Goal: Task Accomplishment & Management: Manage account settings

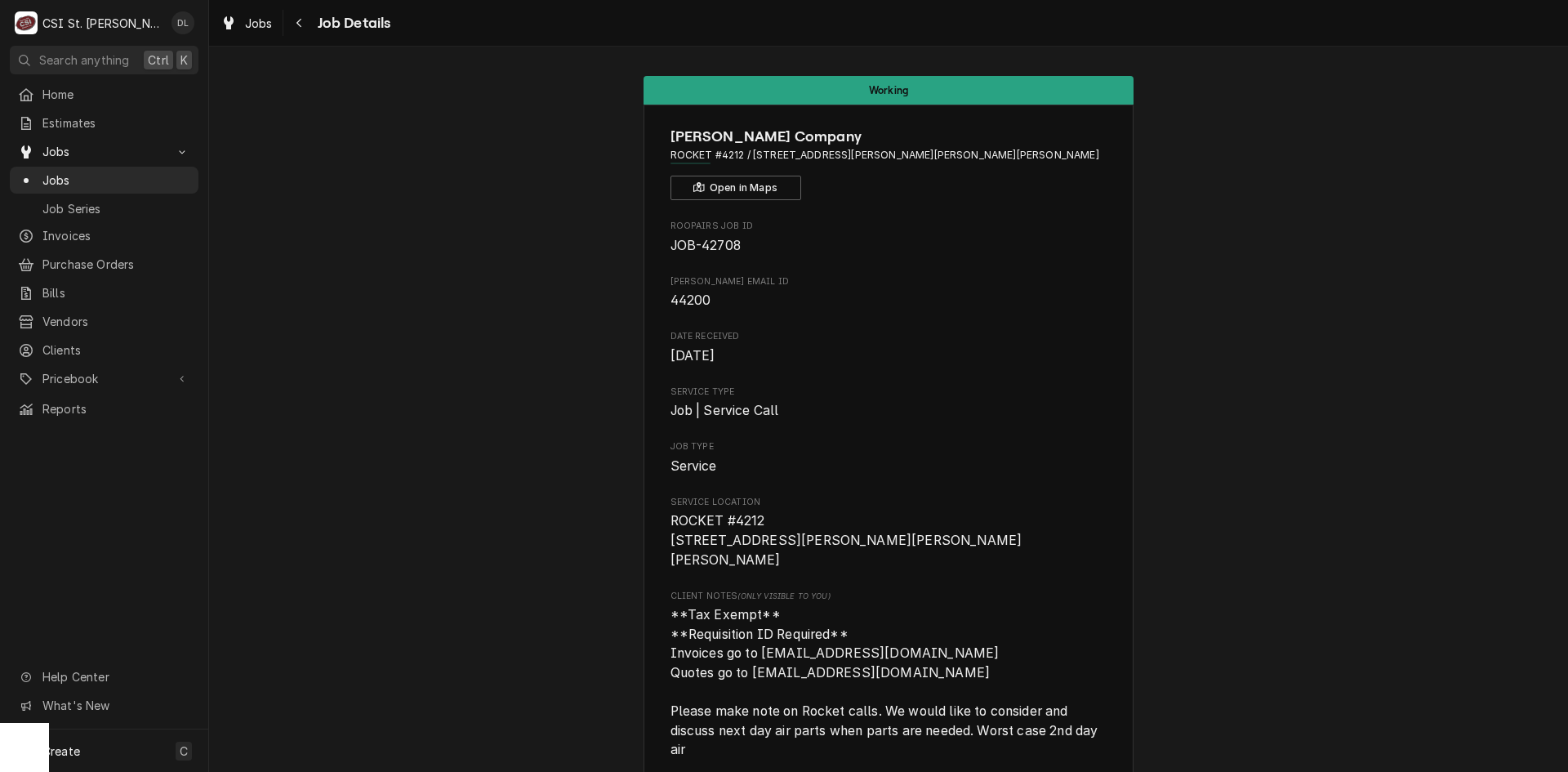
scroll to position [1292, 0]
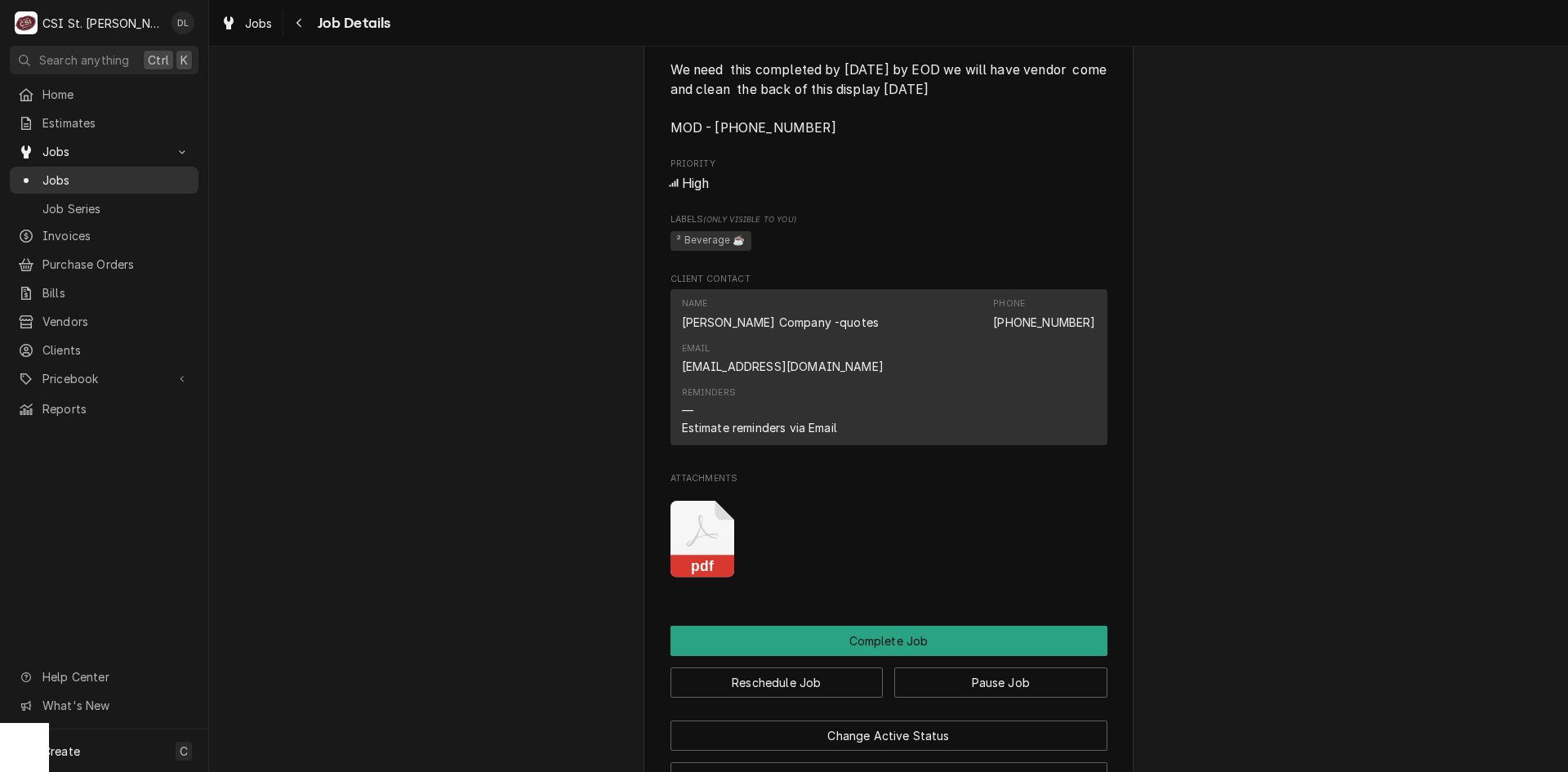
click at [42, 177] on div "Jobs" at bounding box center [104, 180] width 172 height 17
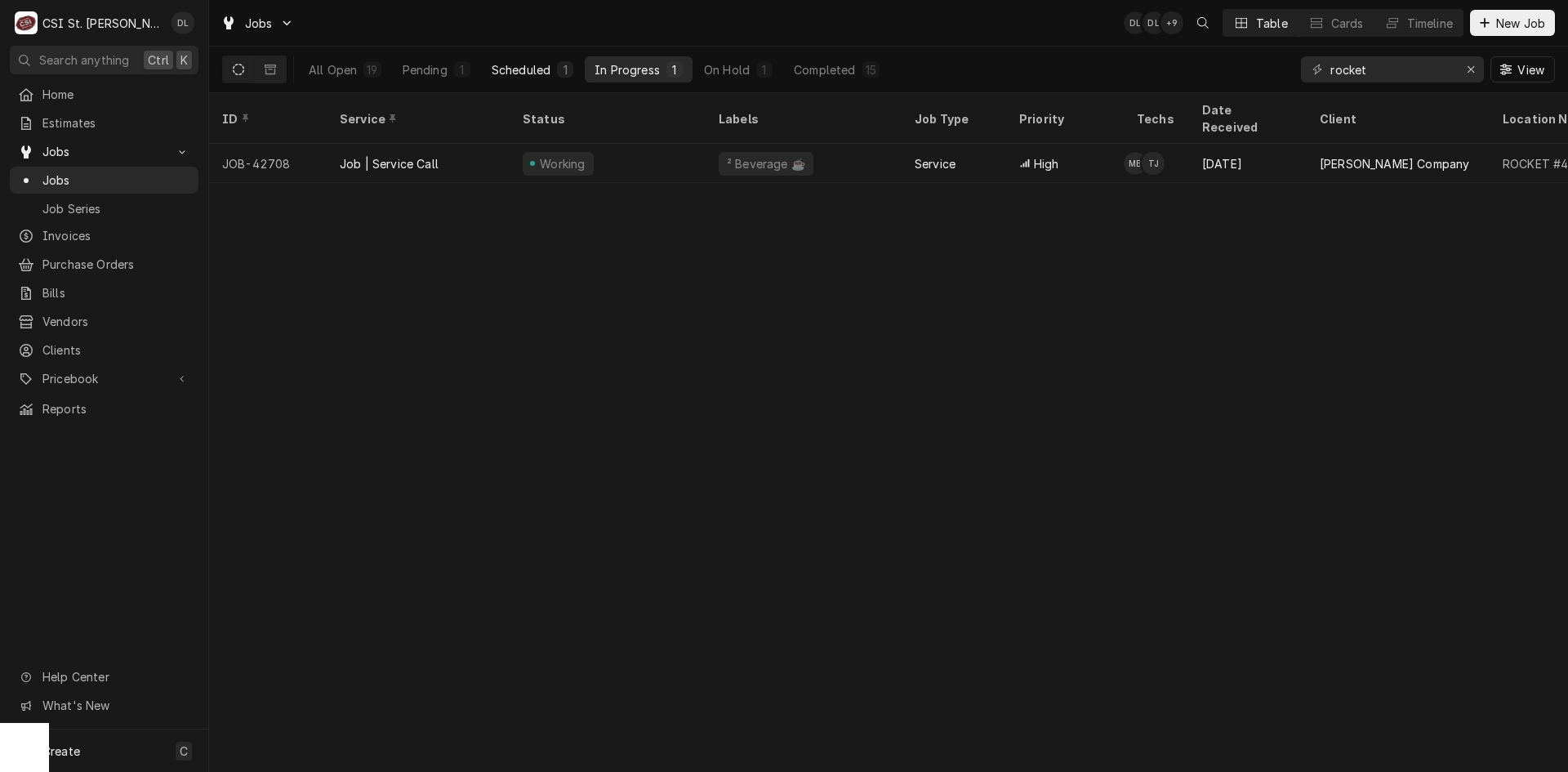
click at [566, 71] on div "1" at bounding box center [565, 70] width 10 height 17
click at [76, 172] on span "Jobs" at bounding box center [116, 180] width 147 height 17
click at [1473, 66] on icon "Erase input" at bounding box center [1471, 69] width 6 height 6
click at [1443, 71] on input "Dynamic Content Wrapper" at bounding box center [1407, 69] width 154 height 26
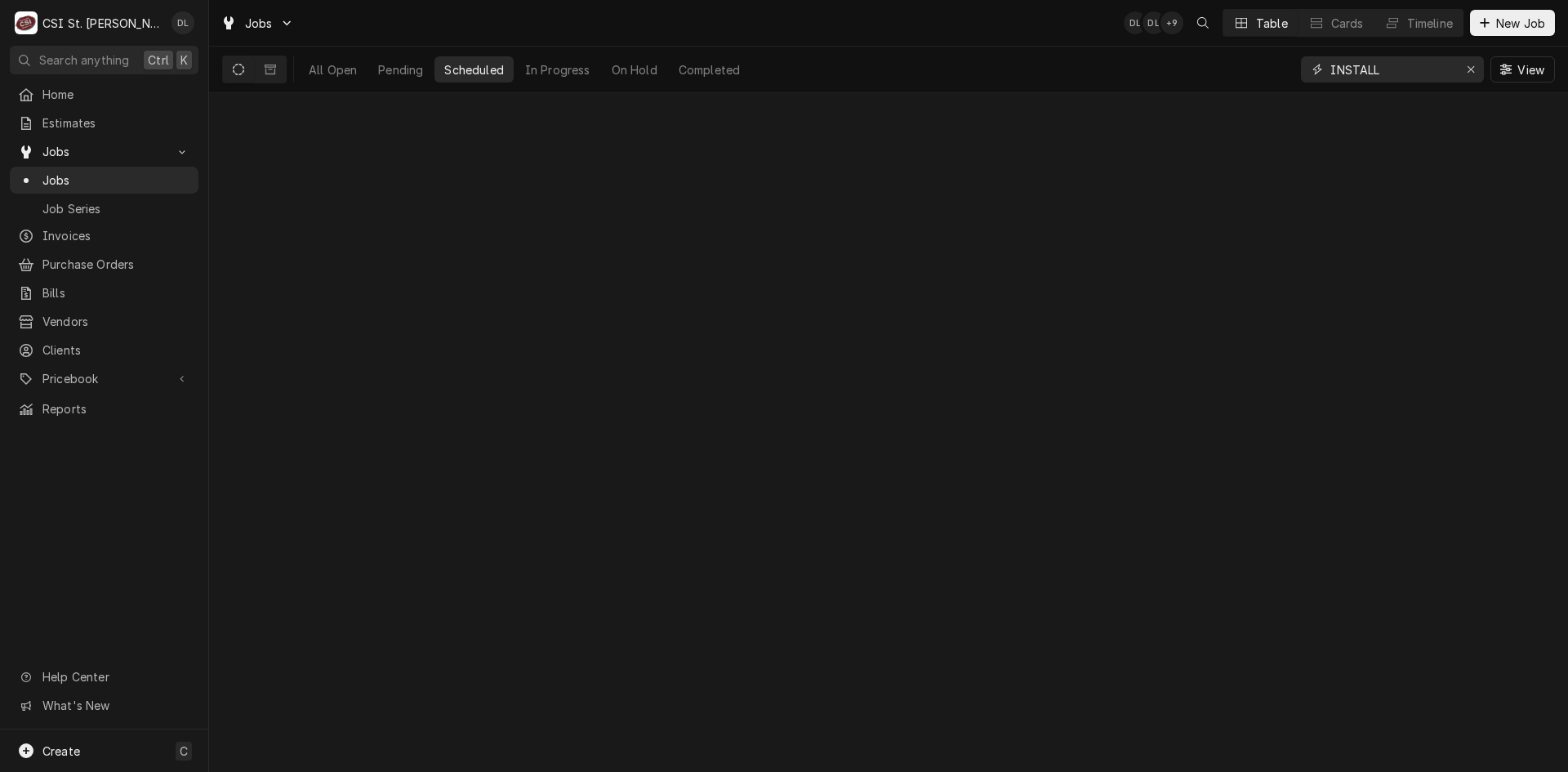
type input "INSTALL"
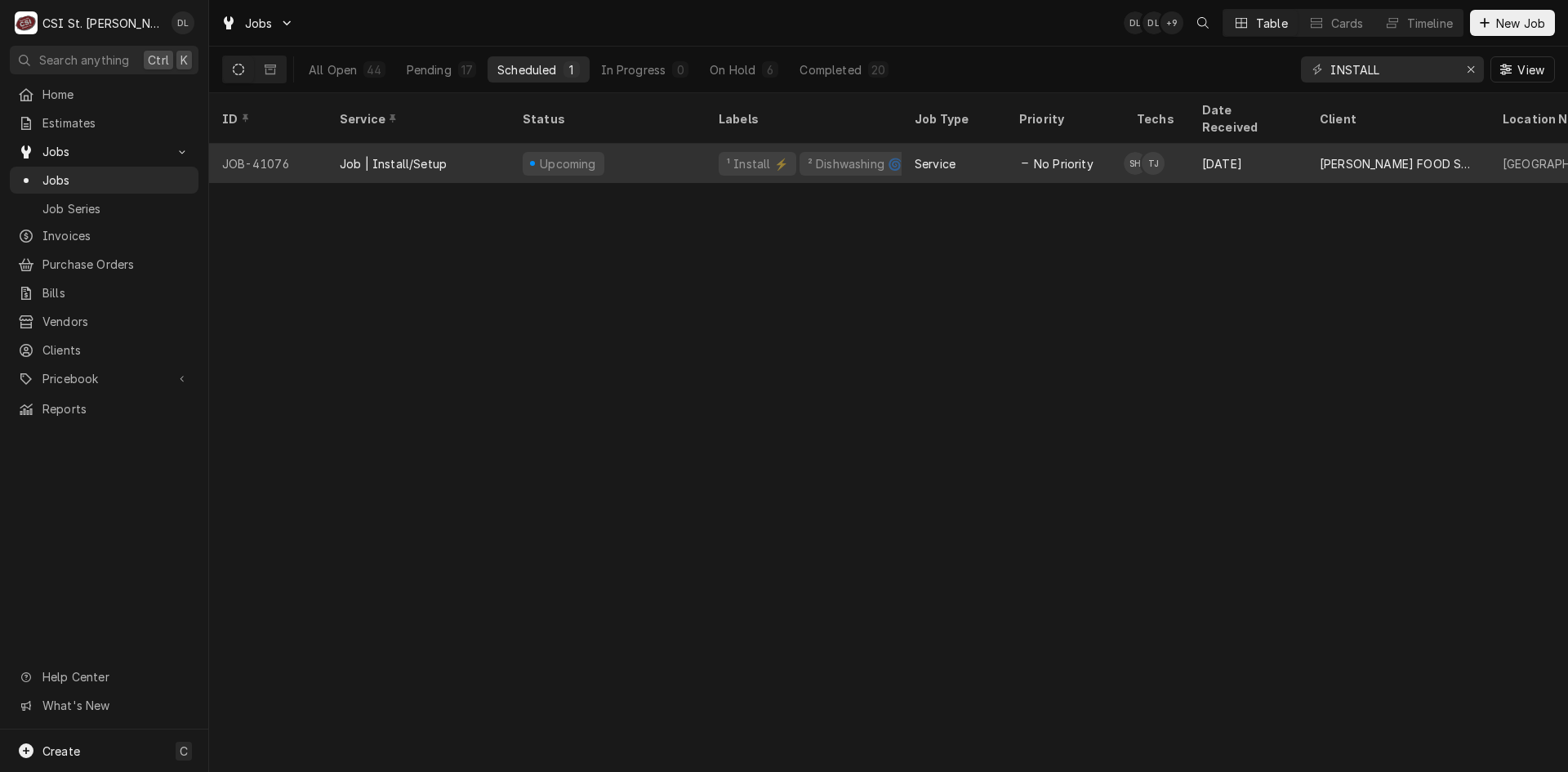
click at [842, 155] on div "² Dishwashing 🌀" at bounding box center [854, 164] width 97 height 17
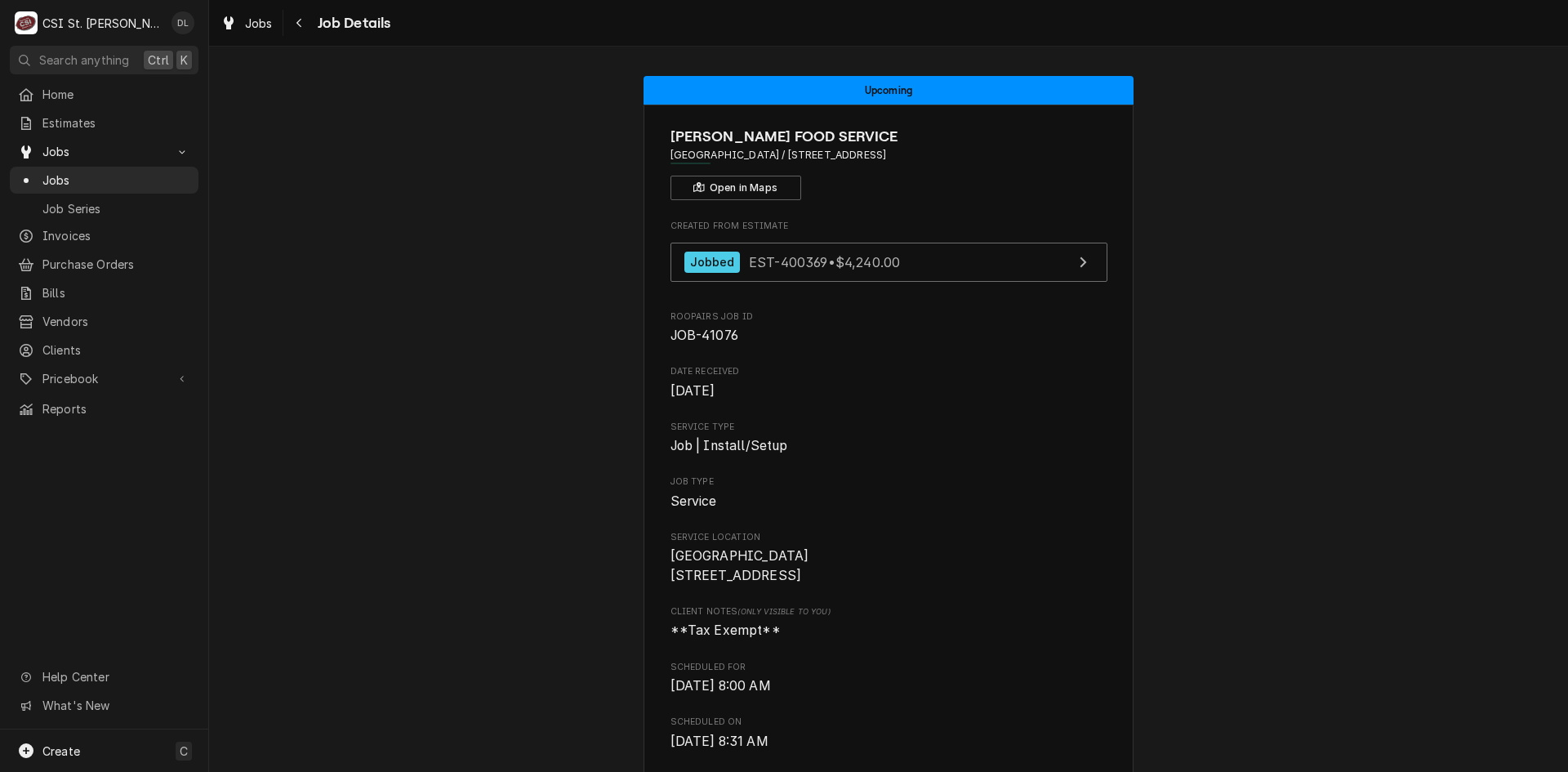
click at [63, 174] on span "Jobs" at bounding box center [116, 180] width 147 height 17
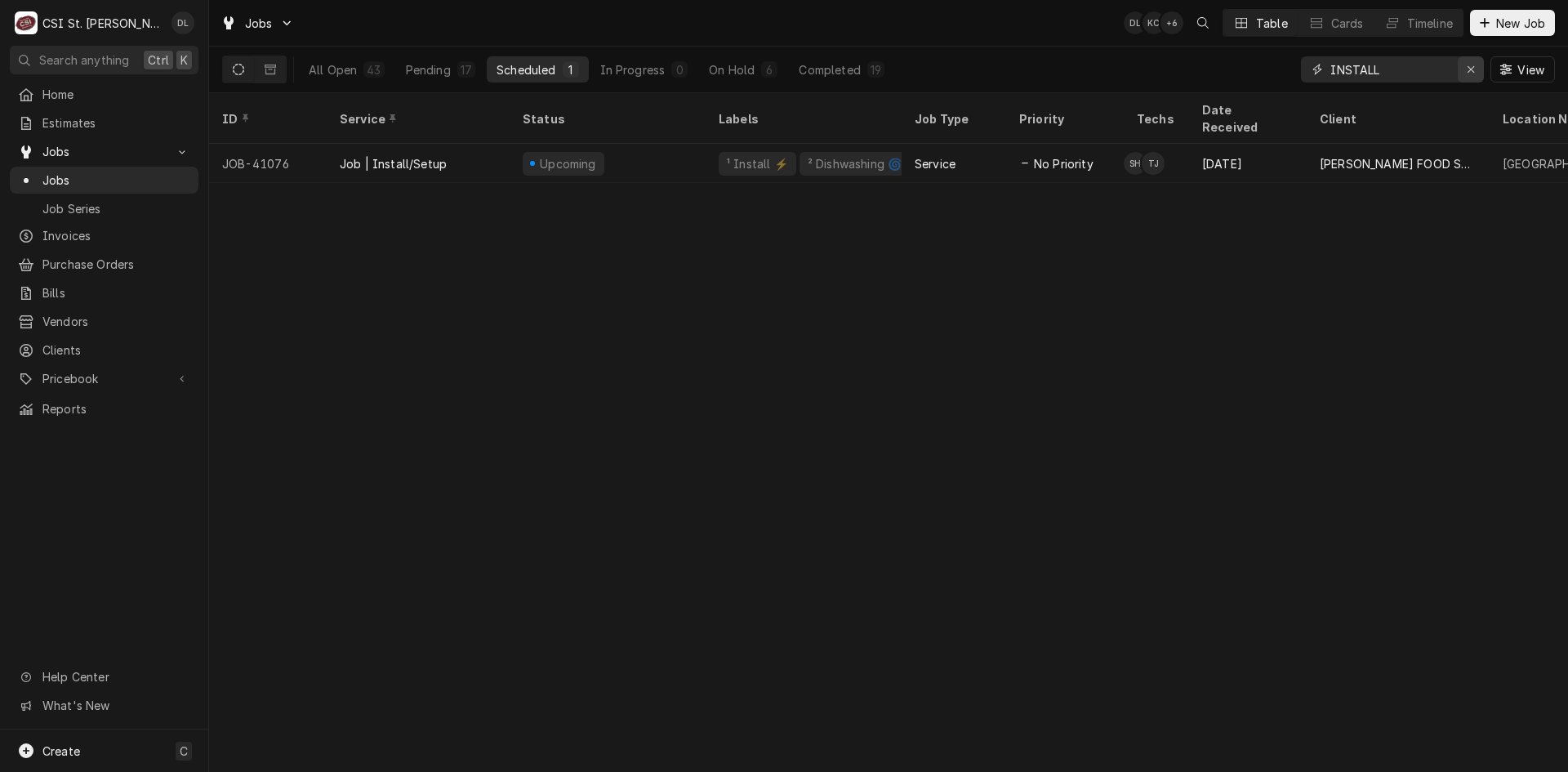
click at [1469, 66] on icon "Erase input" at bounding box center [1472, 69] width 9 height 12
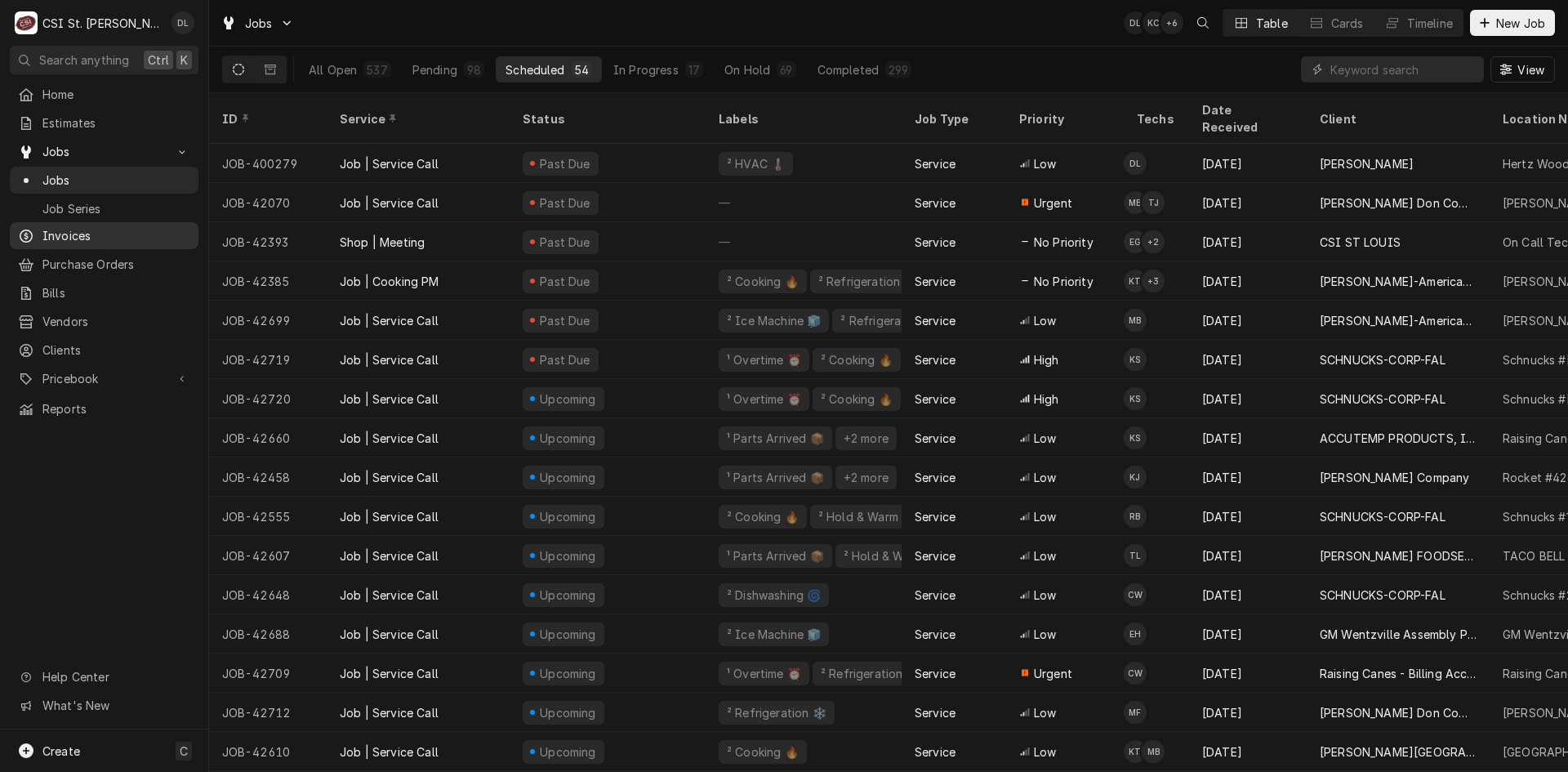
click at [78, 227] on span "Invoices" at bounding box center [116, 235] width 147 height 17
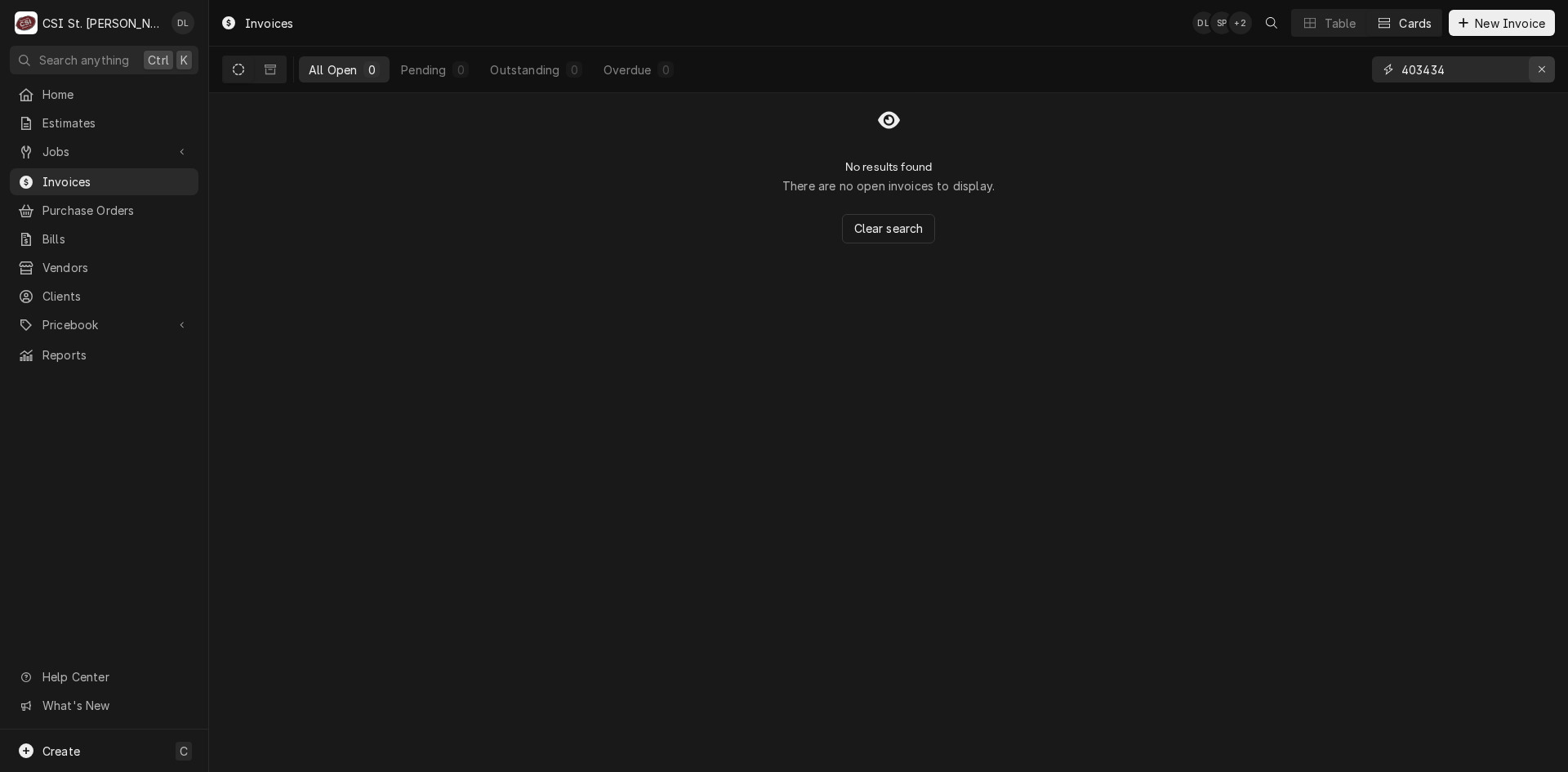
click at [1541, 64] on icon "Erase input" at bounding box center [1542, 69] width 9 height 12
click at [1455, 76] on input "Dynamic Content Wrapper" at bounding box center [1479, 69] width 154 height 26
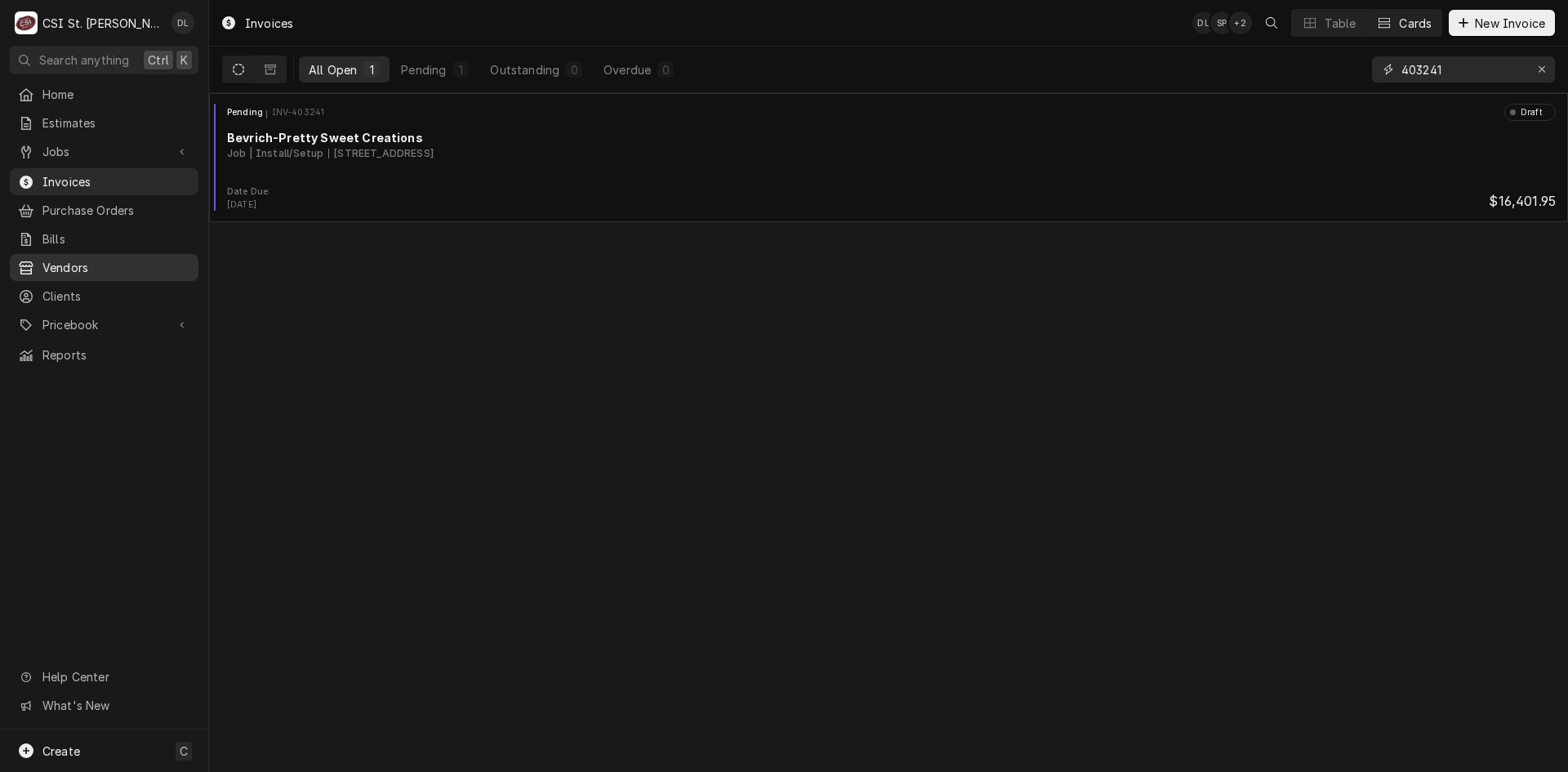
type input "403241"
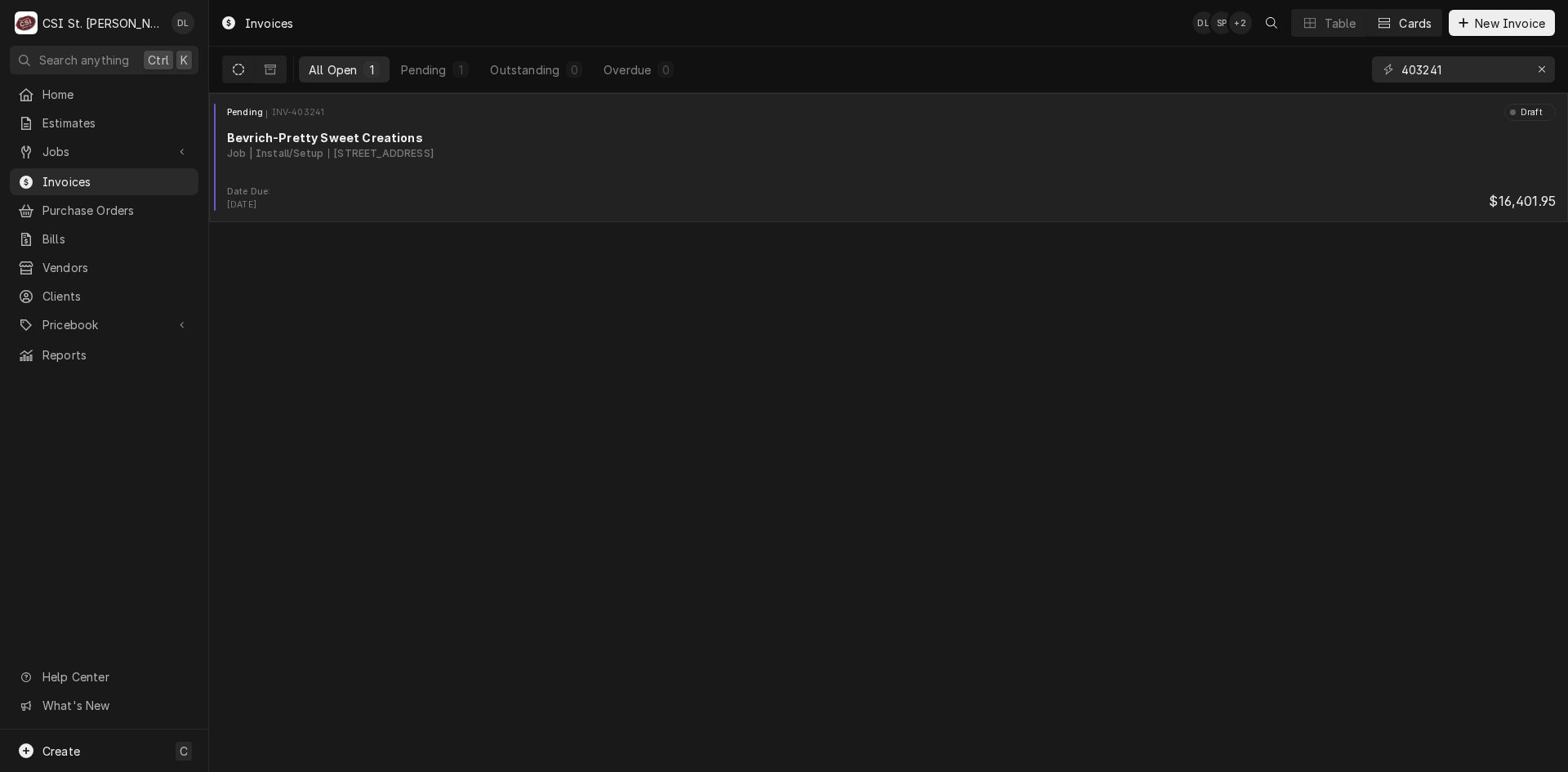
click at [716, 148] on div "Job | Install/Setup 604 Big Bend Rd, Ballwin, MO 63021" at bounding box center [891, 154] width 1329 height 14
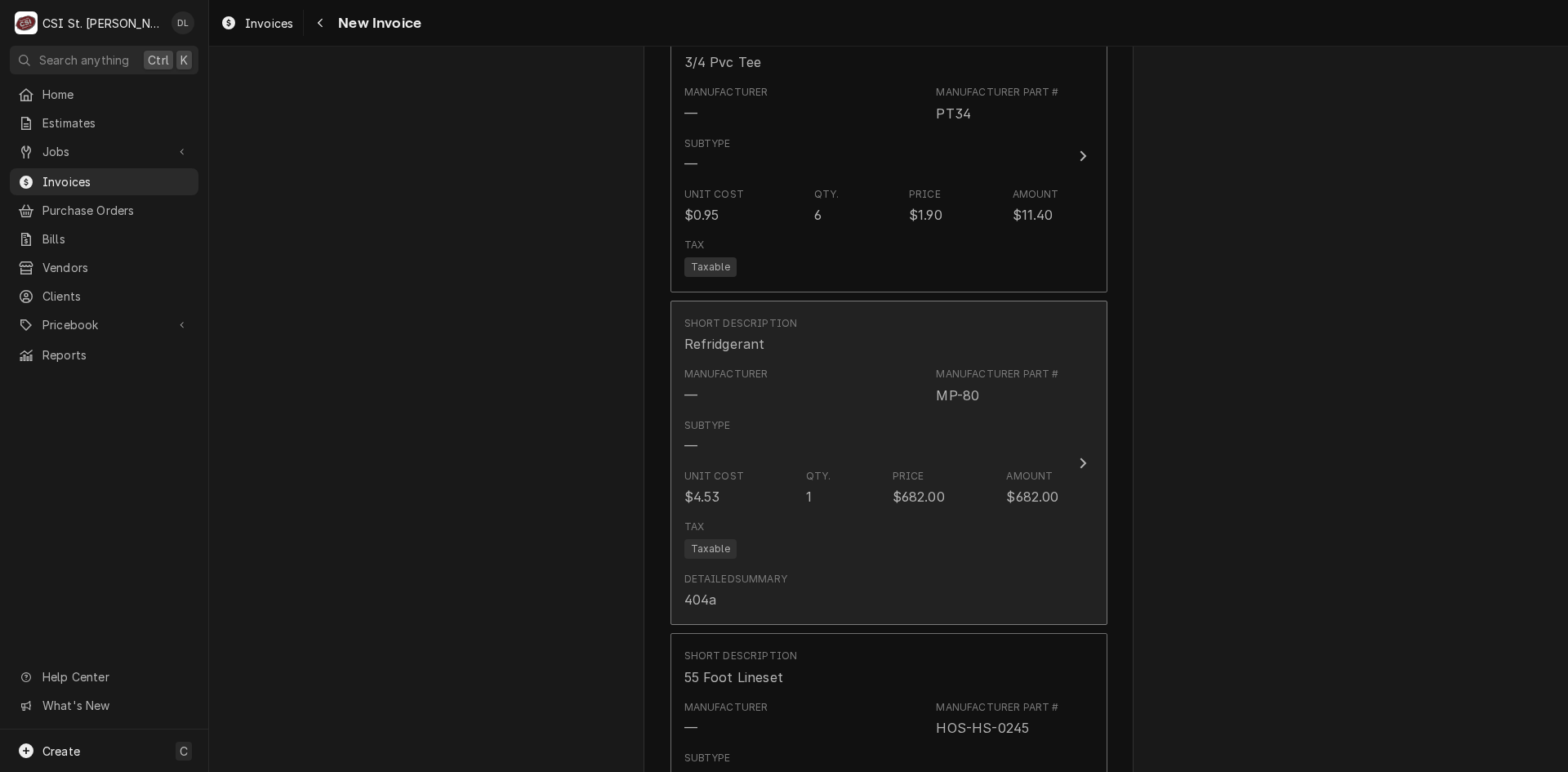
scroll to position [5146, 0]
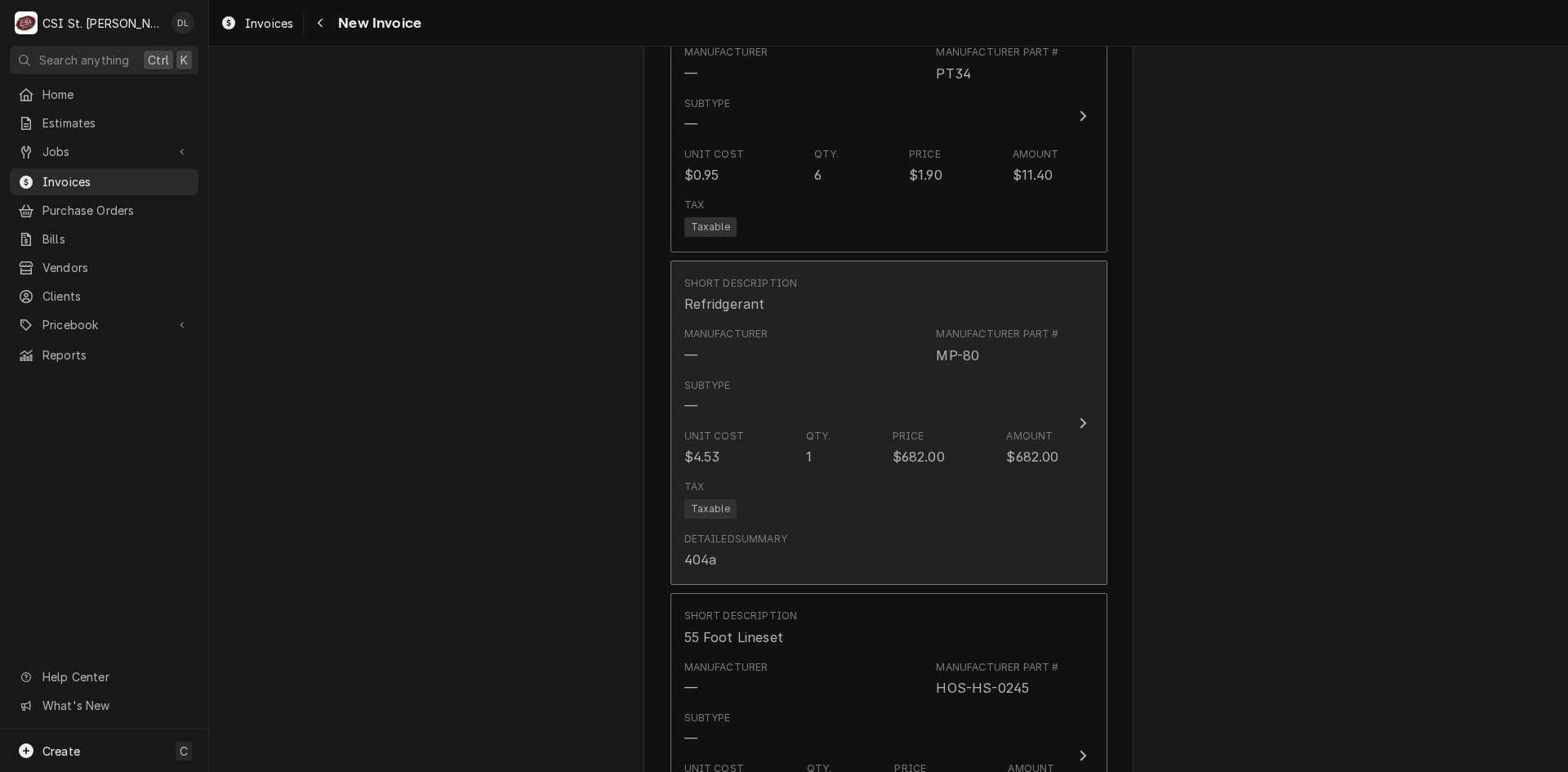
click at [895, 423] on div "Unit Cost $4.53 Qty. 1 Price $682.00 Amount $682.00" at bounding box center [872, 448] width 375 height 51
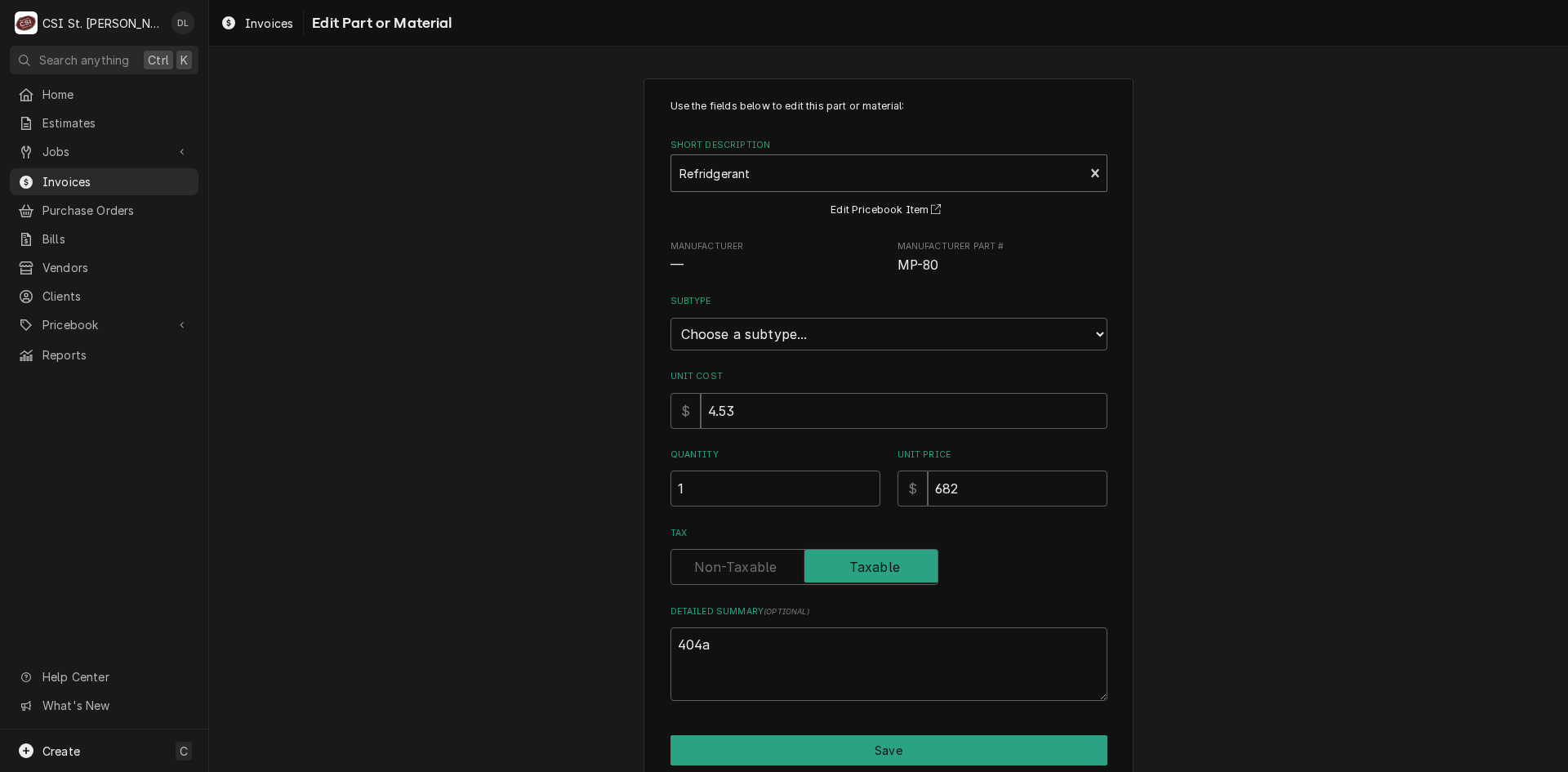
type textarea "x"
click at [924, 174] on div "Short Description" at bounding box center [878, 172] width 397 height 29
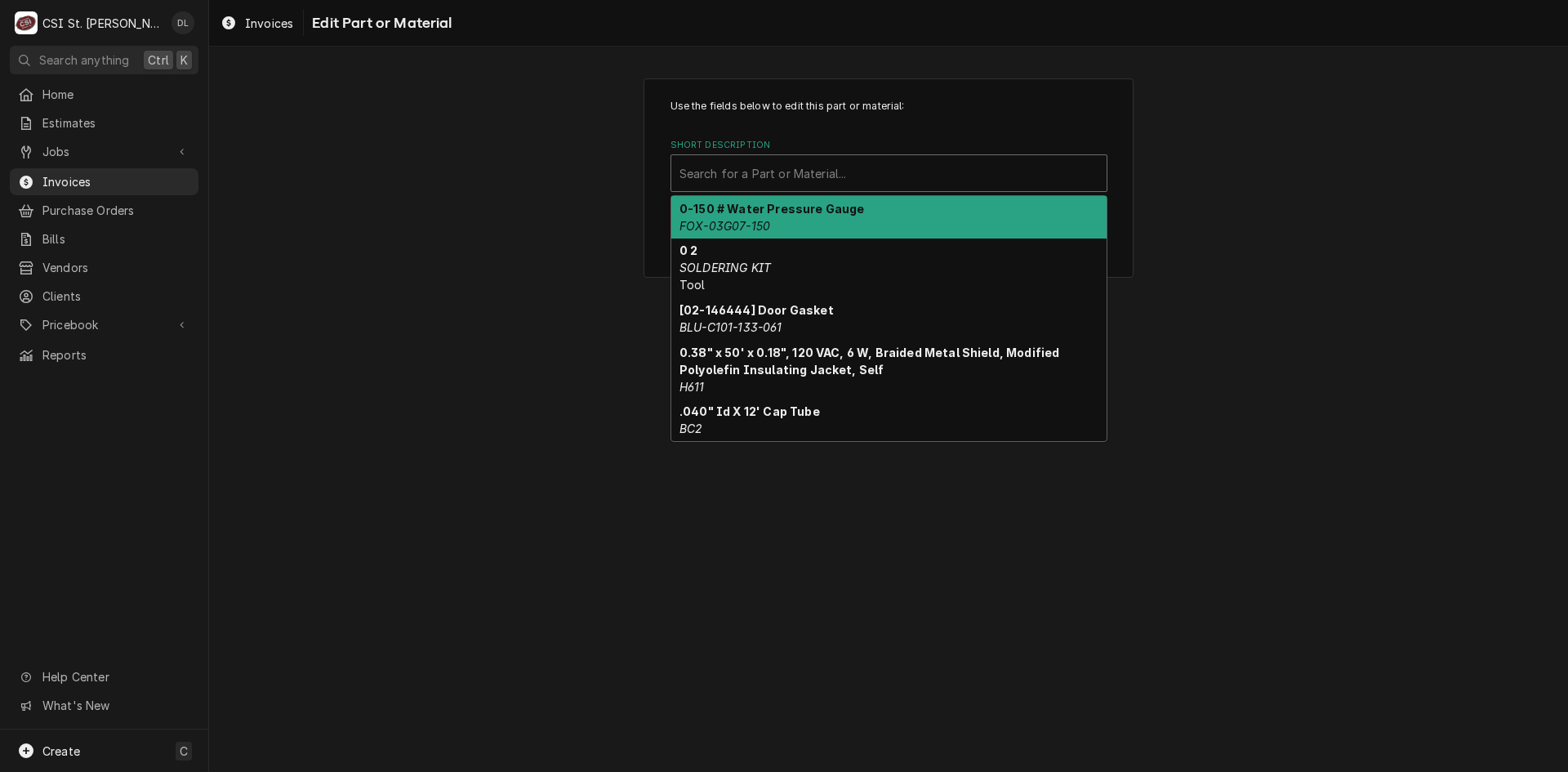
click at [1046, 165] on div "Short Description" at bounding box center [889, 172] width 419 height 29
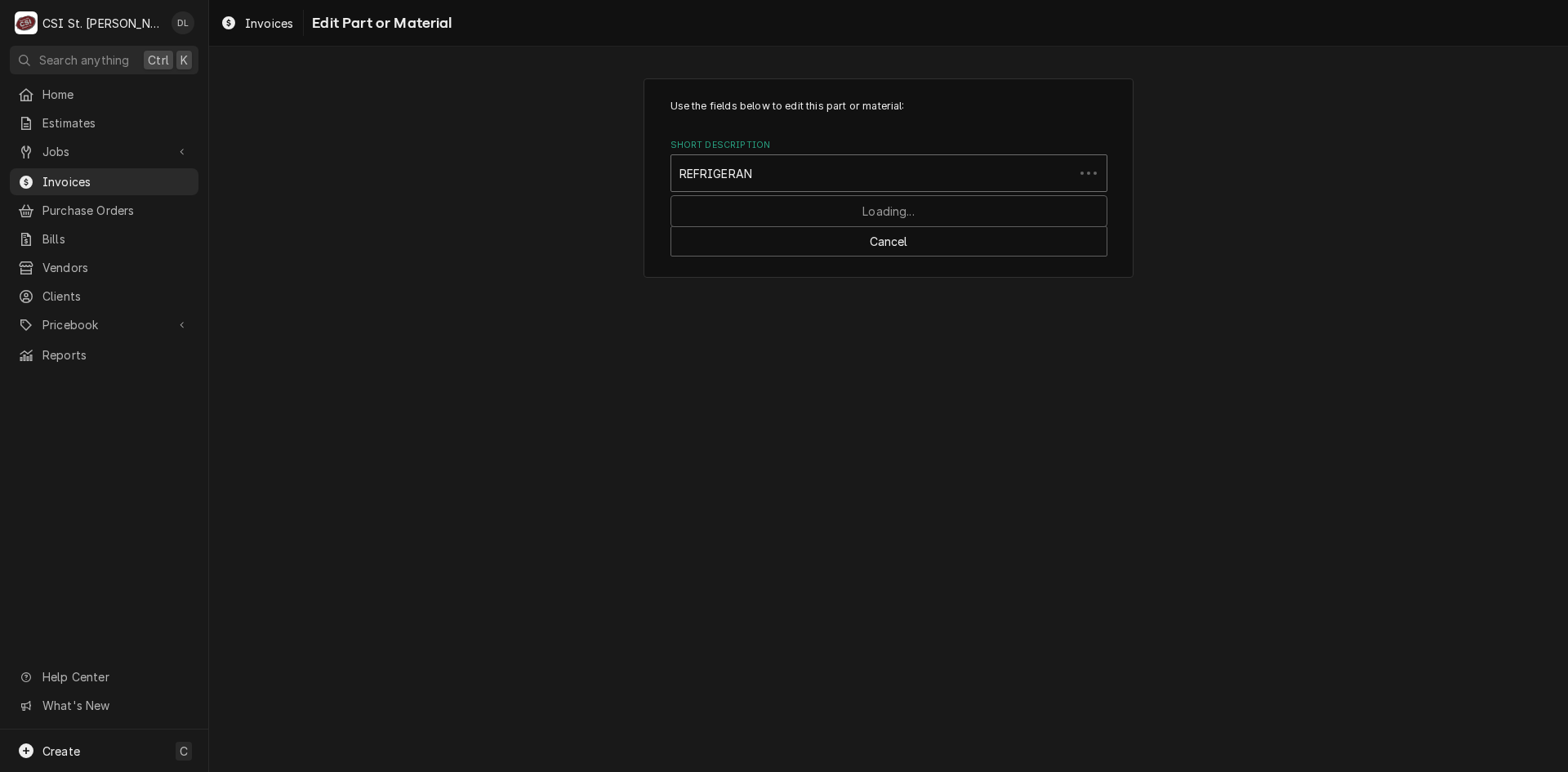
type input "REFRIGERANT"
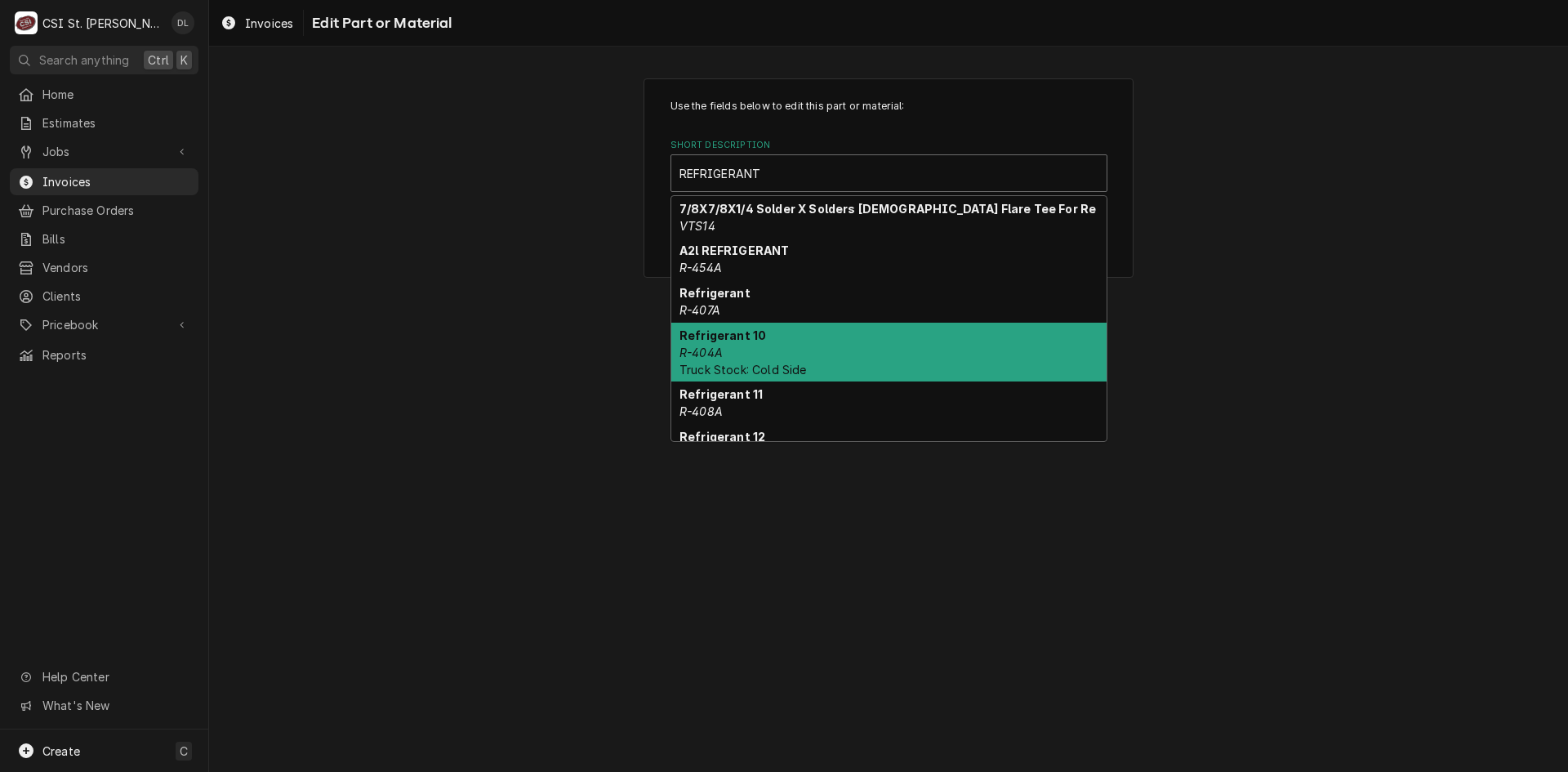
click at [766, 354] on div "Refrigerant 10 R-404A Truck Stock: Cold Side" at bounding box center [888, 352] width 435 height 60
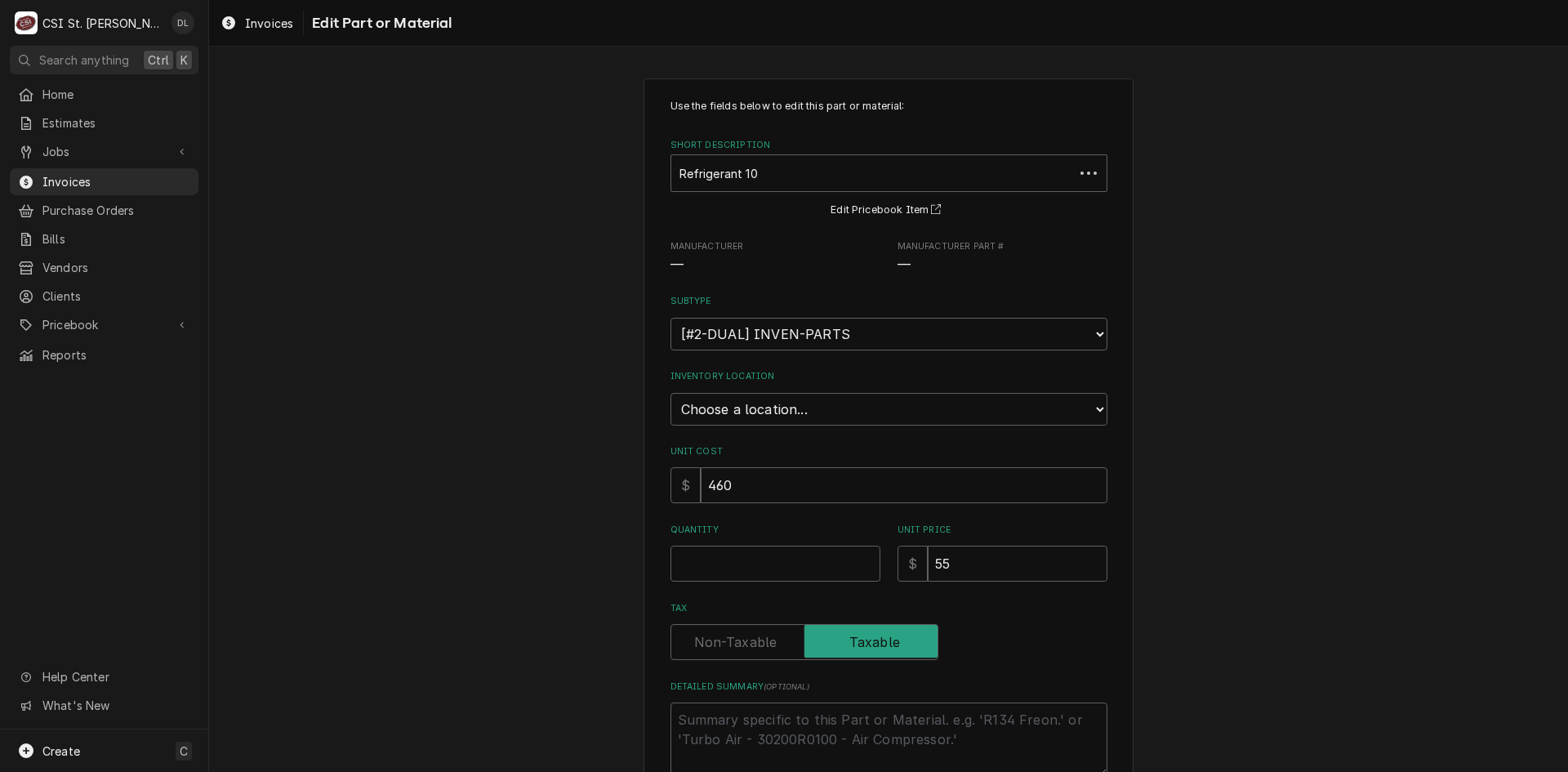
type textarea "x"
click at [1056, 411] on select "Choose a location... 00 | STL WAREHOUSE 01 | CHUCK WAMBOLDT V#93 01 | COURTNEY …" at bounding box center [888, 409] width 437 height 33
select select "1377"
click at [670, 393] on select "Choose a location... 00 | STL WAREHOUSE 01 | CHUCK WAMBOLDT V#93 01 | COURTNEY …" at bounding box center [888, 409] width 437 height 33
click at [752, 563] on input "Quantity" at bounding box center [775, 564] width 210 height 36
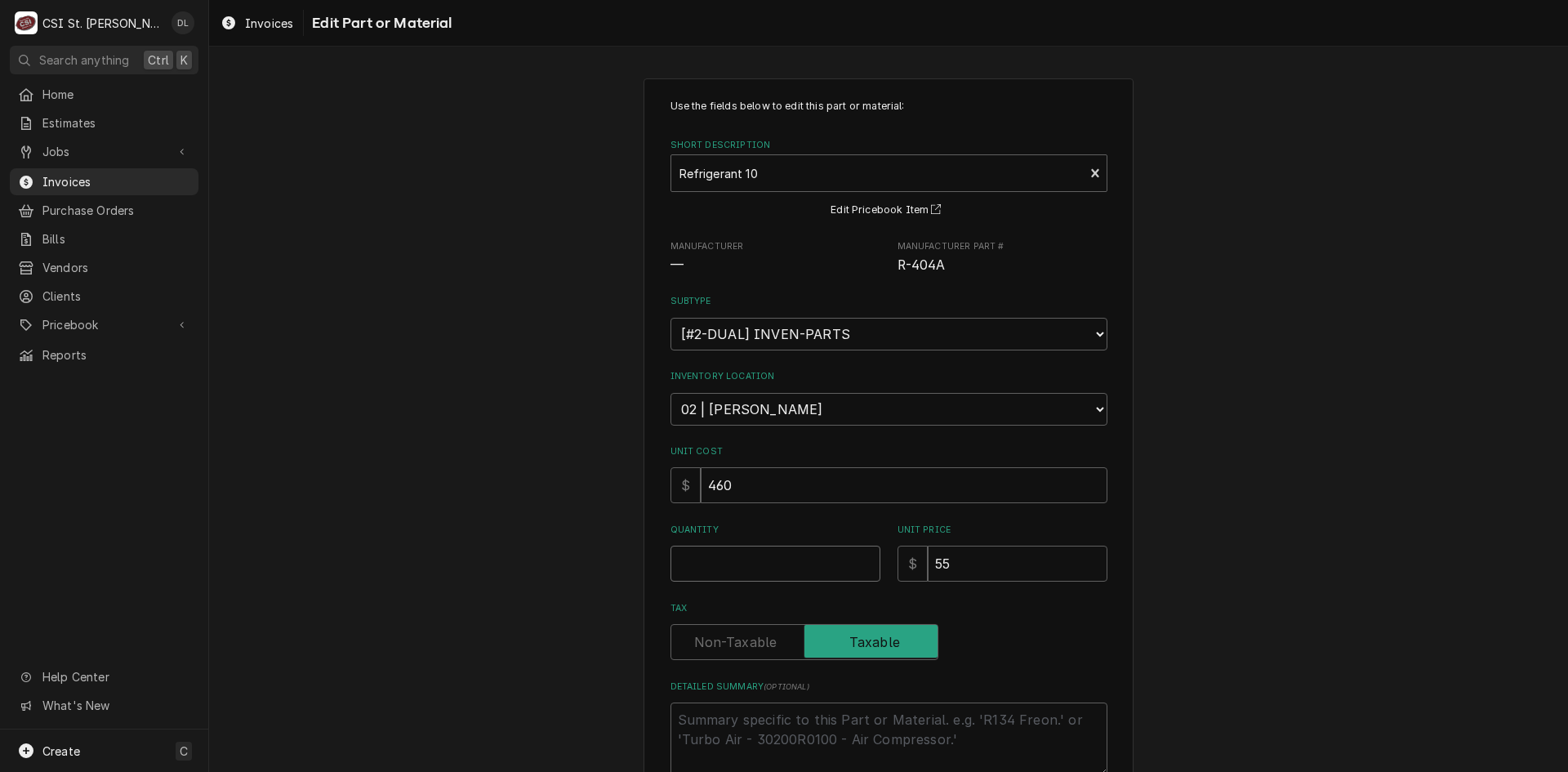
type textarea "x"
type input "7"
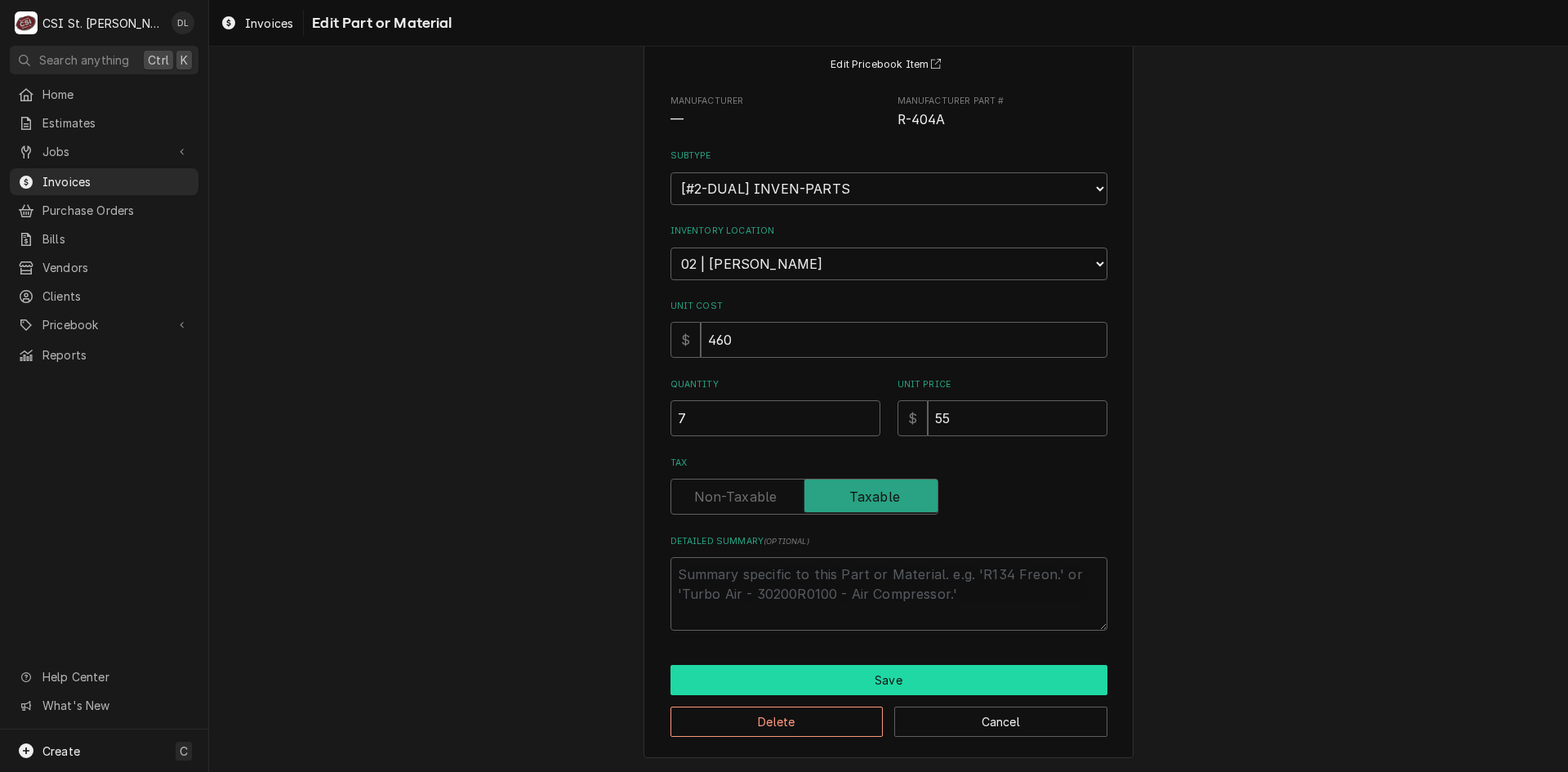
click at [842, 675] on button "Save" at bounding box center [888, 680] width 437 height 30
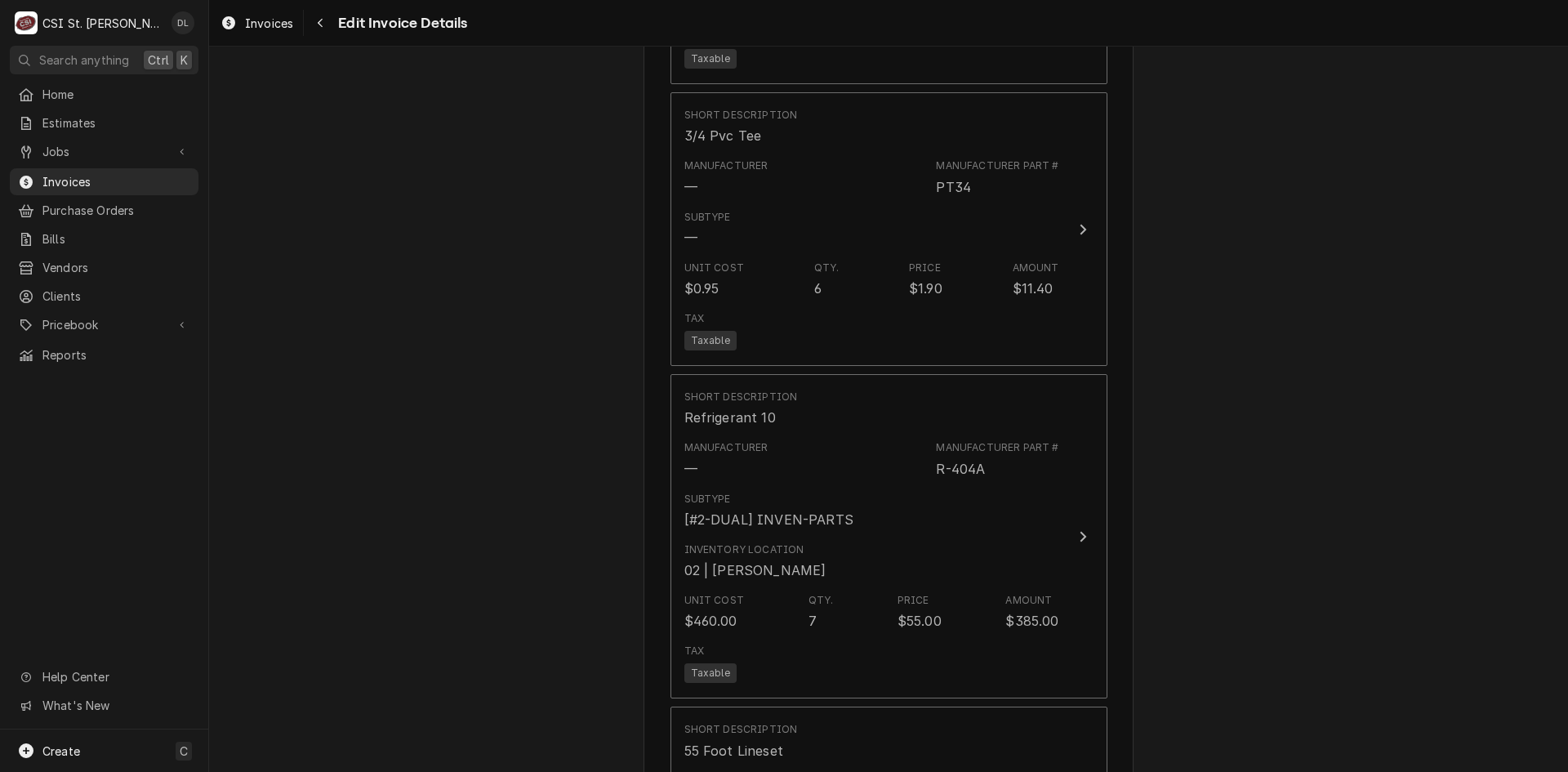
scroll to position [5206, 0]
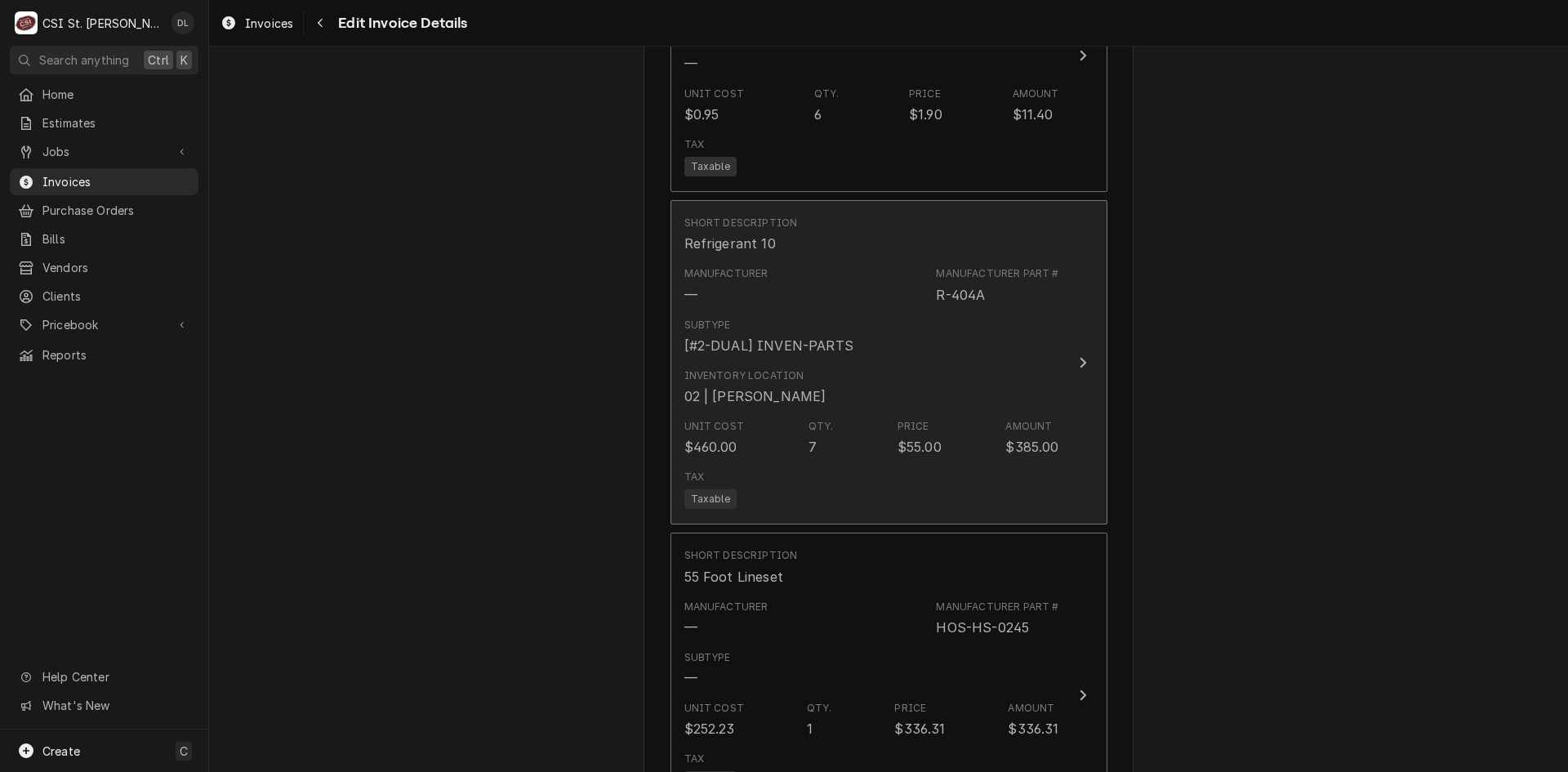
click at [855, 432] on div "Unit Cost $460.00 Qty. 7 Price $55.00 Amount $385.00" at bounding box center [872, 438] width 375 height 51
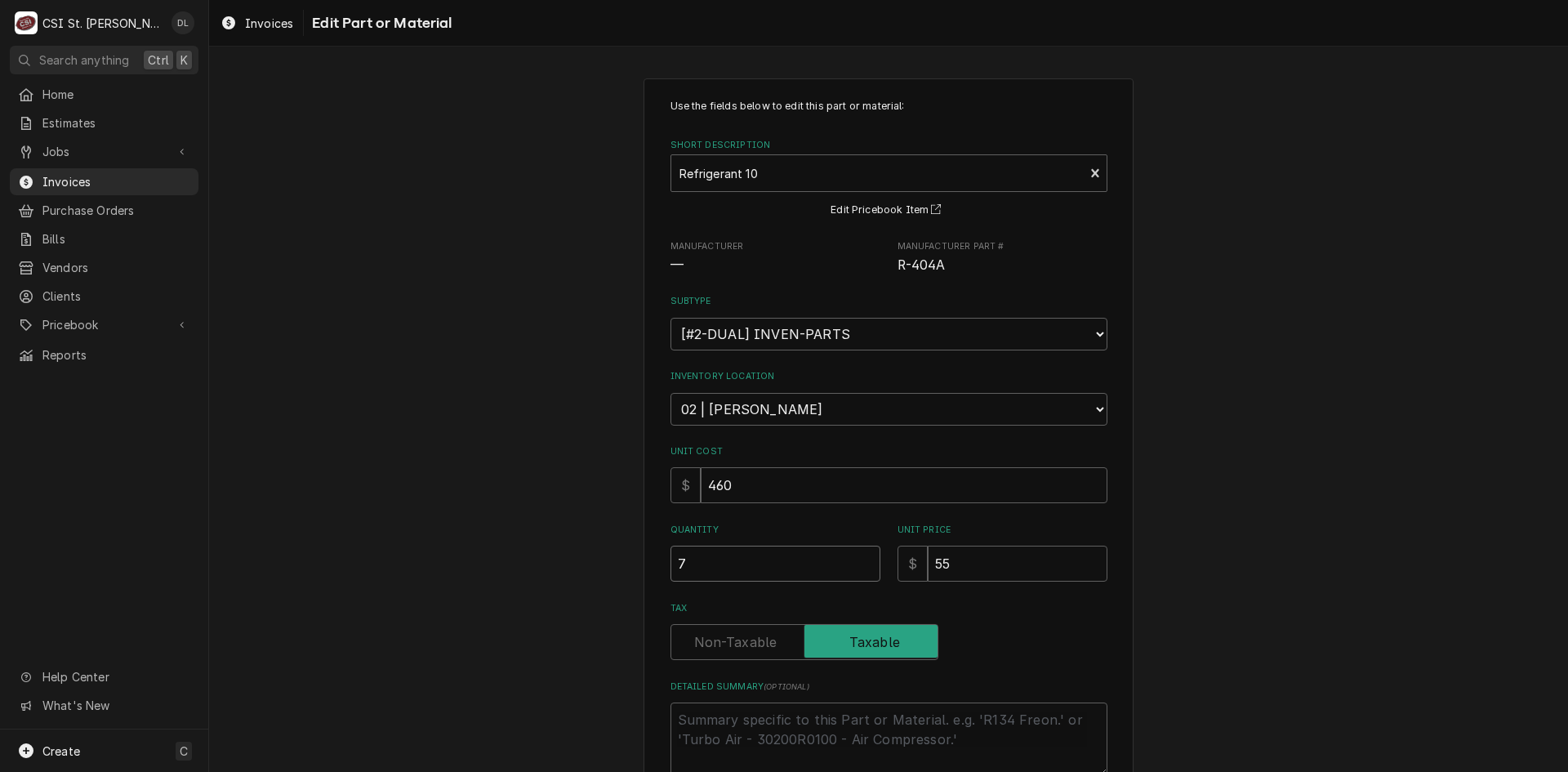
drag, startPoint x: 740, startPoint y: 569, endPoint x: 561, endPoint y: 557, distance: 179.4
click at [561, 557] on div "Use the fields below to edit this part or material: Short Description Refrigera…" at bounding box center [888, 490] width 1359 height 853
type textarea "x"
type input "1"
type textarea "x"
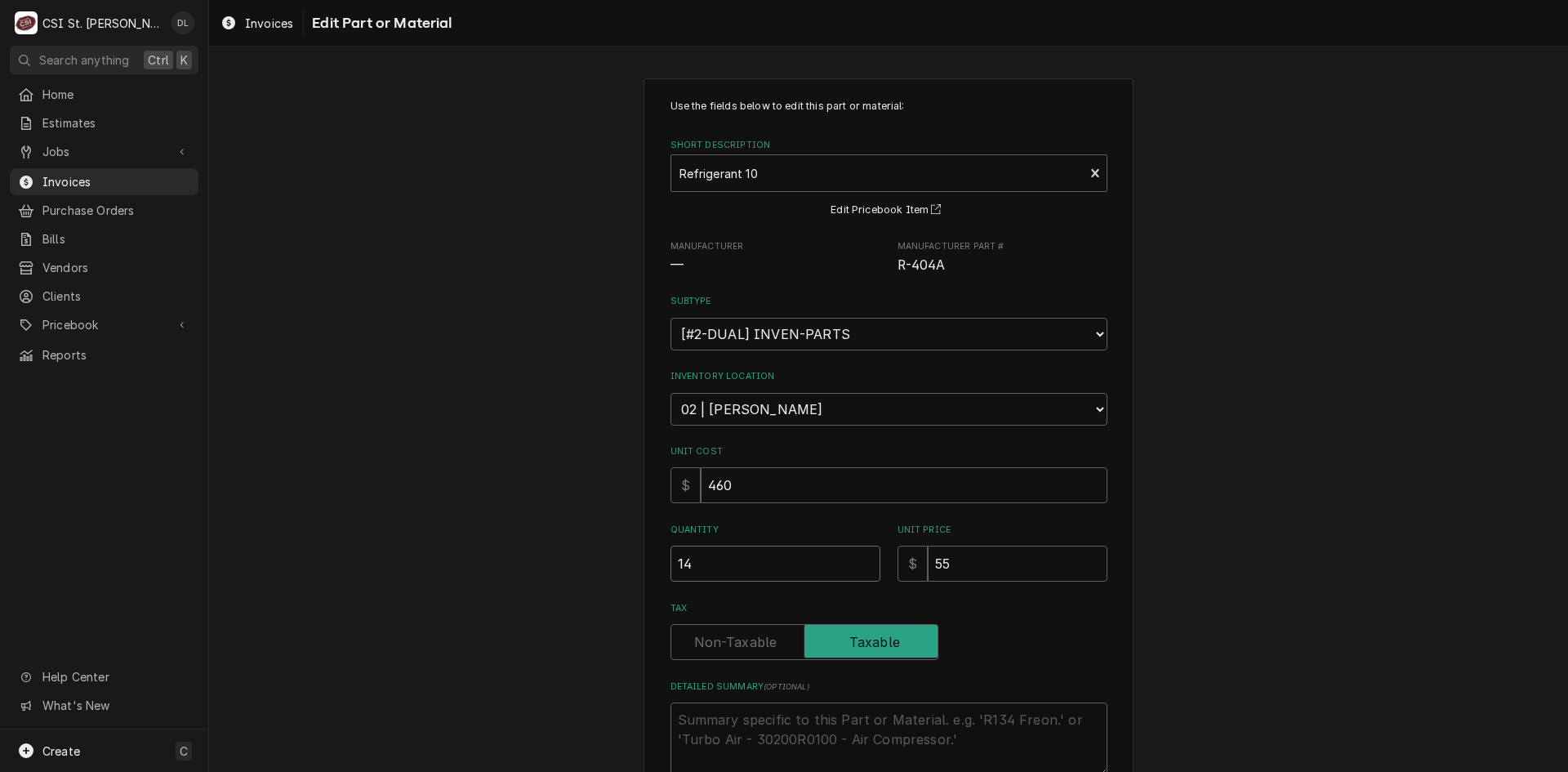
type input "14"
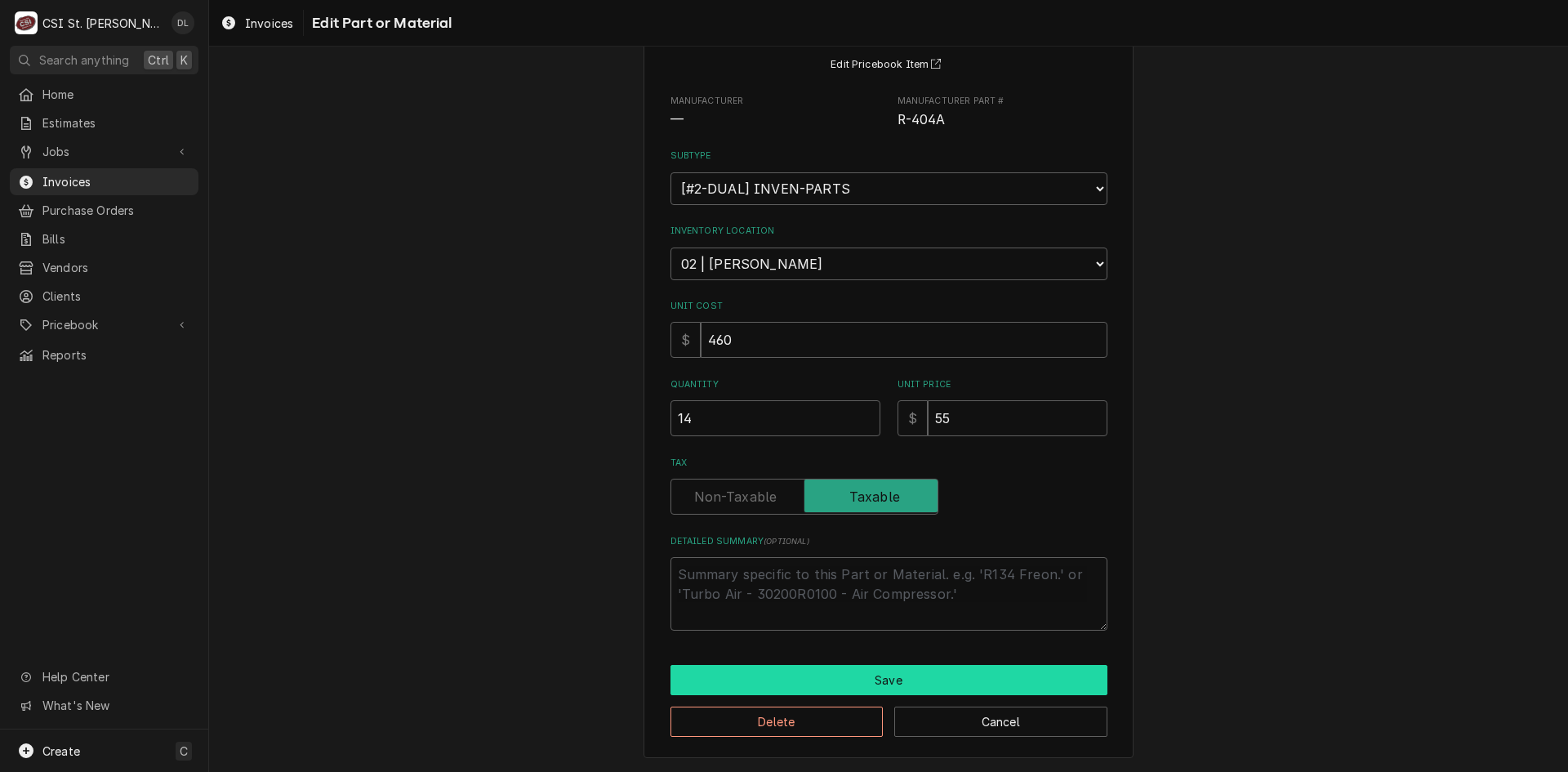
click at [847, 676] on button "Save" at bounding box center [888, 680] width 437 height 30
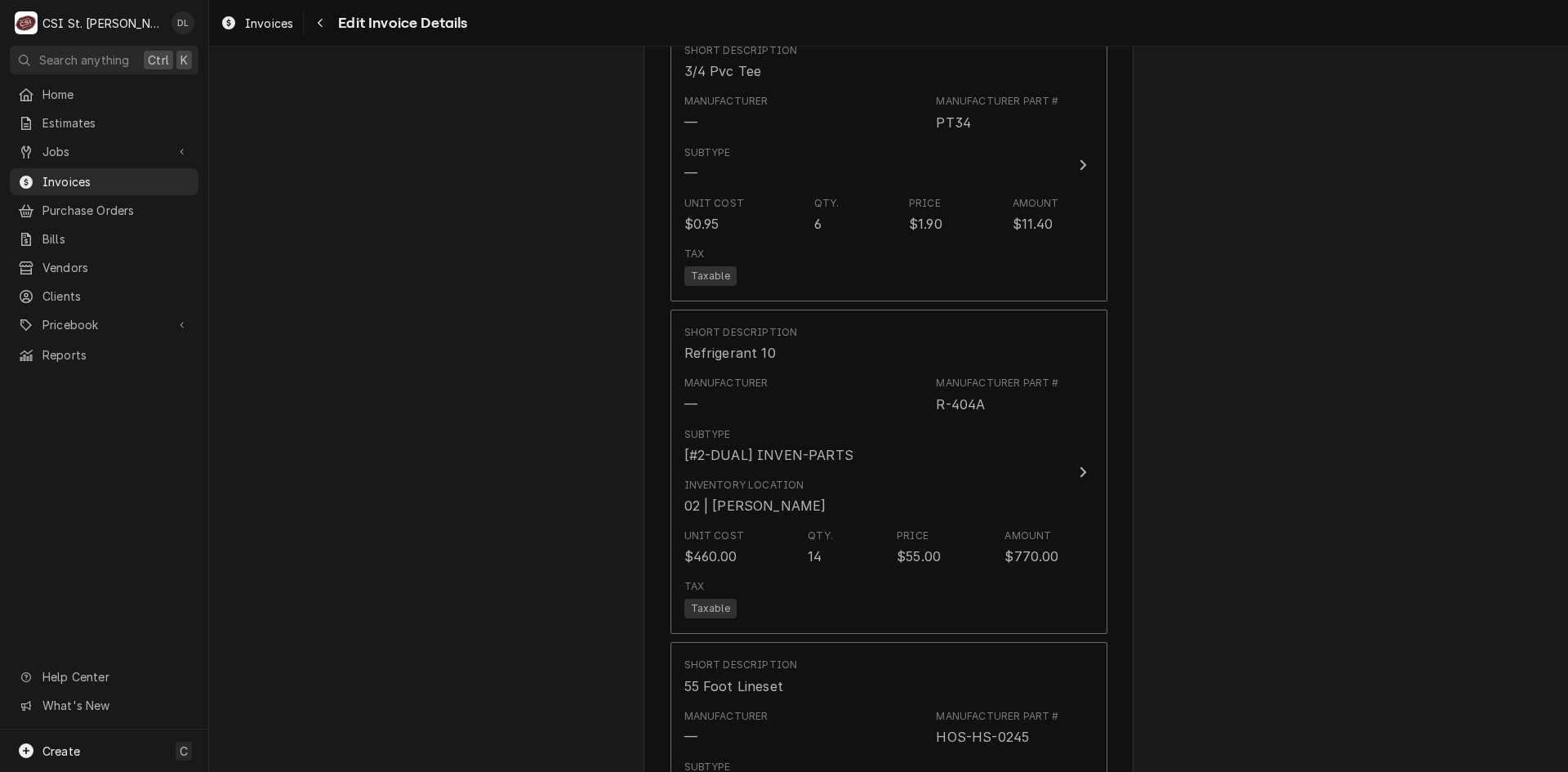
scroll to position [5102, 0]
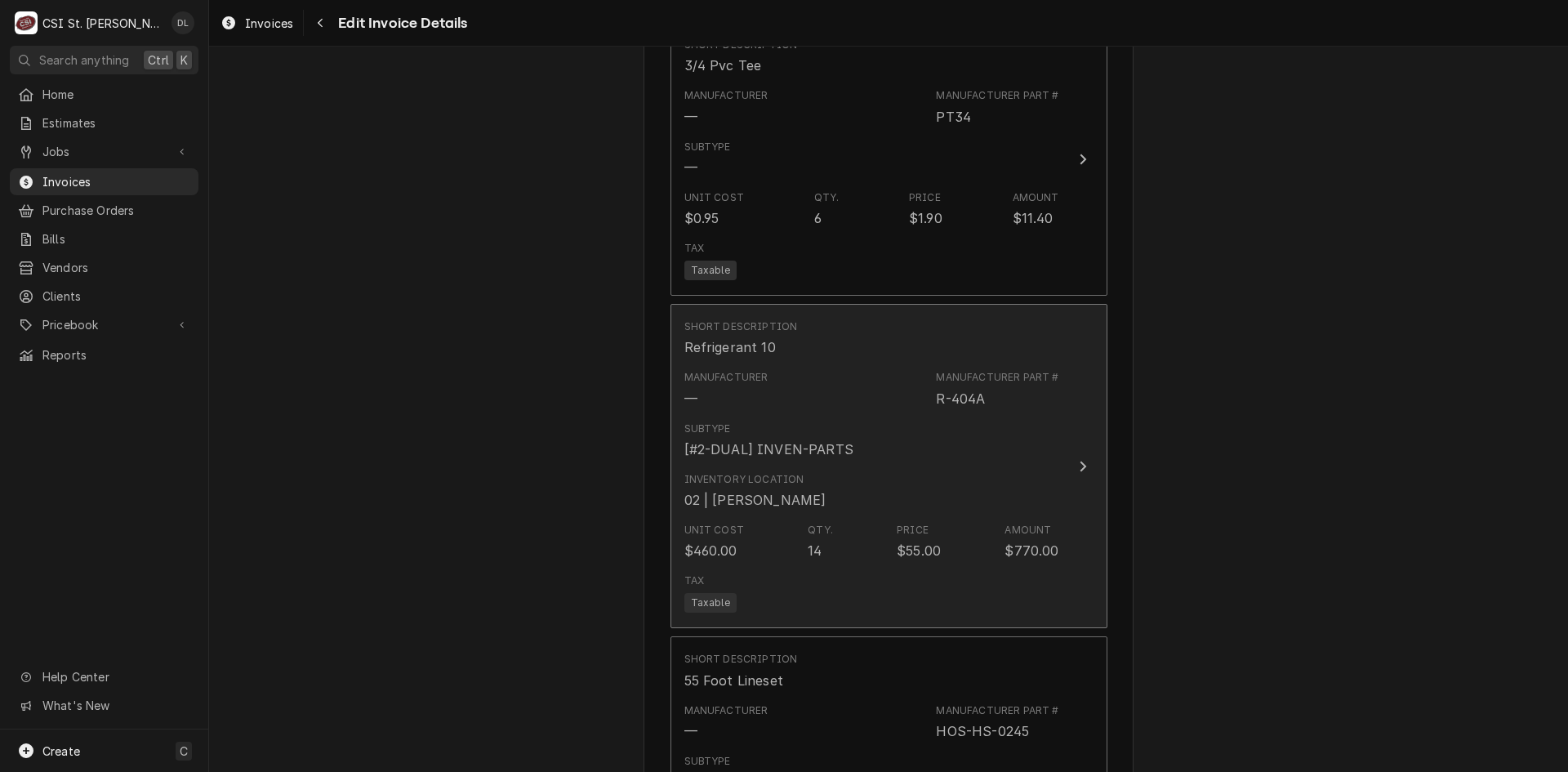
click at [822, 440] on div "[#2-DUAL] INVEN-PARTS" at bounding box center [768, 449] width 169 height 20
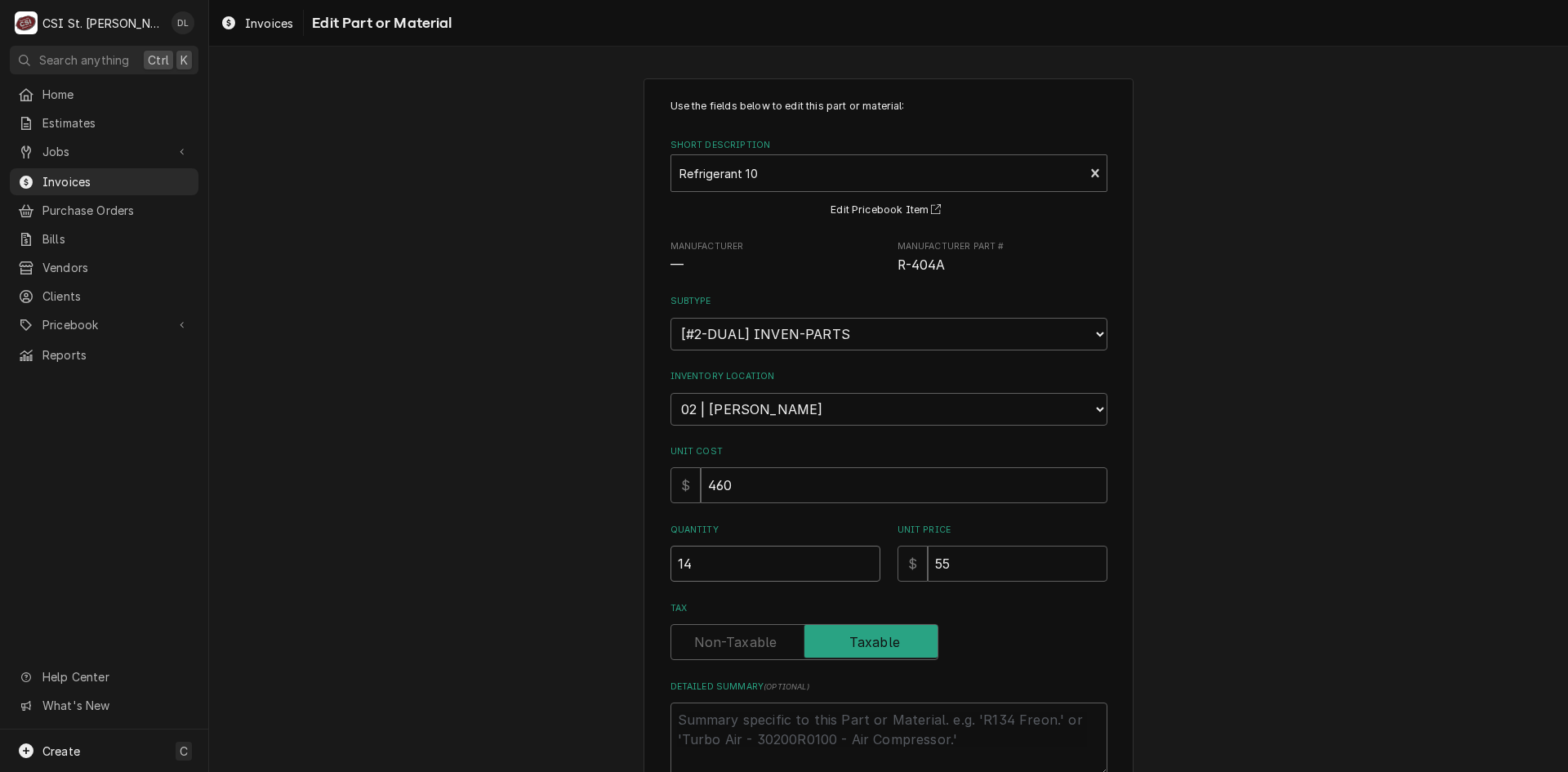
drag, startPoint x: 719, startPoint y: 564, endPoint x: 504, endPoint y: 529, distance: 217.8
click at [508, 533] on div "Use the fields below to edit this part or material: Short Description Refrigera…" at bounding box center [888, 490] width 1359 height 853
type textarea "x"
type input "2"
type textarea "x"
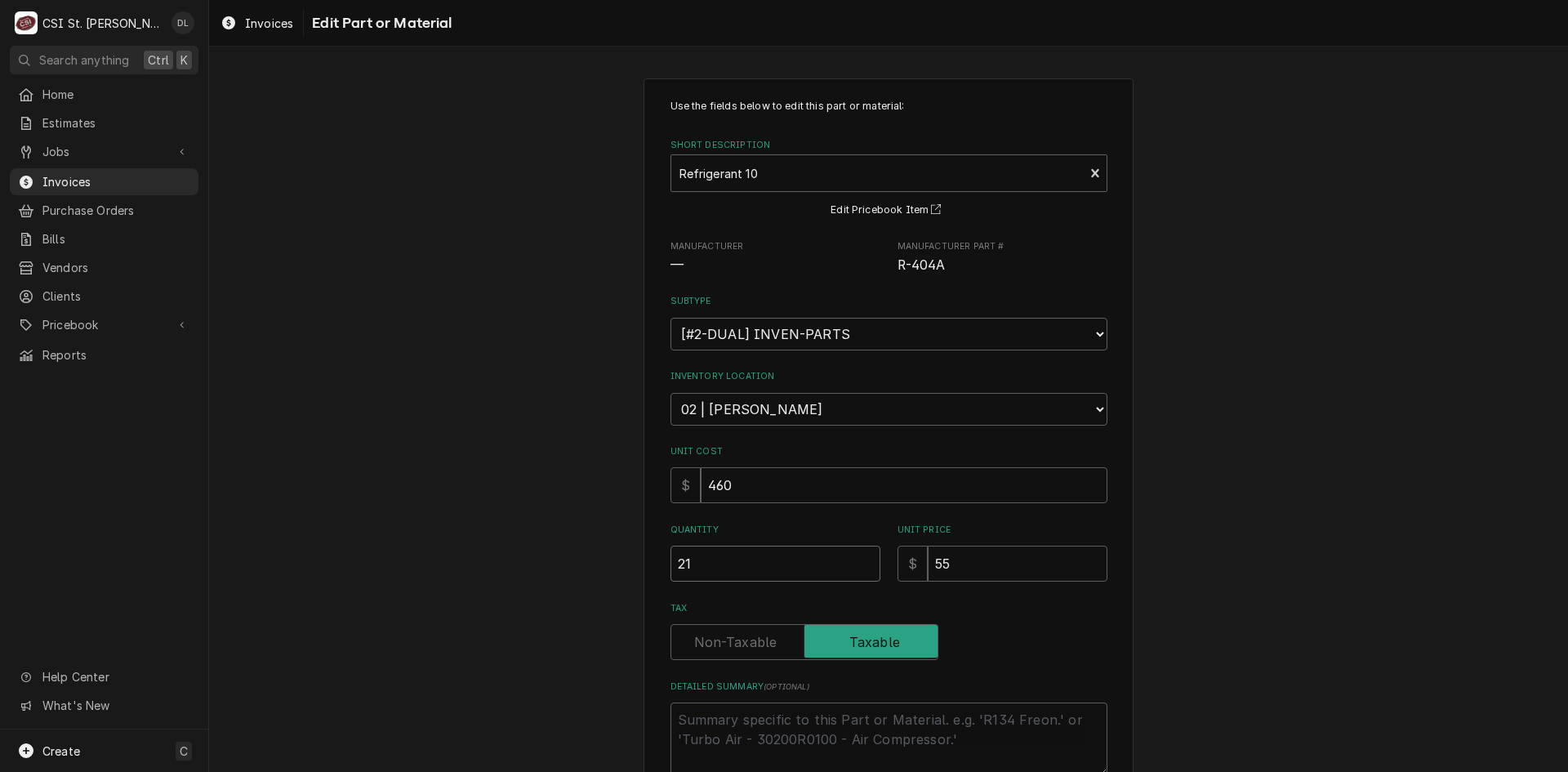
type input "21"
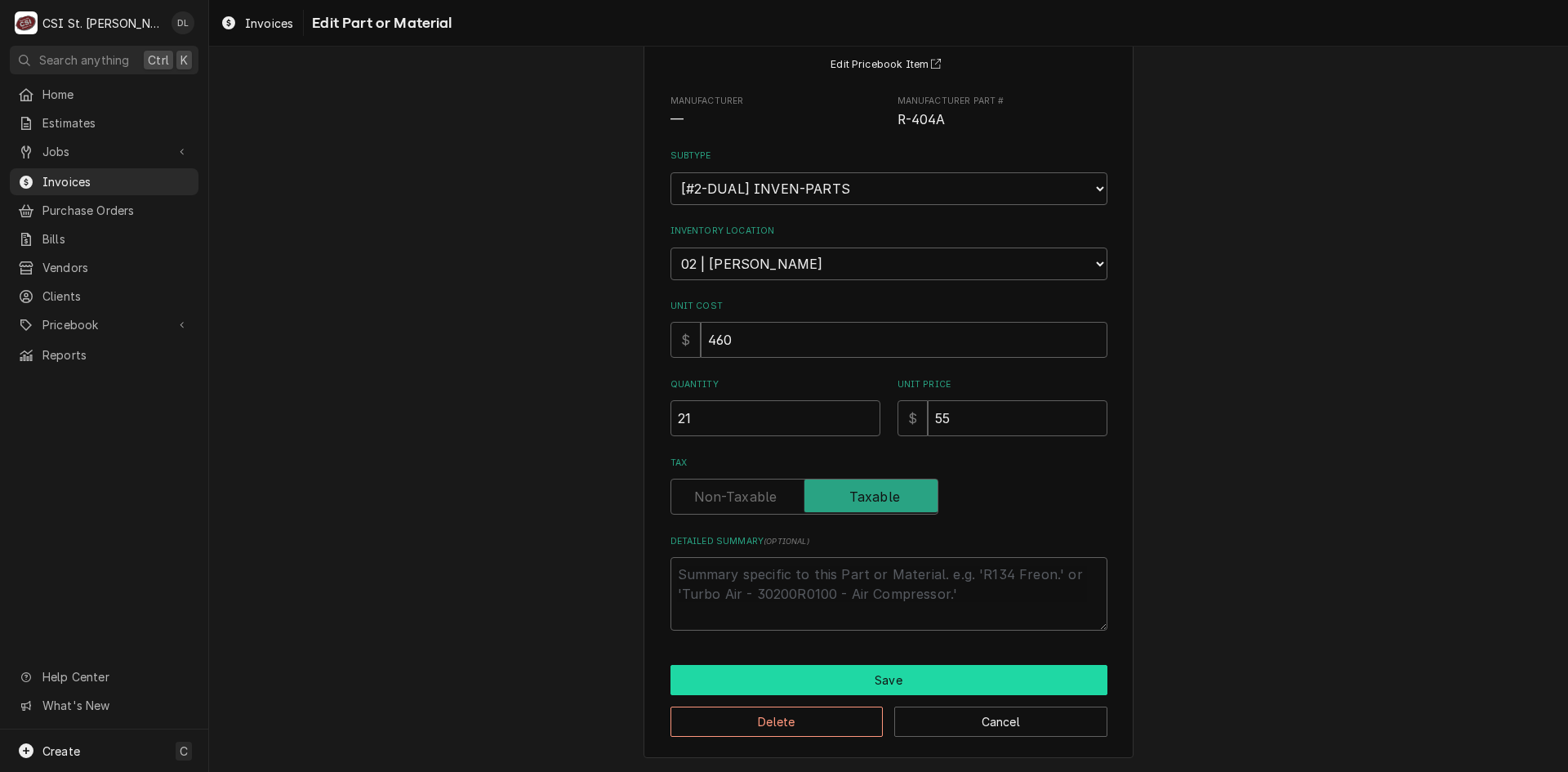
click at [855, 675] on button "Save" at bounding box center [888, 680] width 437 height 30
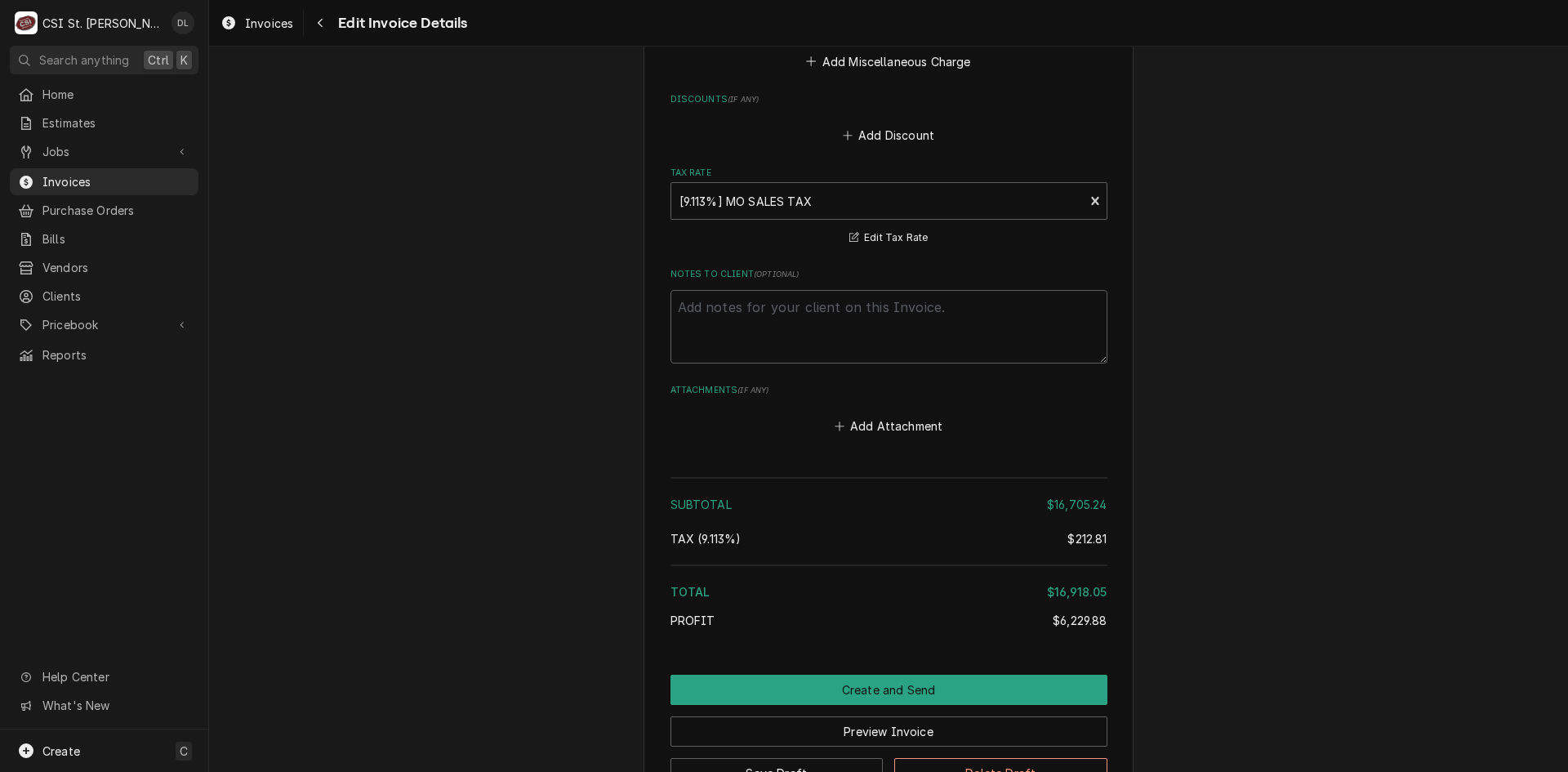
scroll to position [7622, 0]
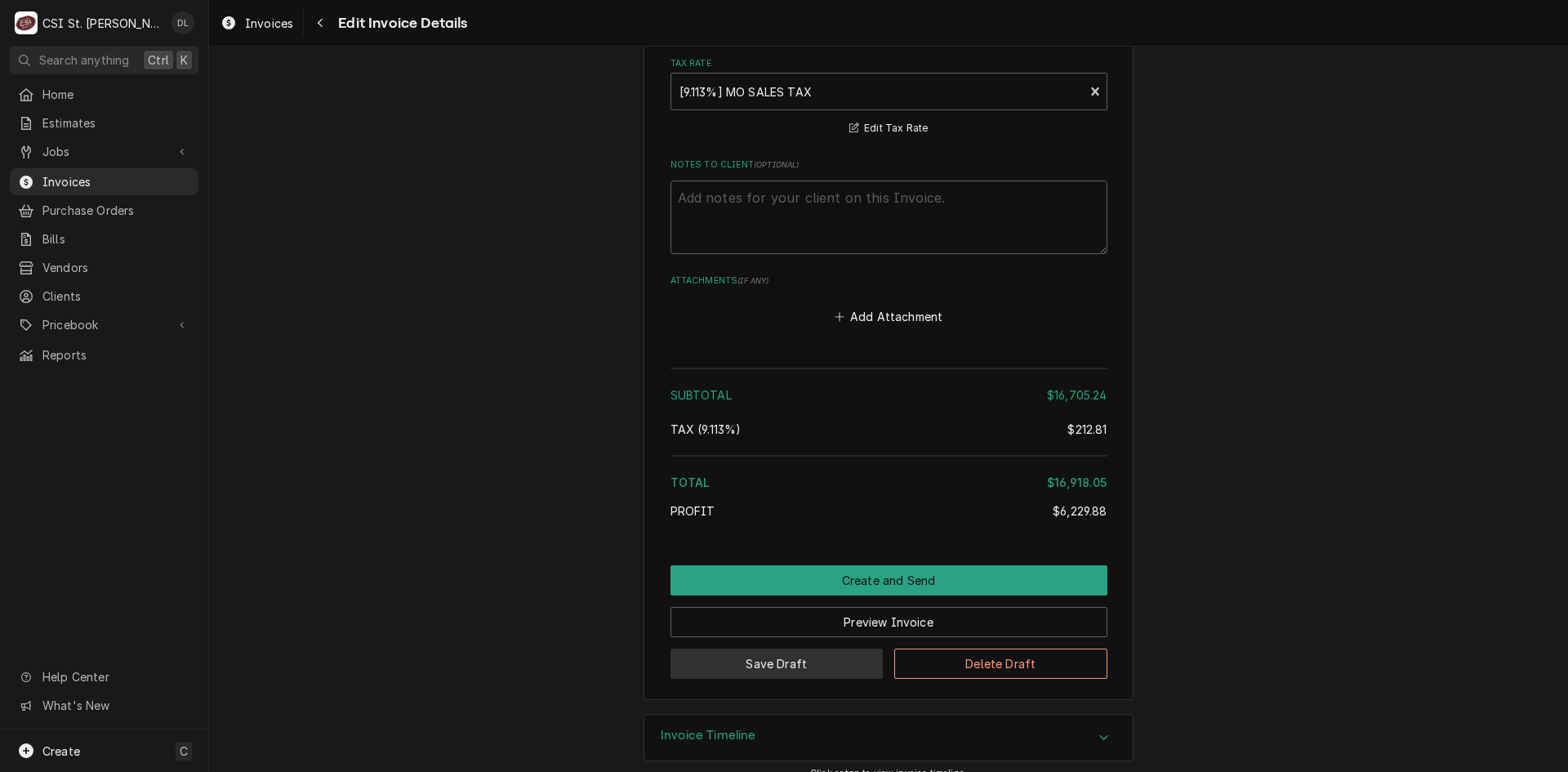
click at [812, 649] on button "Save Draft" at bounding box center [776, 664] width 214 height 30
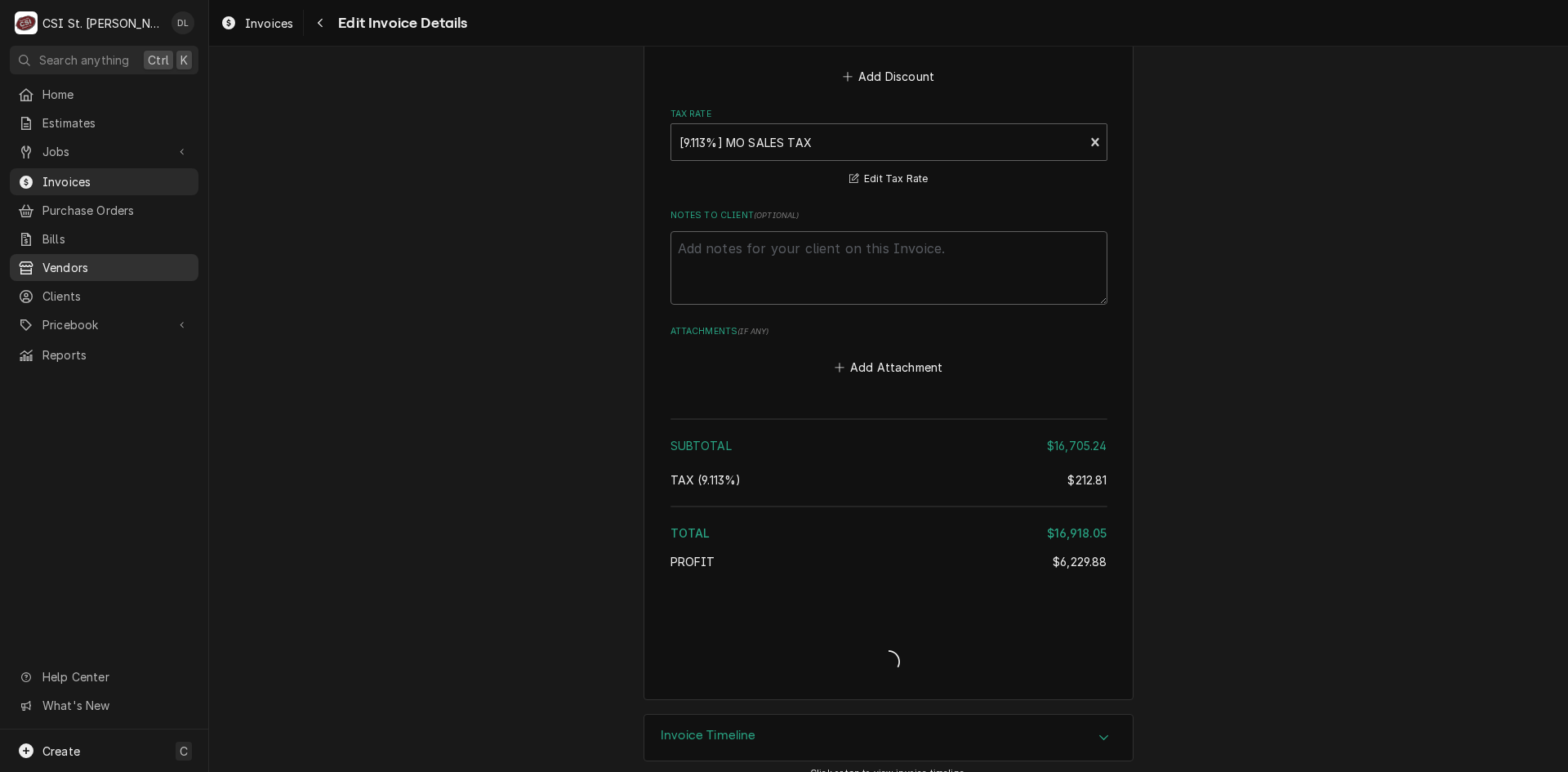
type textarea "x"
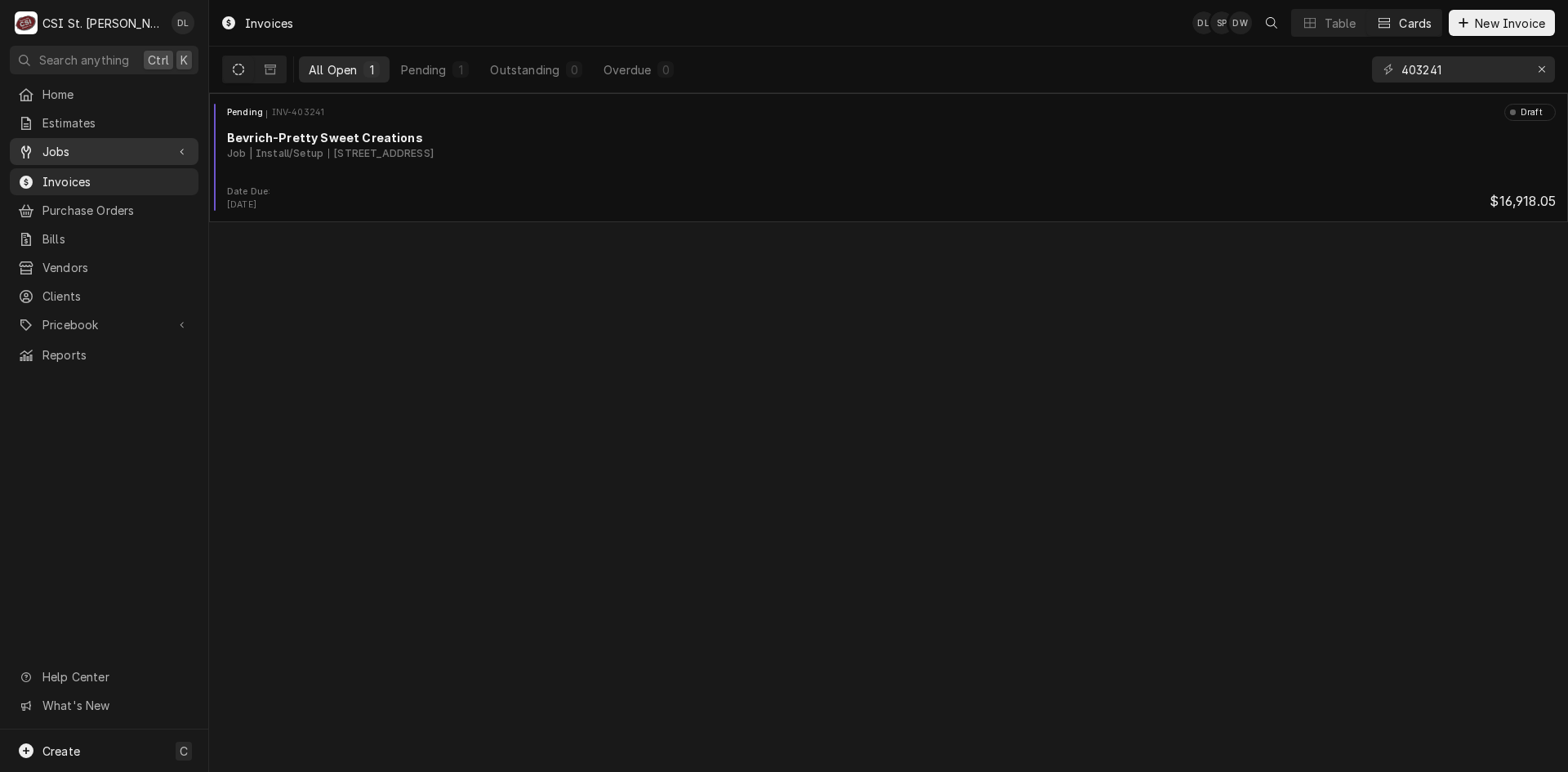
click at [89, 143] on span "Jobs" at bounding box center [105, 151] width 123 height 17
click at [88, 173] on span "Jobs" at bounding box center [116, 180] width 147 height 17
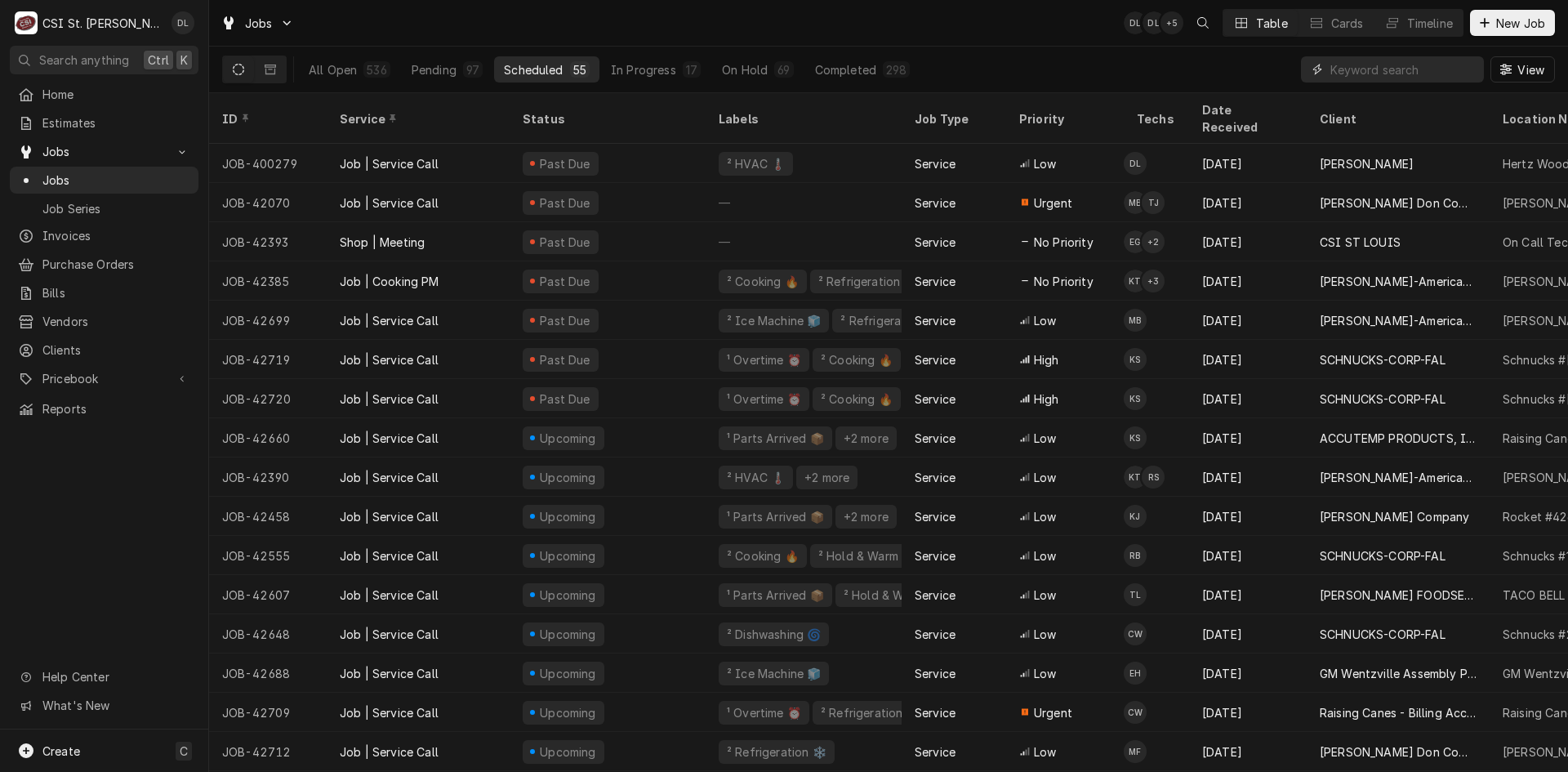
click at [1334, 63] on input "Dynamic Content Wrapper" at bounding box center [1403, 69] width 146 height 26
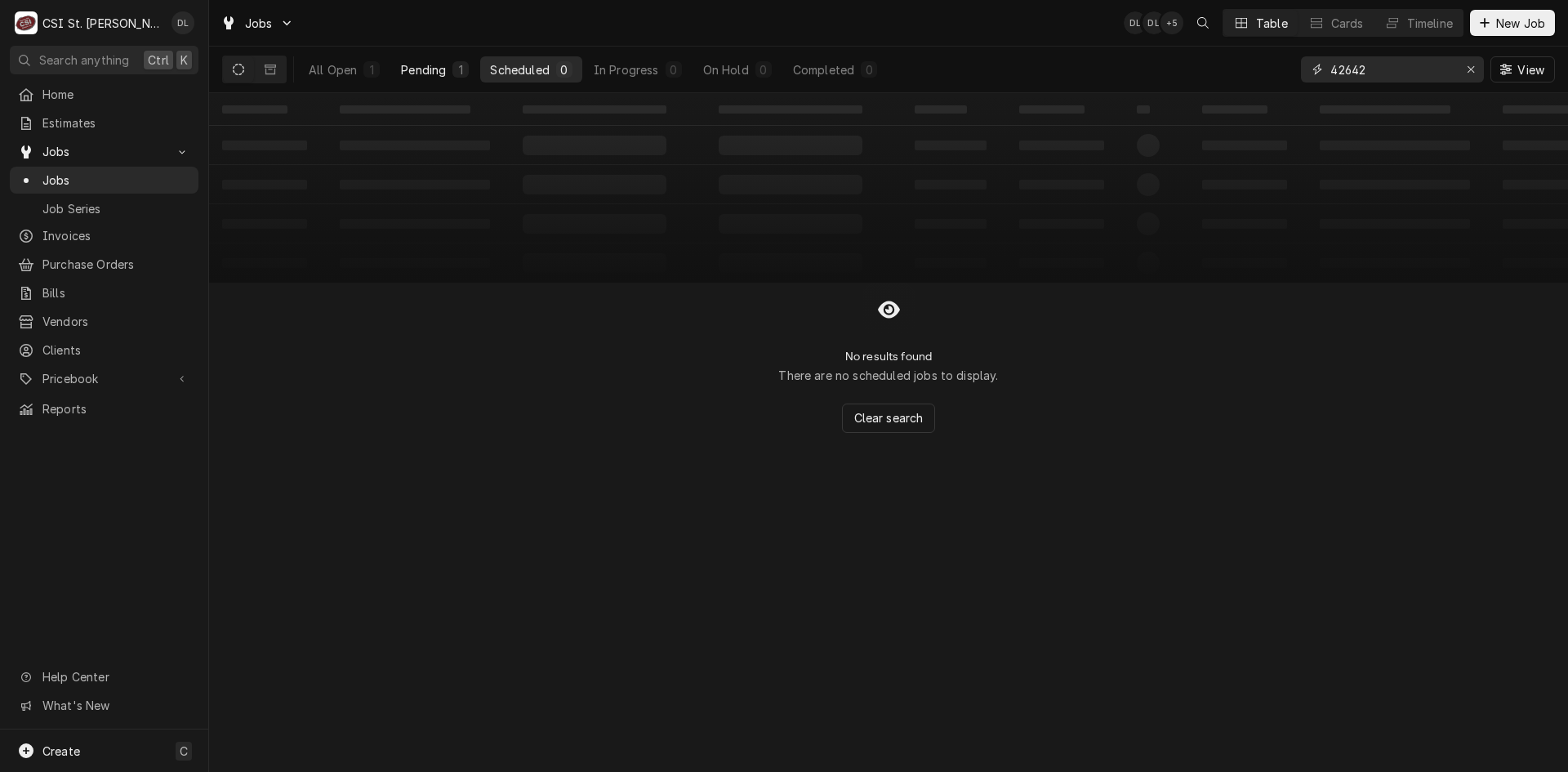
type input "42642"
click at [404, 72] on div "Pending" at bounding box center [423, 70] width 45 height 17
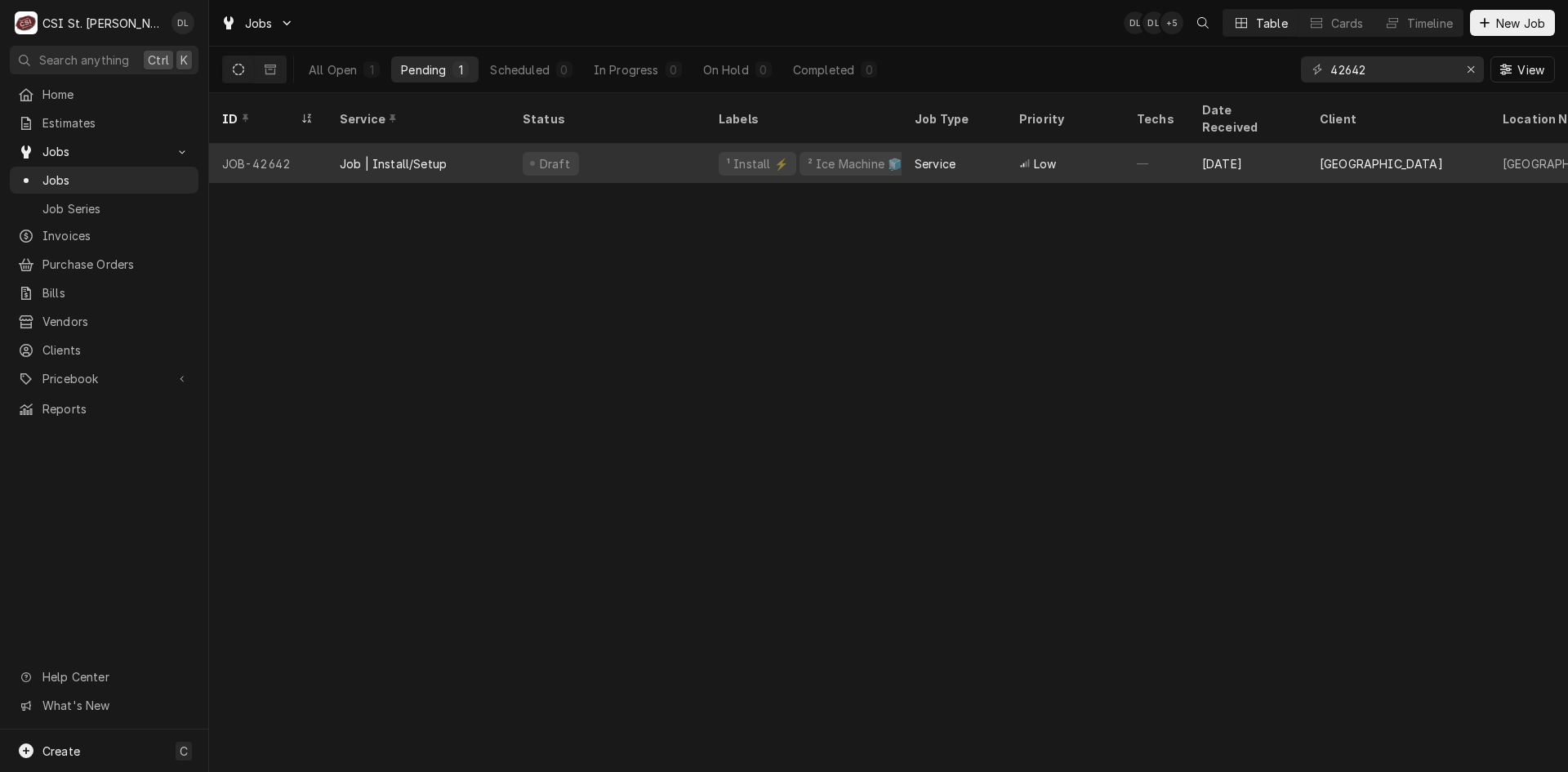
click at [872, 155] on div "² Ice Machine 🧊" at bounding box center [854, 164] width 97 height 17
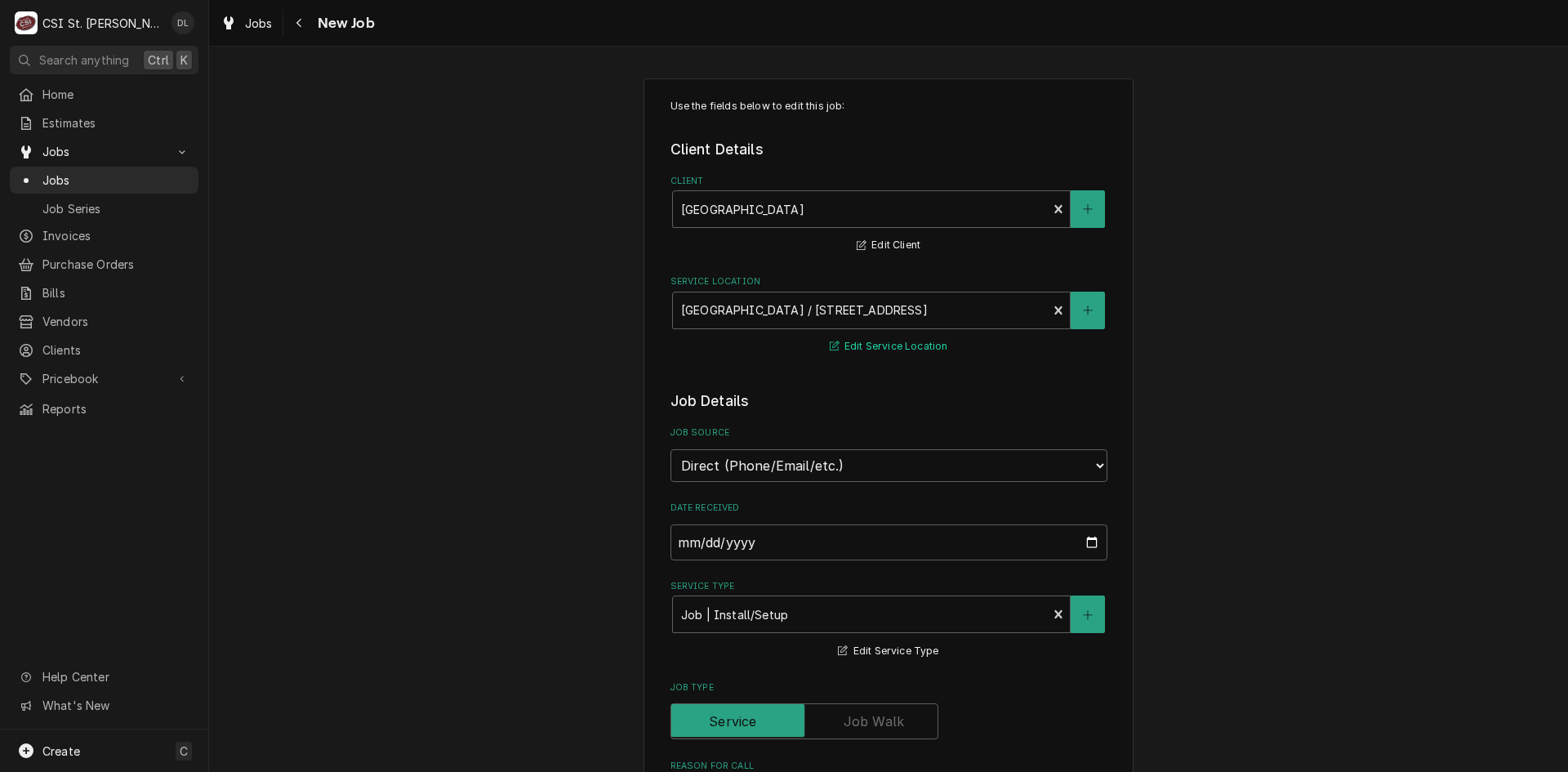
type textarea "x"
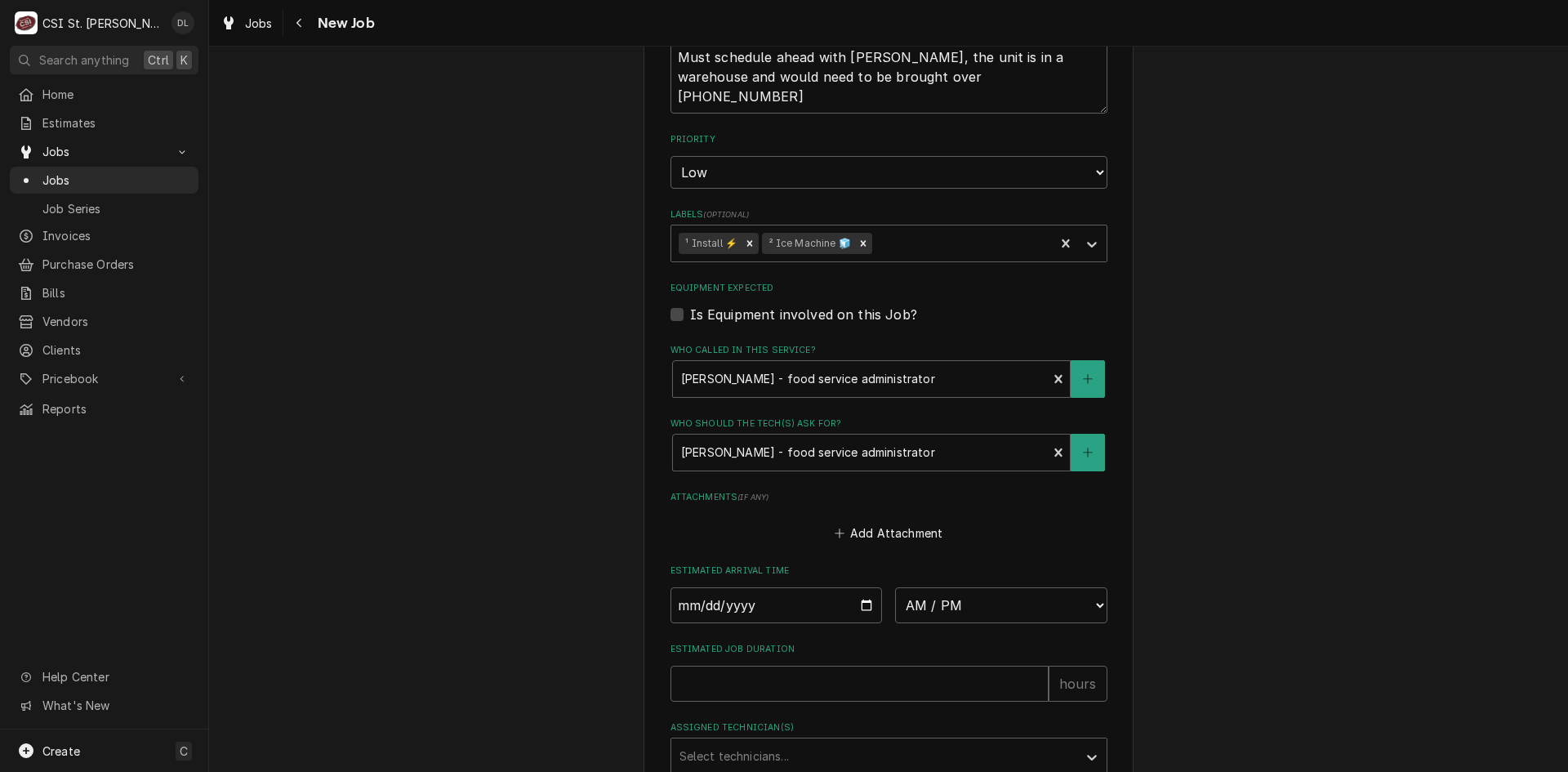
scroll to position [899, 0]
click at [854, 600] on input "Date" at bounding box center [776, 603] width 213 height 36
type input "[DATE]"
type textarea "x"
click at [1091, 604] on select "AM / PM 6:00 AM 6:15 AM 6:30 AM 6:45 AM 7:00 AM 7:15 AM 7:30 AM 7:45 AM 8:00 AM…" at bounding box center [1002, 603] width 213 height 36
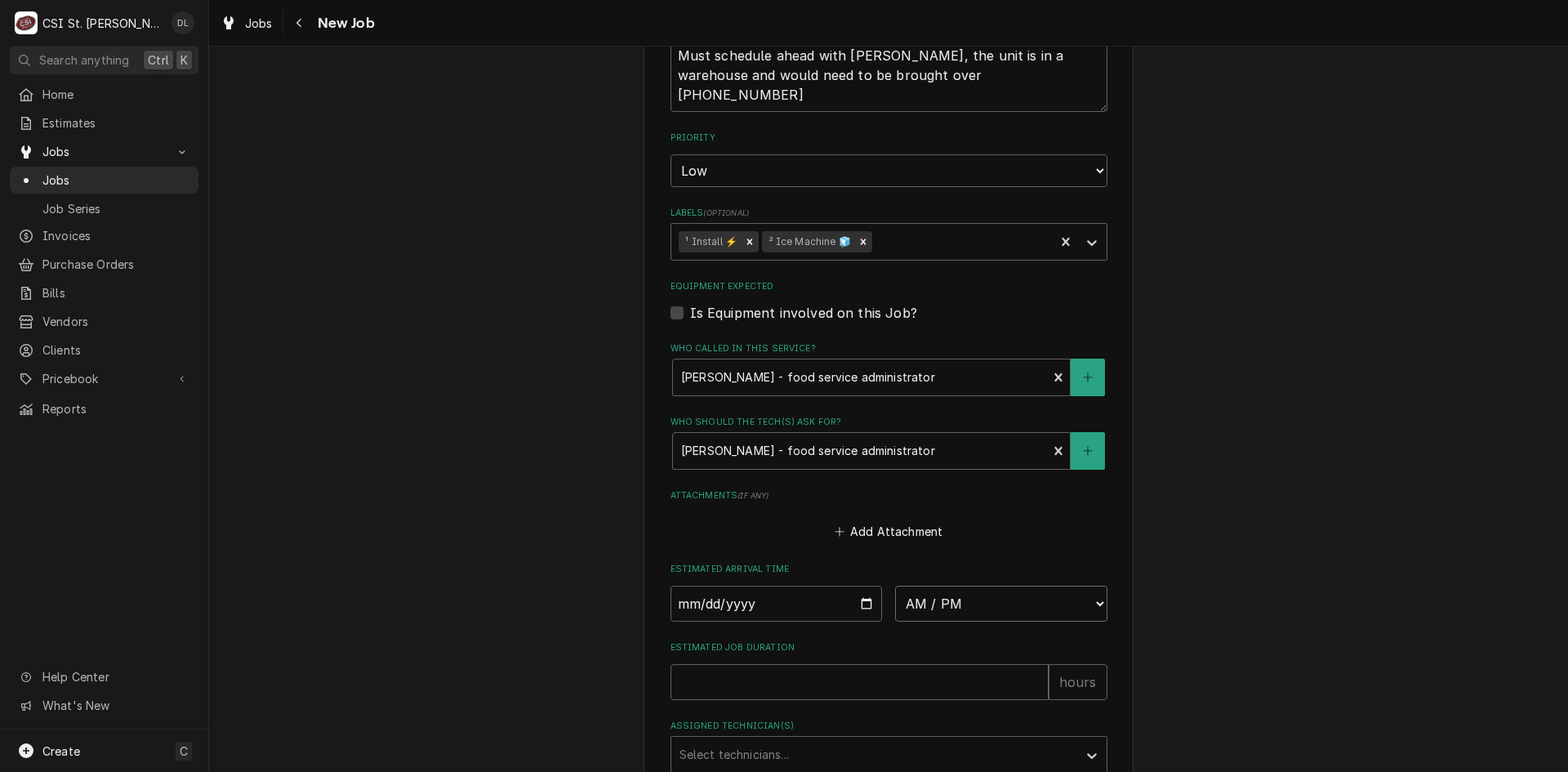
select select "07:00:00"
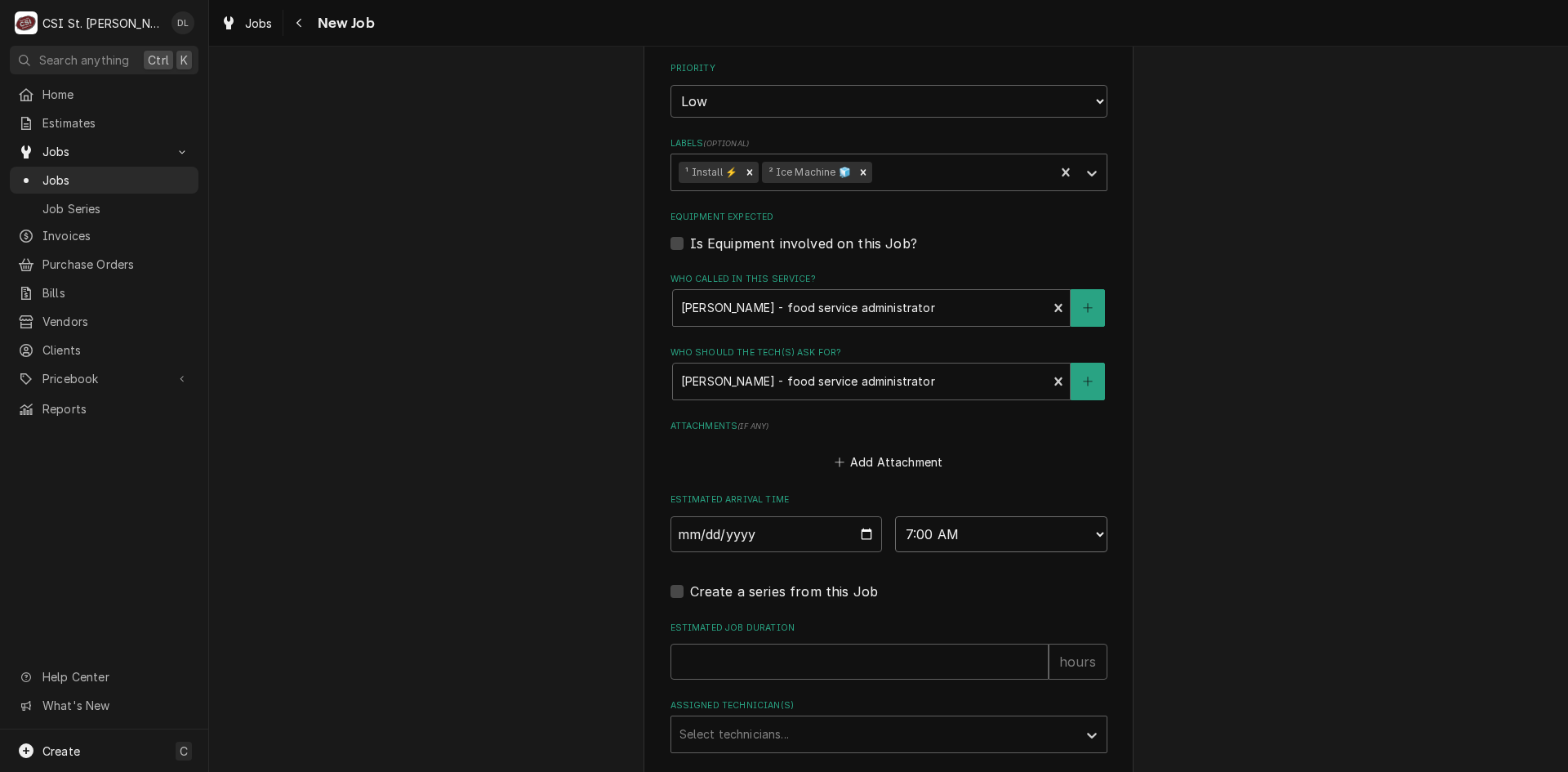
scroll to position [1062, 0]
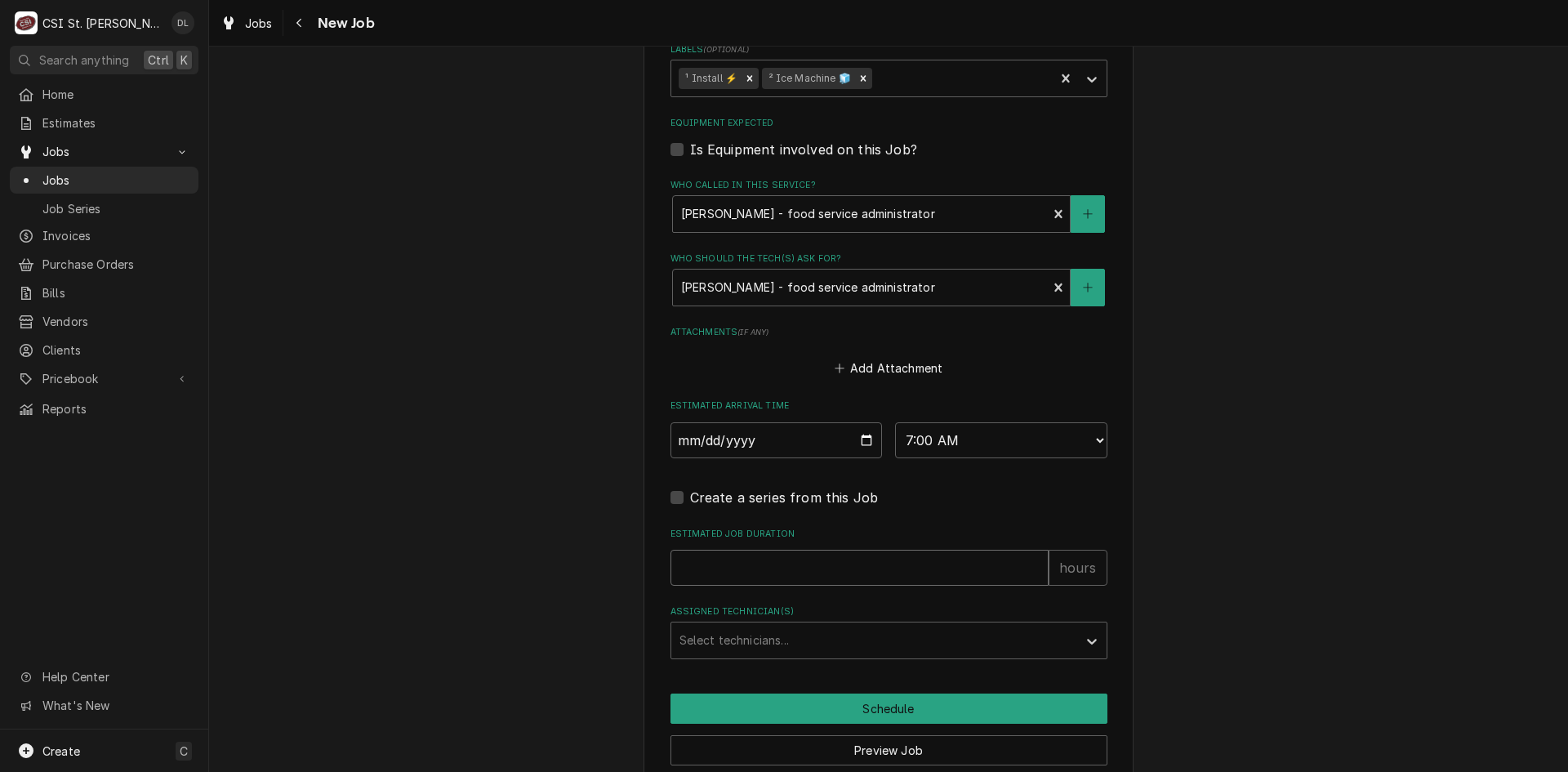
click at [887, 579] on input "Estimated Job Duration" at bounding box center [859, 567] width 378 height 36
type textarea "x"
type input "4"
type textarea "x"
type input "4"
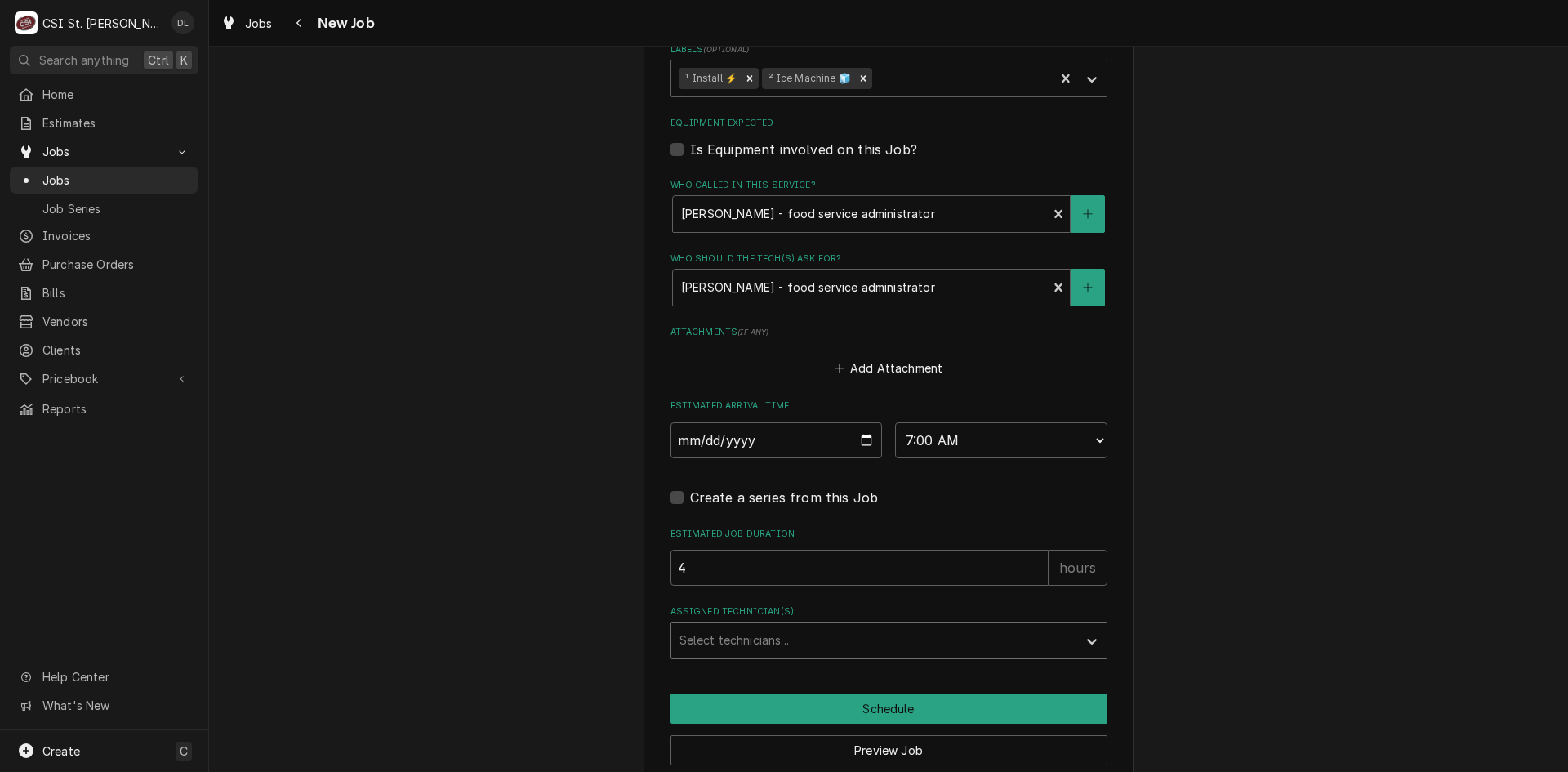
click at [900, 625] on div "Assigned Technician(s)" at bounding box center [875, 640] width 390 height 29
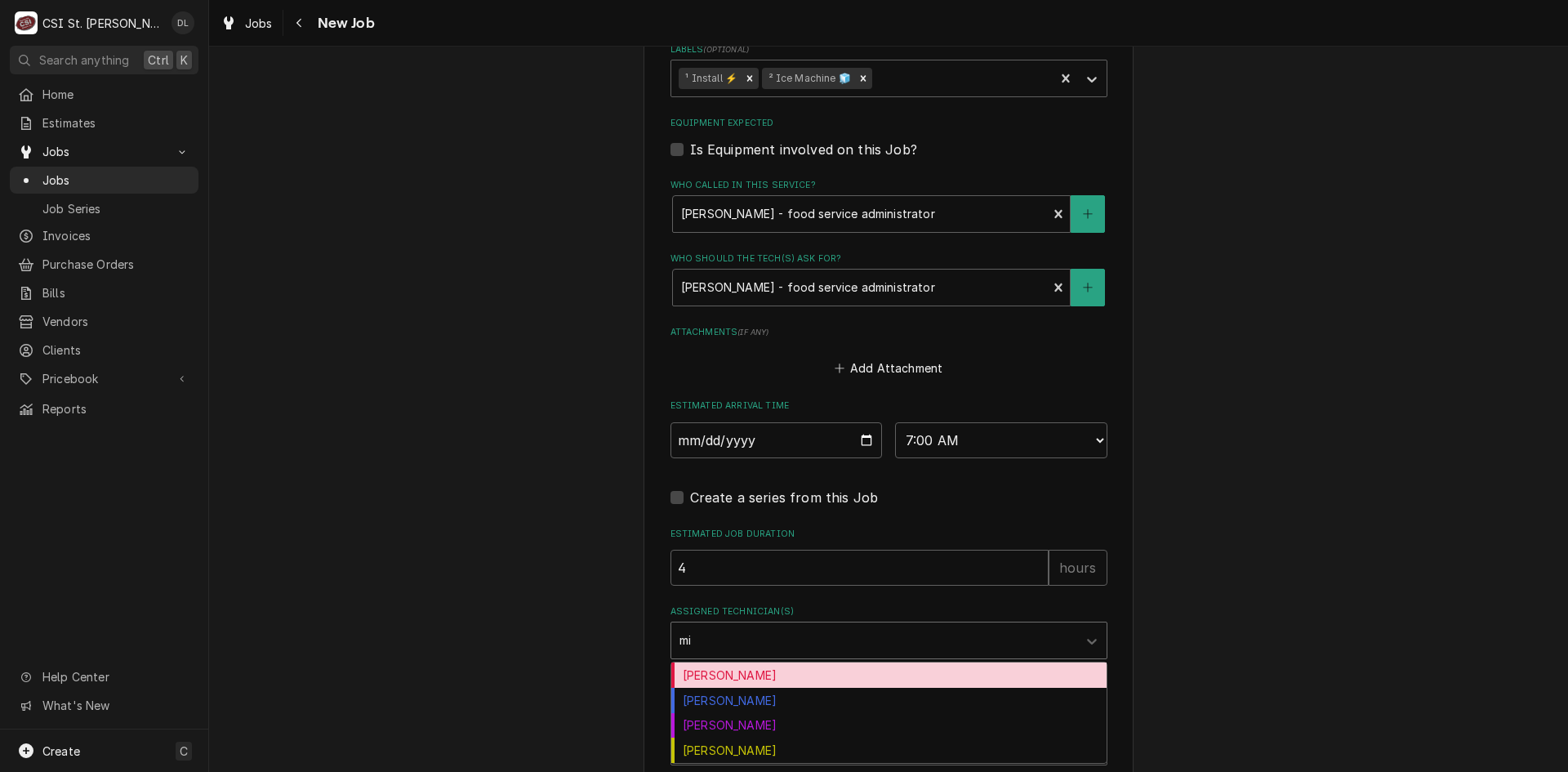
type input "mik"
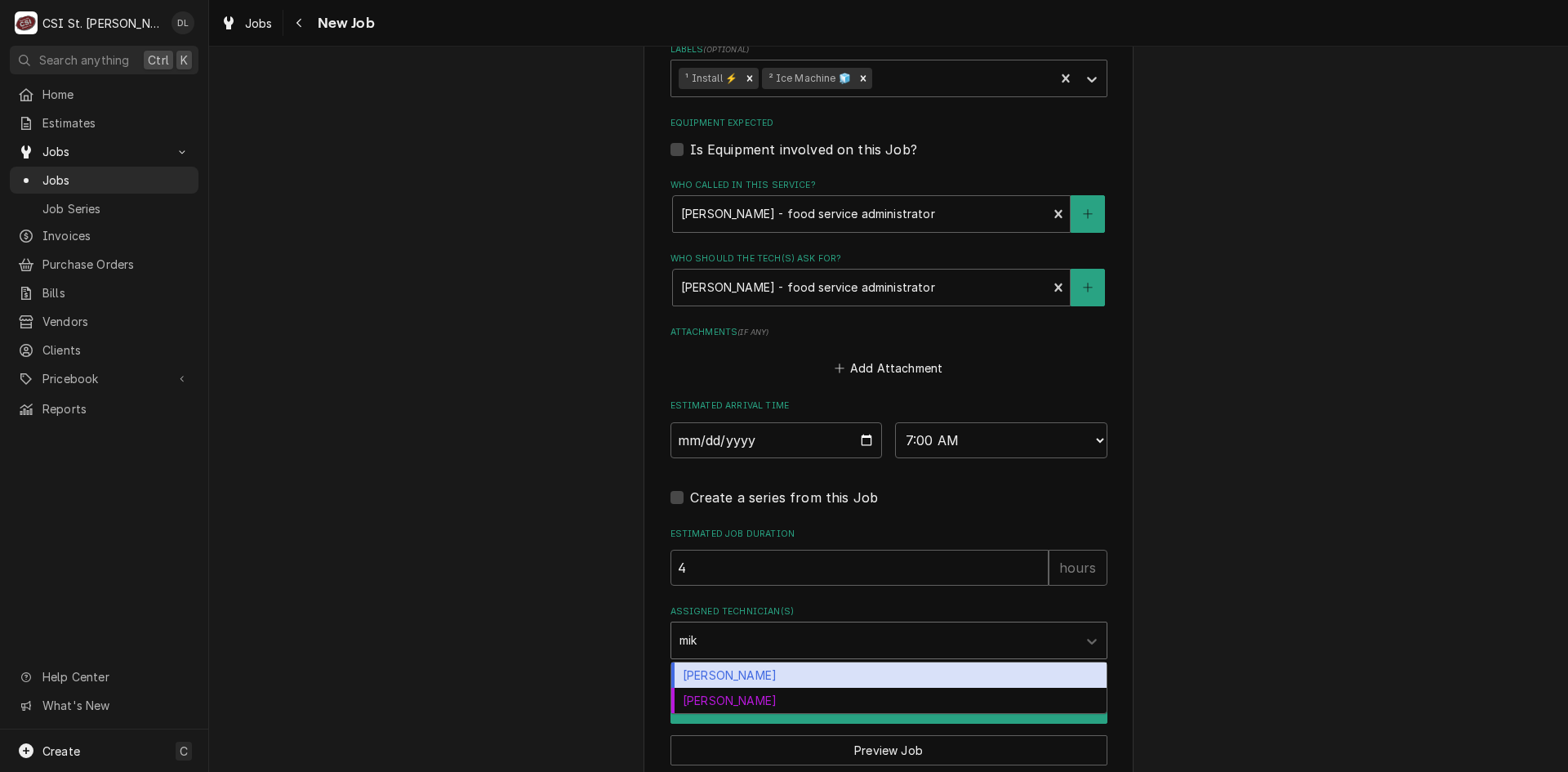
click at [878, 672] on div "Mike Barnett" at bounding box center [888, 675] width 435 height 25
type textarea "x"
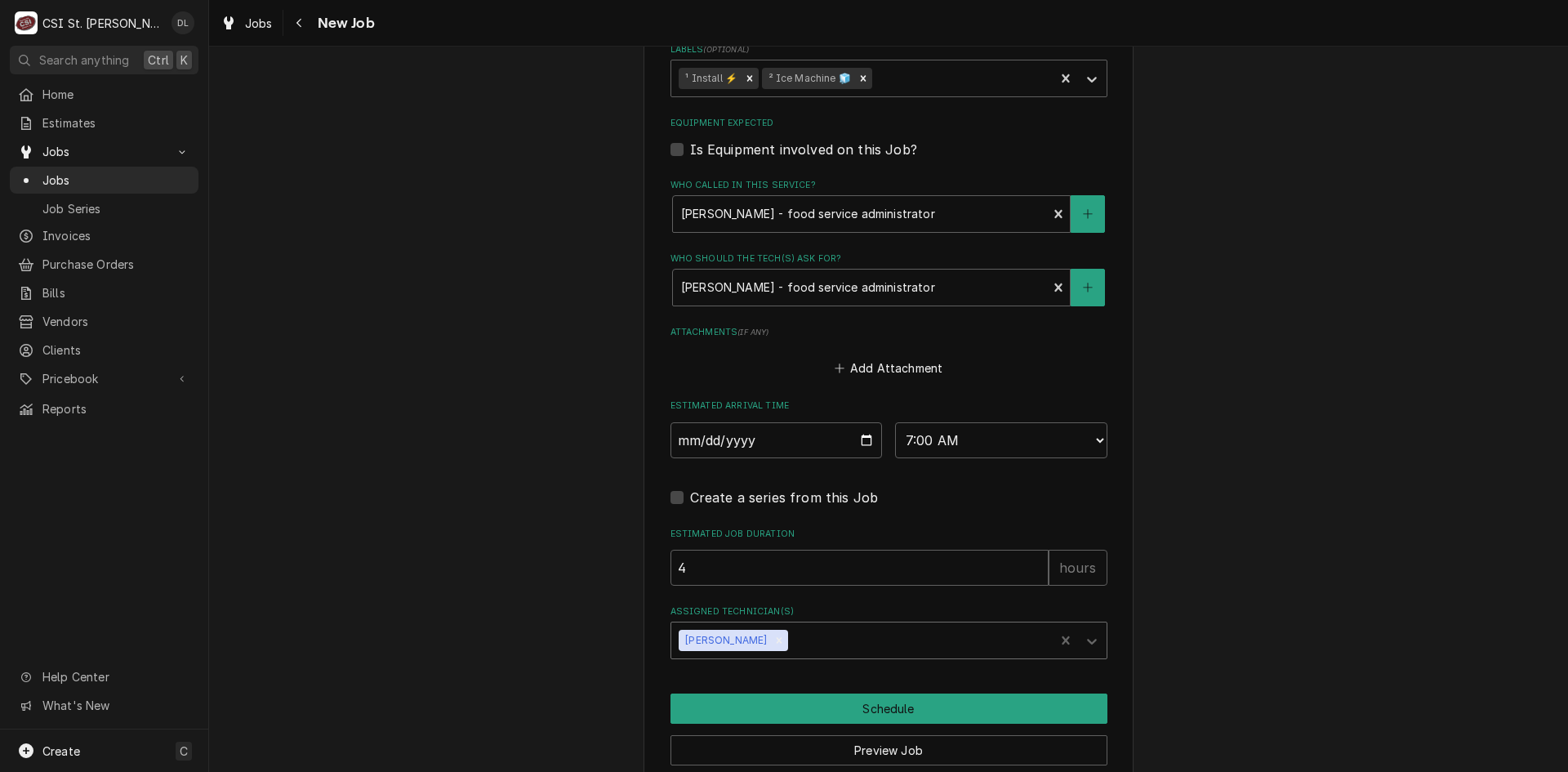
click at [813, 631] on div "Assigned Technician(s)" at bounding box center [918, 640] width 255 height 29
type textarea "x"
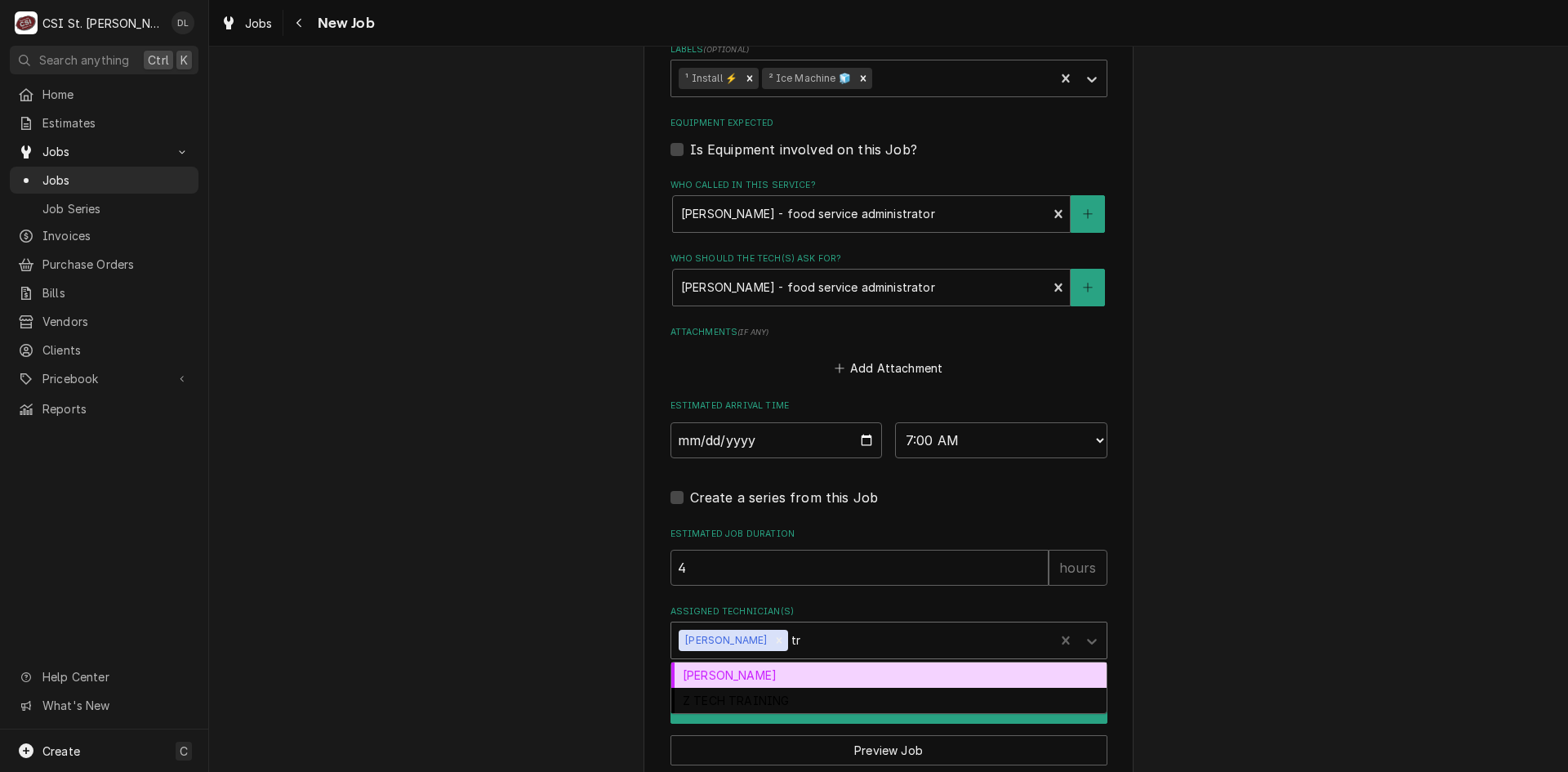
type input "tre"
click at [738, 670] on div "Trevor Johnson" at bounding box center [888, 675] width 435 height 25
type textarea "x"
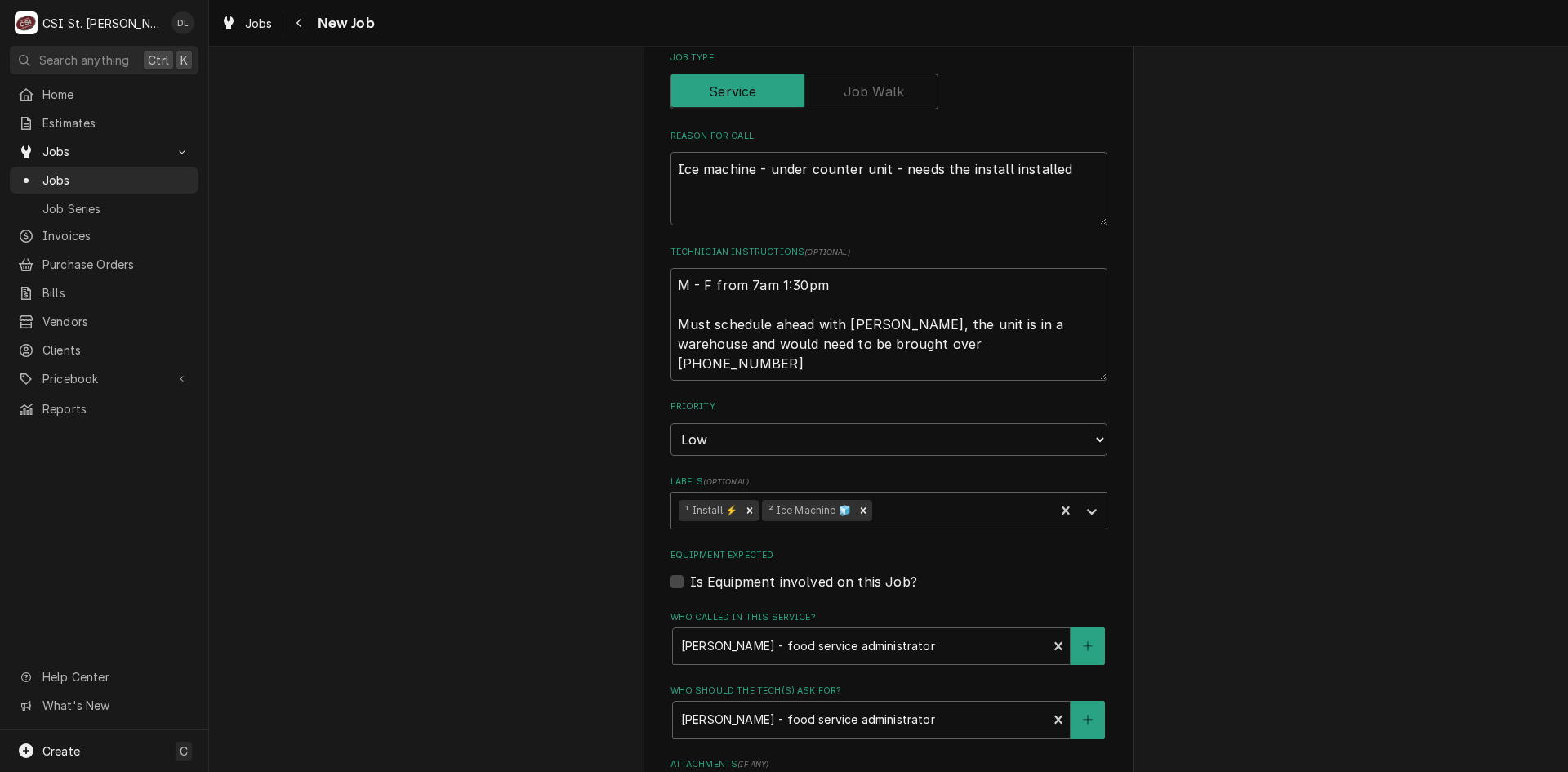
scroll to position [490, 0]
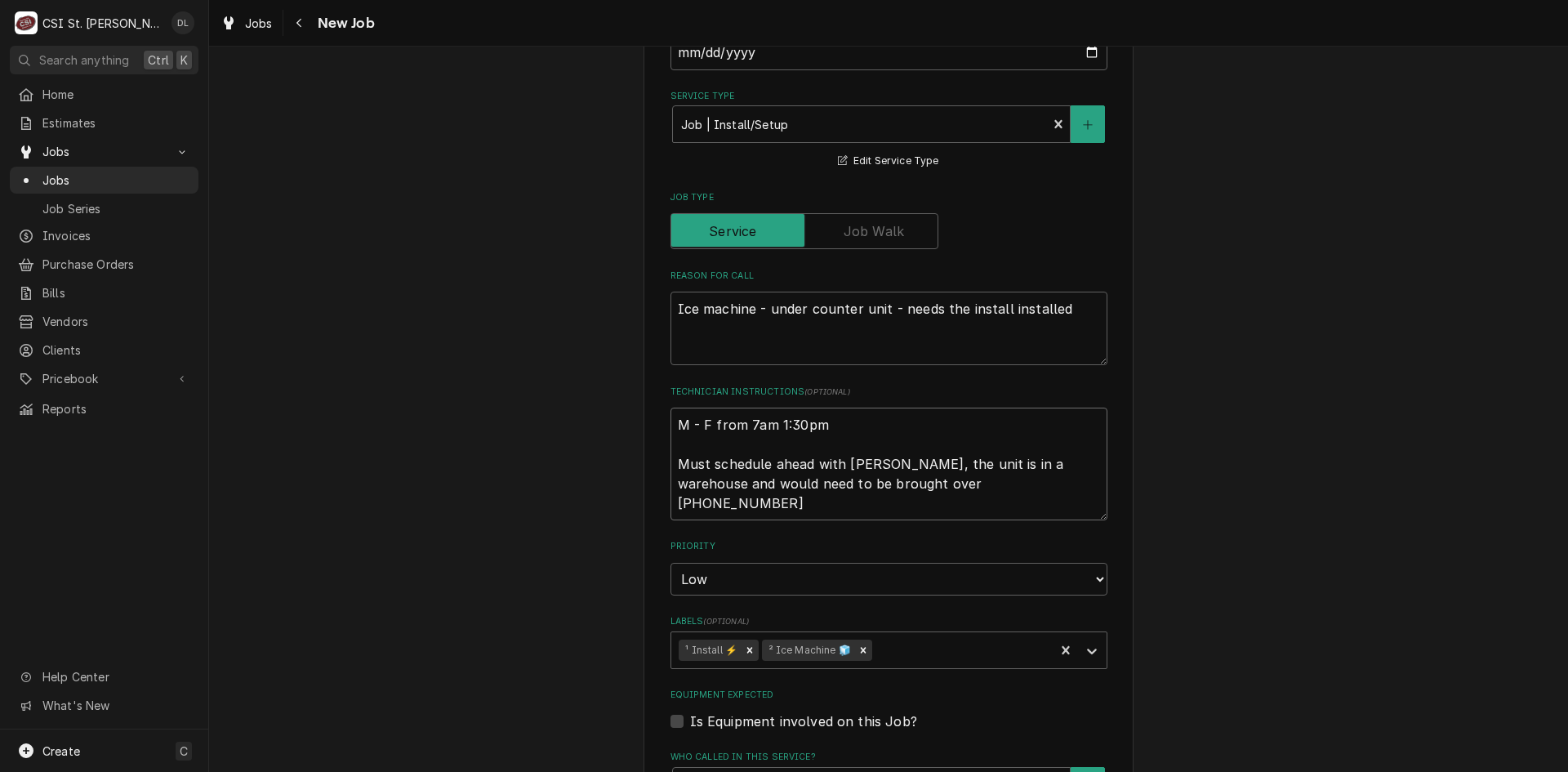
drag, startPoint x: 820, startPoint y: 516, endPoint x: 665, endPoint y: 467, distance: 162.6
click at [670, 467] on textarea "M - F from 7am 1:30pm Must schedule ahead with Chrstina Carden, the unit is in …" at bounding box center [888, 464] width 437 height 113
type textarea "x"
type textarea "M - F from 7am 1:30pm"
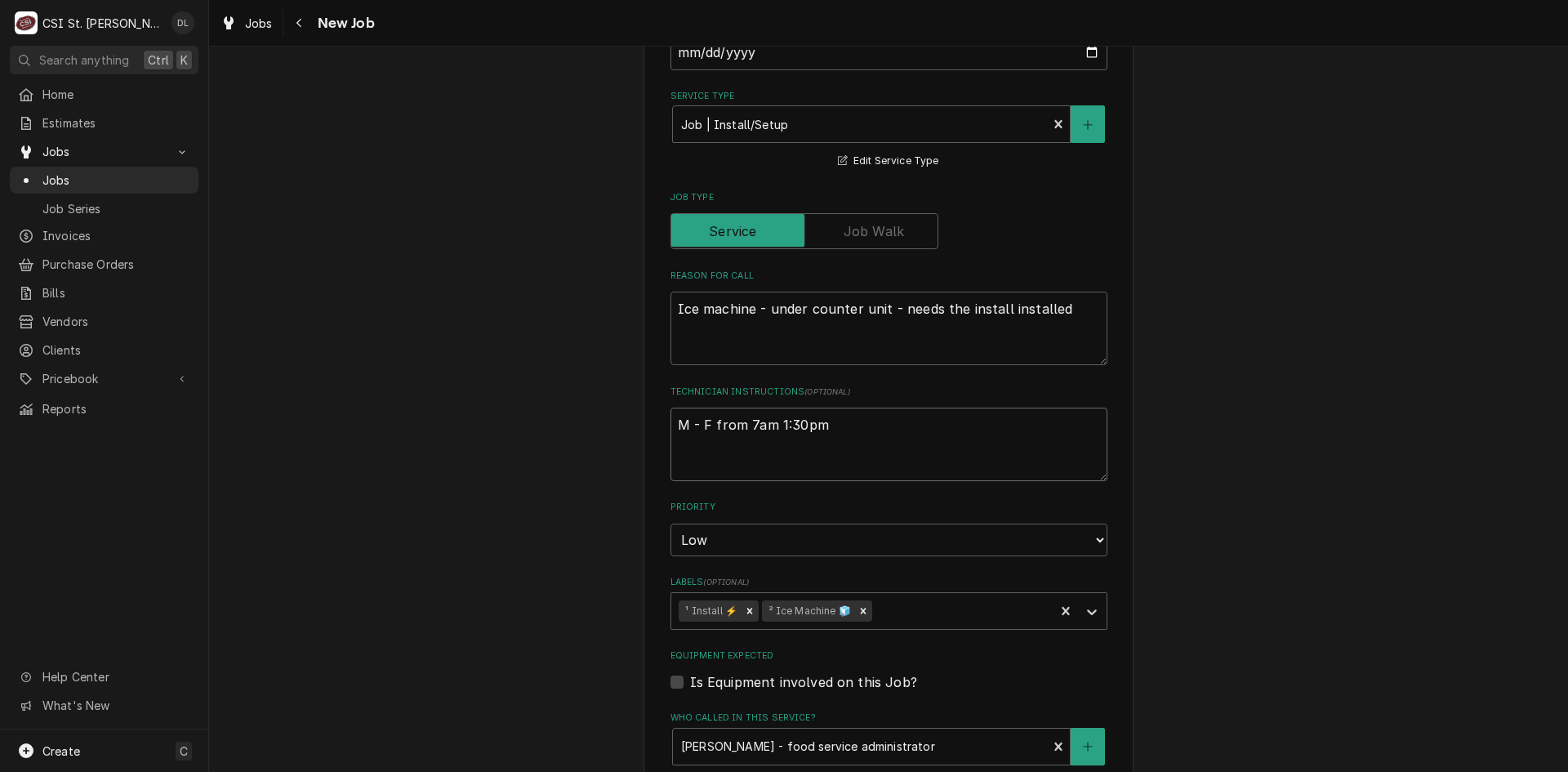
type textarea "x"
type textarea "M - F from 7am 1:30pm"
click at [866, 428] on textarea "M - F from 7am 1:30pm" at bounding box center [888, 444] width 437 height 73
type textarea "x"
type textarea "M - F from 7am 1:30pm"
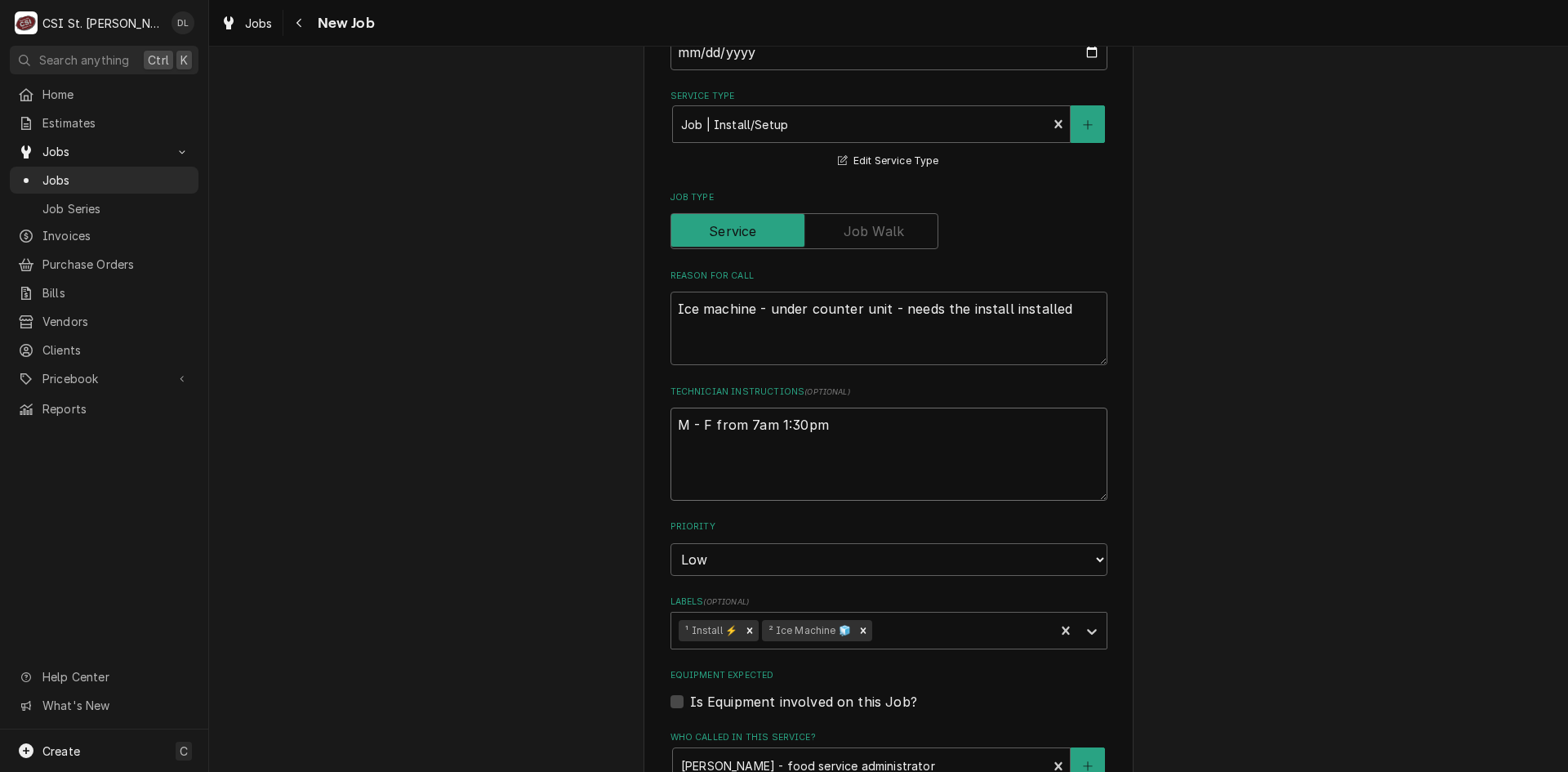
paste textarea "You'll want to come to 4290 Gravois Road House Springs, MO 63051 to get the ice…"
type textarea "x"
type textarea "M - F from 7am 1:30pm You'll want to come to 4290 Gravois Road House Springs, M…"
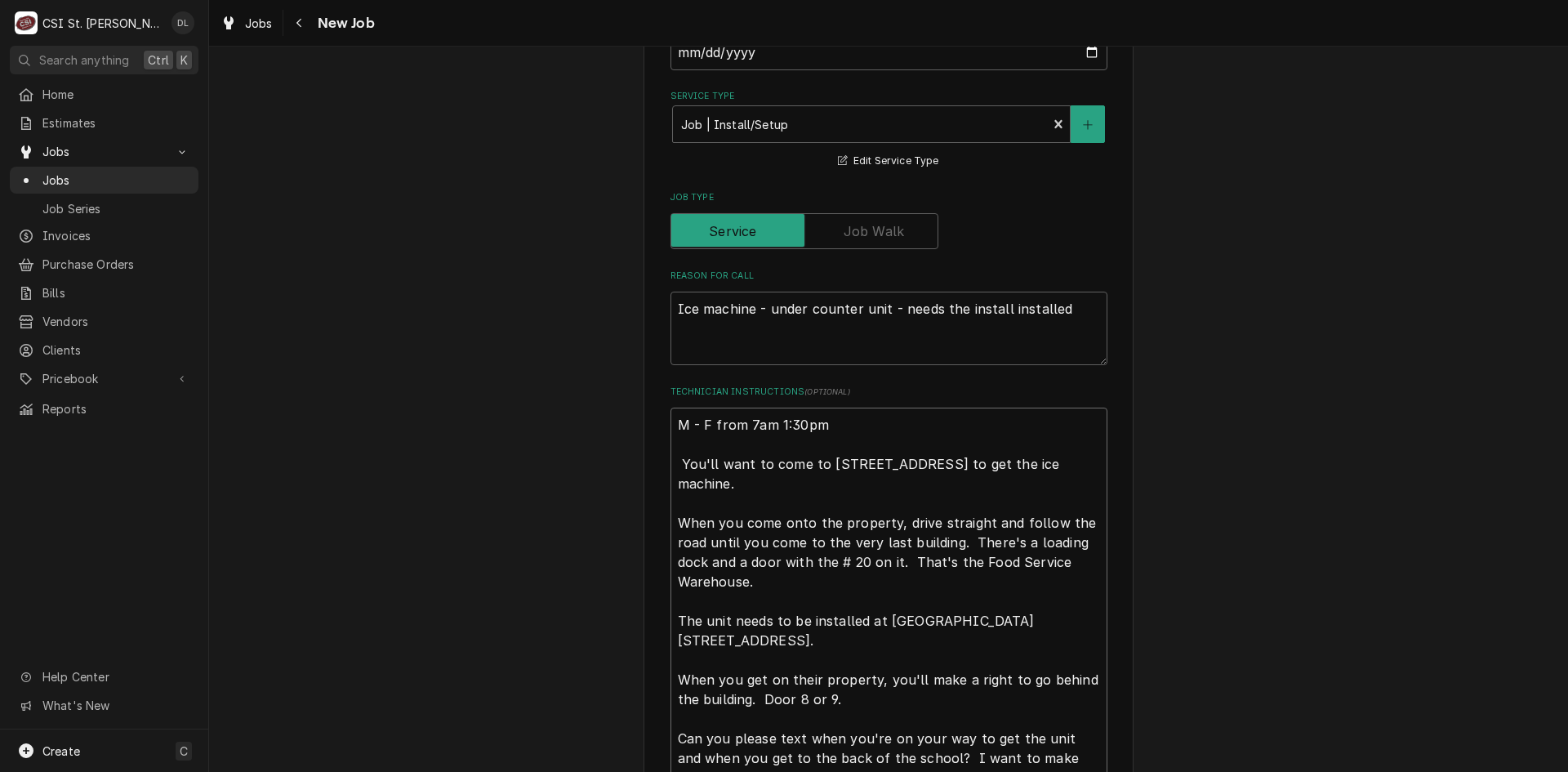
scroll to position [524, 0]
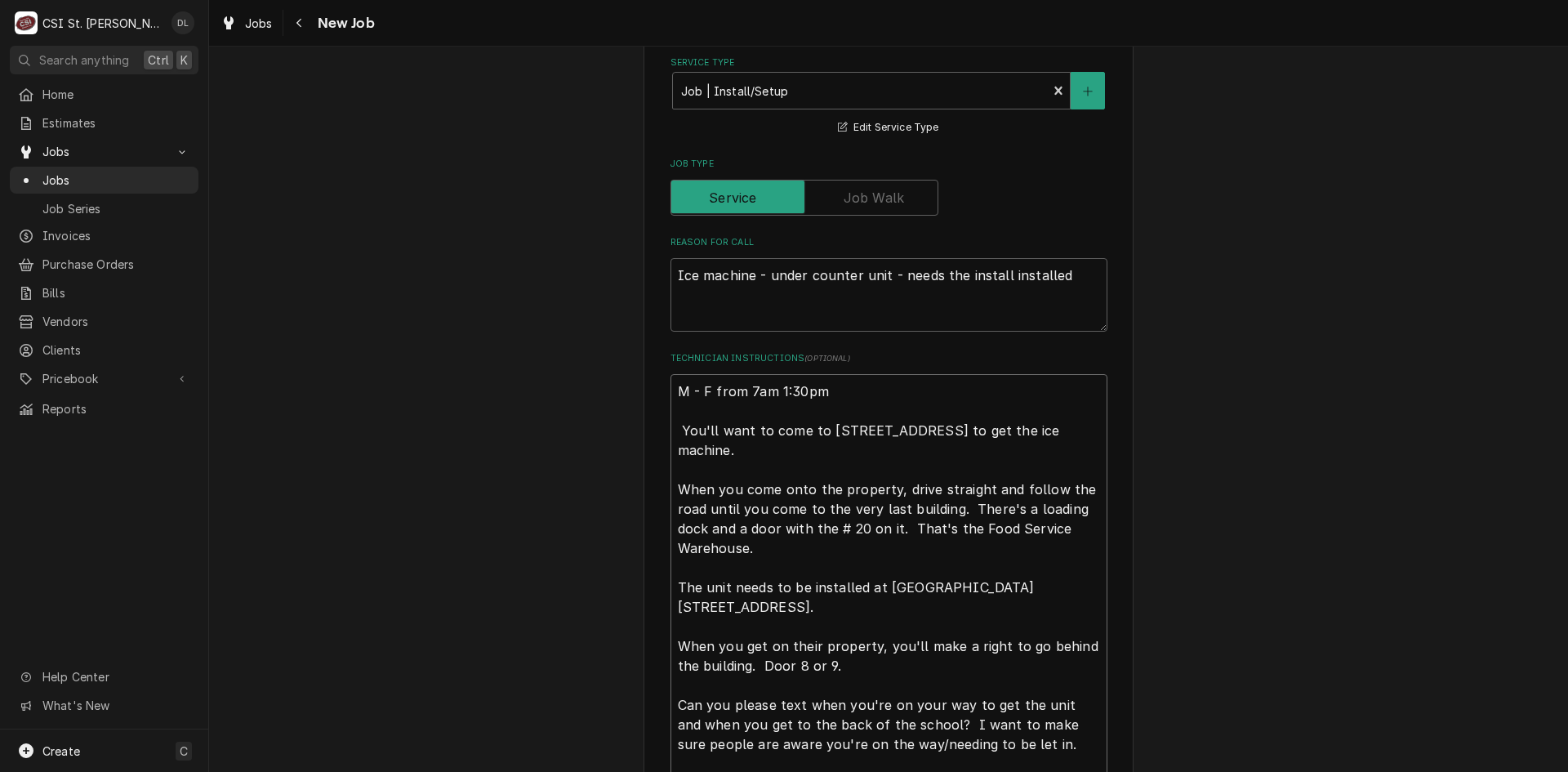
drag, startPoint x: 709, startPoint y: 425, endPoint x: 672, endPoint y: 418, distance: 37.7
click at [672, 418] on textarea "M - F from 7am 1:30pm You'll want to come to 4290 Gravois Road House Springs, M…" at bounding box center [888, 587] width 437 height 426
drag, startPoint x: 759, startPoint y: 428, endPoint x: 679, endPoint y: 432, distance: 80.1
click at [679, 432] on textarea "M - F from 7am 1:30pm You'll want to come to 4290 Gravois Road House Springs, M…" at bounding box center [888, 587] width 437 height 426
type textarea "x"
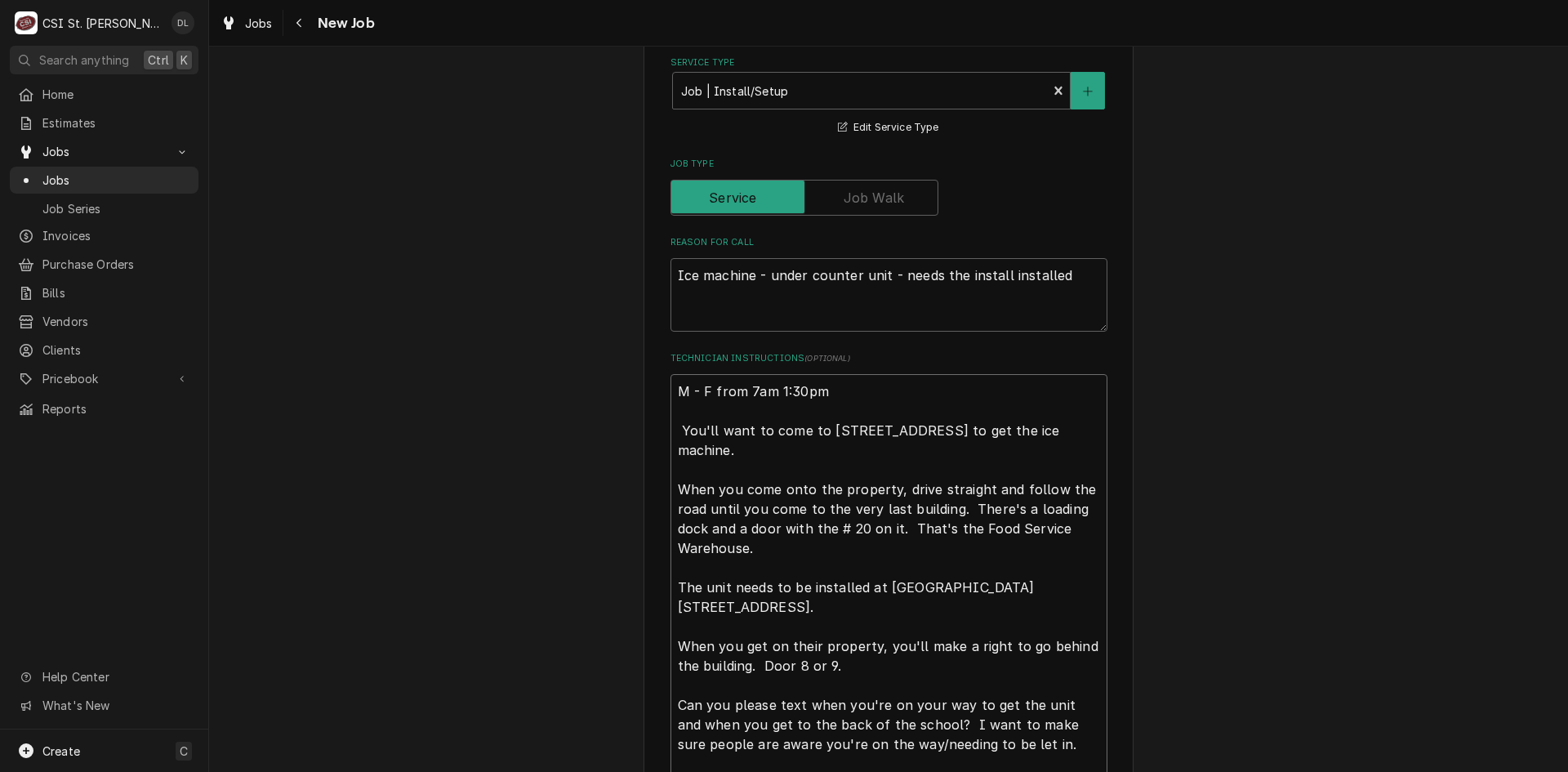
type textarea "M - F from 7am 1:30pm Y come to 4290 Gravois Road House Springs, MO 63051 to ge…"
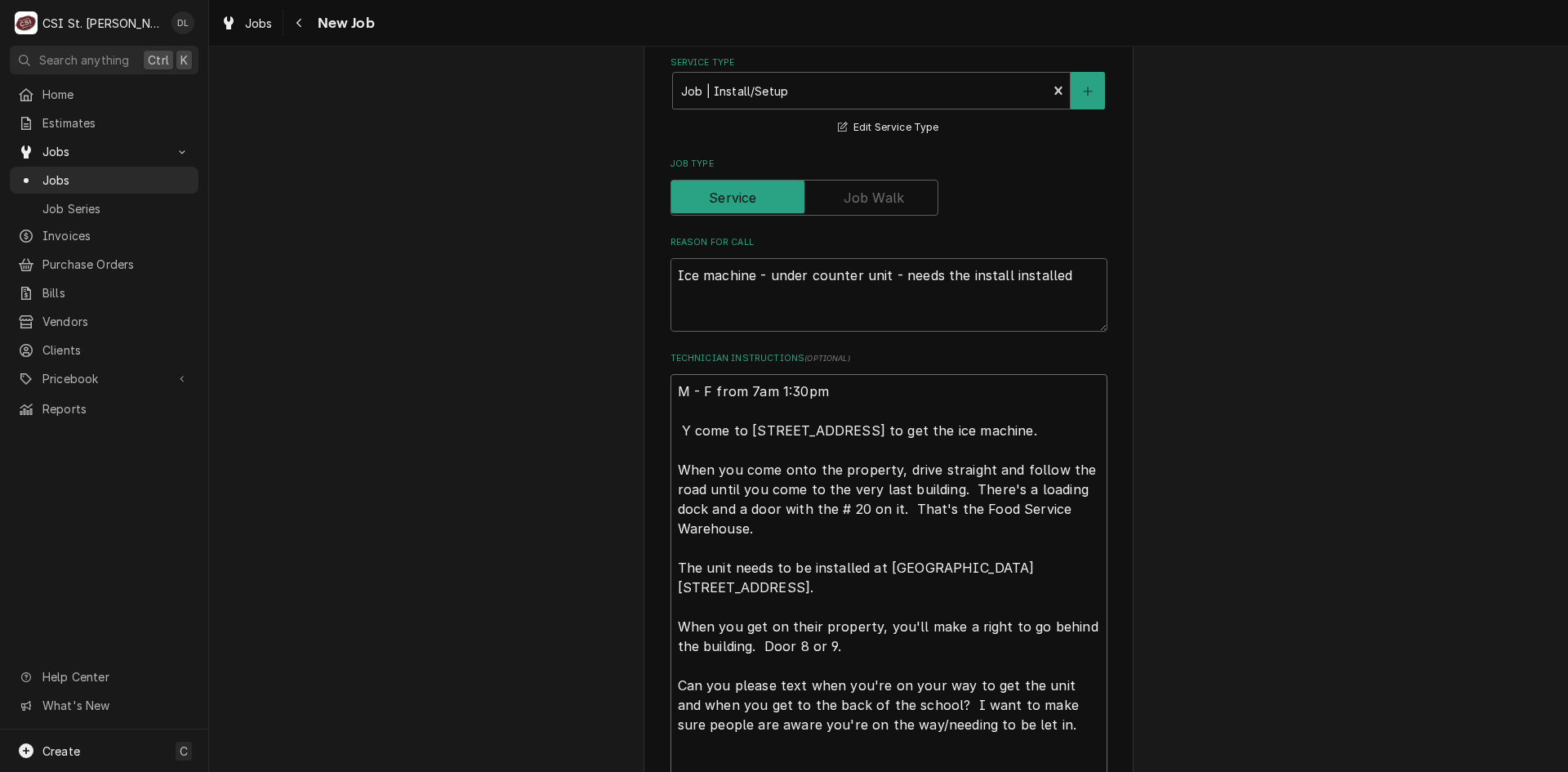
type textarea "x"
type textarea "M - F from 7am 1:30pm Yo come to 4290 Gravois Road House Springs, MO 63051 to g…"
type textarea "x"
type textarea "M - F from 7am 1:30pm You come to 4290 Gravois Road House Springs, MO 63051 to …"
type textarea "x"
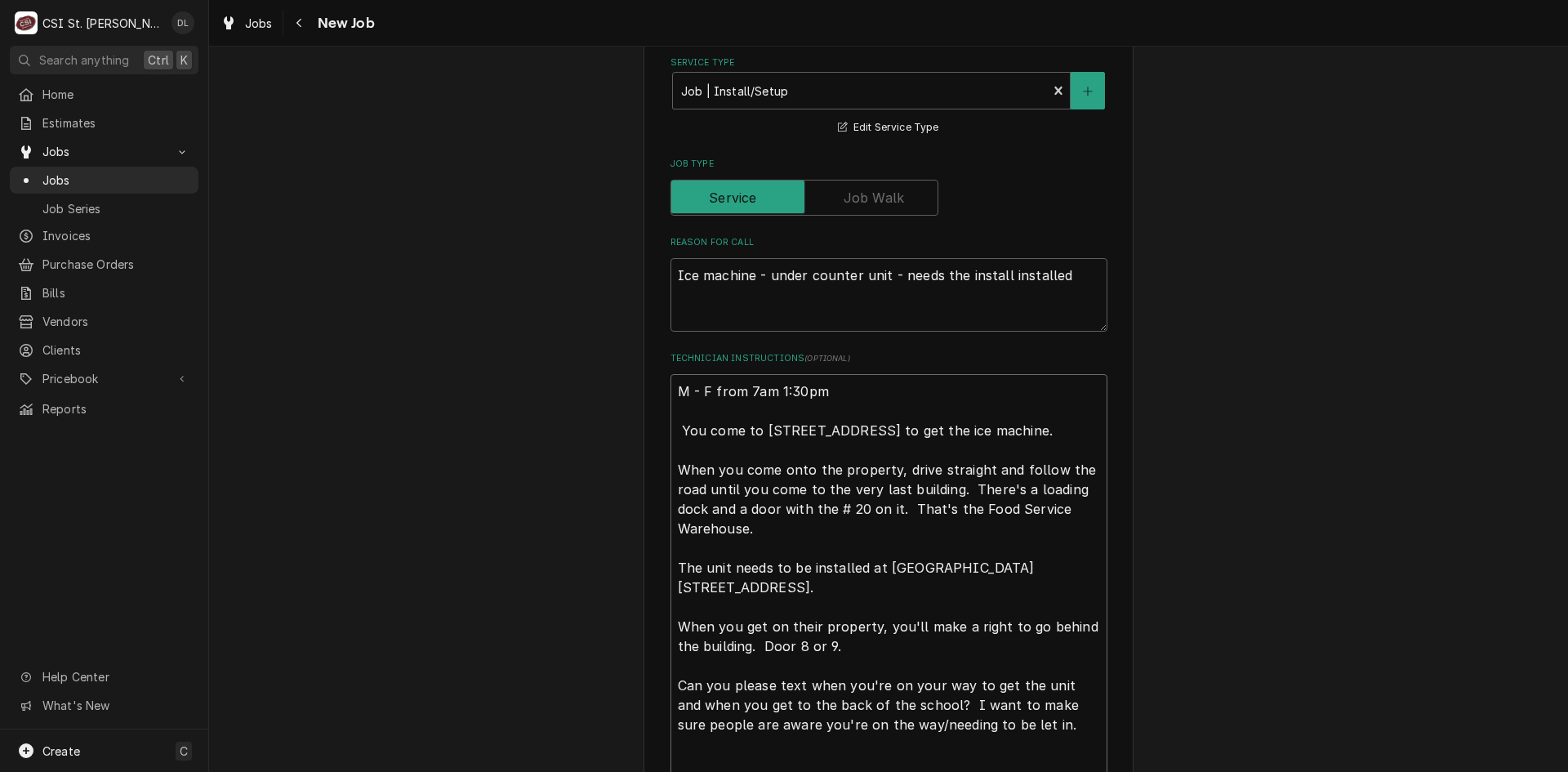
type textarea "M - F from 7am 1:30pm You come to 4290 Gravois Road House Springs, MO 63051 to …"
type textarea "x"
type textarea "M - F from 7am 1:30pm You w come to 4290 Gravois Road House Springs, MO 63051 t…"
type textarea "x"
type textarea "M - F from 7am 1:30pm You wi come to 4290 Gravois Road House Springs, MO 63051 …"
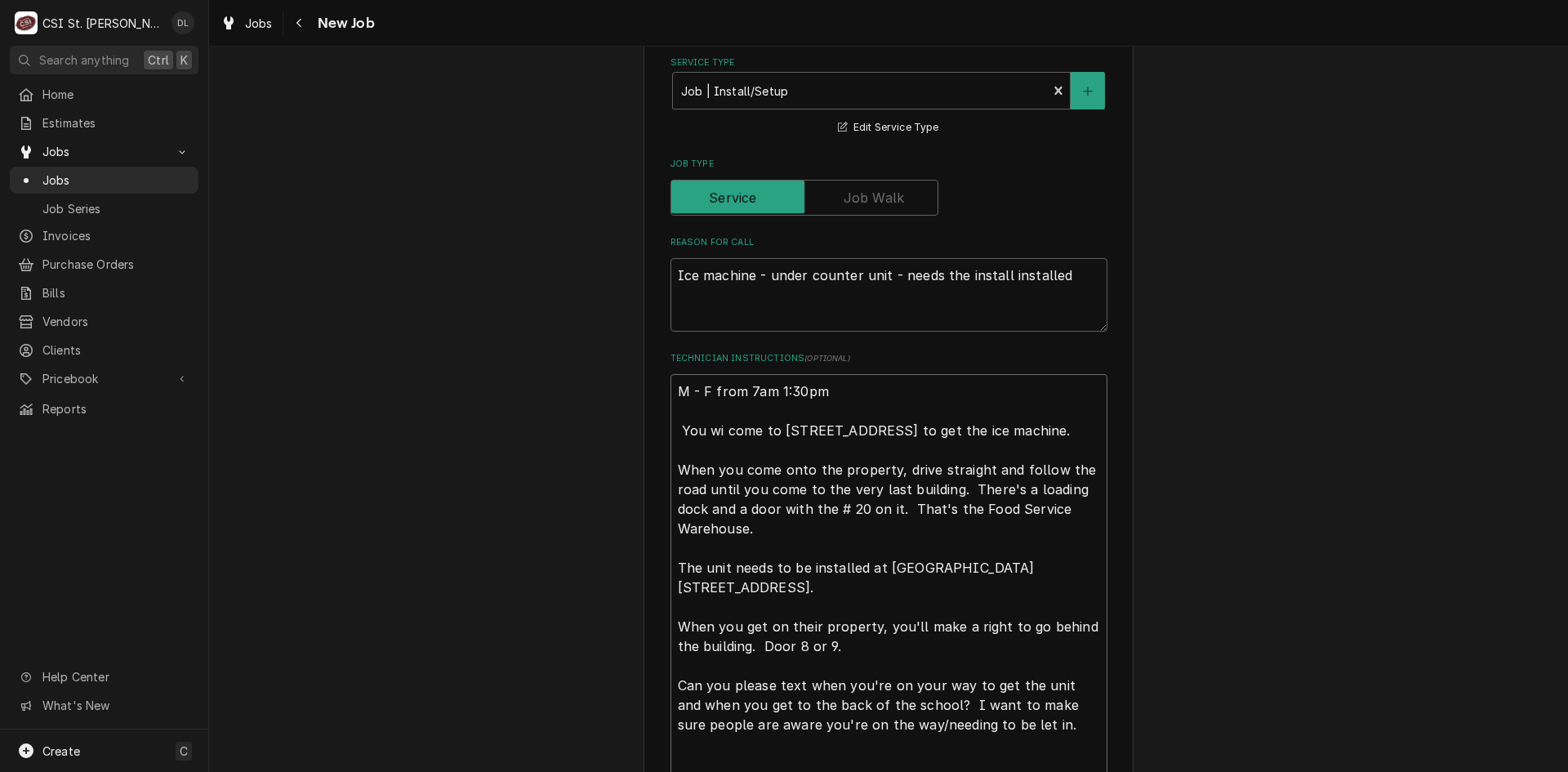
type textarea "x"
type textarea "M - F from 7am 1:30pm You wil come to 4290 Gravois Road House Springs, MO 63051…"
type textarea "x"
type textarea "M - F from 7am 1:30pm You will come to 4290 Gravois Road House Springs, MO 6305…"
type textarea "x"
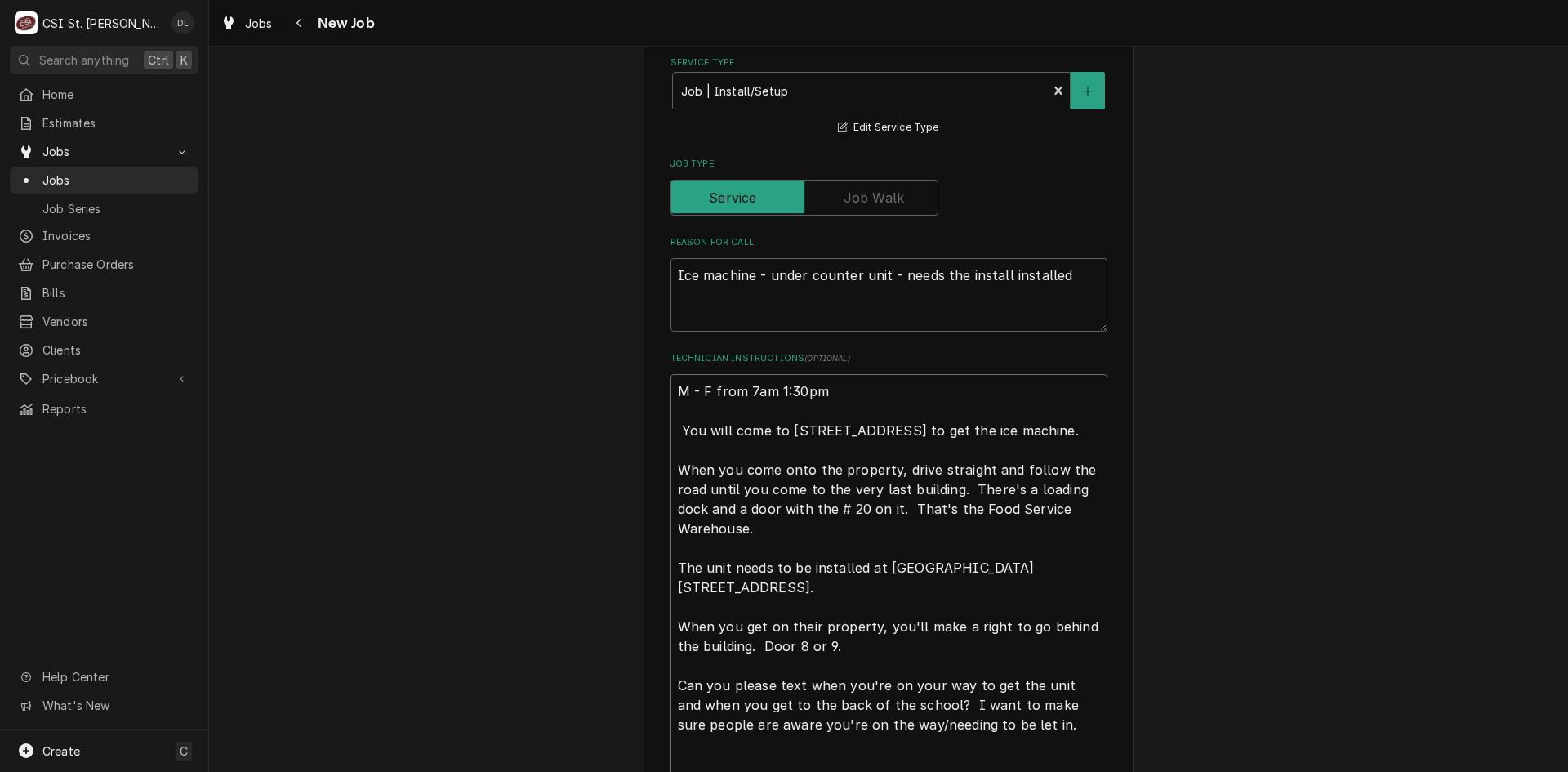
type textarea "M - F from 7am 1:30pm You will come to 4290 Gravois Road House Springs, MO 6305…"
type textarea "x"
type textarea "M - F from 7am 1:30pm You will ne come to 4290 Gravois Road House Springs, MO 6…"
type textarea "x"
type textarea "M - F from 7am 1:30pm You will nee come to 4290 Gravois Road House Springs, MO …"
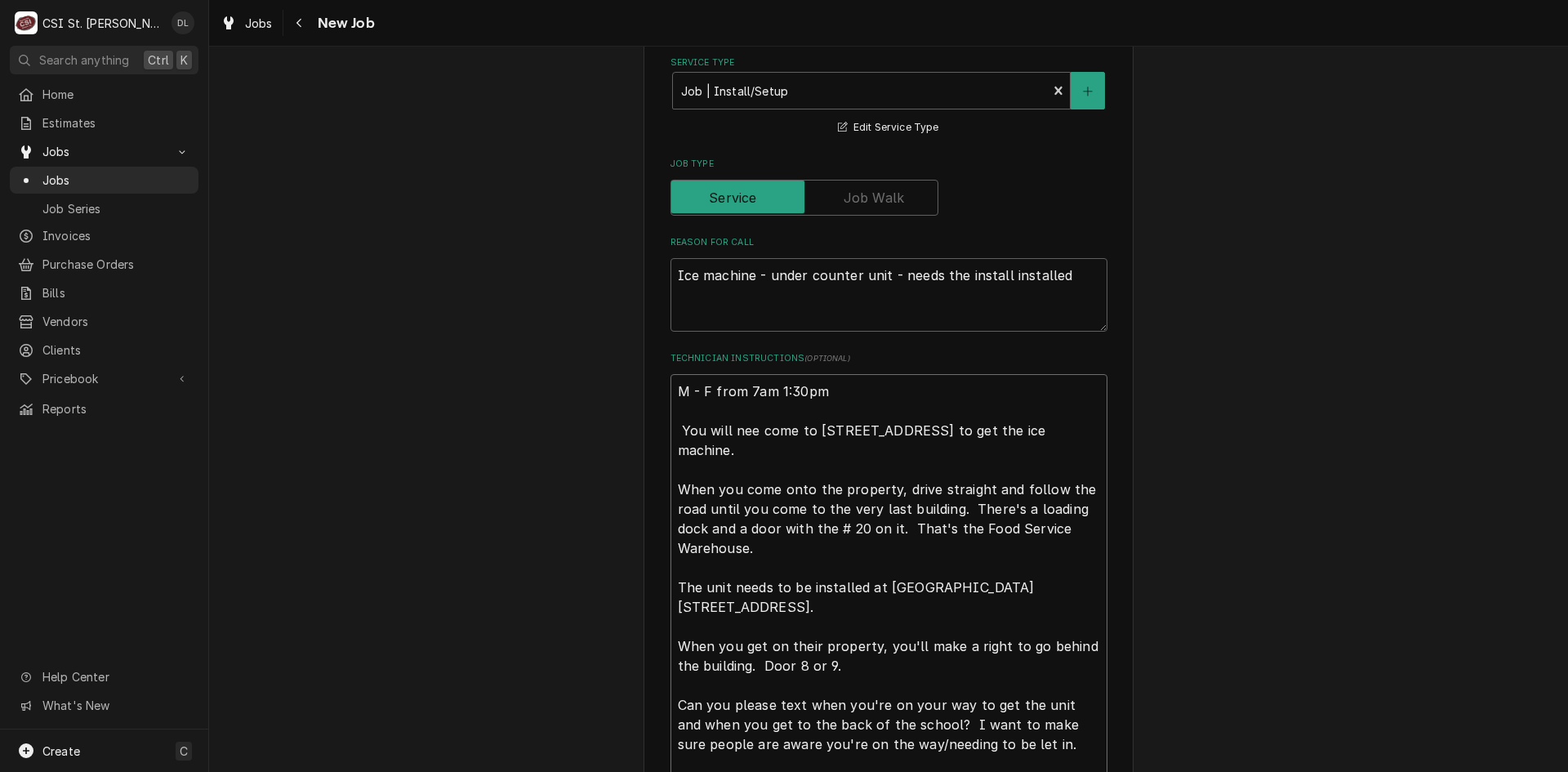
type textarea "x"
type textarea "M - F from 7am 1:30pm You will need come to 4290 Gravois Road House Springs, MO…"
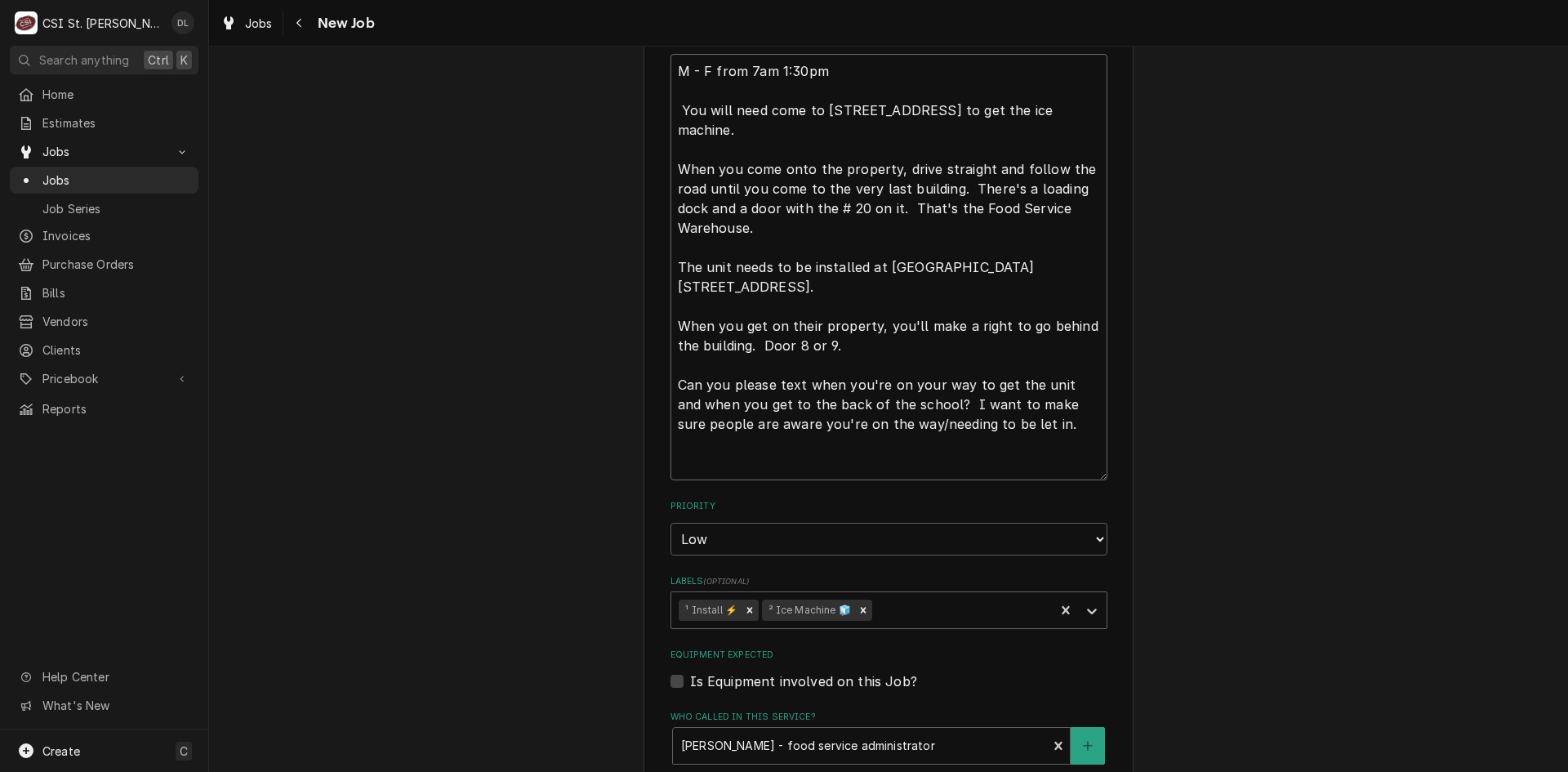
scroll to position [851, 0]
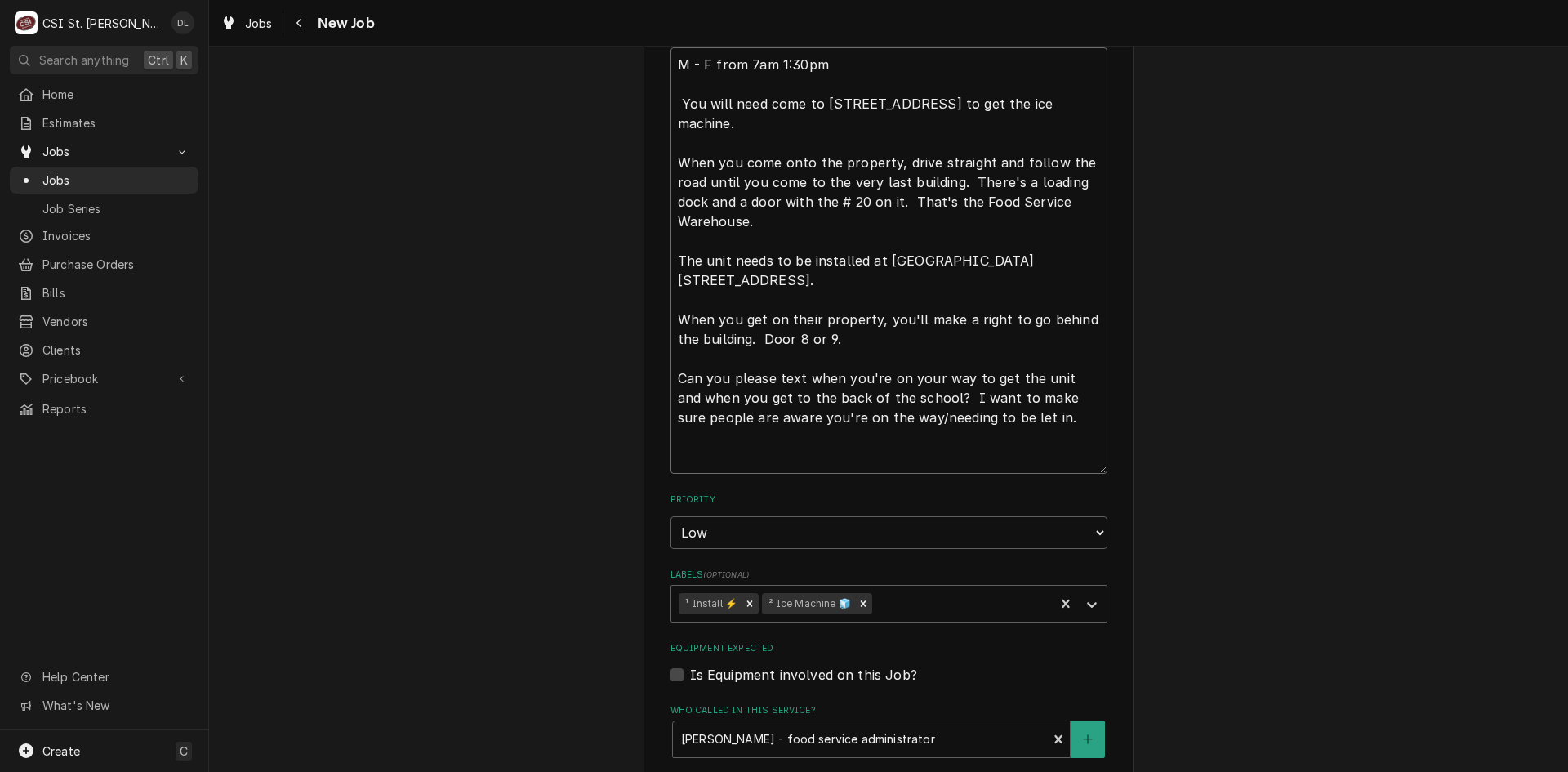
click at [1027, 414] on textarea "M - F from 7am 1:30pm You will need come to 4290 Gravois Road House Springs, MO…" at bounding box center [888, 260] width 437 height 426
click at [710, 440] on textarea "M - F from 7am 1:30pm You will need come to 4290 Gravois Road House Springs, MO…" at bounding box center [888, 260] width 437 height 426
type textarea "x"
type textarea "M - F from 7am 1:30pm You will need come to 4290 Gravois Road House Springs, MO…"
type textarea "x"
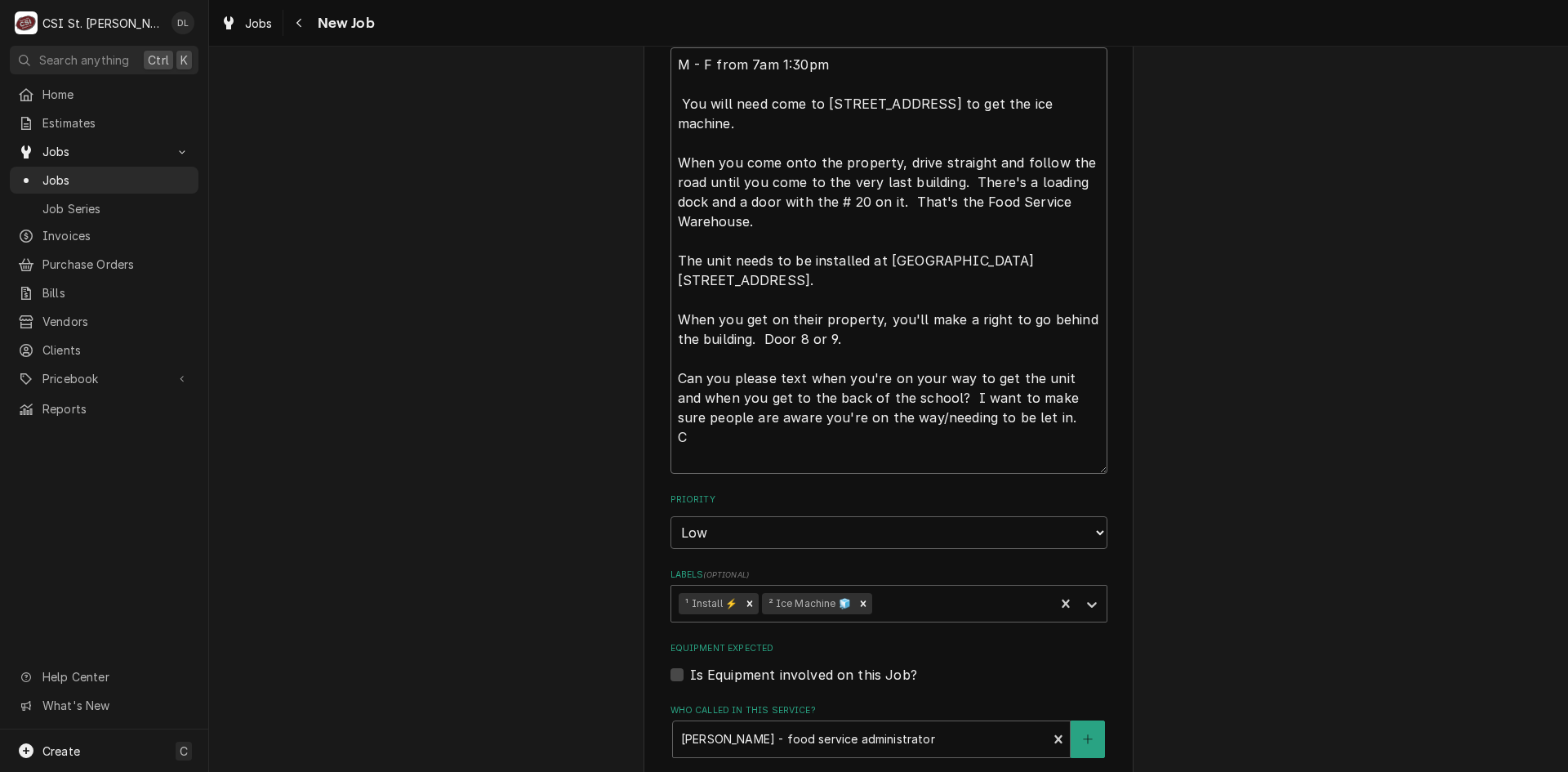
type textarea "M - F from 7am 1:30pm You will need come to 4290 Gravois Road House Springs, MO…"
type textarea "x"
type textarea "M - F from 7am 1:30pm You will need come to 4290 Gravois Road House Springs, MO…"
type textarea "x"
type textarea "M - F from 7am 1:30pm You will need come to 4290 Gravois Road House Springs, MO…"
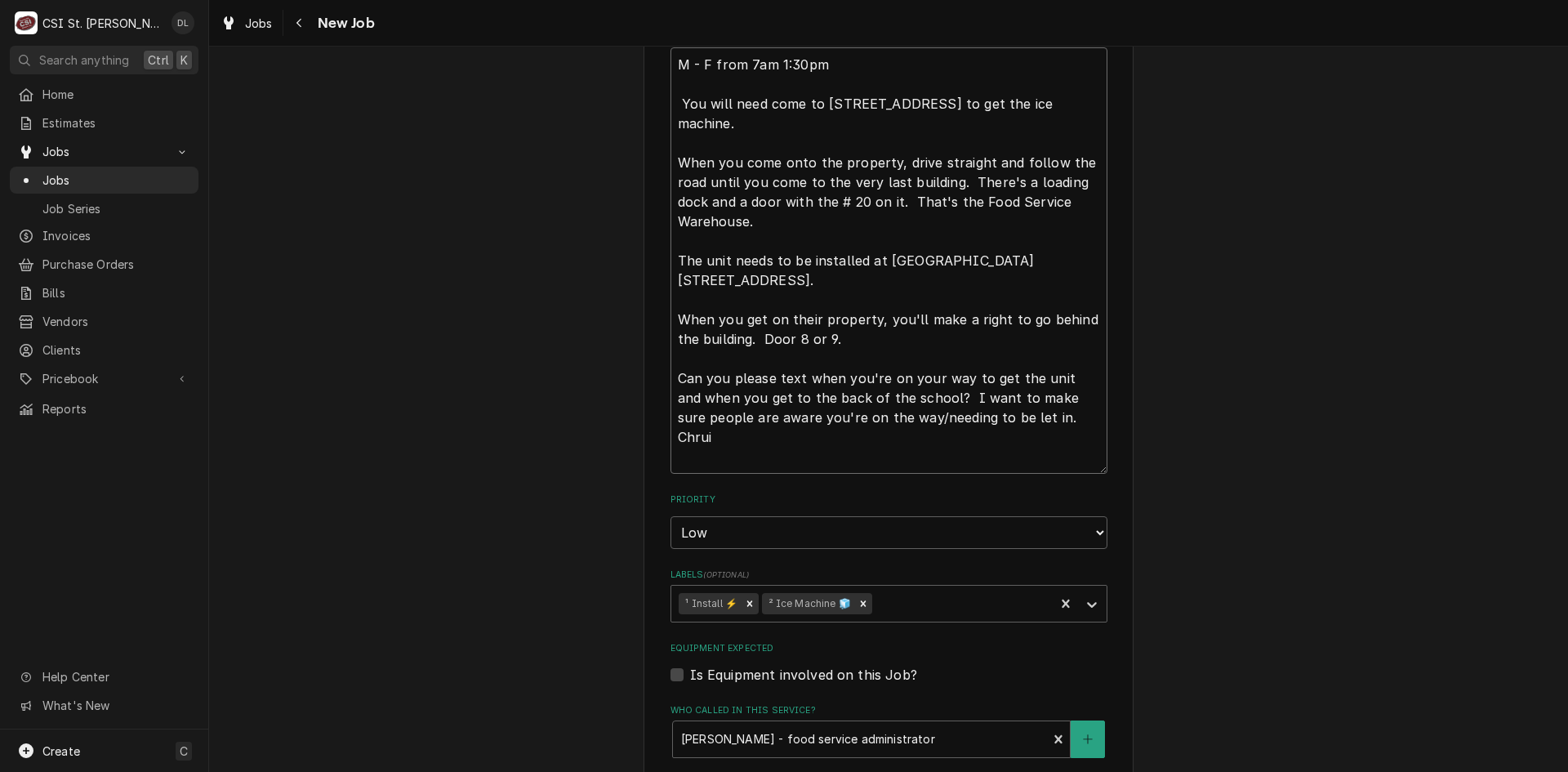
type textarea "x"
type textarea "M - F from 7am 1:30pm You will need come to 4290 Gravois Road House Springs, MO…"
type textarea "x"
type textarea "M - F from 7am 1:30pm You will need come to 4290 Gravois Road House Springs, MO…"
type textarea "x"
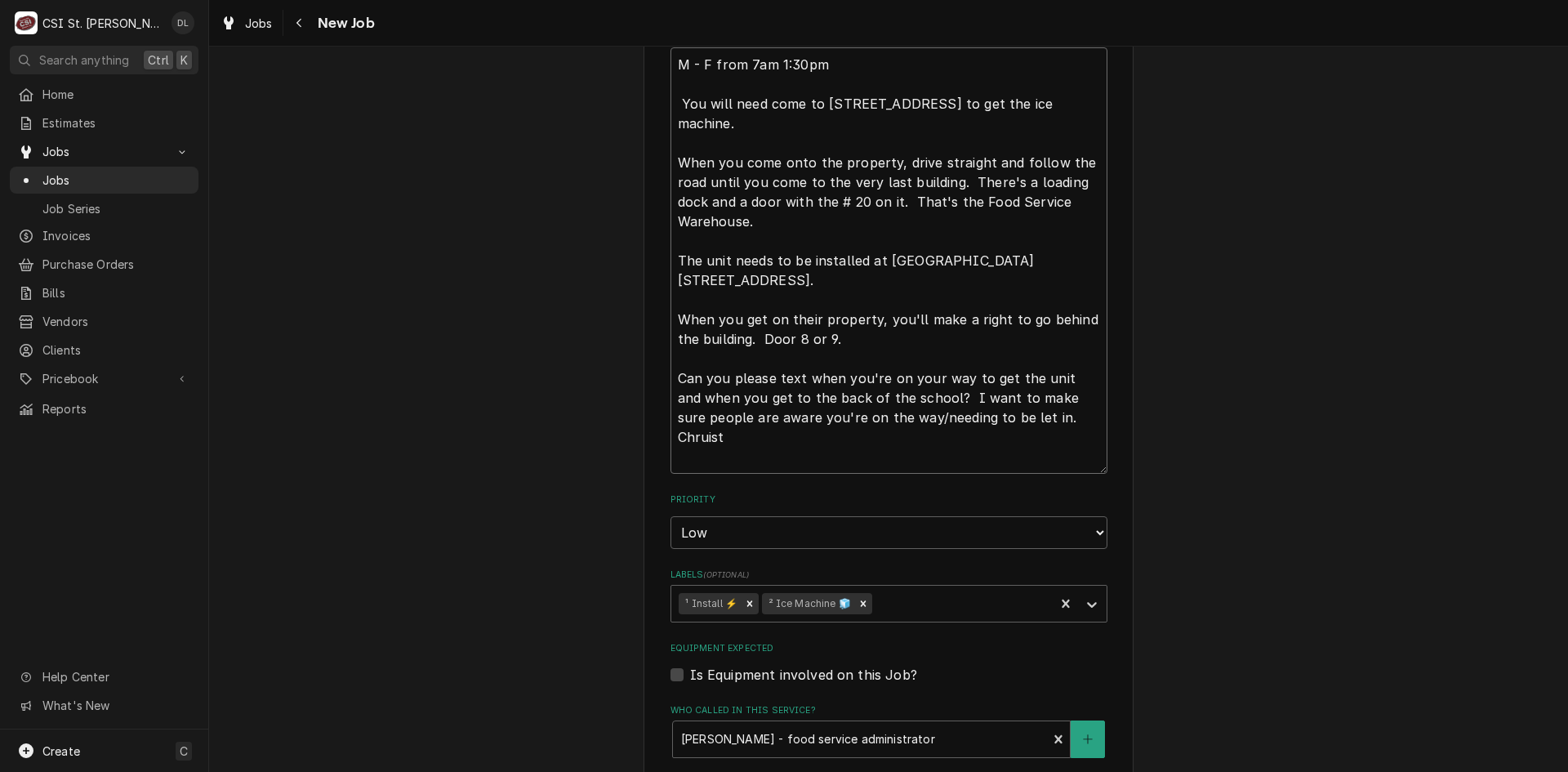
type textarea "M - F from 7am 1:30pm You will need come to 4290 Gravois Road House Springs, MO…"
type textarea "x"
type textarea "M - F from 7am 1:30pm You will need come to 4290 Gravois Road House Springs, MO…"
type textarea "x"
type textarea "M - F from 7am 1:30pm You will need come to 4290 Gravois Road House Springs, MO…"
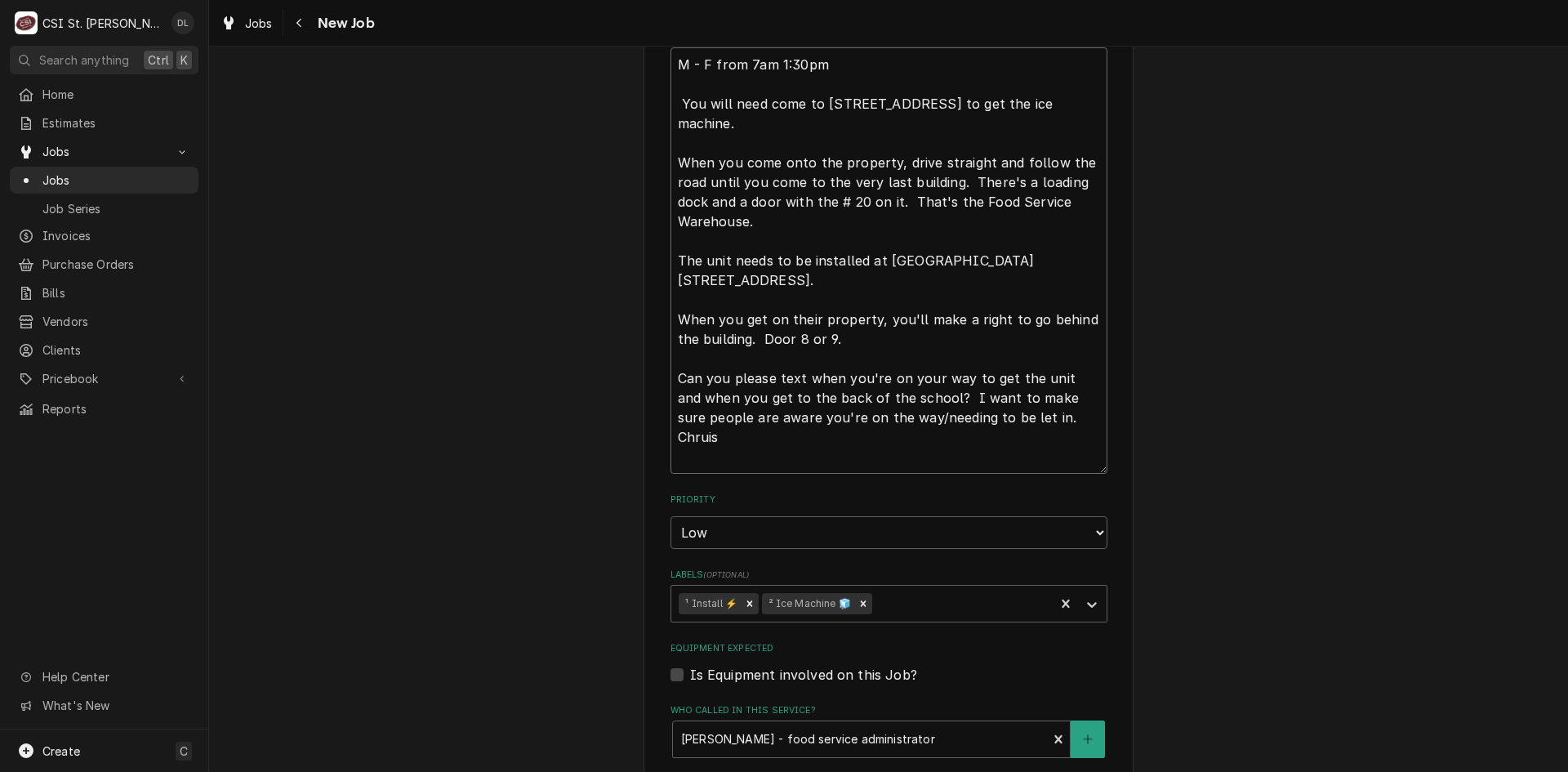
type textarea "x"
type textarea "M - F from 7am 1:30pm You will need come to 4290 Gravois Road House Springs, MO…"
type textarea "x"
type textarea "M - F from 7am 1:30pm You will need come to 4290 Gravois Road House Springs, MO…"
type textarea "x"
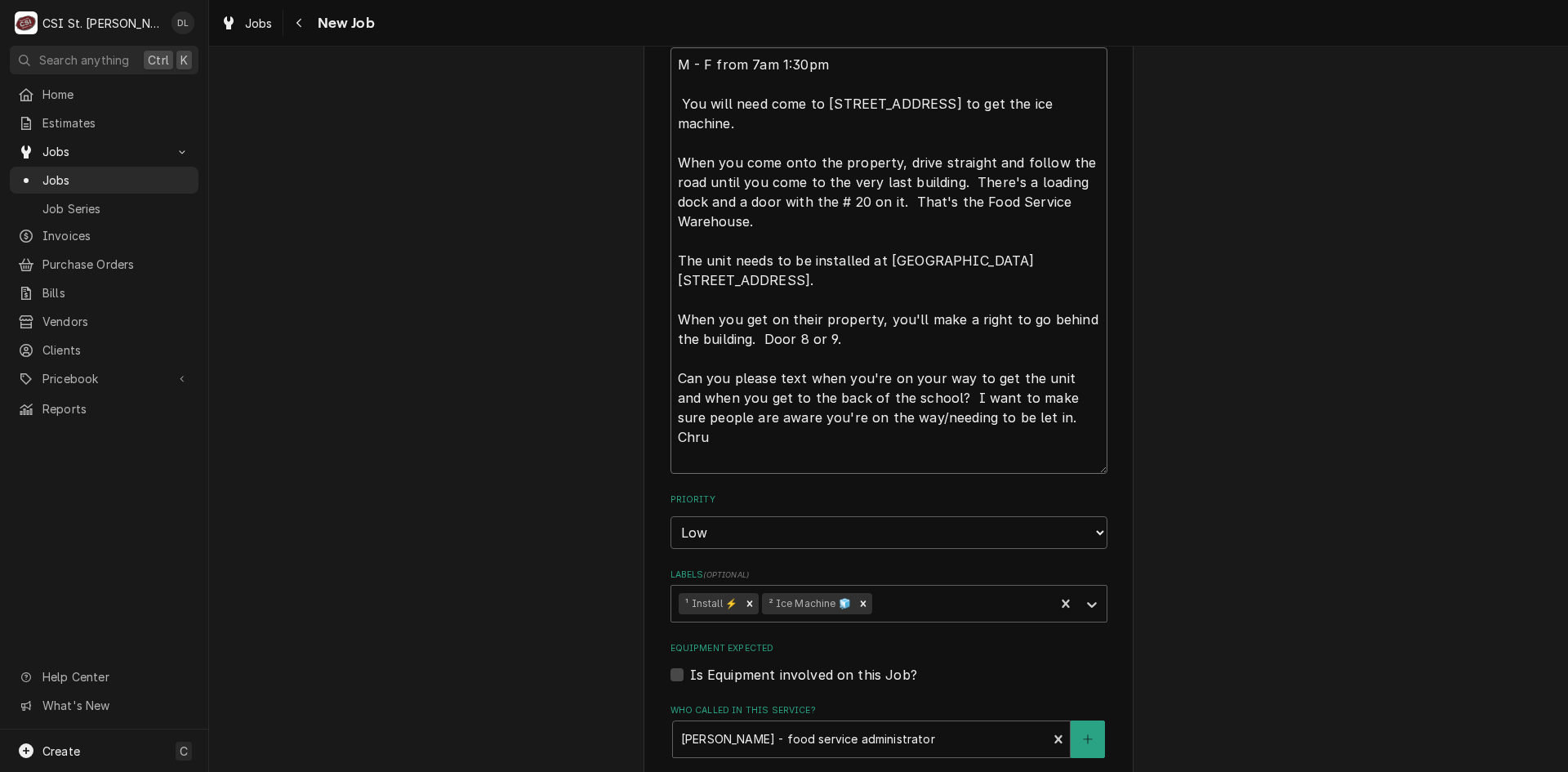
type textarea "M - F from 7am 1:30pm You will need come to 4290 Gravois Road House Springs, MO…"
type textarea "x"
type textarea "M - F from 7am 1:30pm You will need come to 4290 Gravois Road House Springs, MO…"
type textarea "x"
type textarea "M - F from 7am 1:30pm You will need come to 4290 Gravois Road House Springs, MO…"
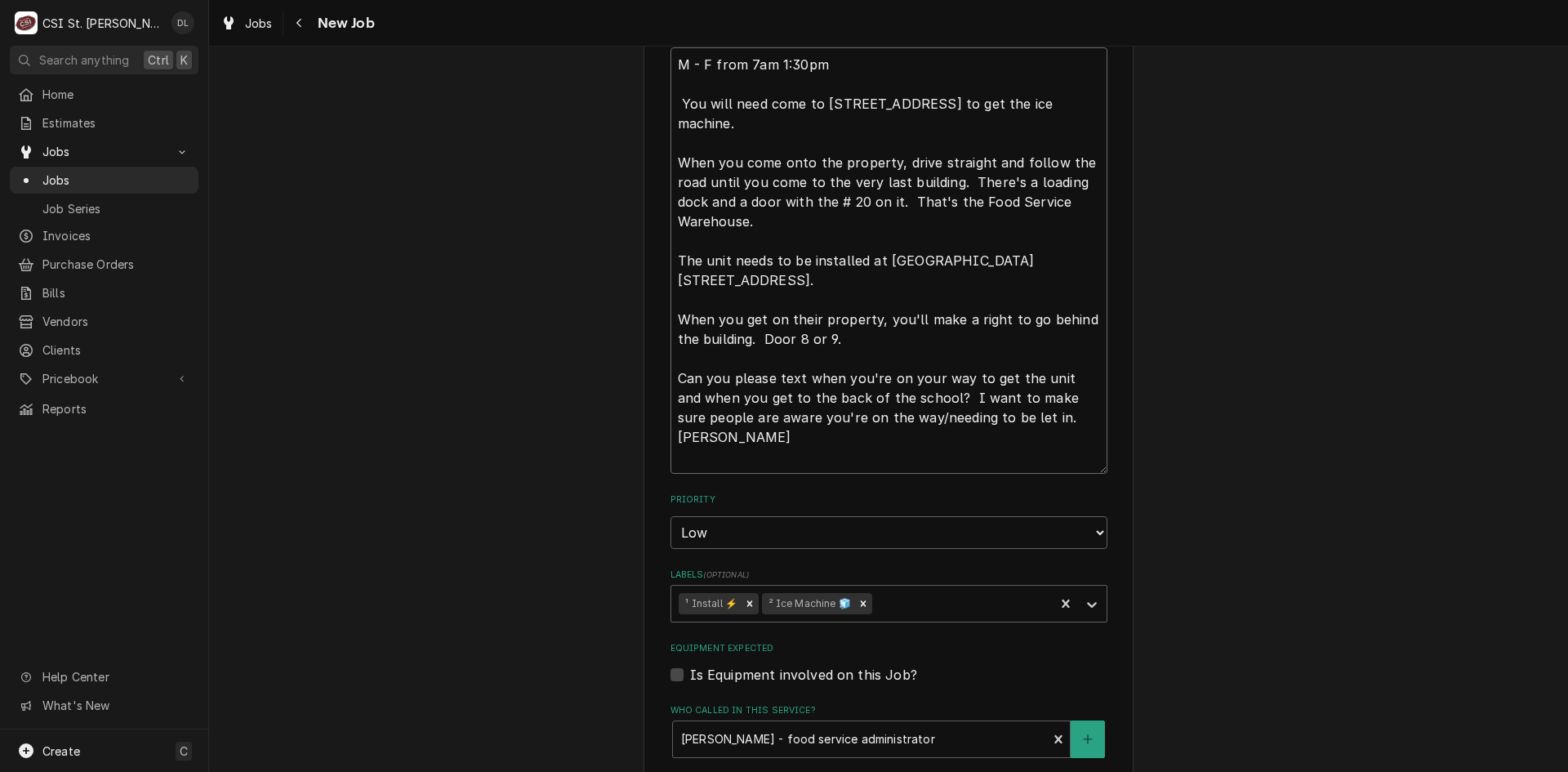
type textarea "x"
type textarea "M - F from 7am 1:30pm You will need come to 4290 Gravois Road House Springs, MO…"
type textarea "x"
type textarea "M - F from 7am 1:30pm You will need come to 4290 Gravois Road House Springs, MO…"
type textarea "x"
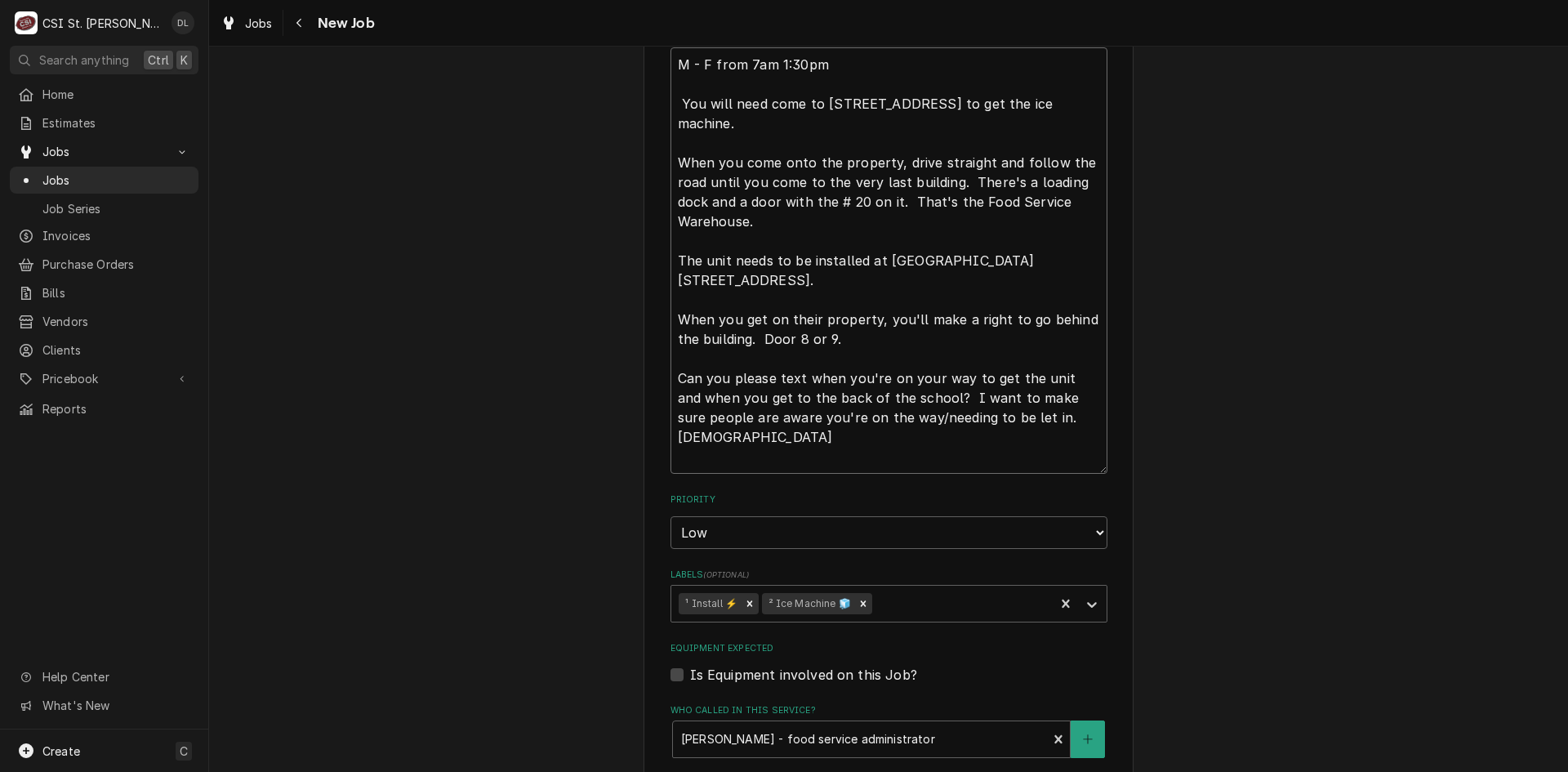
type textarea "M - F from 7am 1:30pm You will need come to 4290 Gravois Road House Springs, MO…"
type textarea "x"
type textarea "M - F from 7am 1:30pm You will need come to 4290 Gravois Road House Springs, MO…"
type textarea "x"
type textarea "M - F from 7am 1:30pm You will need come to 4290 Gravois Road House Springs, MO…"
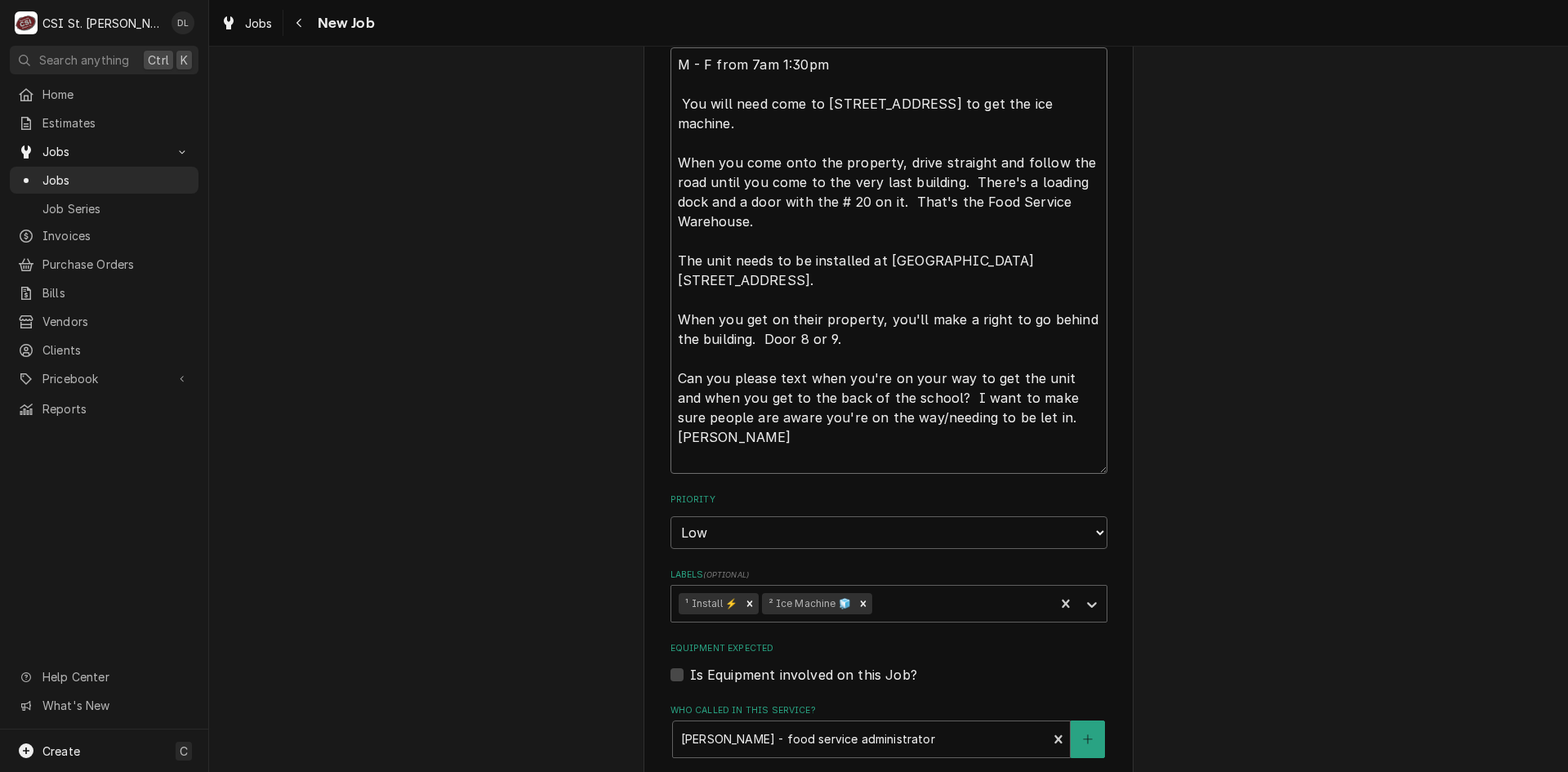
type textarea "x"
type textarea "M - F from 7am 1:30pm You will need come to 4290 Gravois Road House Springs, MO…"
type textarea "x"
type textarea "M - F from 7am 1:30pm You will need come to 4290 Gravois Road House Springs, MO…"
type textarea "x"
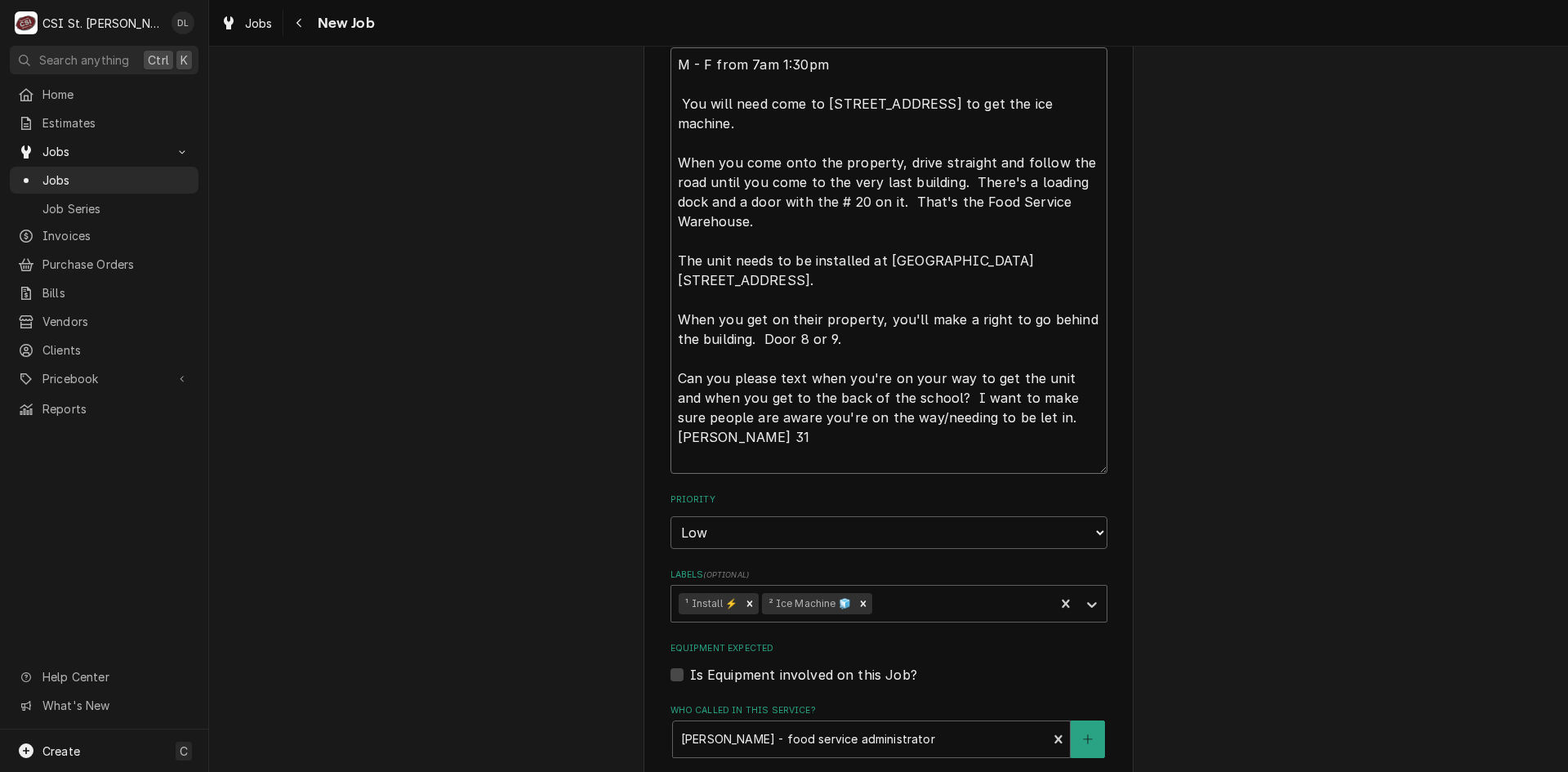
type textarea "M - F from 7am 1:30pm You will need come to 4290 Gravois Road House Springs, MO…"
type textarea "x"
type textarea "M - F from 7am 1:30pm You will need come to 4290 Gravois Road House Springs, MO…"
type textarea "x"
type textarea "M - F from 7am 1:30pm You will need come to 4290 Gravois Road House Springs, MO…"
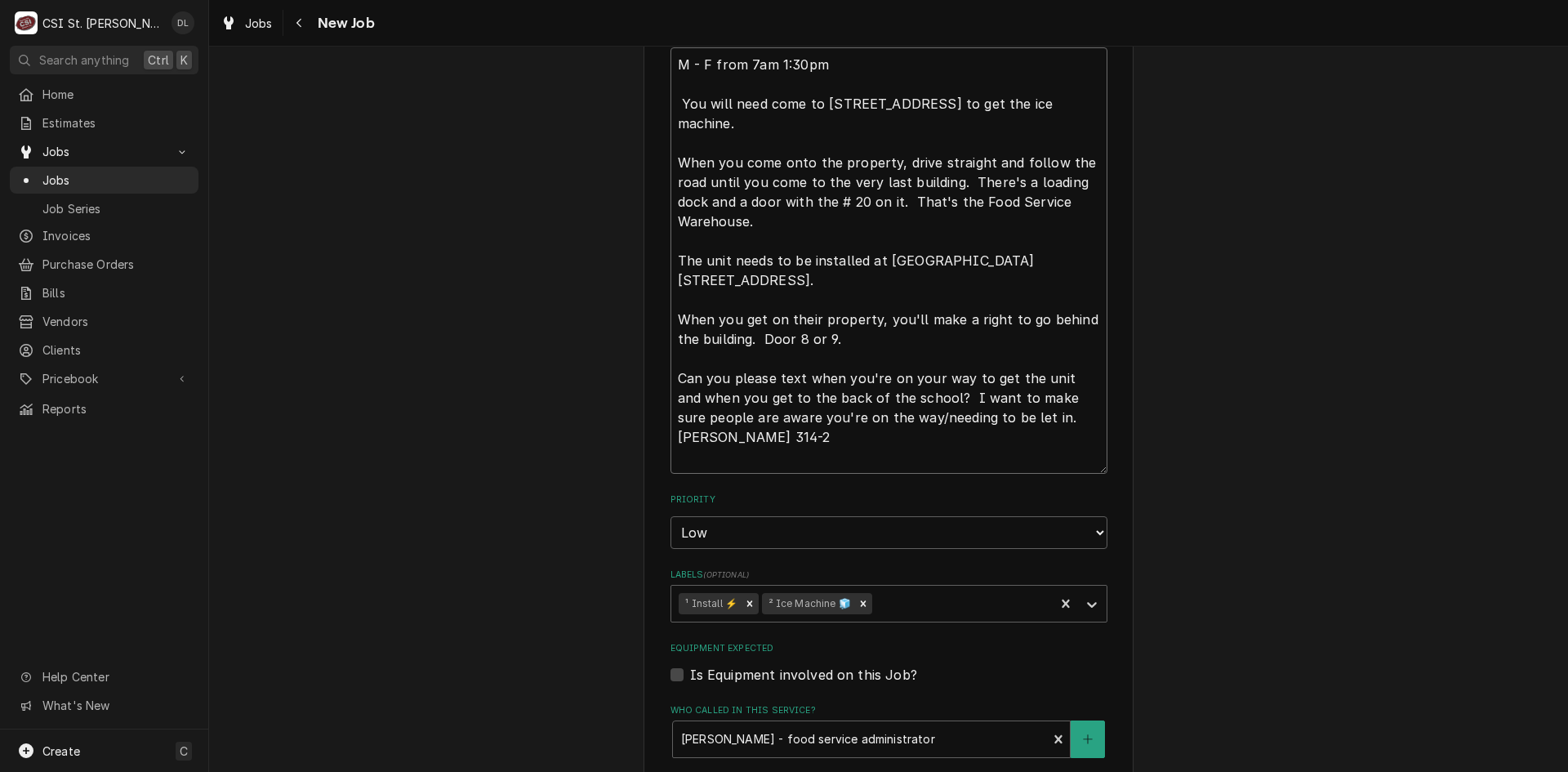
type textarea "x"
type textarea "M - F from 7am 1:30pm You will need come to 4290 Gravois Road House Springs, MO…"
type textarea "x"
type textarea "M - F from 7am 1:30pm You will need come to 4290 Gravois Road House Springs, MO…"
type textarea "x"
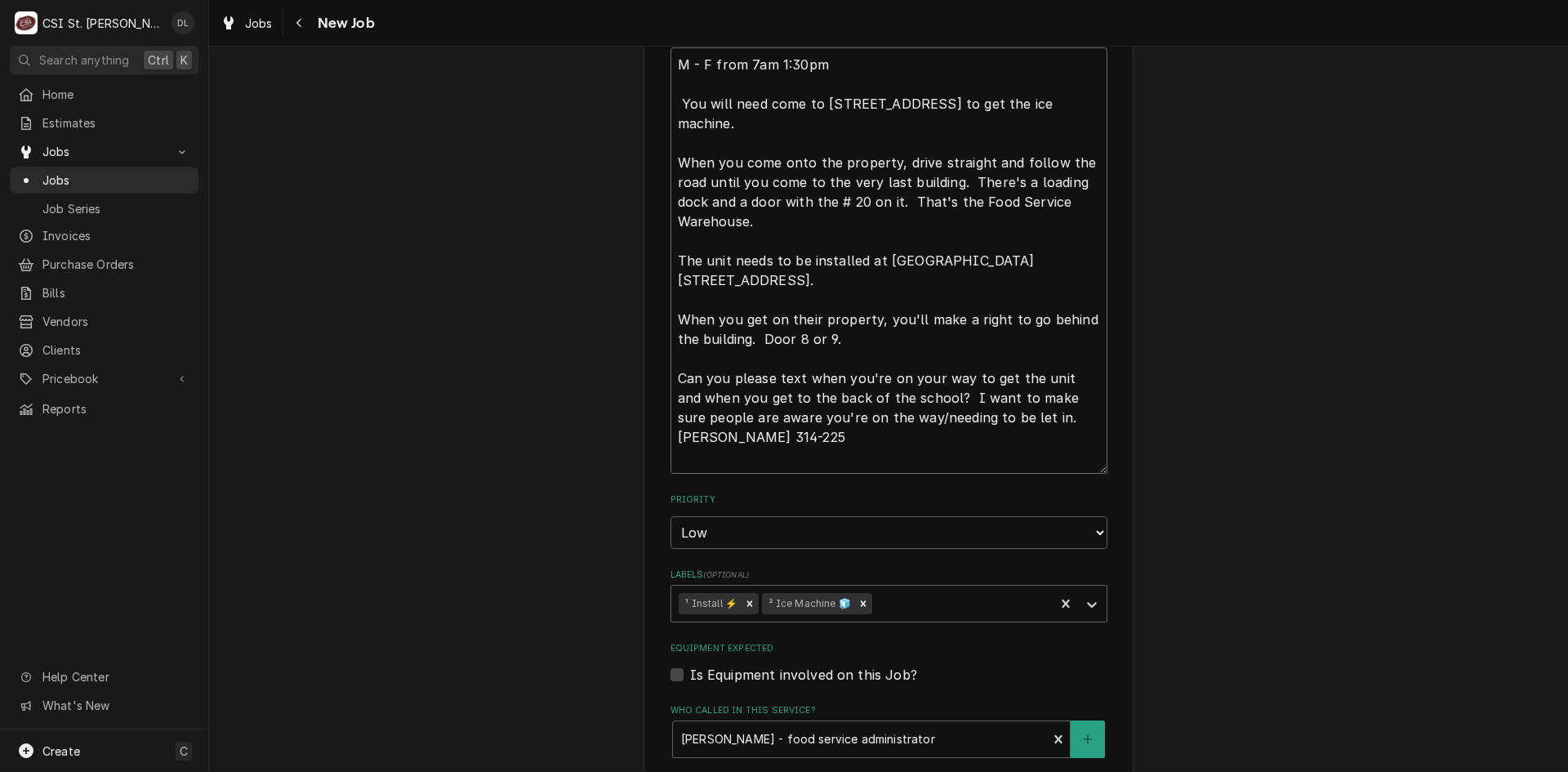
type textarea "M - F from 7am 1:30pm You will need come to 4290 Gravois Road House Springs, MO…"
type textarea "x"
type textarea "M - F from 7am 1:30pm You will need come to 4290 Gravois Road House Springs, MO…"
type textarea "x"
type textarea "M - F from 7am 1:30pm You will need come to 4290 Gravois Road House Springs, MO…"
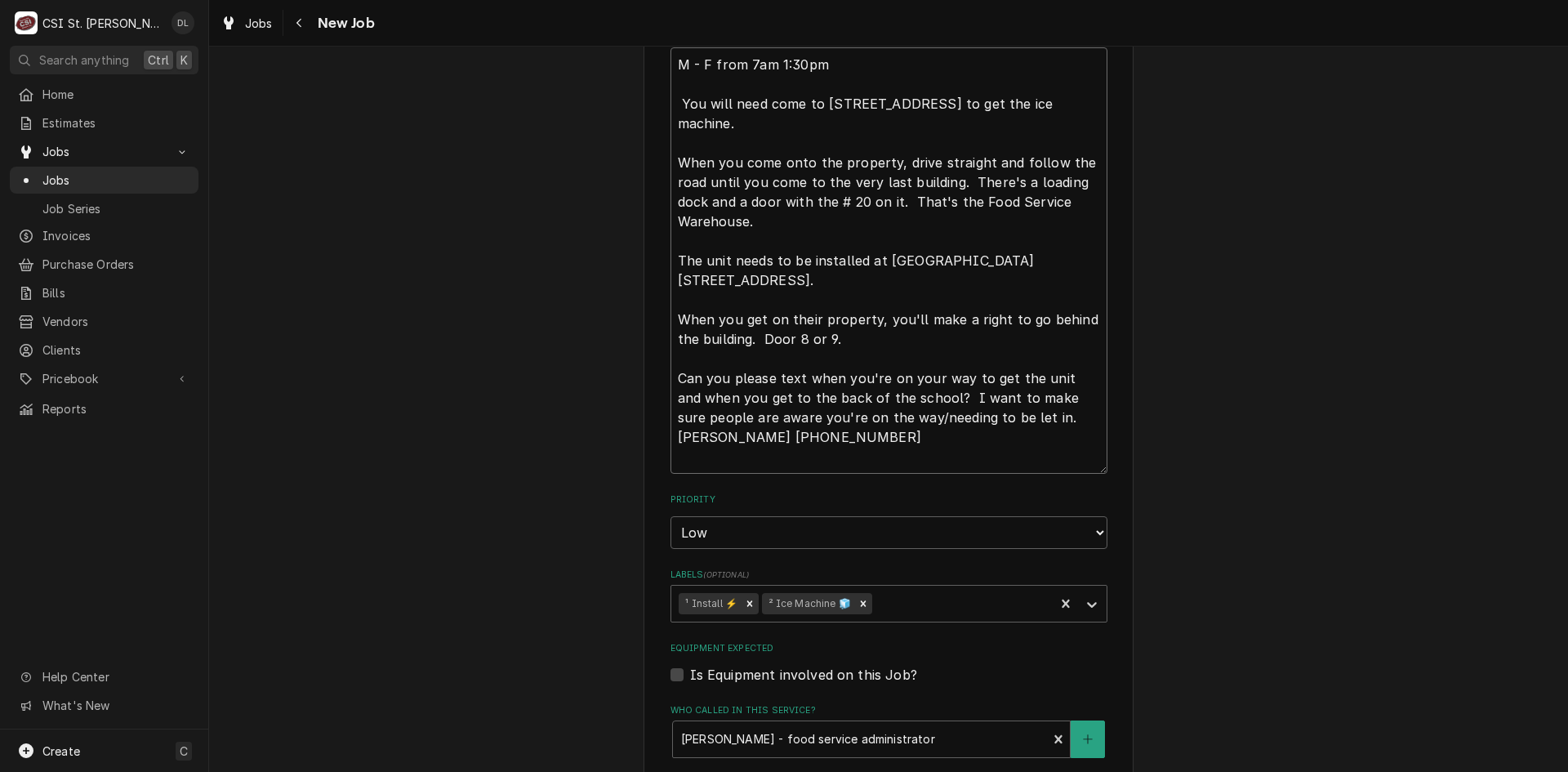
type textarea "x"
type textarea "M - F from 7am 1:30pm You will need come to 4290 Gravois Road House Springs, MO…"
type textarea "x"
type textarea "M - F from 7am 1:30pm You will need come to 4290 Gravois Road House Springs, MO…"
type textarea "x"
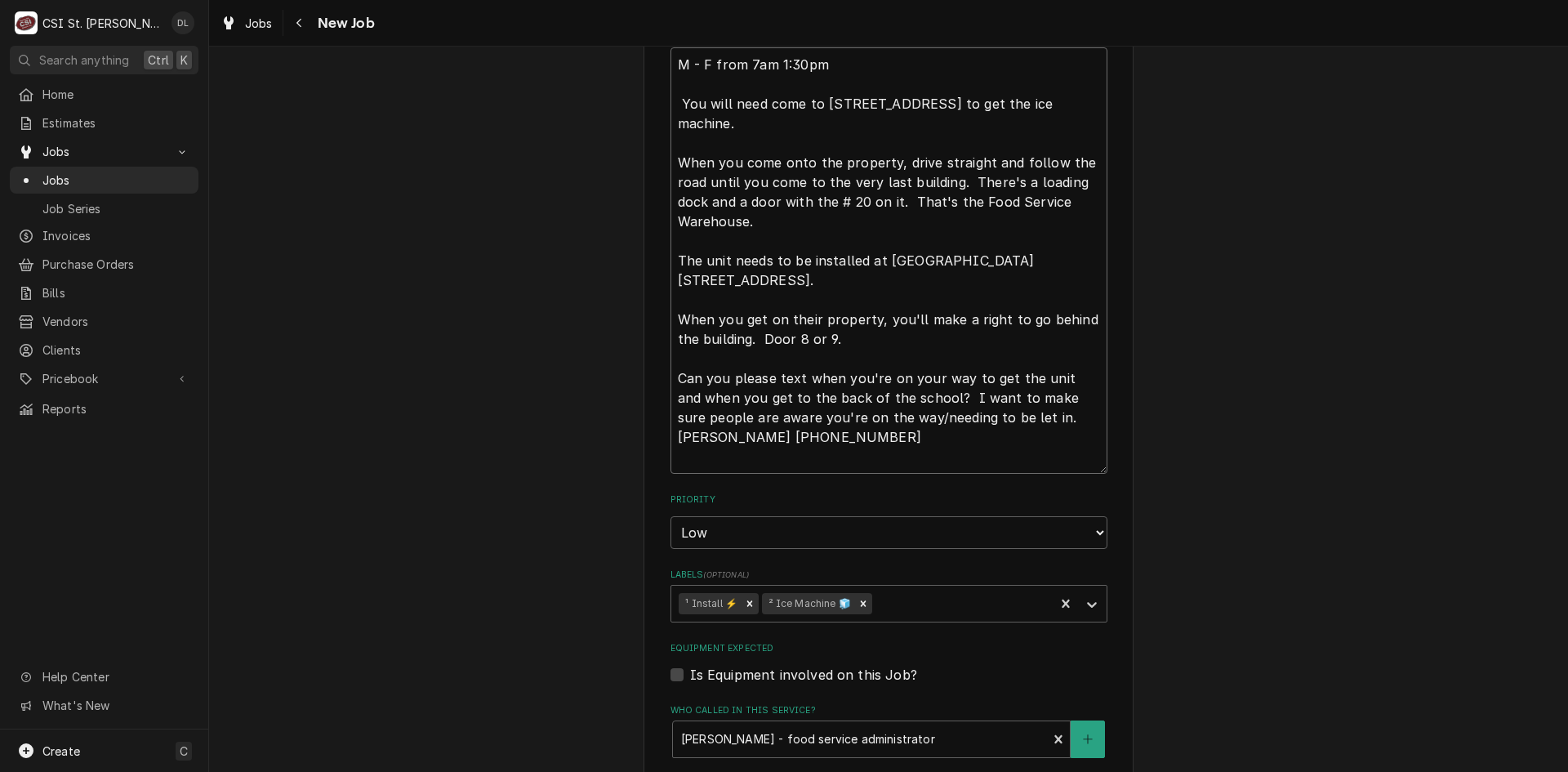
type textarea "M - F from 7am 1:30pm You will need come to 4290 Gravois Road House Springs, MO…"
type textarea "x"
type textarea "M - F from 7am 1:30pm You will need come to 4290 Gravois Road House Springs, MO…"
type textarea "x"
type textarea "M - F from 7am 1:30pm You will need come to 4290 Gravois Road House Springs, MO…"
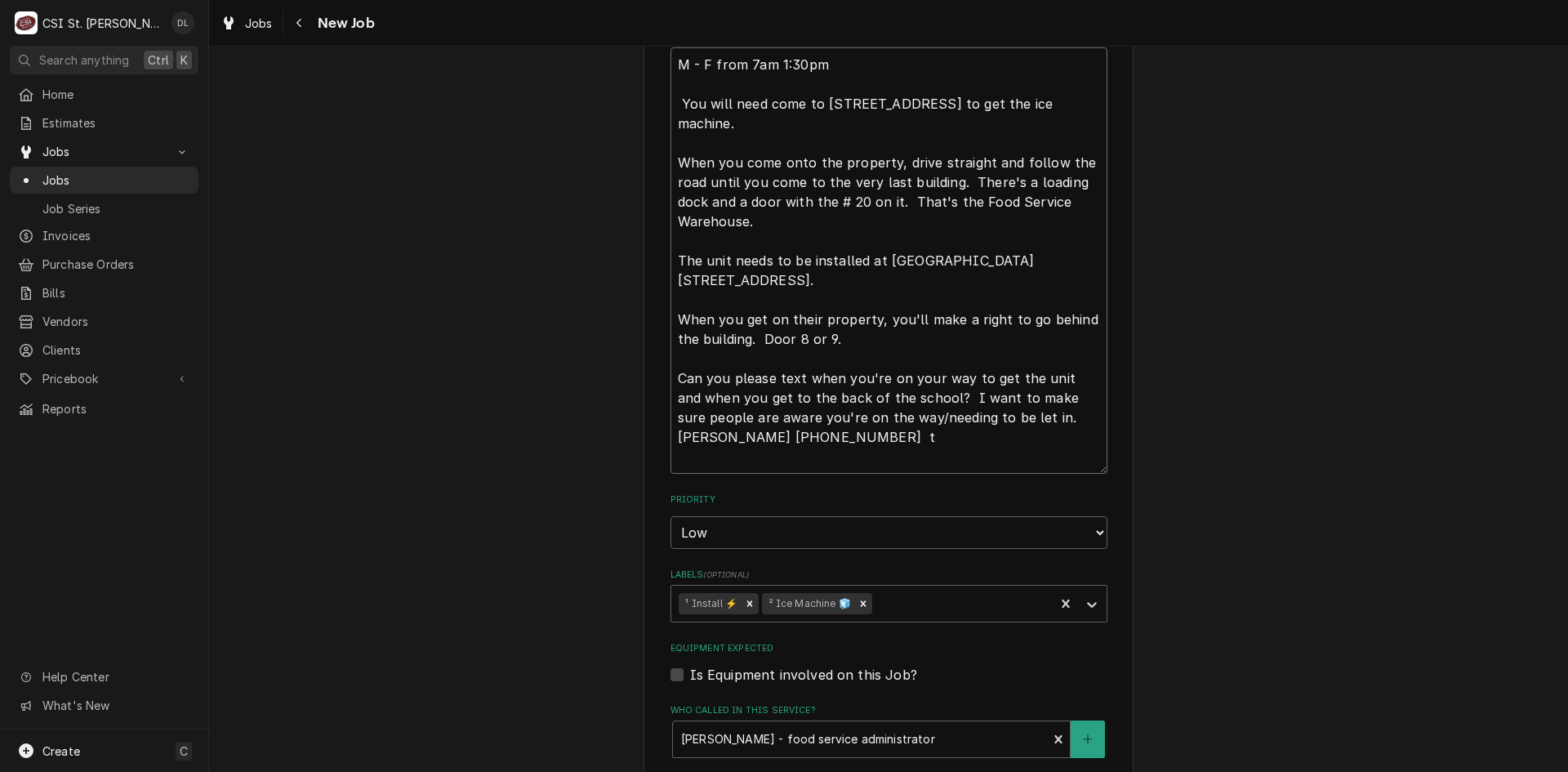
type textarea "x"
type textarea "M - F from 7am 1:30pm You will need come to 4290 Gravois Road House Springs, MO…"
type textarea "x"
type textarea "M - F from 7am 1:30pm You will need come to 4290 Gravois Road House Springs, MO…"
type textarea "x"
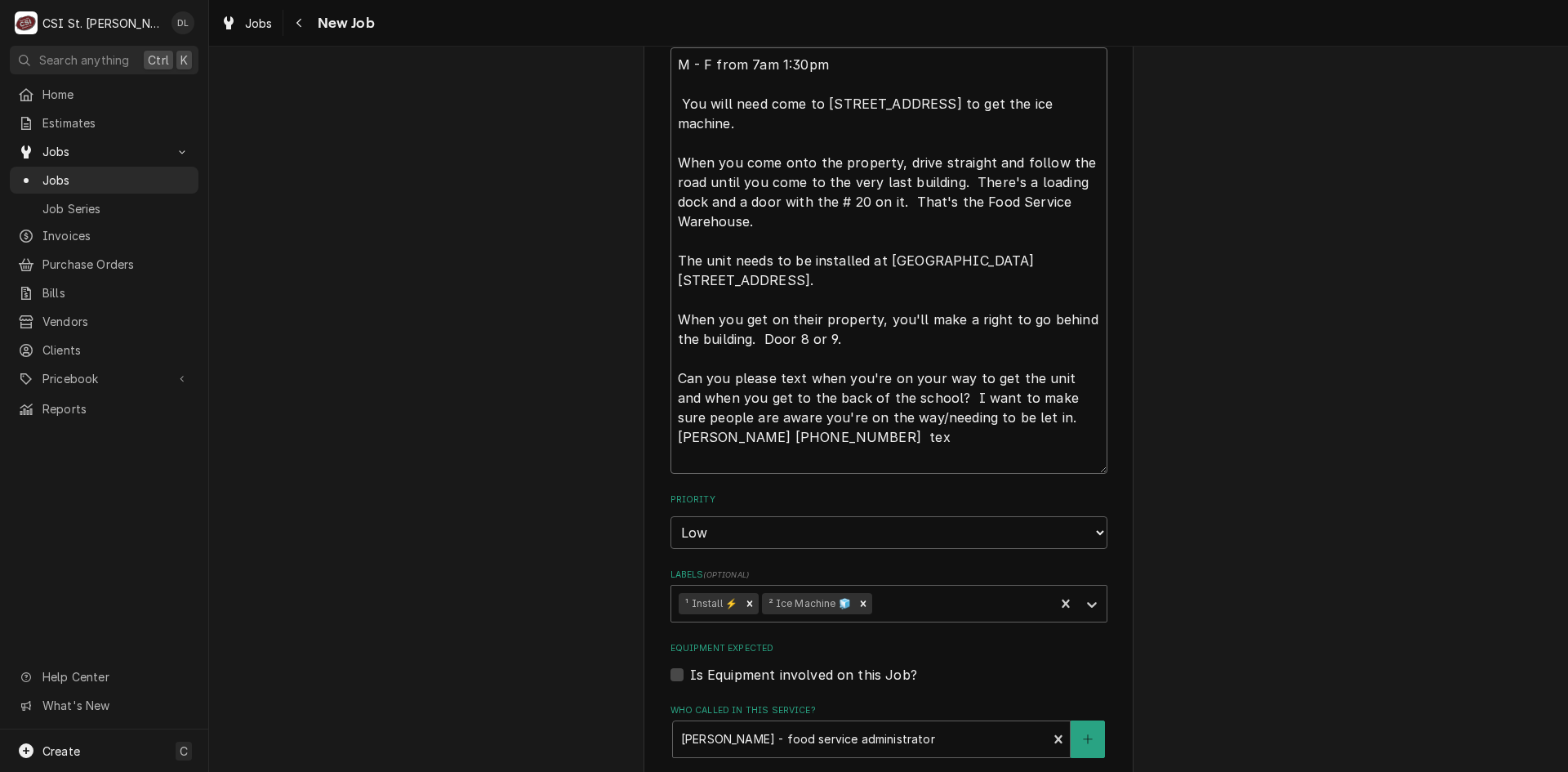
type textarea "M - F from 7am 1:30pm You will need come to 4290 Gravois Road House Springs, MO…"
type textarea "x"
type textarea "M - F from 7am 1:30pm You will need come to 4290 Gravois Road House Springs, MO…"
type textarea "x"
type textarea "M - F from 7am 1:30pm You will need come to 4290 Gravois Road House Springs, MO…"
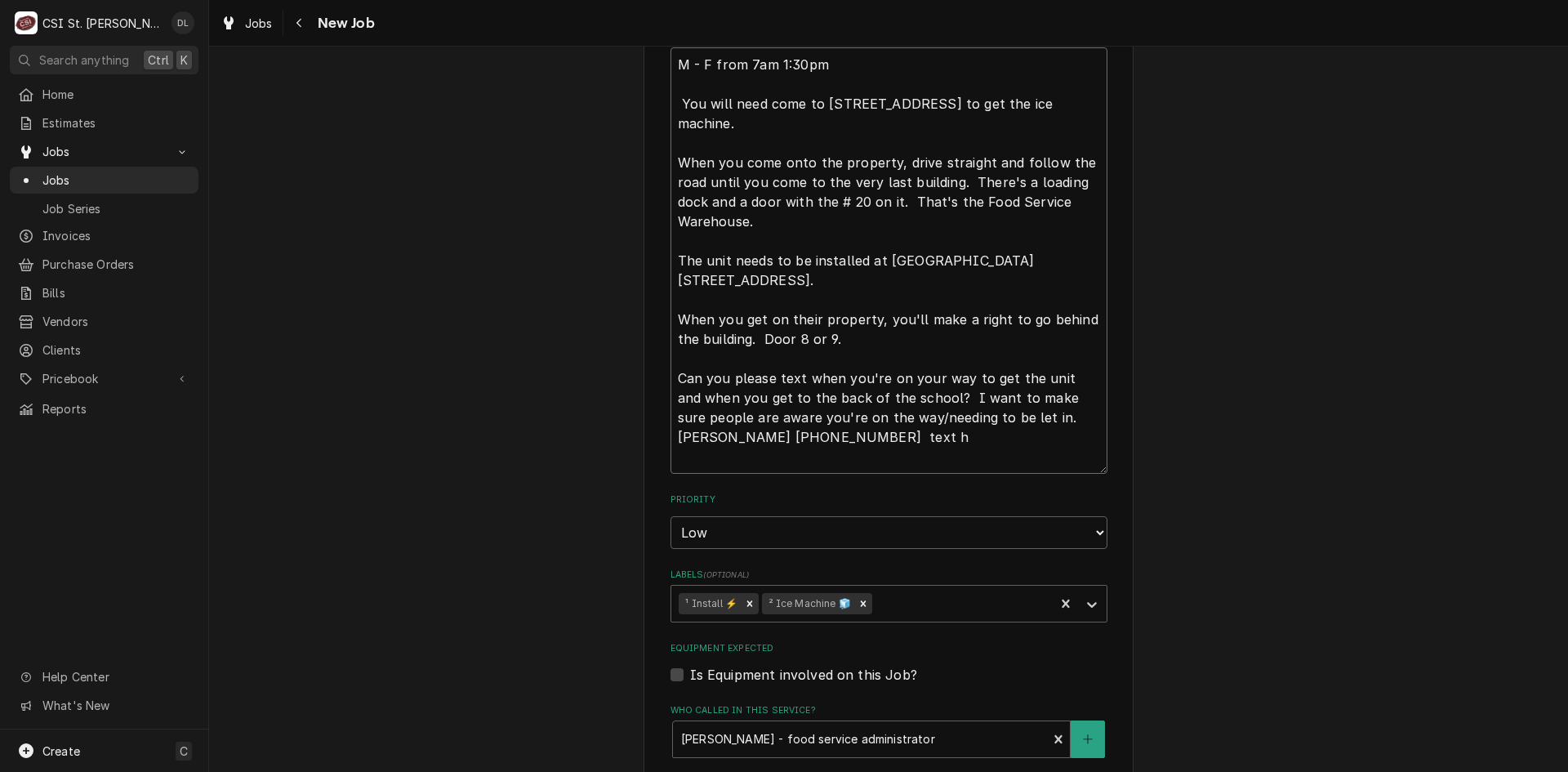
type textarea "x"
type textarea "M - F from 7am 1:30pm You will need come to 4290 Gravois Road House Springs, MO…"
type textarea "x"
type textarea "M - F from 7am 1:30pm You will need come to 4290 Gravois Road House Springs, MO…"
type textarea "x"
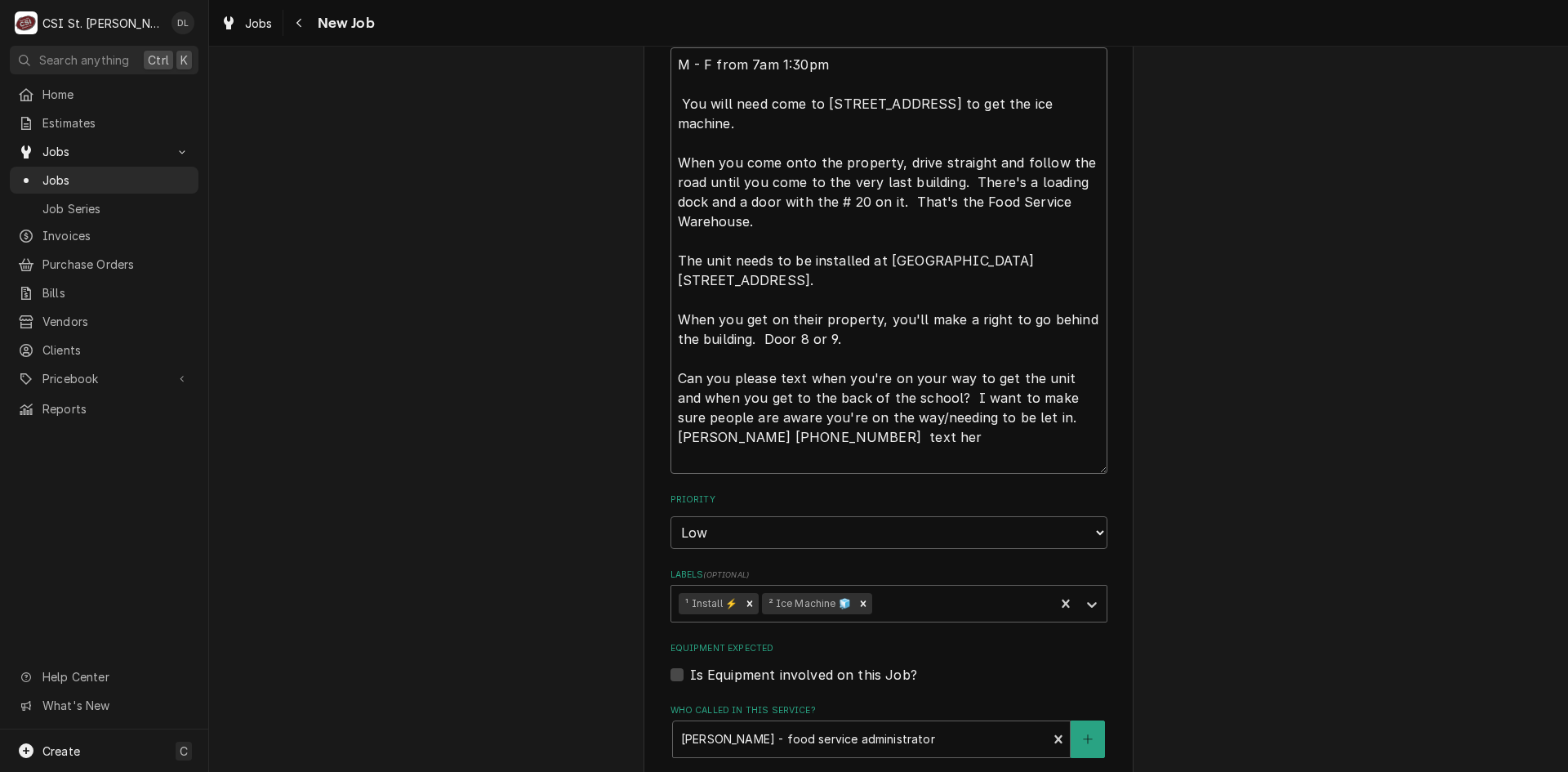
type textarea "M - F from 7am 1:30pm You will need come to 4290 Gravois Road House Springs, MO…"
type textarea "x"
type textarea "M - F from 7am 1:30pm You will need come to 4290 Gravois Road House Springs, MO…"
type textarea "x"
type textarea "M - F from 7am 1:30pm You will need come to 4290 Gravois Road House Springs, MO…"
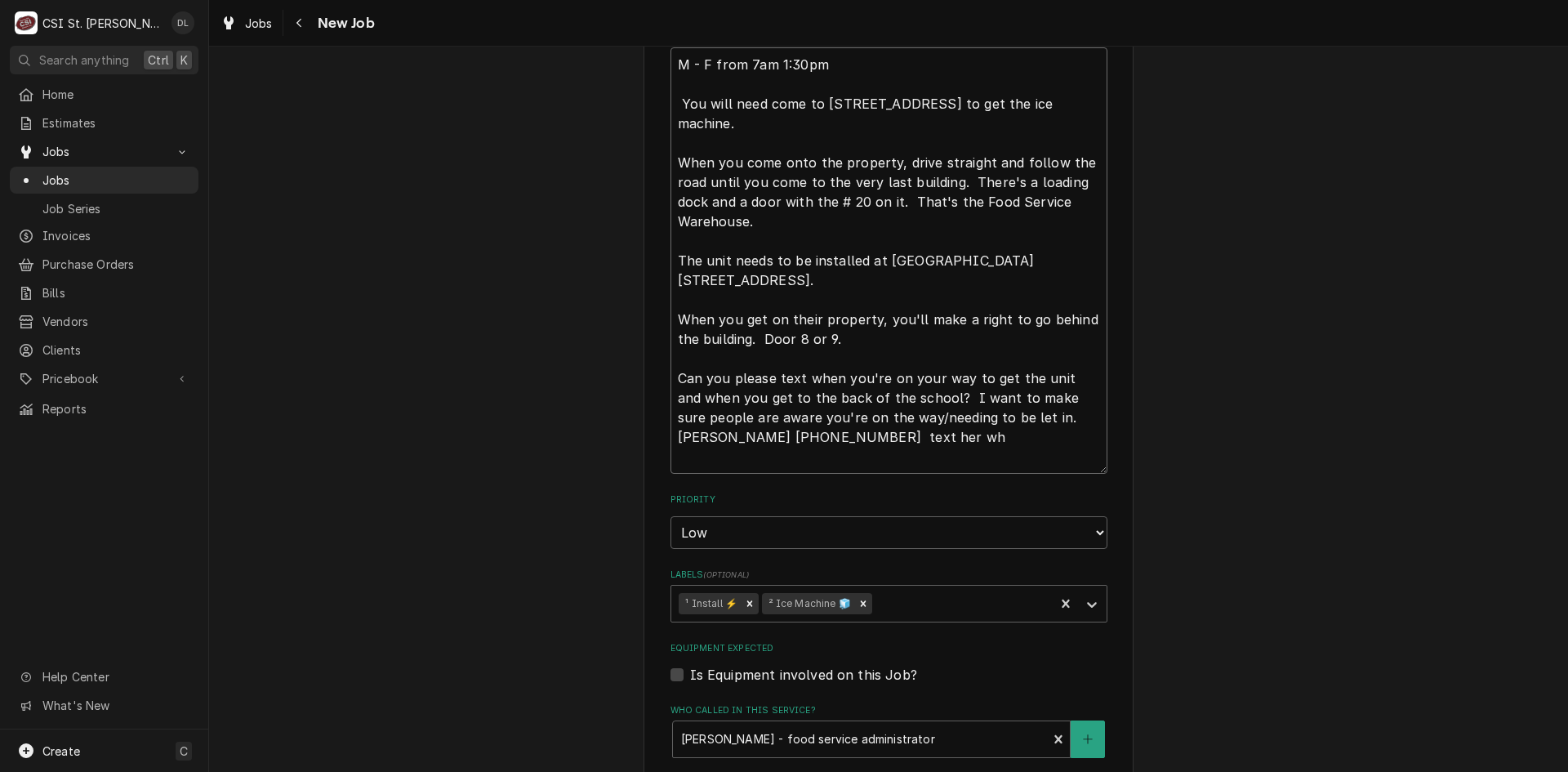
type textarea "x"
type textarea "M - F from 7am 1:30pm You will need come to 4290 Gravois Road House Springs, MO…"
type textarea "x"
type textarea "M - F from 7am 1:30pm You will need come to 4290 Gravois Road House Springs, MO…"
type textarea "x"
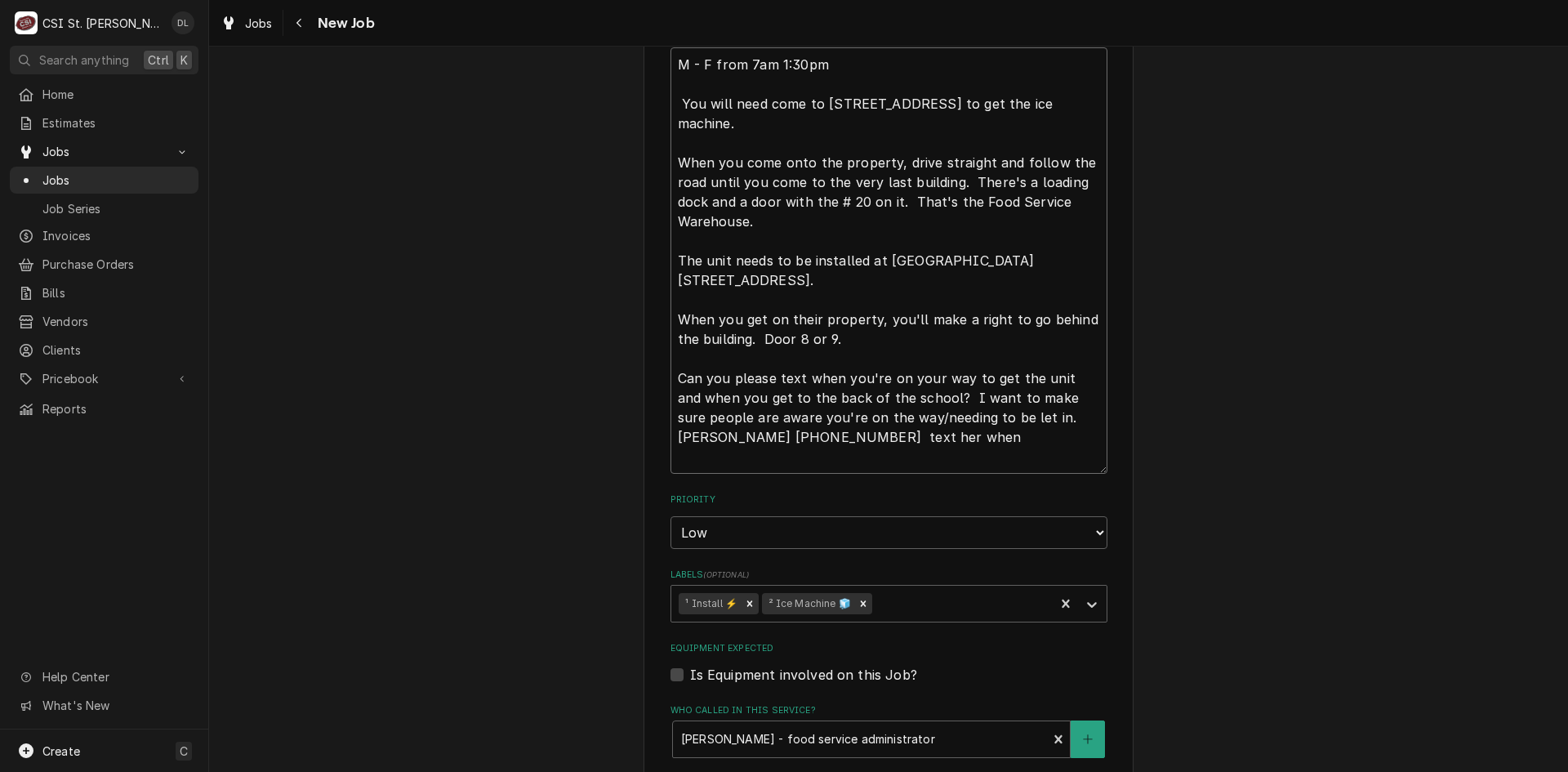
type textarea "M - F from 7am 1:30pm You will need come to 4290 Gravois Road House Springs, MO…"
type textarea "x"
type textarea "M - F from 7am 1:30pm You will need come to 4290 Gravois Road House Springs, MO…"
type textarea "x"
type textarea "M - F from 7am 1:30pm You will need come to 4290 Gravois Road House Springs, MO…"
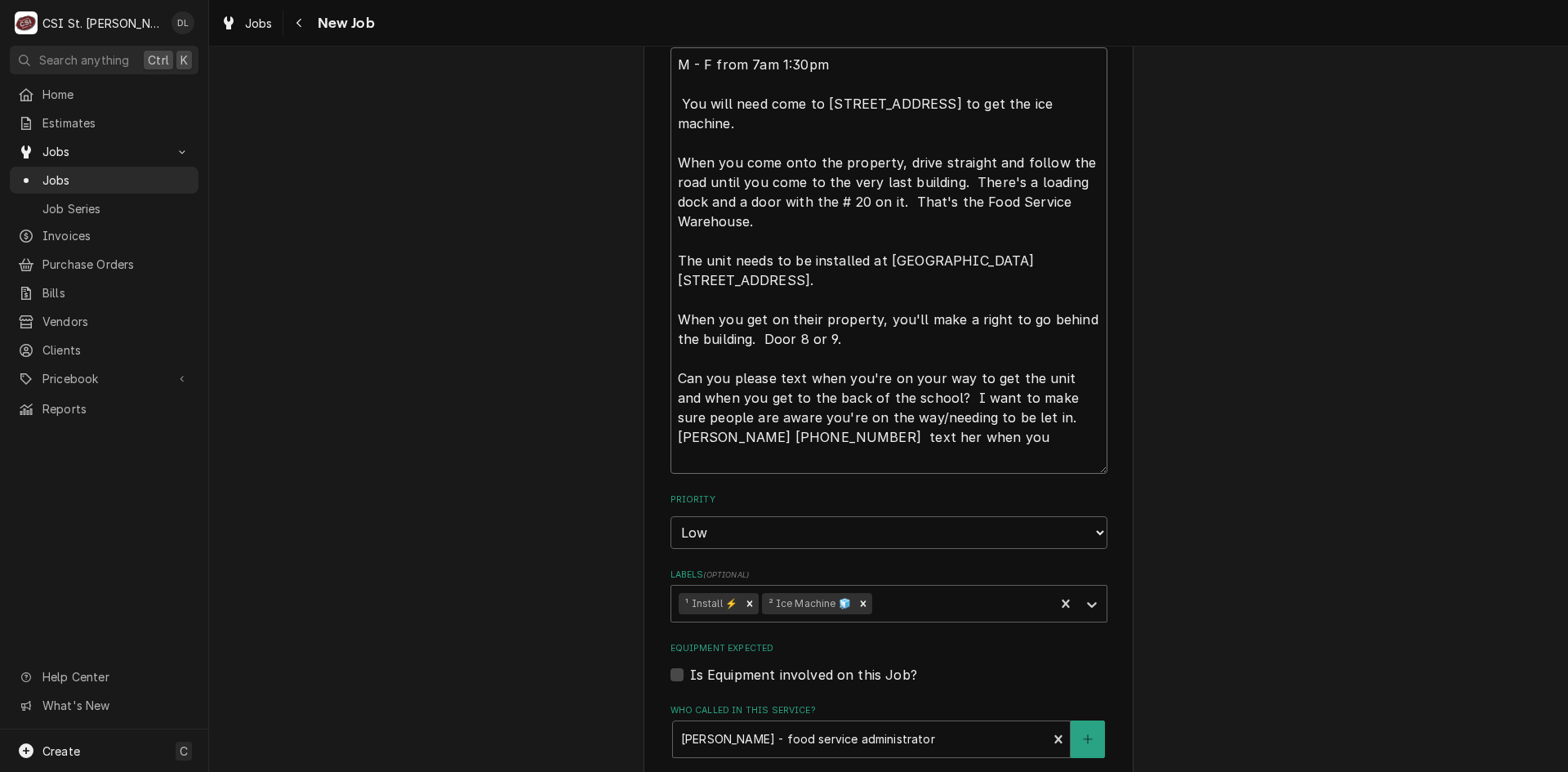
type textarea "x"
type textarea "M - F from 7am 1:30pm You will need come to 4290 Gravois Road House Springs, MO…"
type textarea "x"
type textarea "M - F from 7am 1:30pm You will need come to 4290 Gravois Road House Springs, MO…"
type textarea "x"
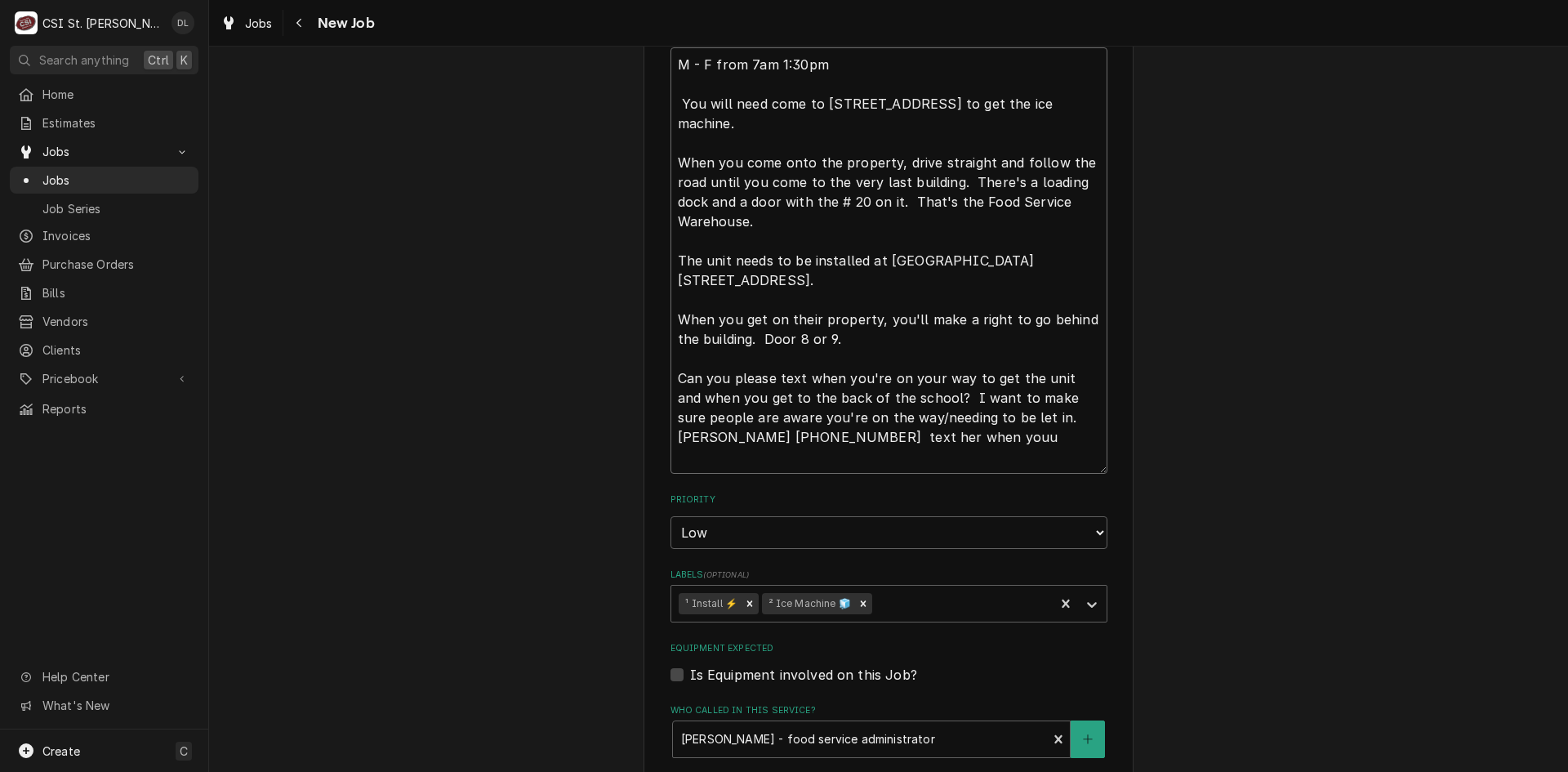
type textarea "M - F from 7am 1:30pm You will need come to 4290 Gravois Road House Springs, MO…"
type textarea "x"
type textarea "M - F from 7am 1:30pm You will need come to 4290 Gravois Road House Springs, MO…"
type textarea "x"
type textarea "M - F from 7am 1:30pm You will need come to 4290 Gravois Road House Springs, MO…"
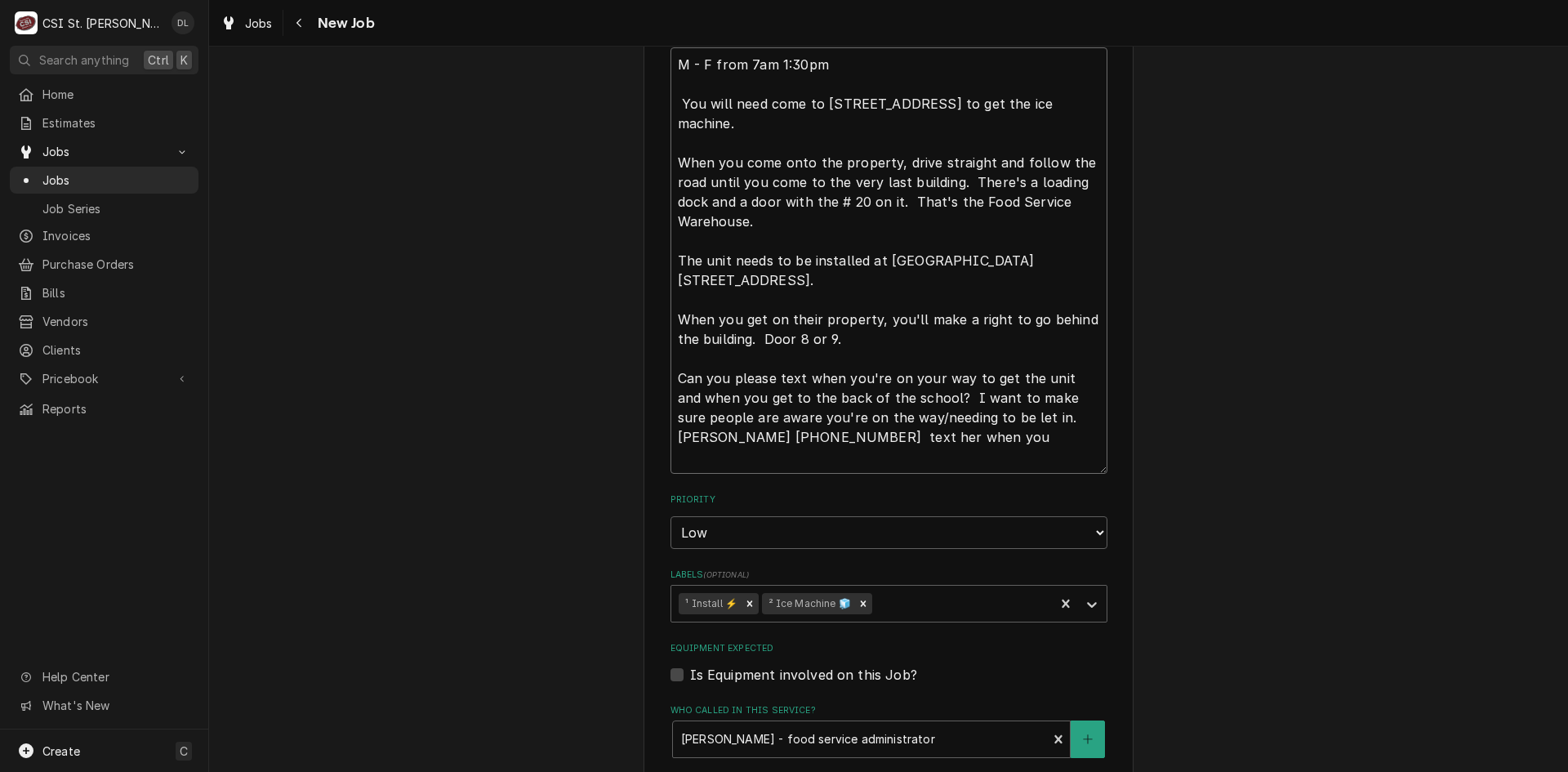
type textarea "x"
type textarea "M - F from 7am 1:30pm You will need come to 4290 Gravois Road House Springs, MO…"
type textarea "x"
type textarea "M - F from 7am 1:30pm You will need come to 4290 Gravois Road House Springs, MO…"
type textarea "x"
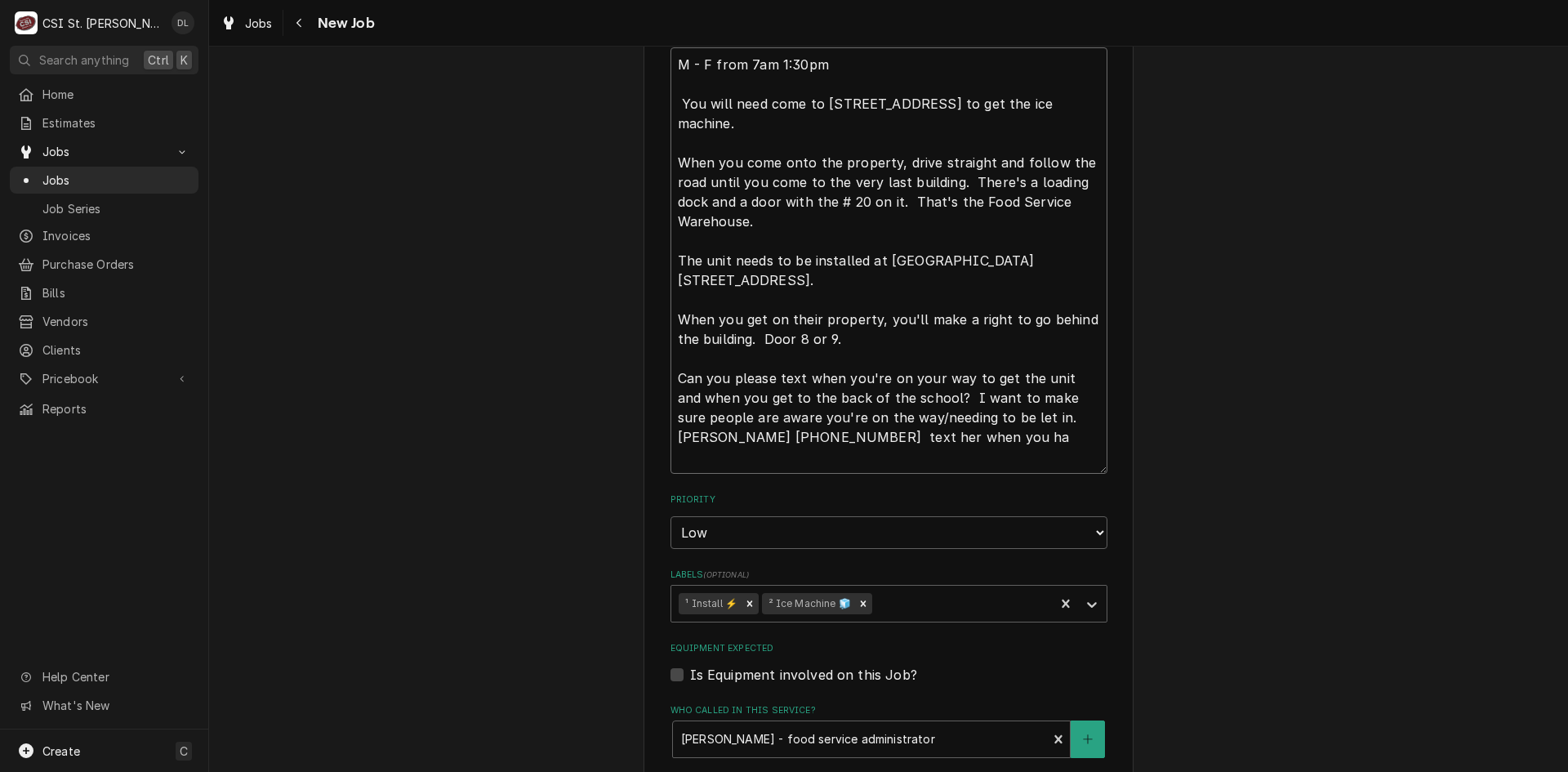
type textarea "M - F from 7am 1:30pm You will need come to 4290 Gravois Road House Springs, MO…"
type textarea "x"
type textarea "M - F from 7am 1:30pm You will need come to 4290 Gravois Road House Springs, MO…"
type textarea "x"
type textarea "M - F from 7am 1:30pm You will need come to 4290 Gravois Road House Springs, MO…"
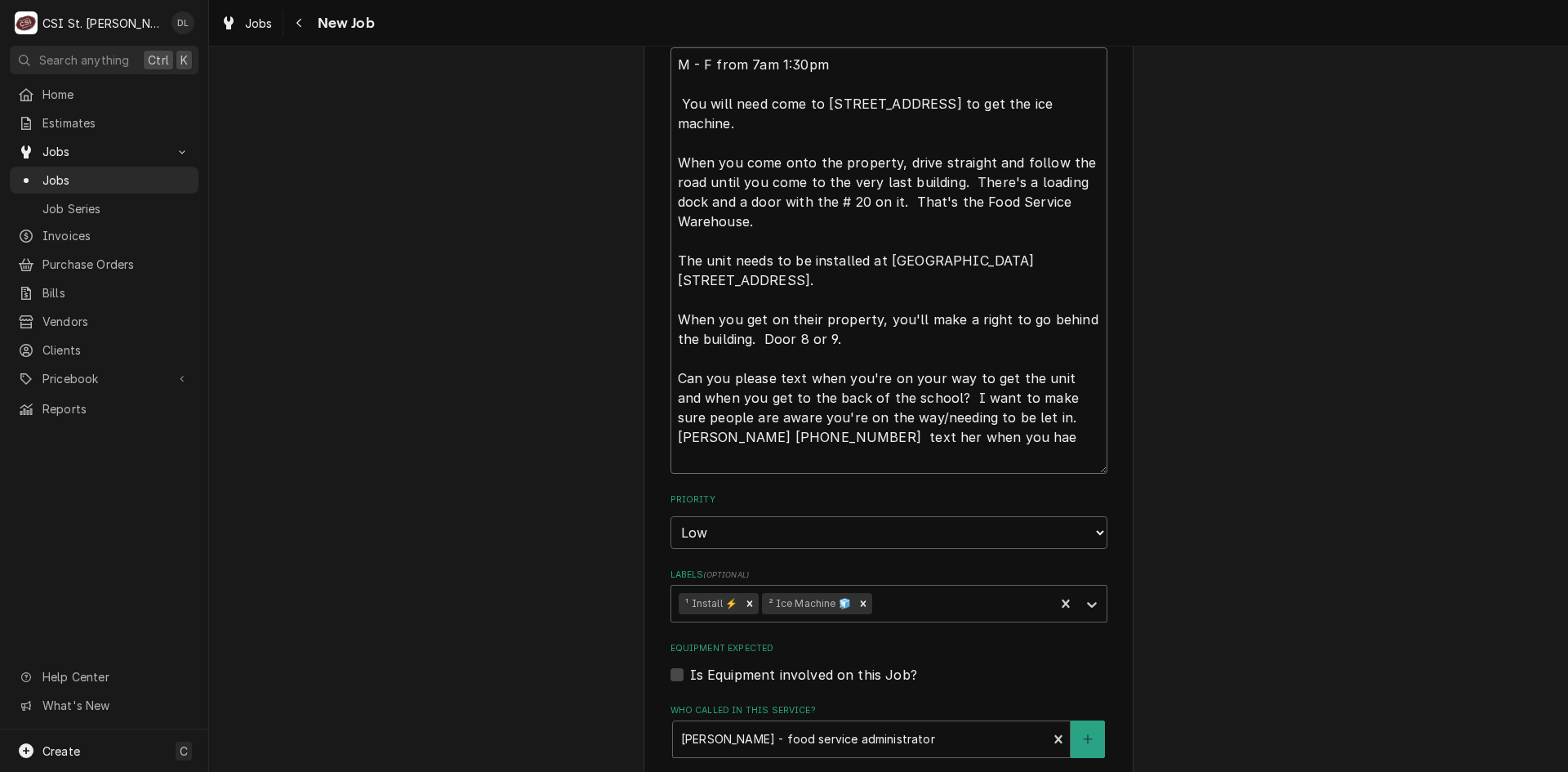
type textarea "x"
type textarea "M - F from 7am 1:30pm You will need come to 4290 Gravois Road House Springs, MO…"
type textarea "x"
type textarea "M - F from 7am 1:30pm You will need come to 4290 Gravois Road House Springs, MO…"
type textarea "x"
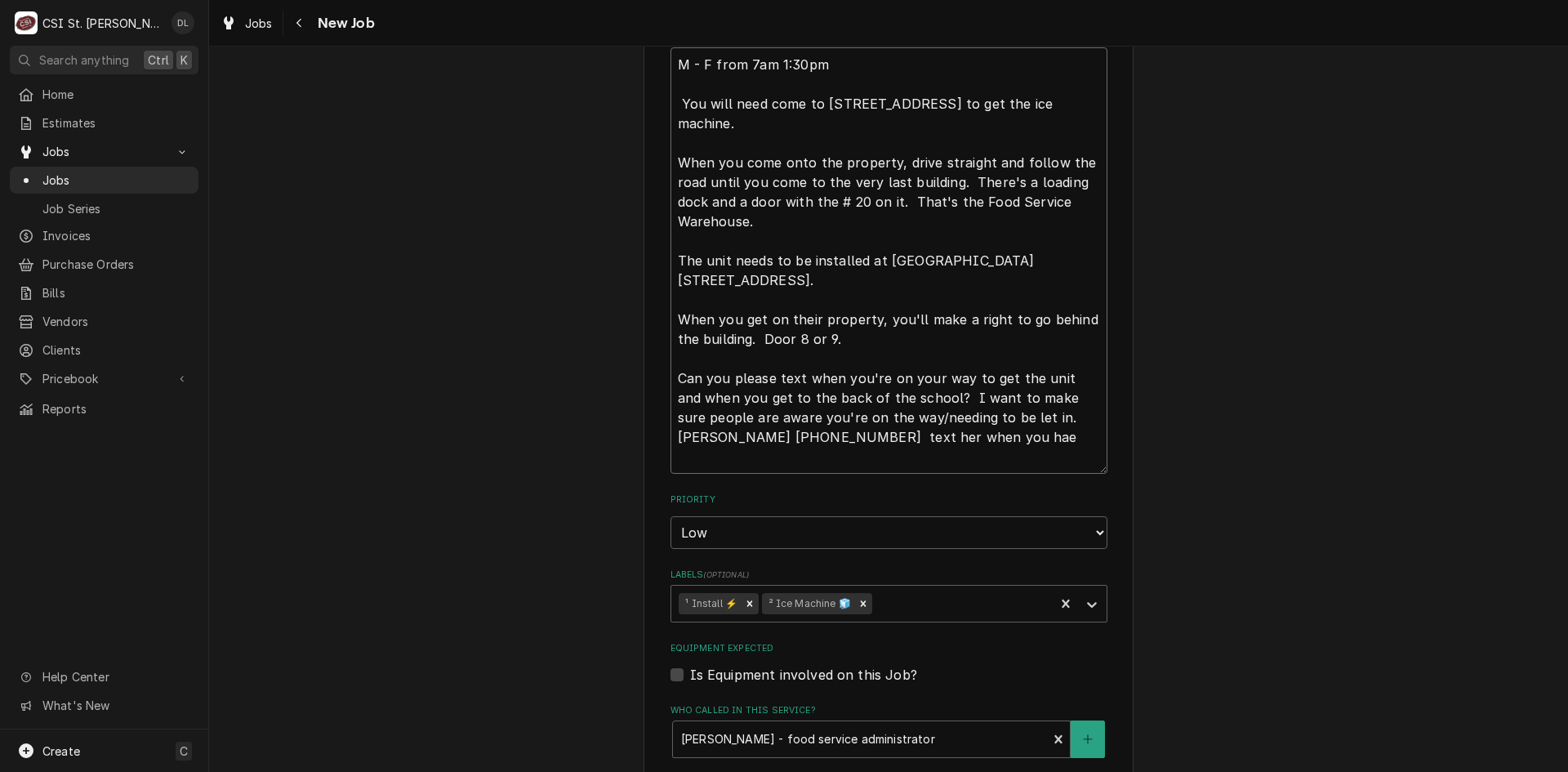
type textarea "M - F from 7am 1:30pm You will need come to 4290 Gravois Road House Springs, MO…"
type textarea "x"
type textarea "M - F from 7am 1:30pm You will need come to 4290 Gravois Road House Springs, MO…"
type textarea "x"
type textarea "M - F from 7am 1:30pm You will need come to 4290 Gravois Road House Springs, MO…"
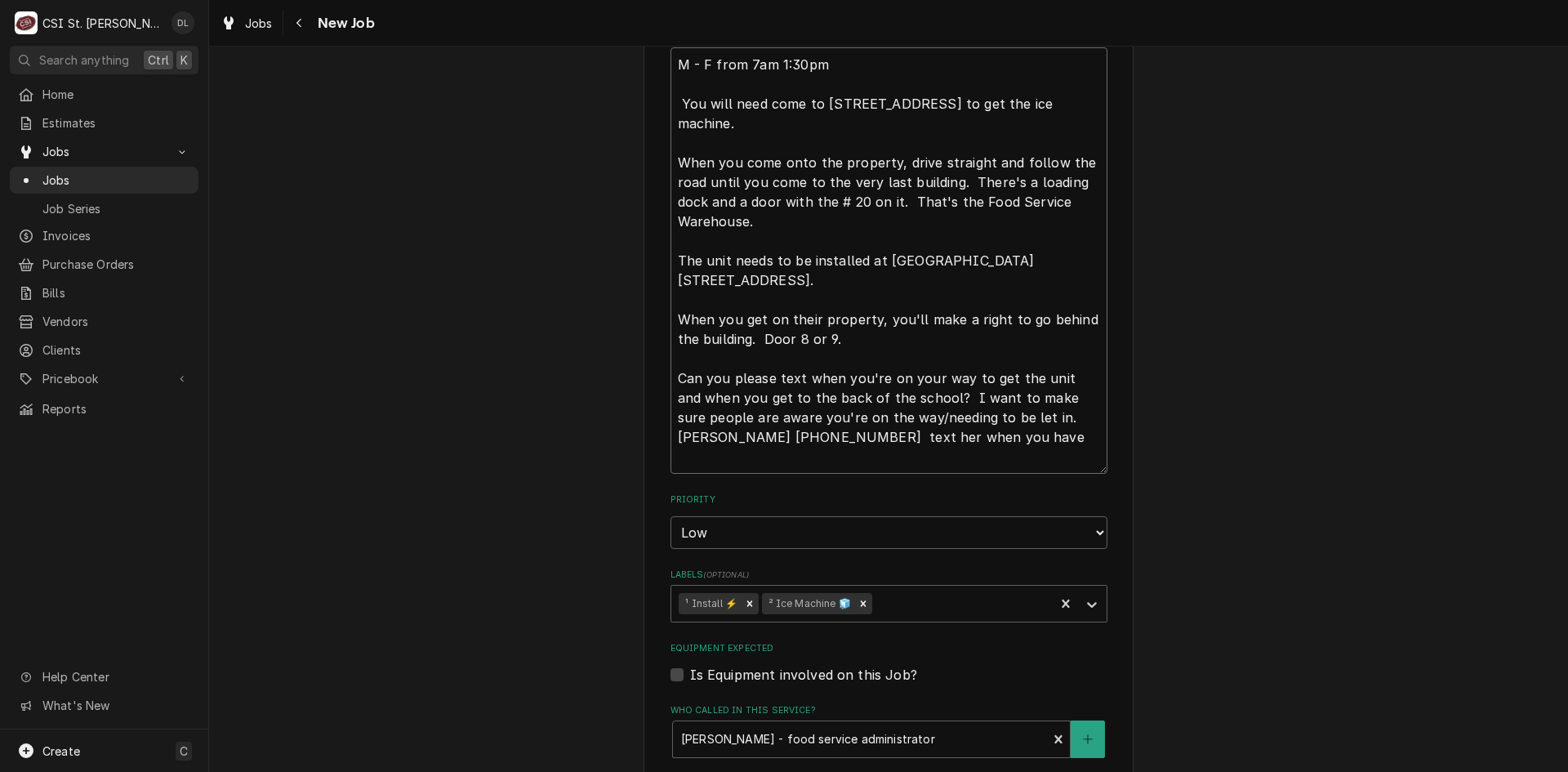
type textarea "x"
type textarea "M - F from 7am 1:30pm You will need come to 4290 Gravois Road House Springs, MO…"
type textarea "x"
type textarea "M - F from 7am 1:30pm You will need come to 4290 Gravois Road House Springs, MO…"
type textarea "x"
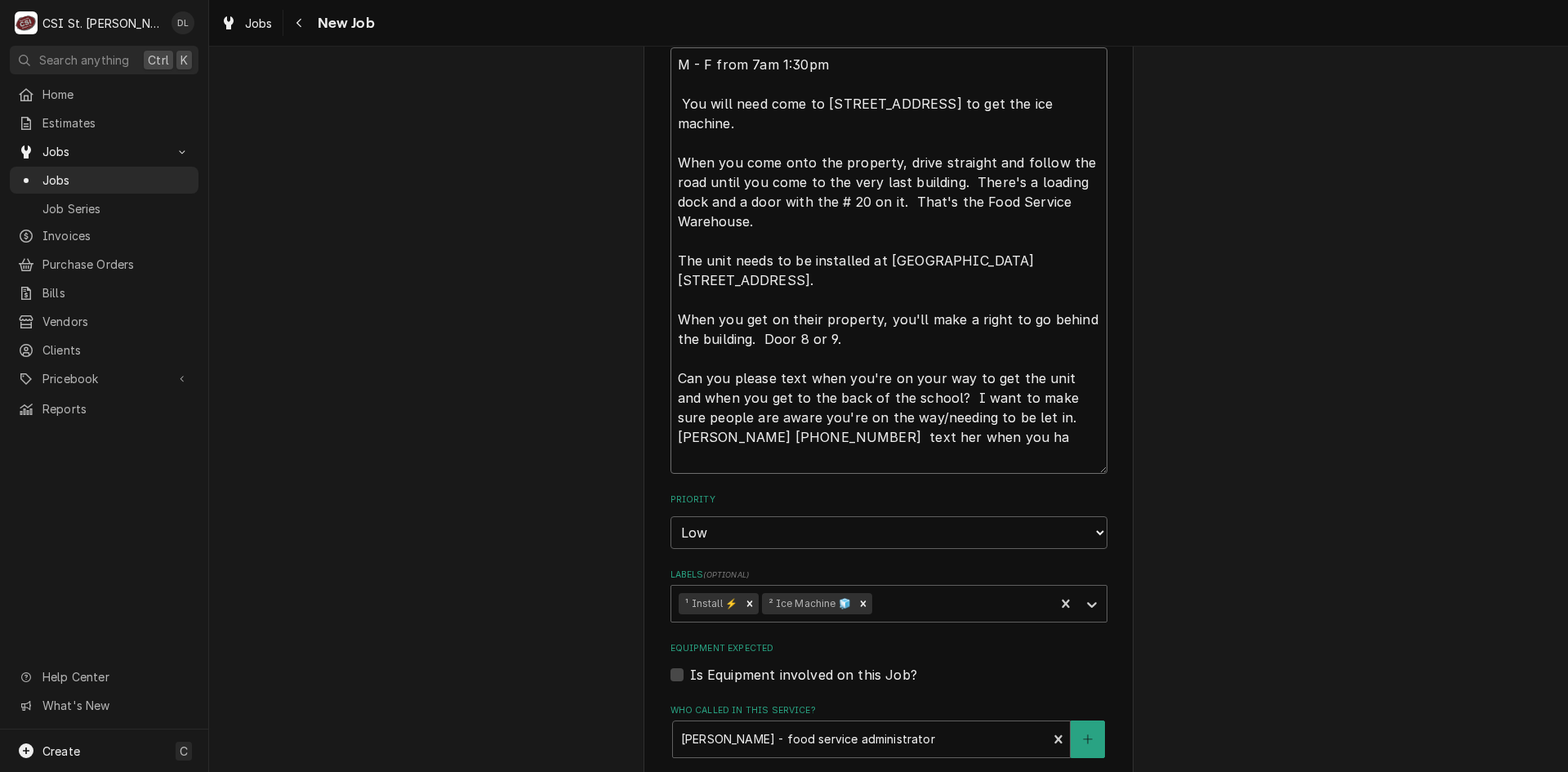
type textarea "M - F from 7am 1:30pm You will need come to 4290 Gravois Road House Springs, MO…"
type textarea "x"
type textarea "M - F from 7am 1:30pm You will need come to 4290 Gravois Road House Springs, MO…"
type textarea "x"
type textarea "M - F from 7am 1:30pm You will need come to 4290 Gravois Road House Springs, MO…"
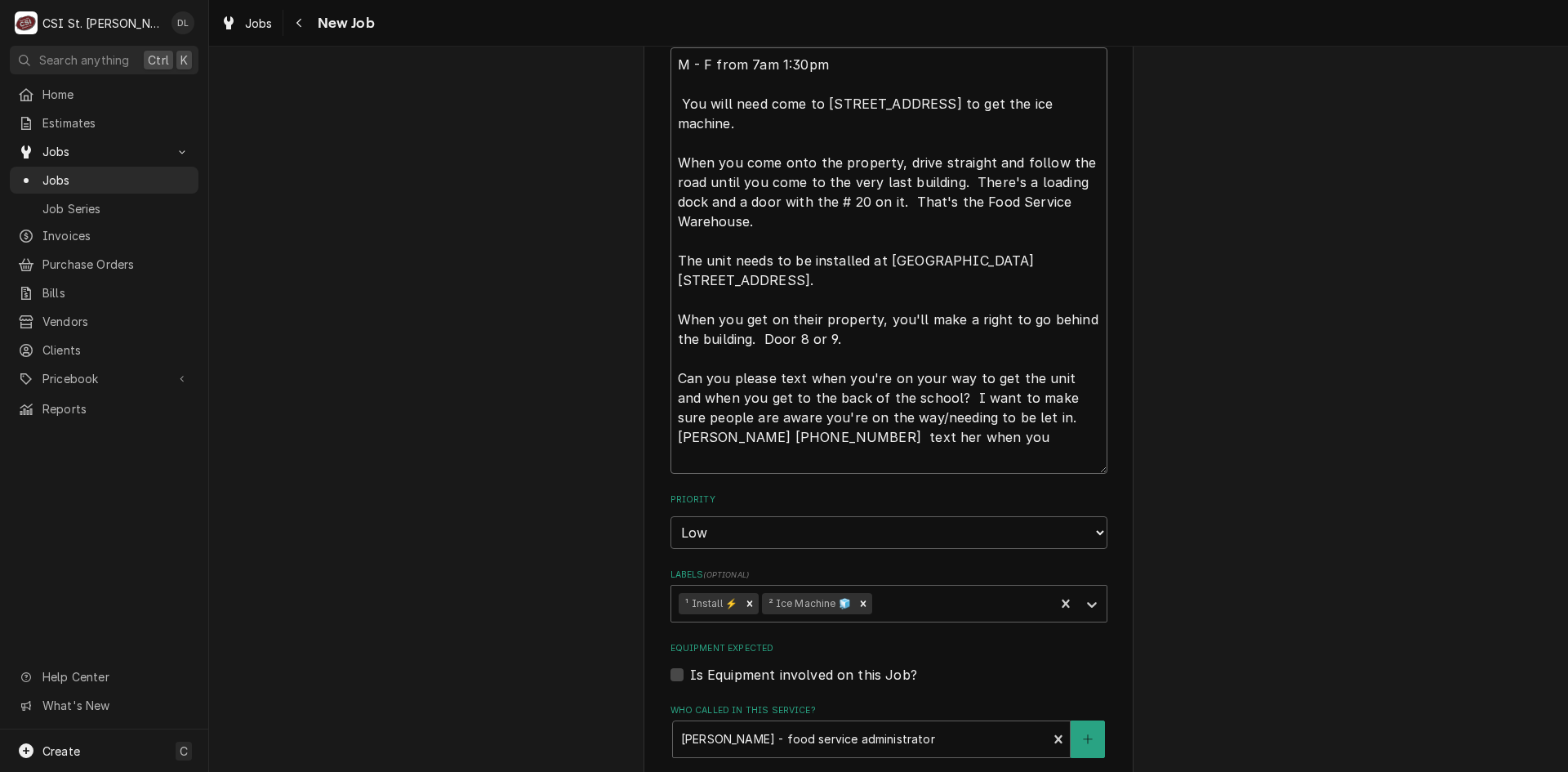
type textarea "x"
type textarea "M - F from 7am 1:30pm You will need come to 4290 Gravois Road House Springs, MO…"
type textarea "x"
type textarea "M - F from 7am 1:30pm You will need come to 4290 Gravois Road House Springs, MO…"
type textarea "x"
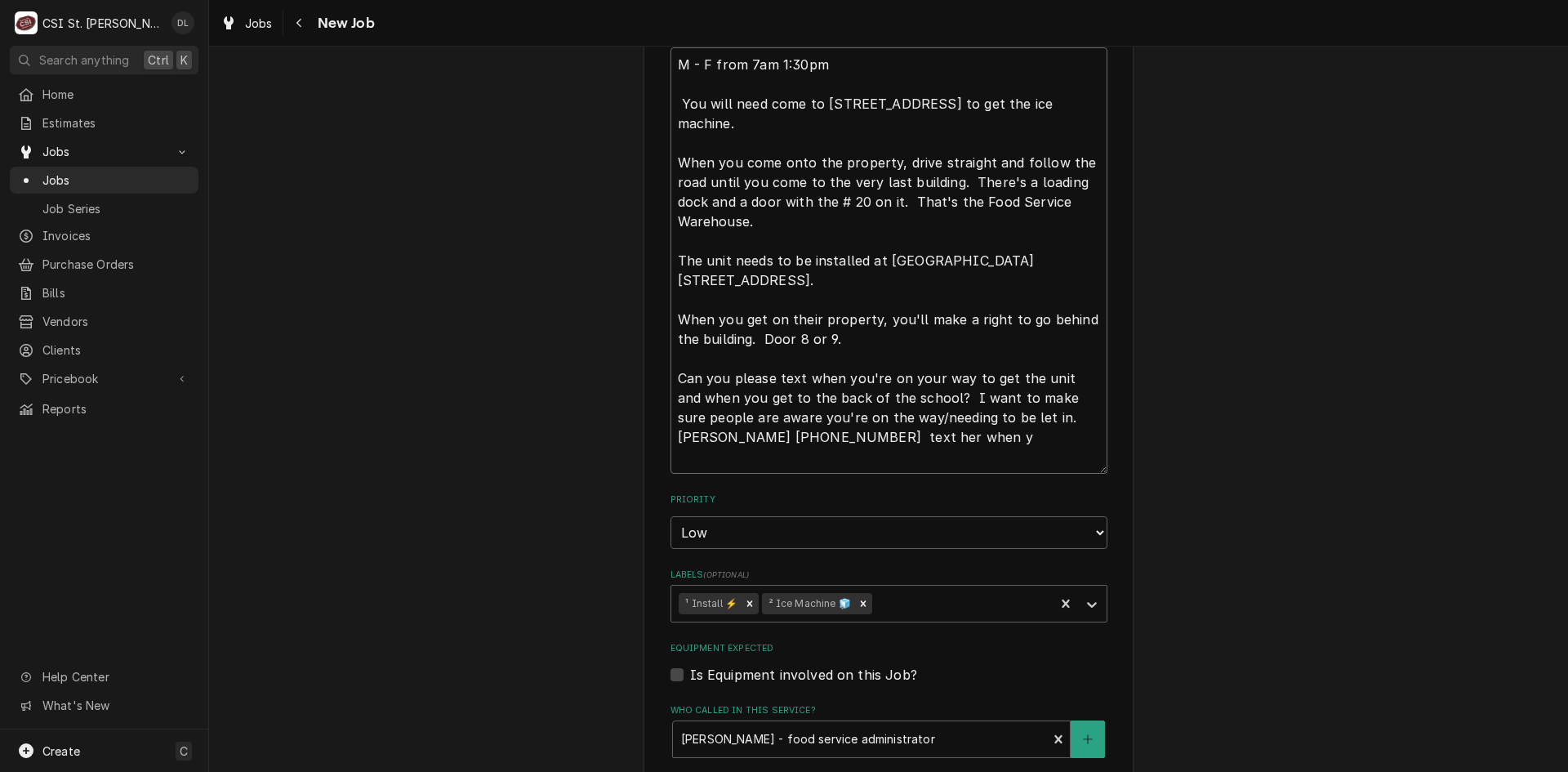
type textarea "M - F from 7am 1:30pm You will need come to 4290 Gravois Road House Springs, MO…"
type textarea "x"
type textarea "M - F from 7am 1:30pm You will need come to 4290 Gravois Road House Springs, MO…"
type textarea "x"
type textarea "M - F from 7am 1:30pm You will need come to 4290 Gravois Road House Springs, MO…"
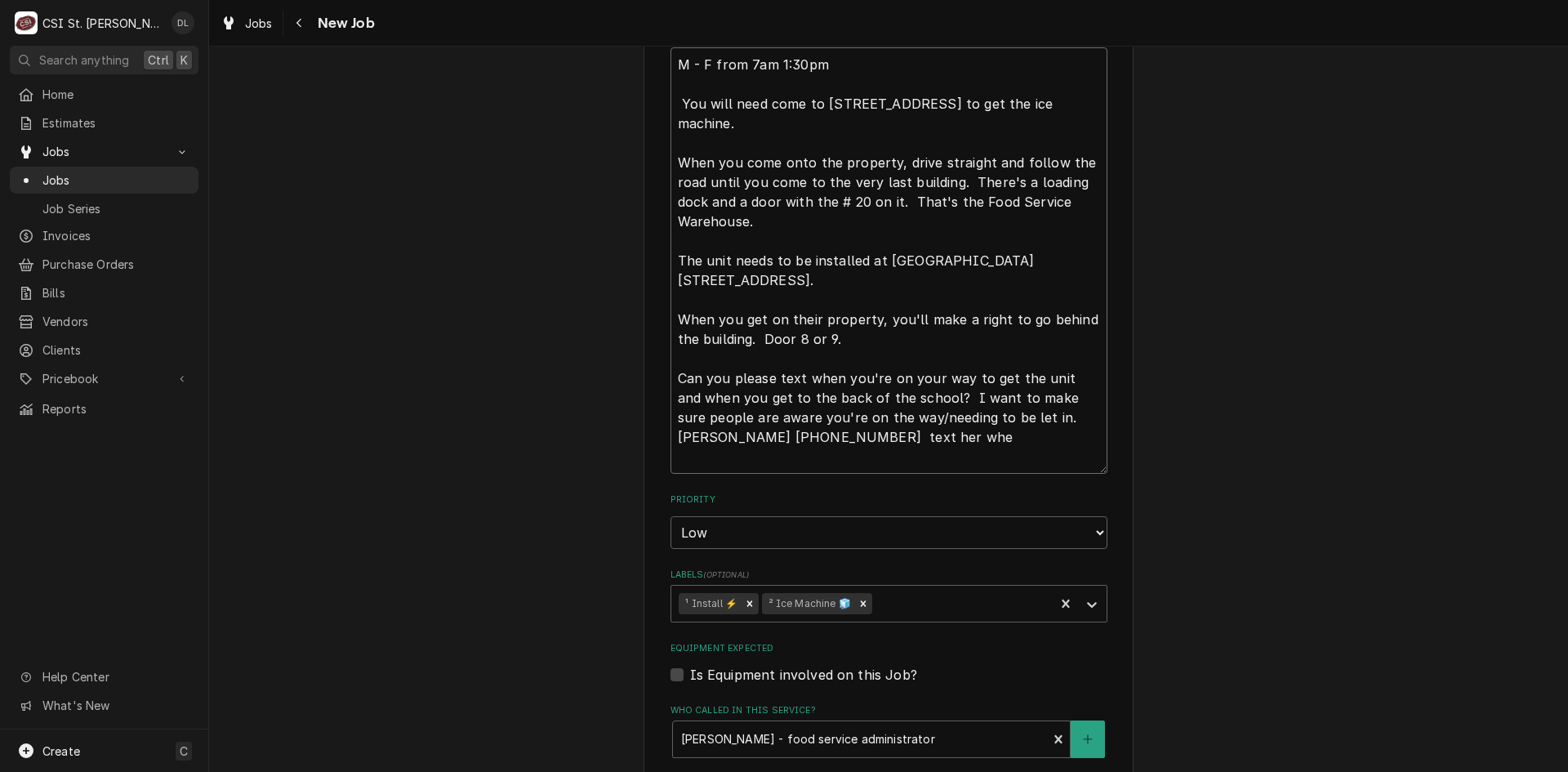
type textarea "x"
type textarea "M - F from 7am 1:30pm You will need come to 4290 Gravois Road House Springs, MO…"
type textarea "x"
type textarea "M - F from 7am 1:30pm You will need come to 4290 Gravois Road House Springs, MO…"
type textarea "x"
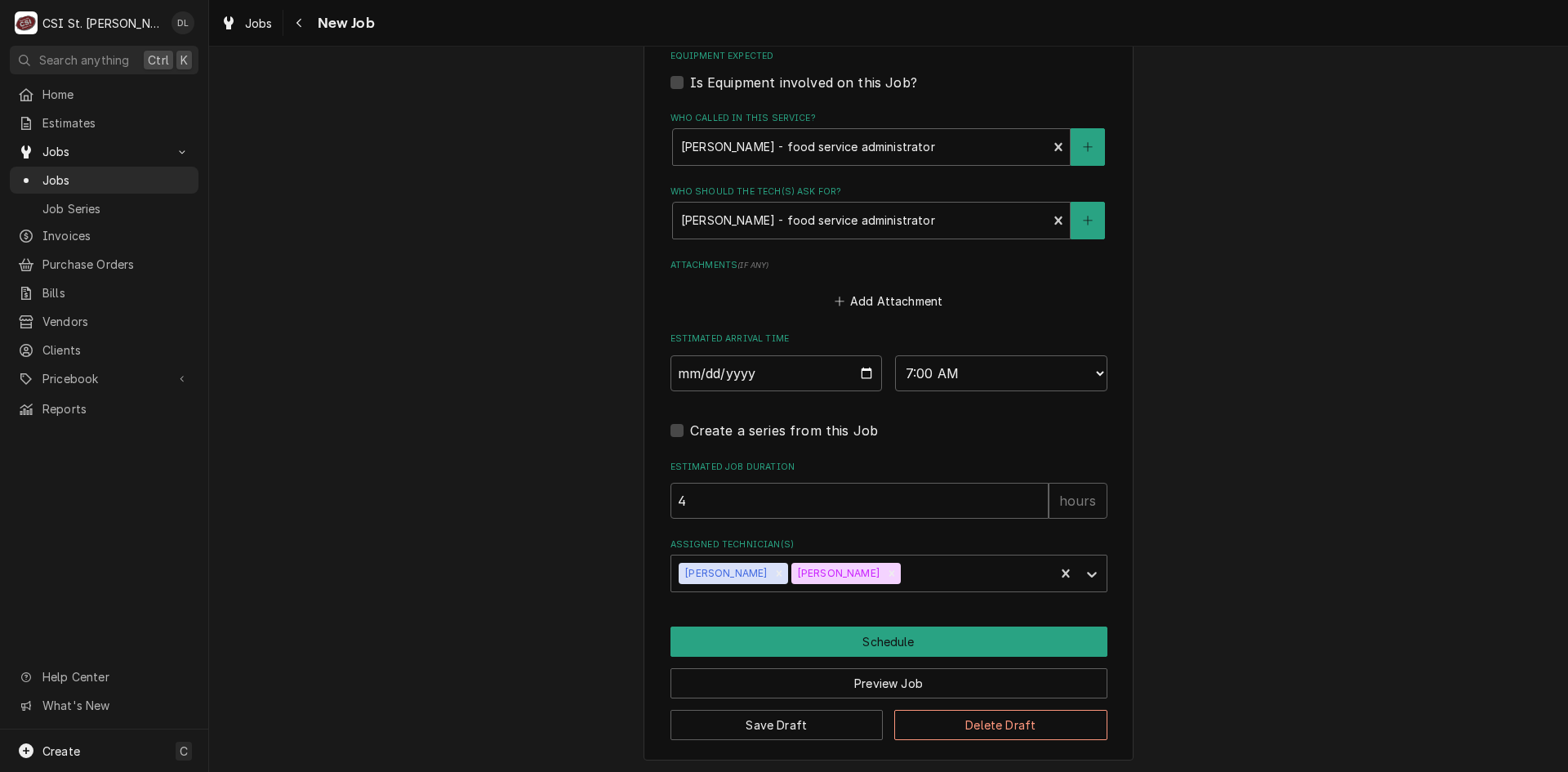
scroll to position [1446, 0]
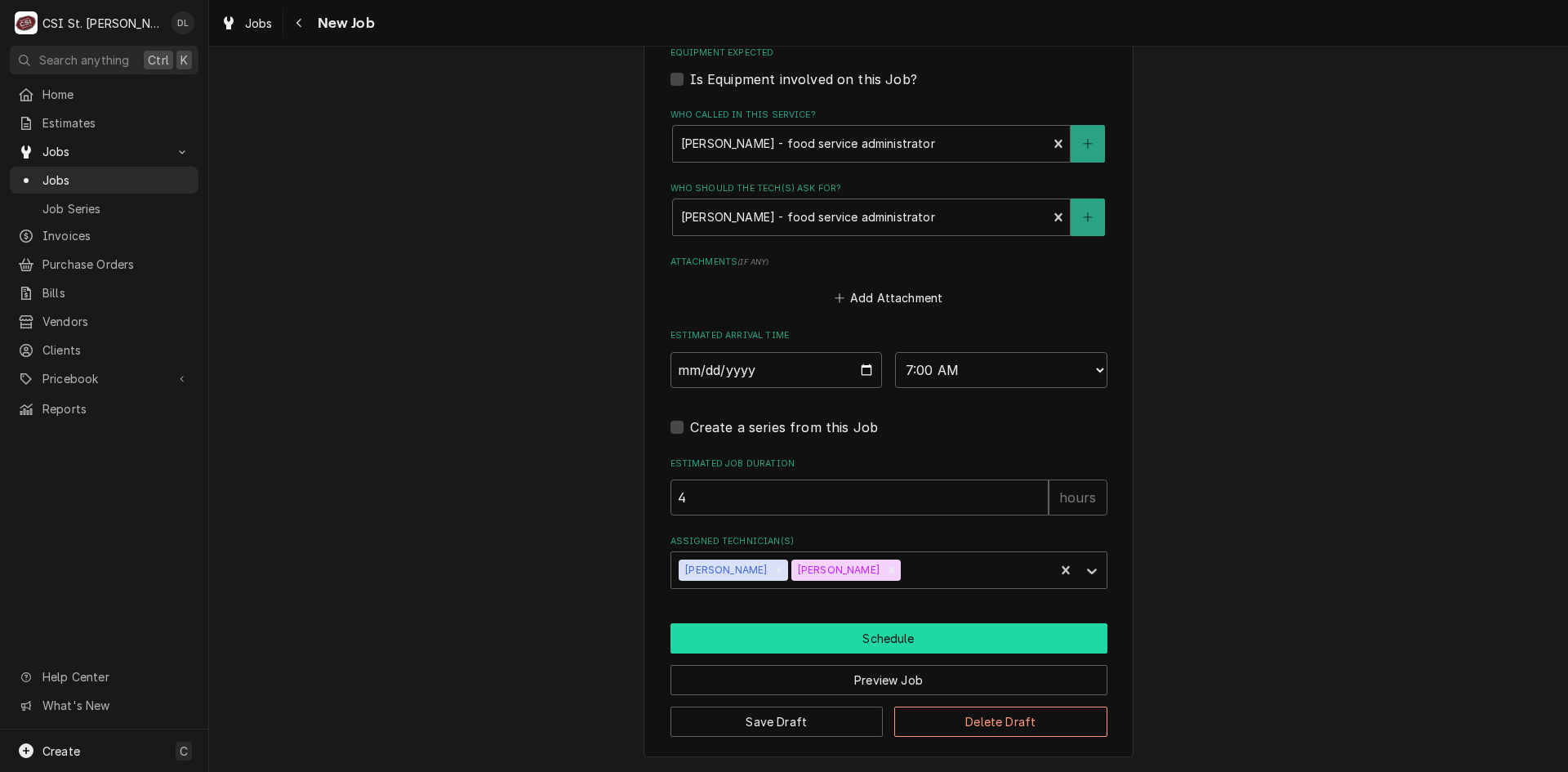
click at [909, 641] on button "Schedule" at bounding box center [888, 638] width 437 height 30
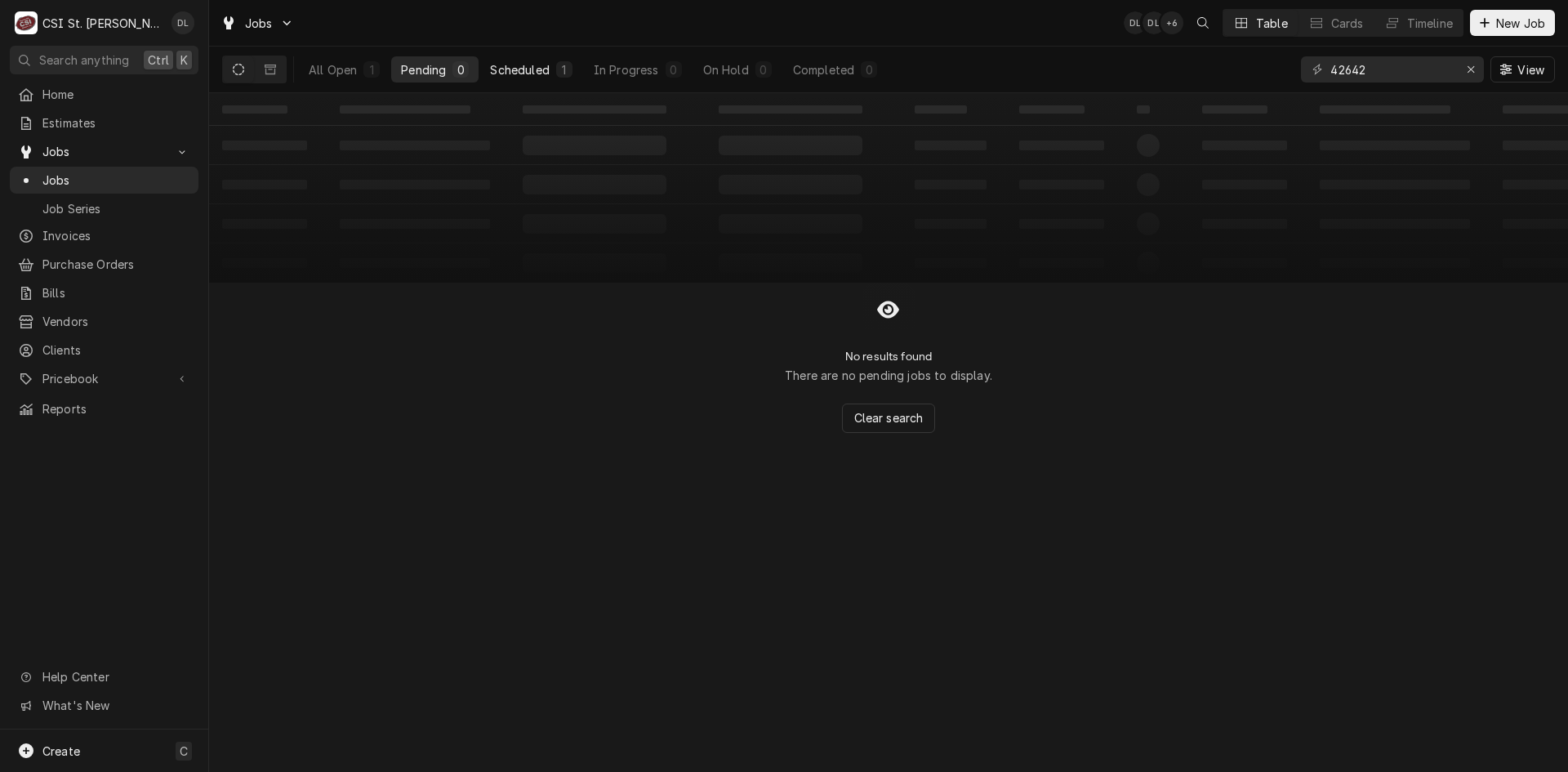
click at [558, 64] on div "1" at bounding box center [564, 70] width 16 height 16
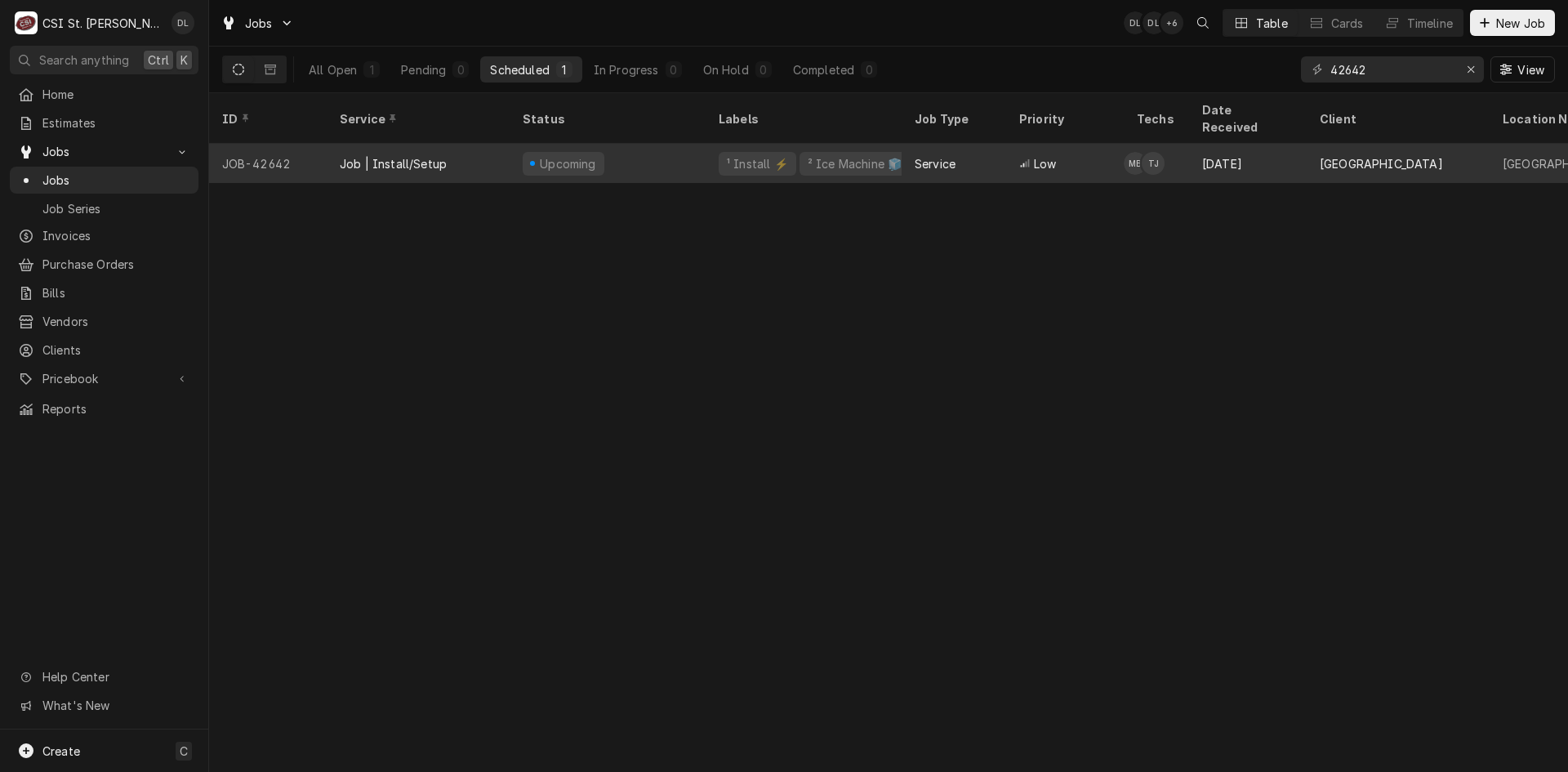
click at [740, 156] on div "¹ Install ⚡️ ² Ice Machine 🧊" at bounding box center [803, 164] width 196 height 39
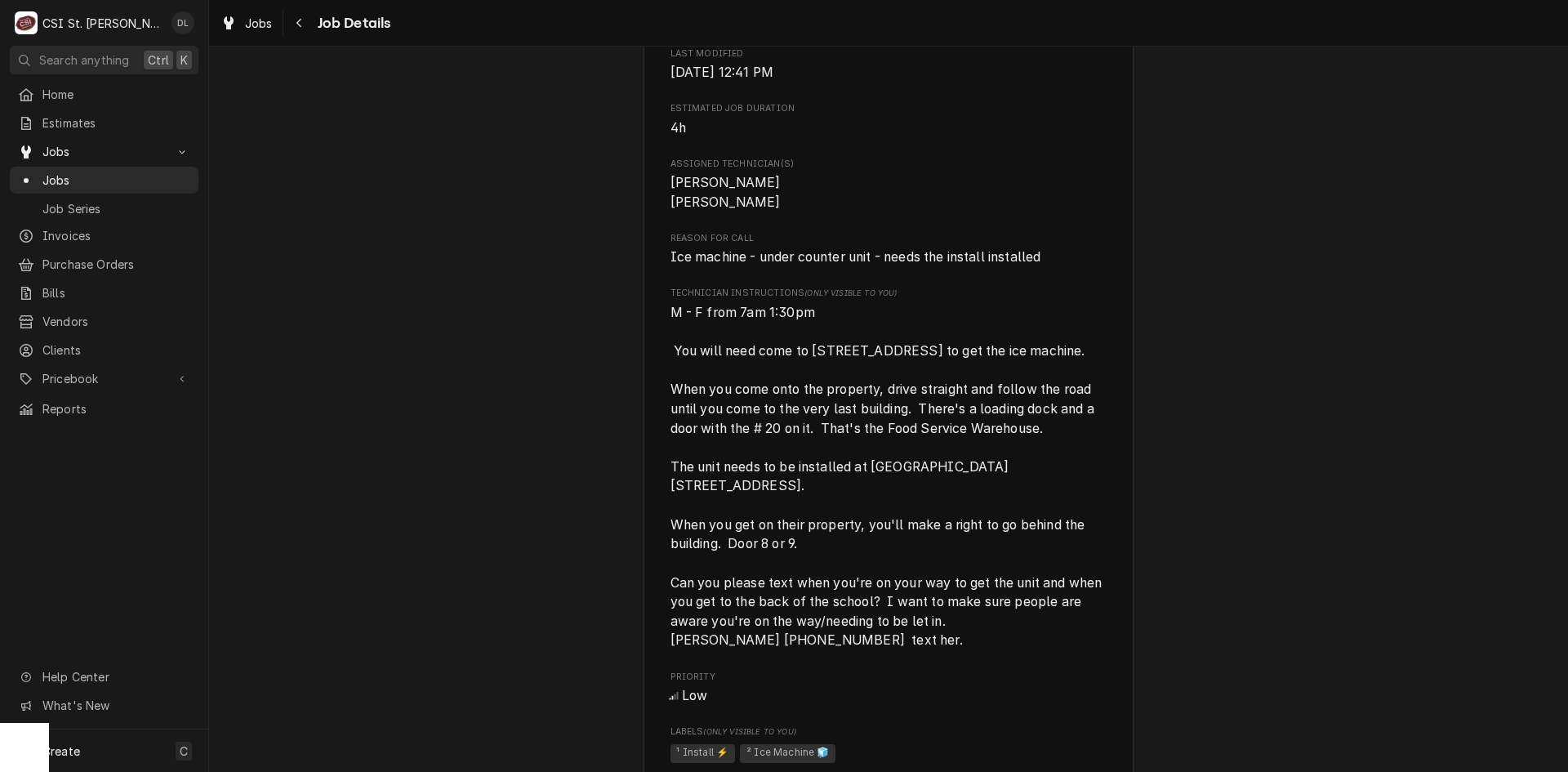
scroll to position [572, 0]
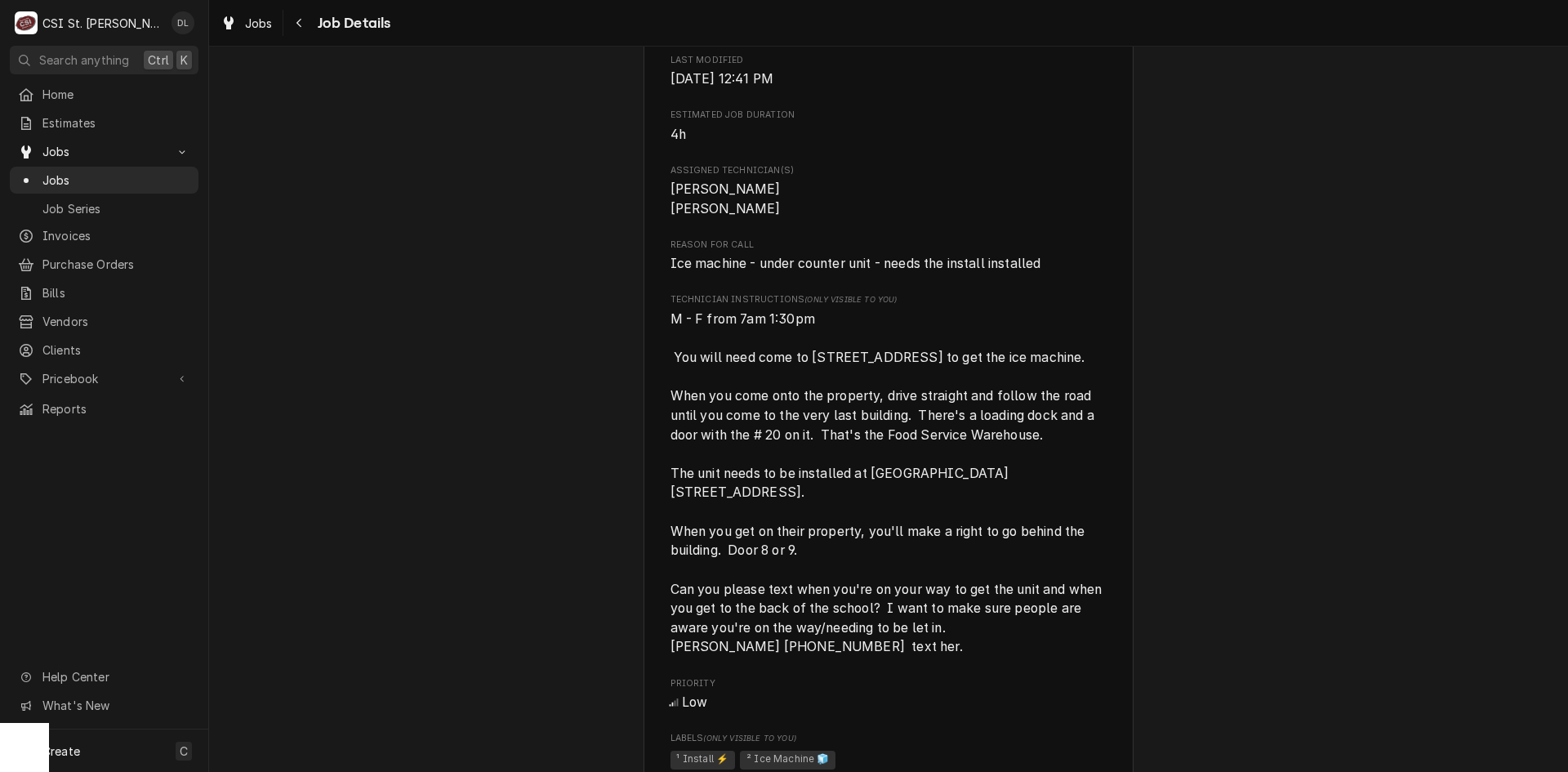
click at [415, 512] on div "Upcoming [GEOGRAPHIC_DATA] [GEOGRAPHIC_DATA] / [STREET_ADDRESS] Open in Maps Ro…" at bounding box center [888, 501] width 1359 height 2020
click at [92, 114] on span "Estimates" at bounding box center [116, 122] width 147 height 17
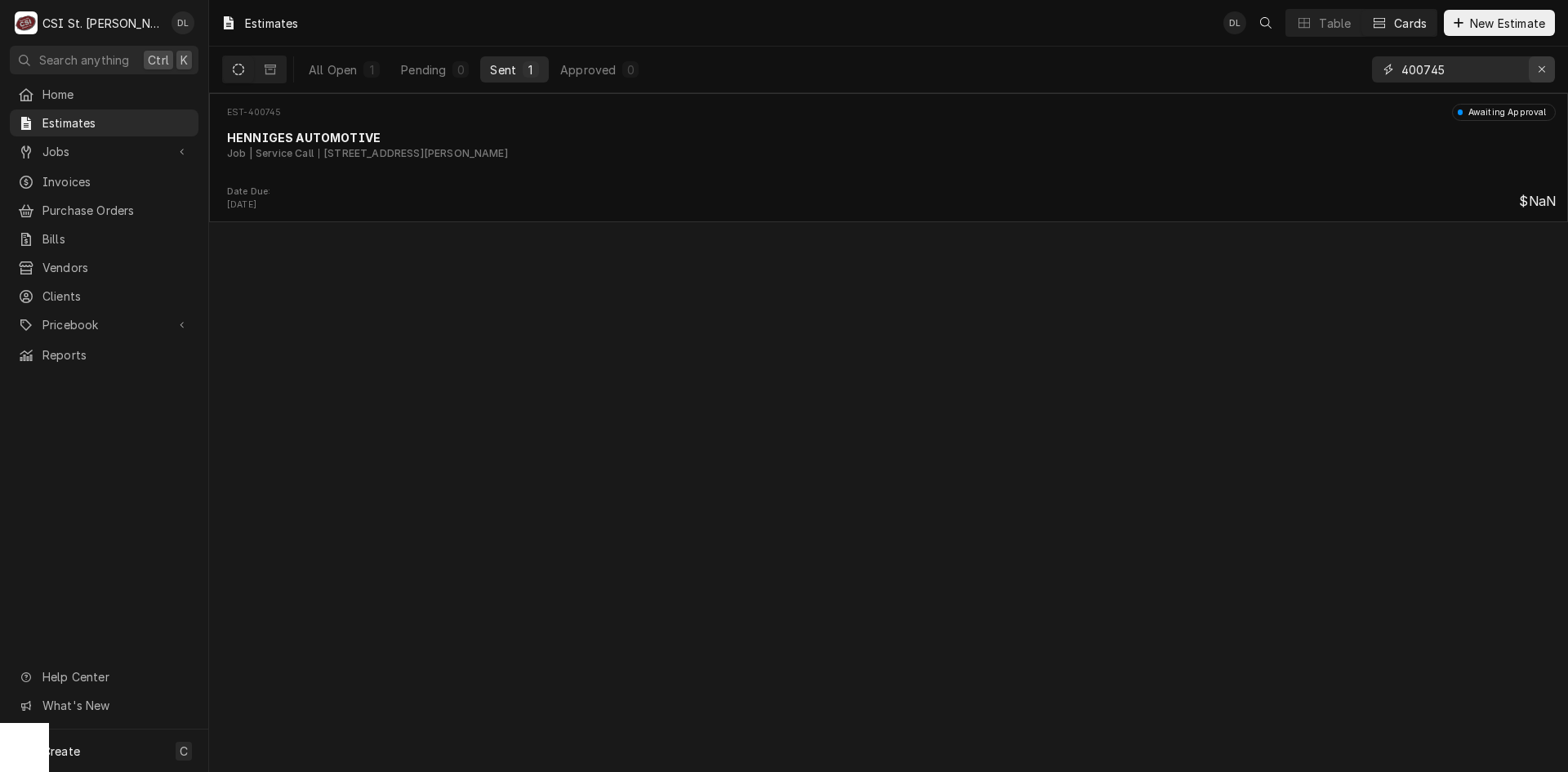
click at [1542, 64] on icon "Erase input" at bounding box center [1542, 69] width 9 height 12
click at [1503, 71] on input "Dynamic Content Wrapper" at bounding box center [1479, 69] width 154 height 26
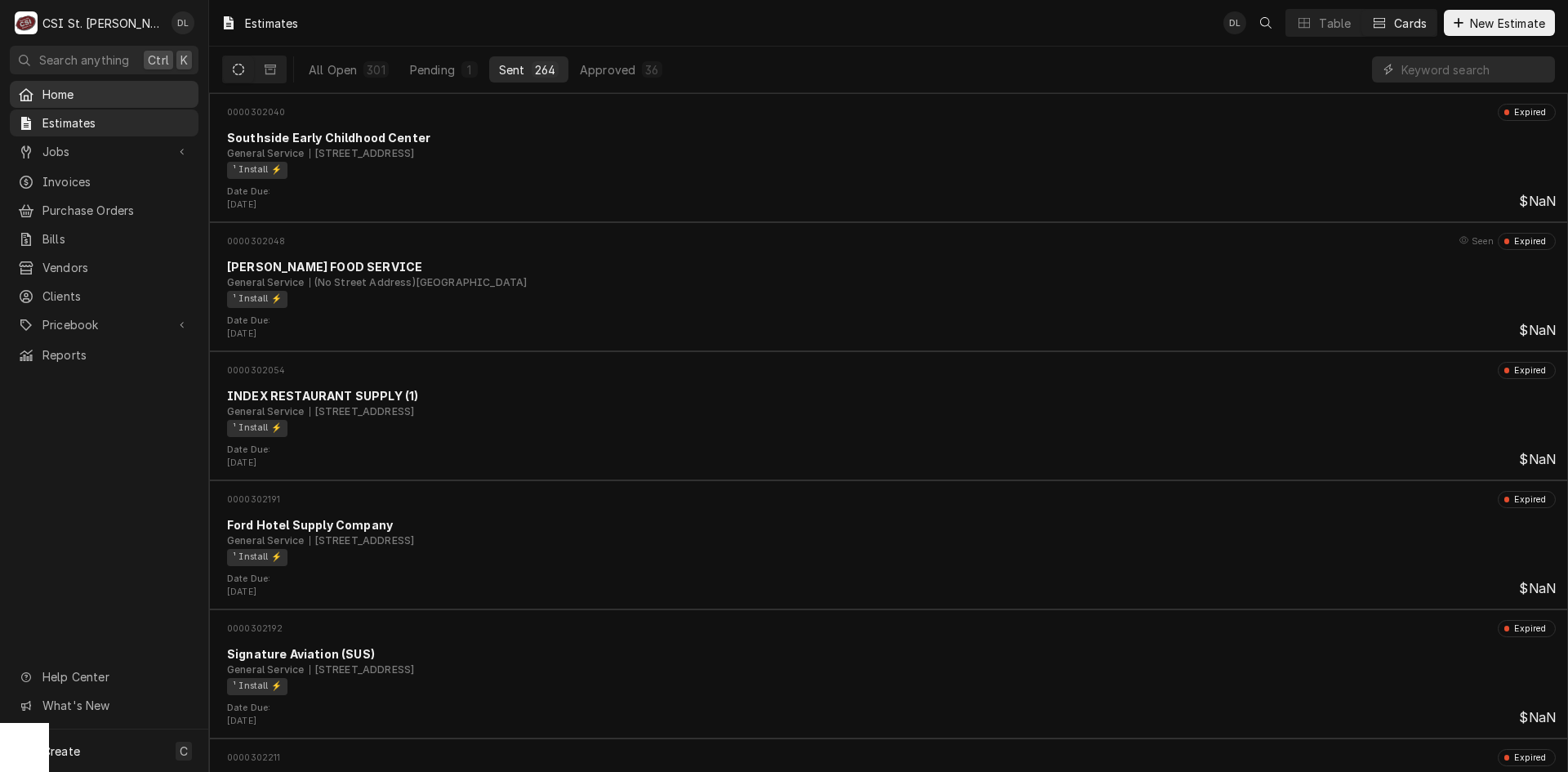
click at [58, 96] on span "Home" at bounding box center [116, 94] width 147 height 17
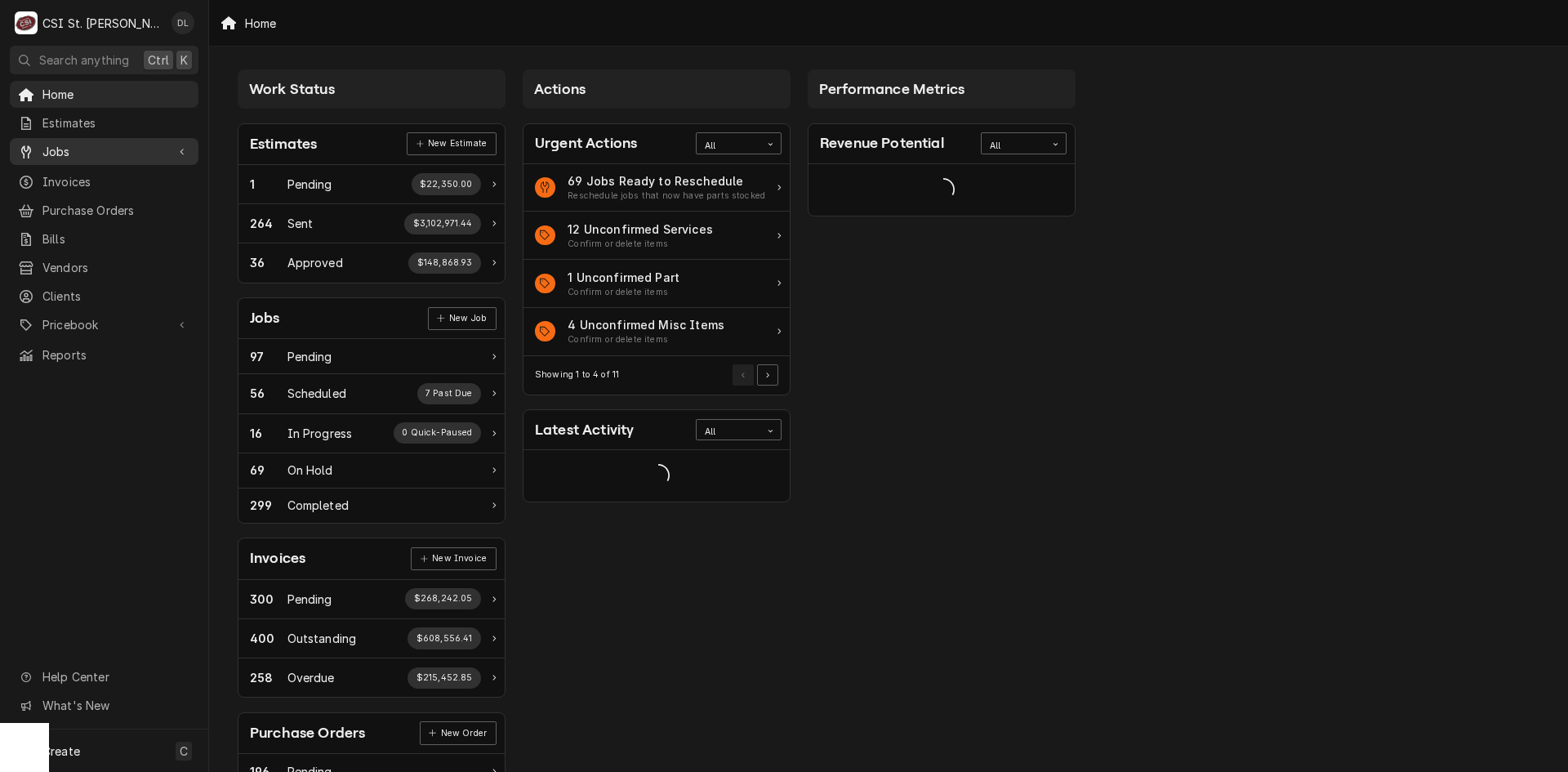
click at [80, 149] on span "Jobs" at bounding box center [105, 151] width 123 height 17
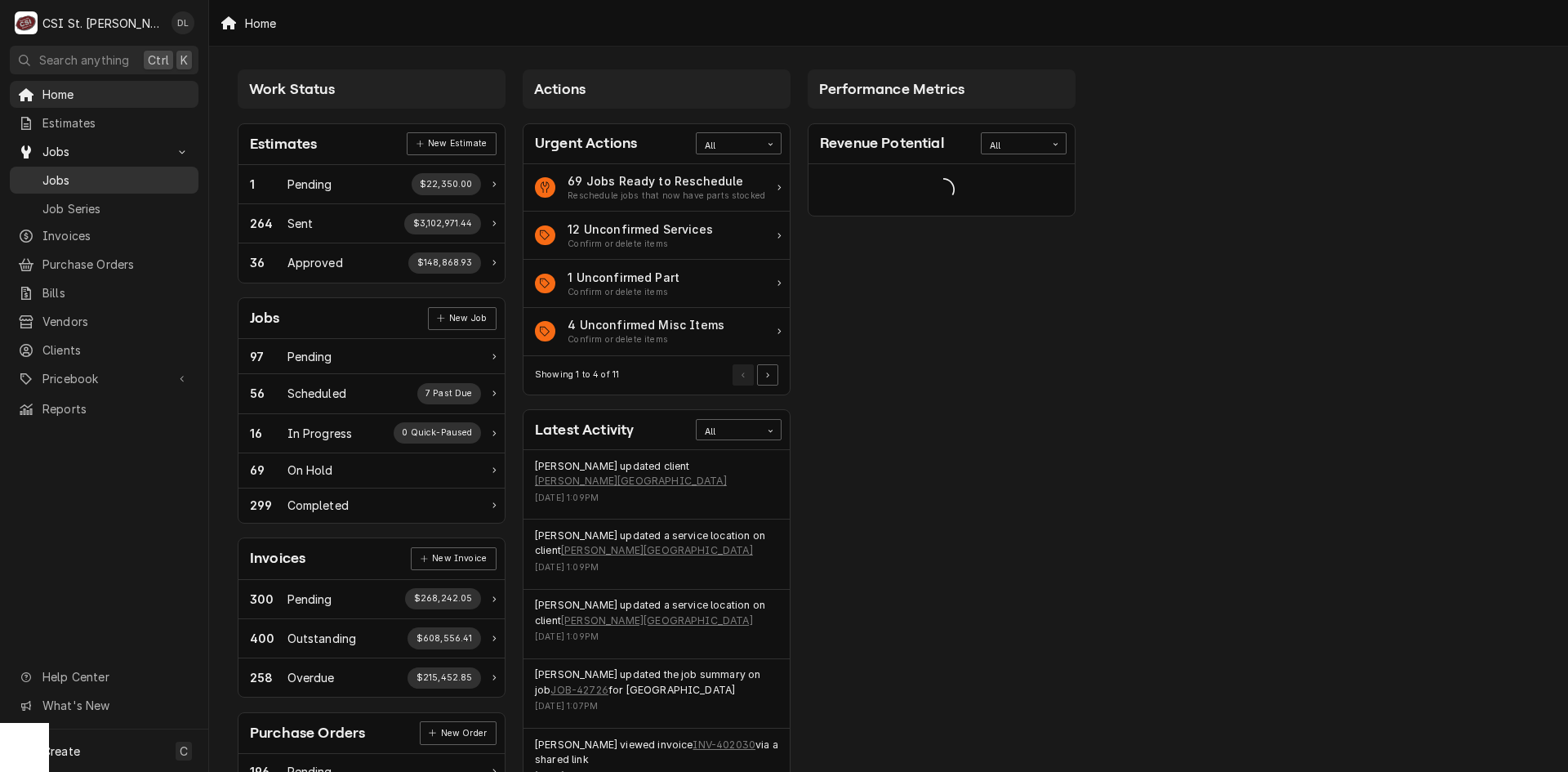
click at [67, 172] on span "Jobs" at bounding box center [116, 180] width 147 height 17
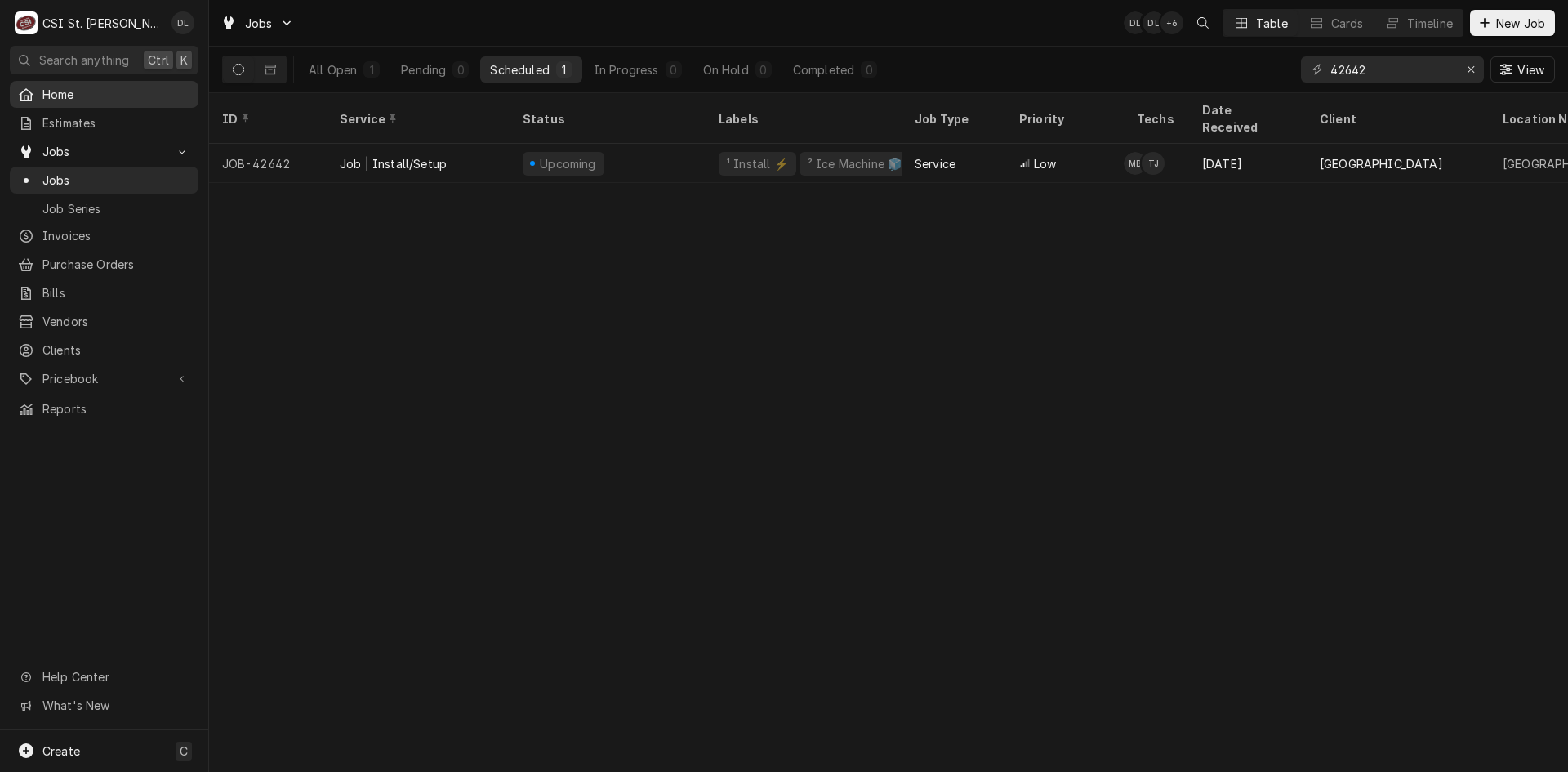
click at [78, 100] on div "Home" at bounding box center [105, 94] width 182 height 21
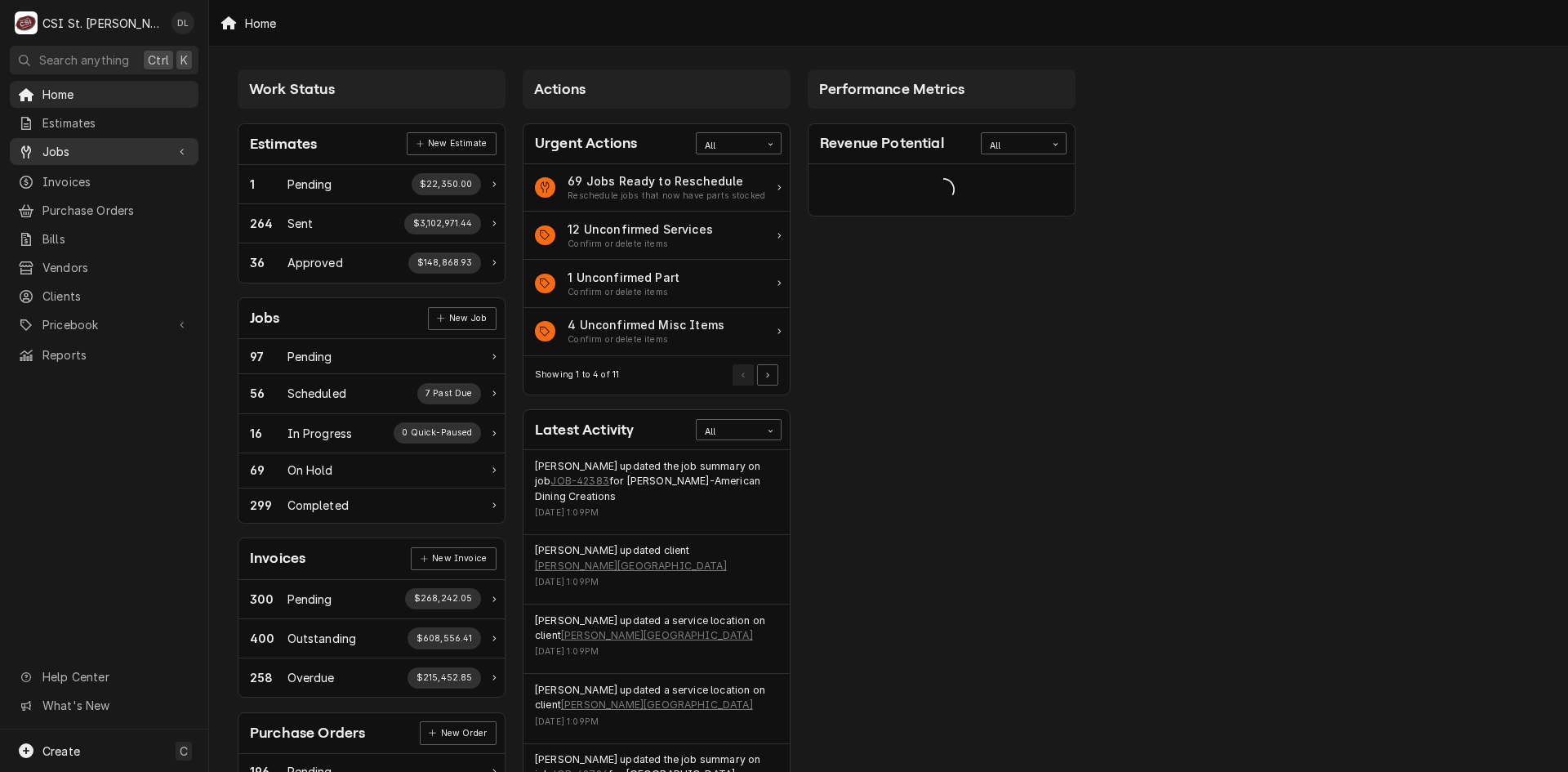
click at [72, 143] on span "Jobs" at bounding box center [105, 151] width 123 height 17
click at [61, 170] on div "Jobs" at bounding box center [105, 180] width 182 height 21
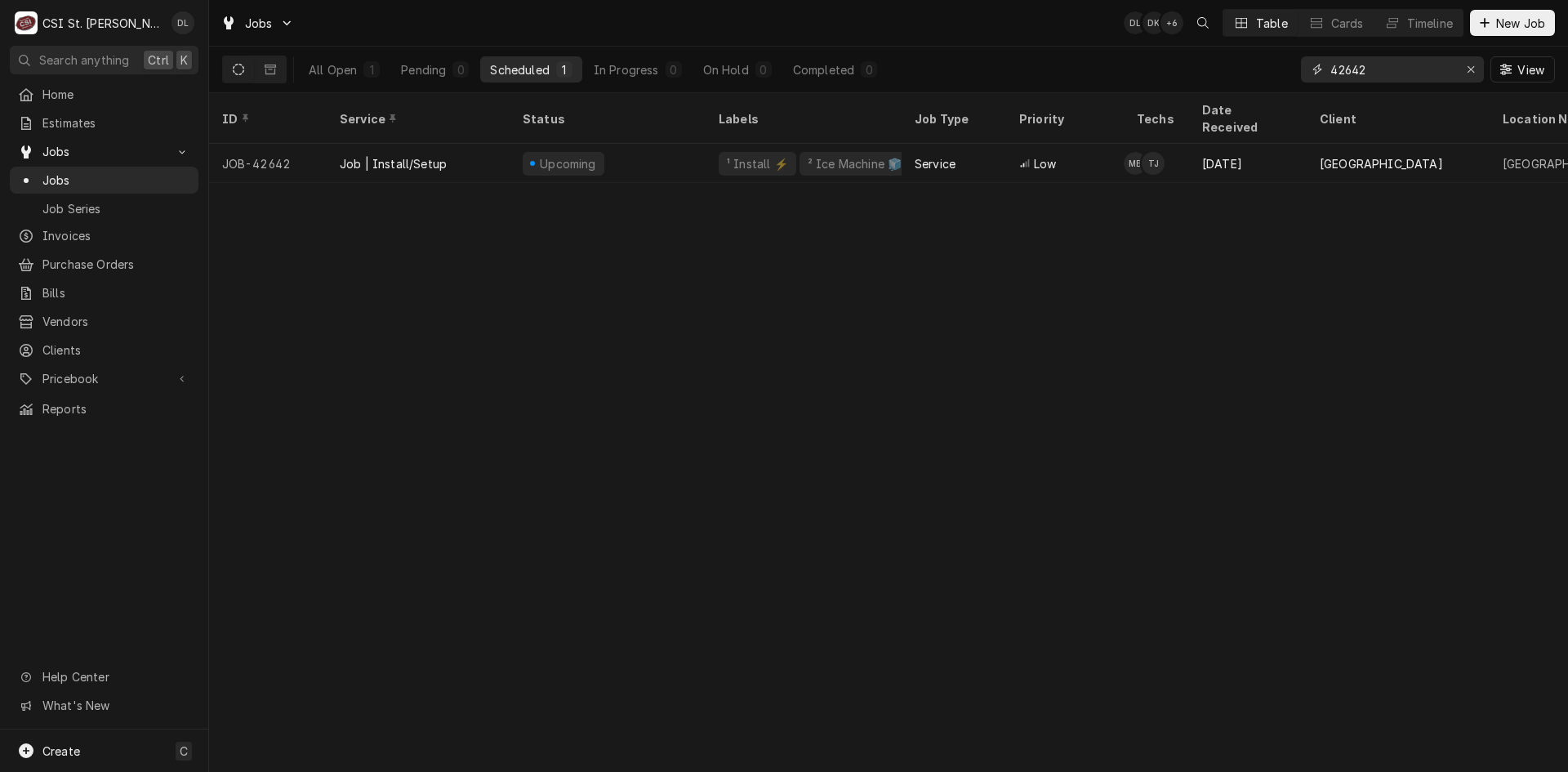
click at [1474, 68] on icon "Erase input" at bounding box center [1472, 69] width 9 height 12
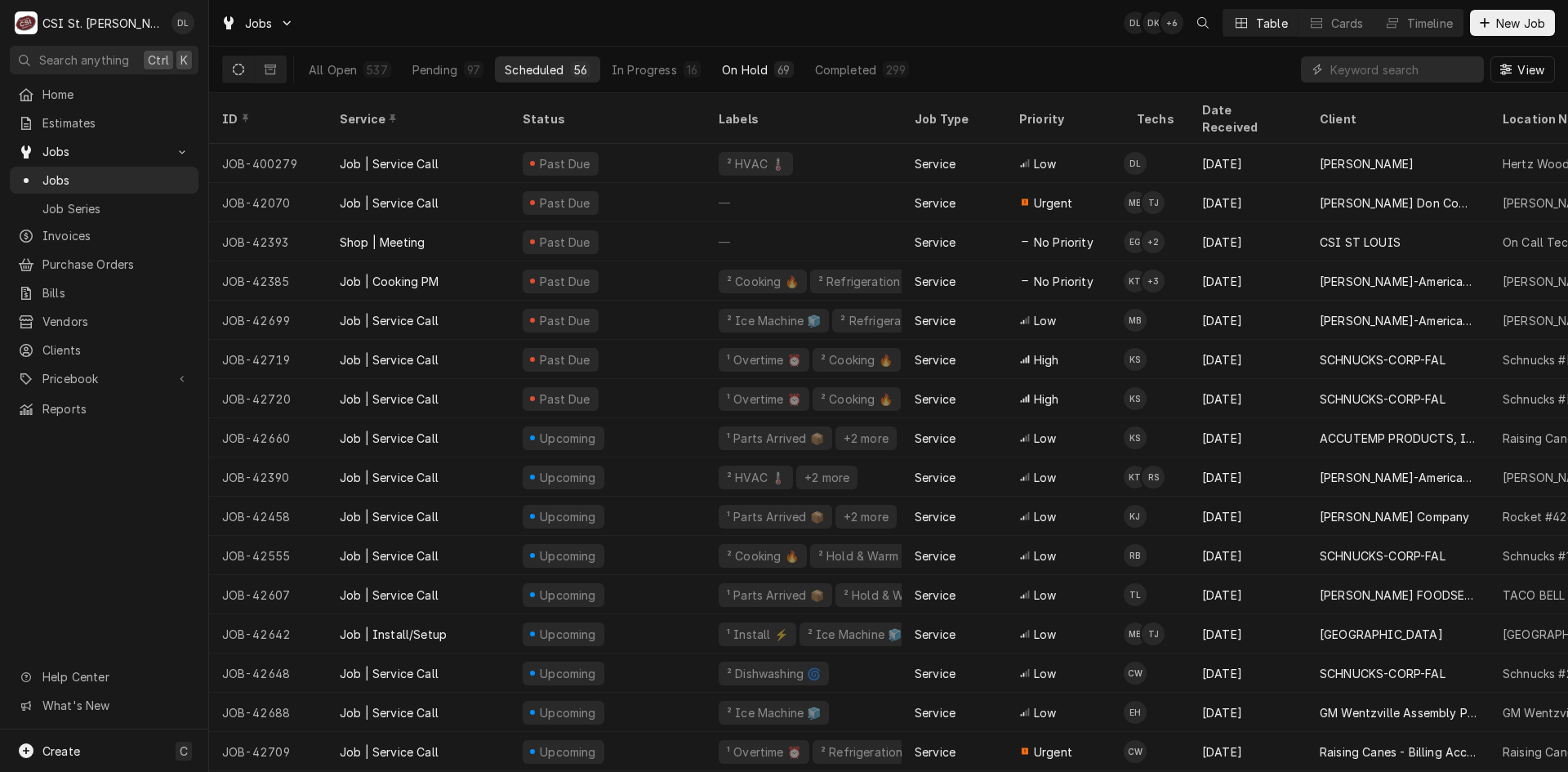
click at [765, 76] on button "On Hold 69" at bounding box center [757, 69] width 90 height 26
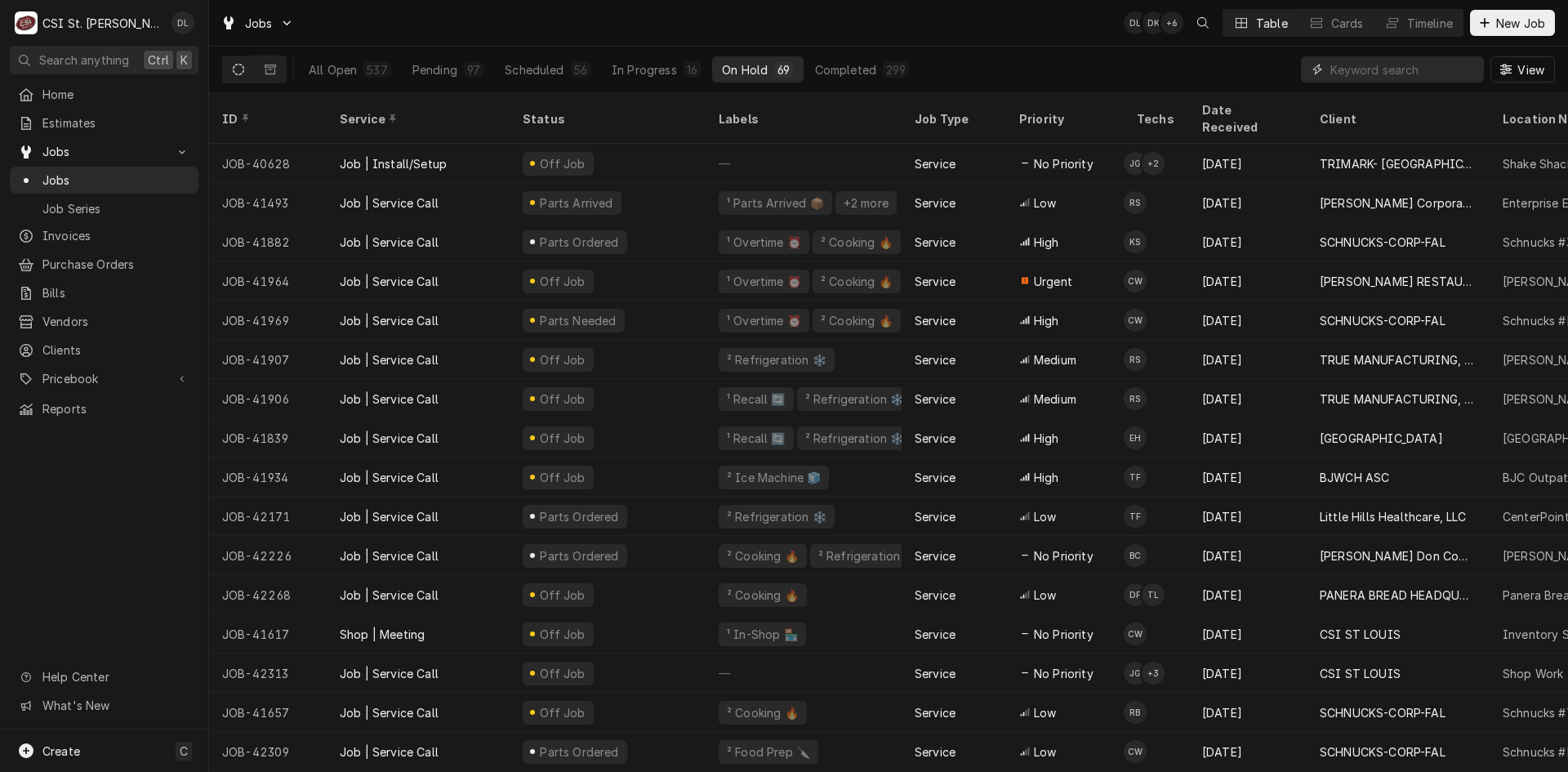
click at [1361, 69] on input "Dynamic Content Wrapper" at bounding box center [1403, 69] width 146 height 26
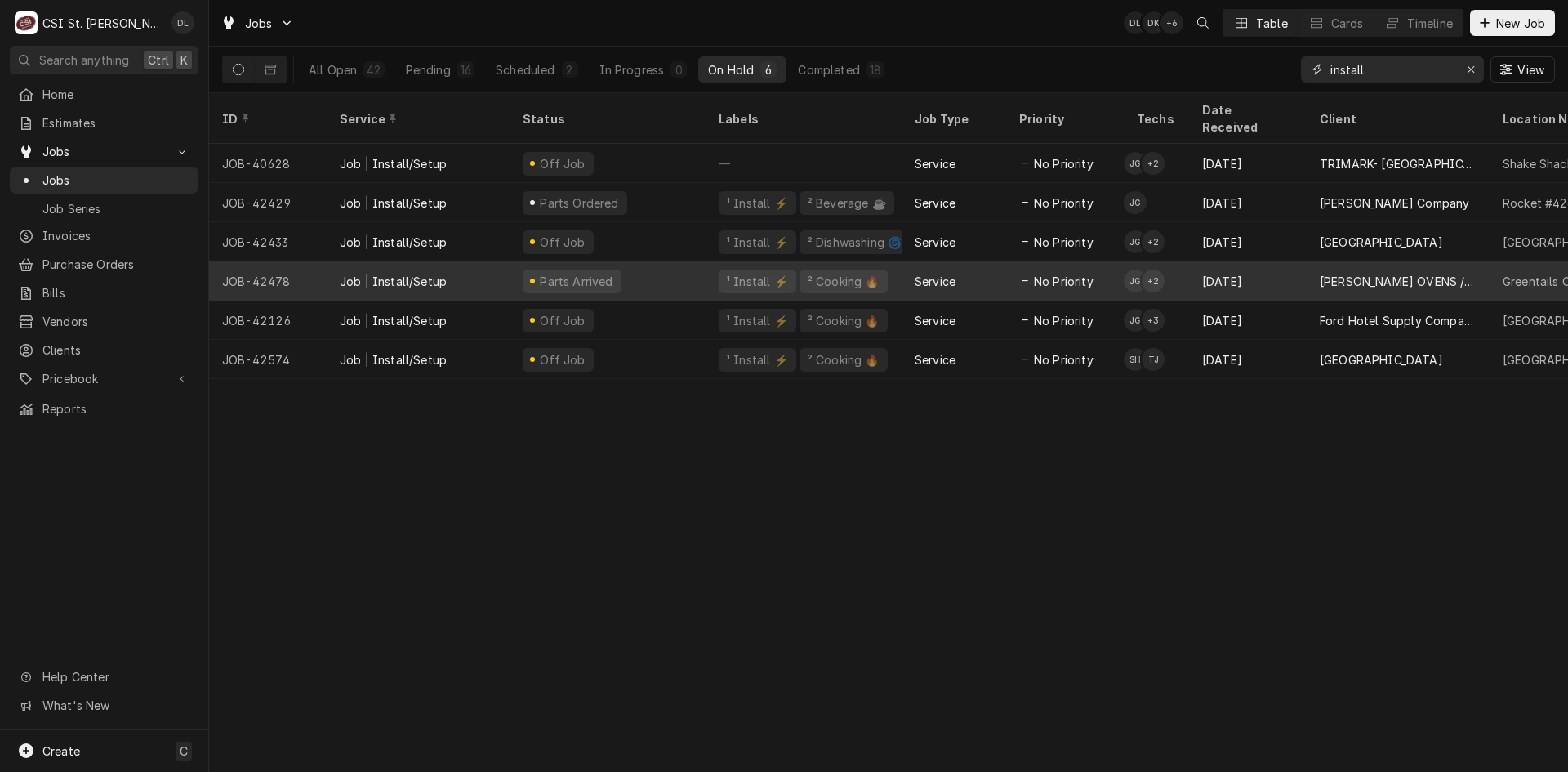
type input "install"
click at [1137, 270] on div "Jeff George's Avatar" at bounding box center [1136, 281] width 23 height 23
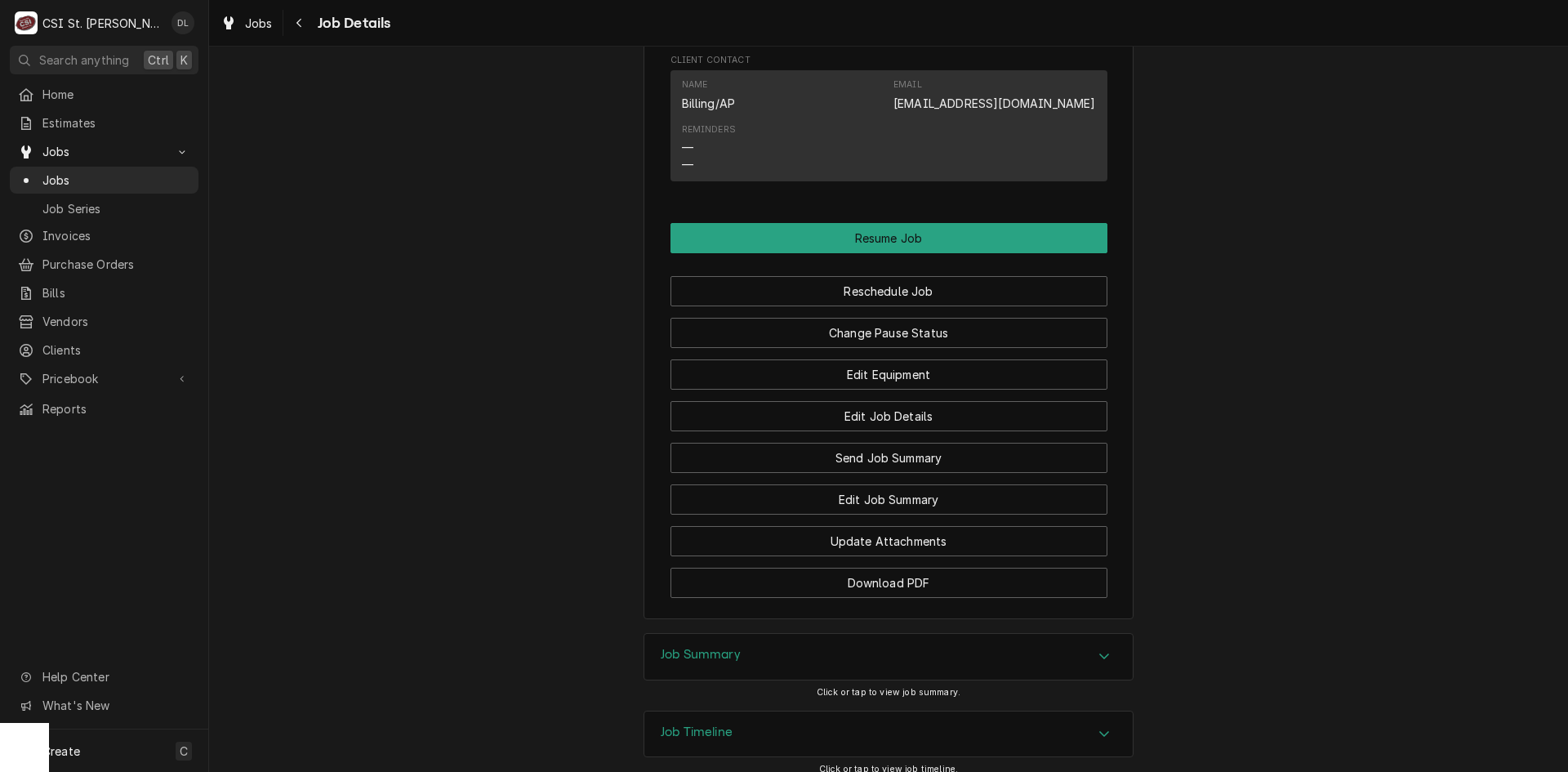
scroll to position [1498, 0]
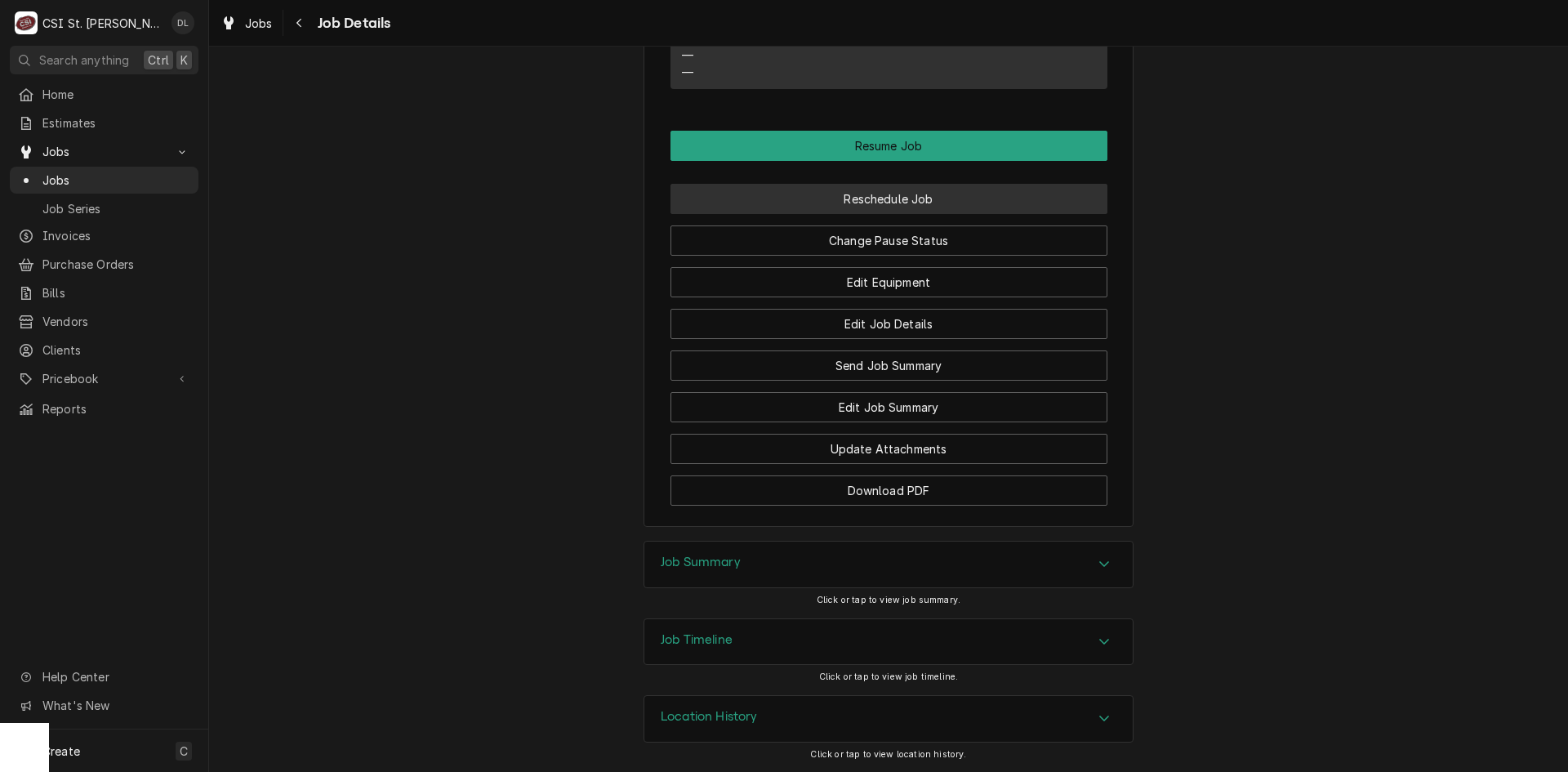
click at [954, 197] on button "Reschedule Job" at bounding box center [888, 199] width 437 height 30
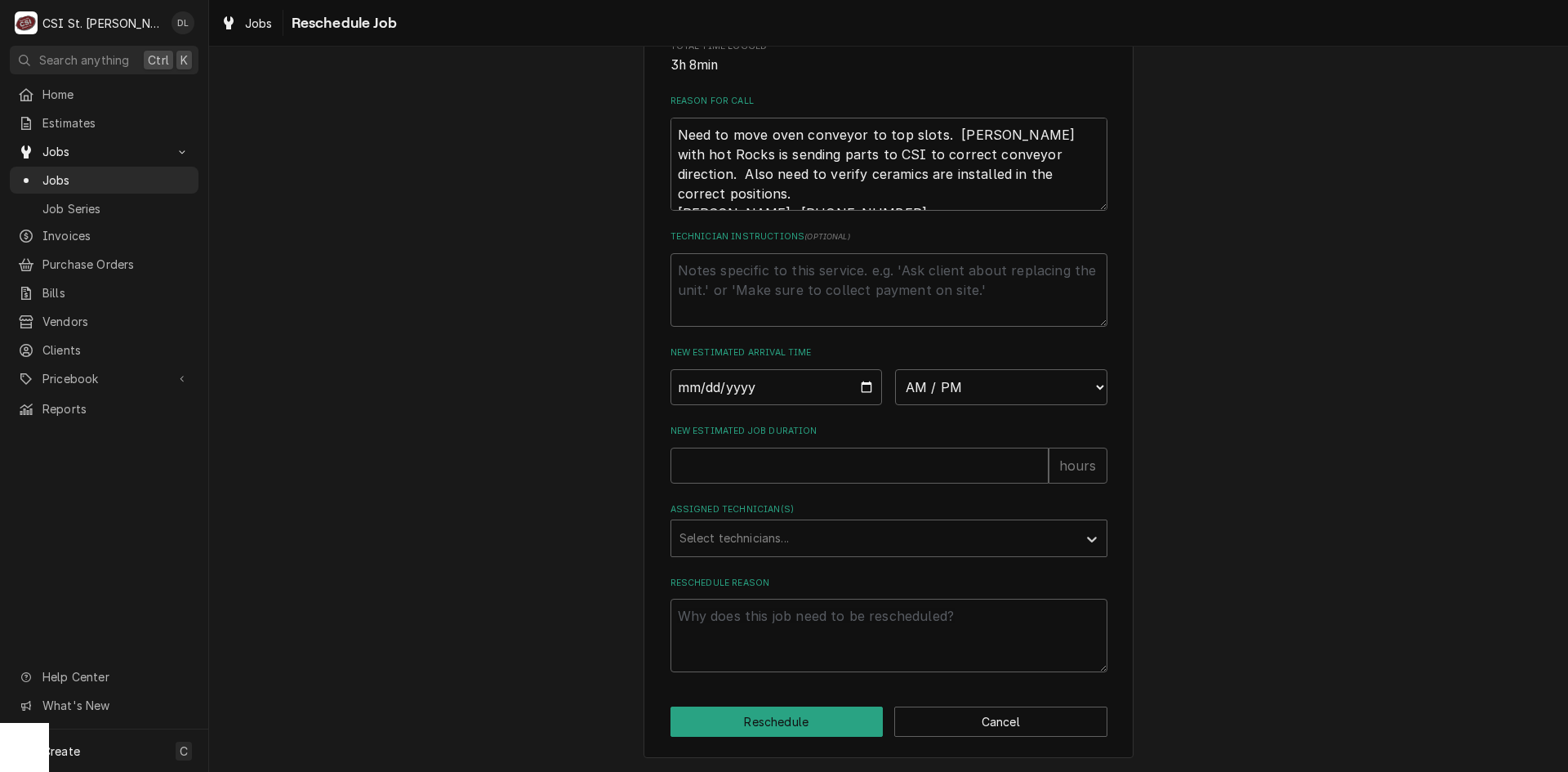
scroll to position [469, 0]
click at [858, 386] on input "Date" at bounding box center [776, 387] width 213 height 36
type textarea "x"
type input "2025-09-19"
click at [1088, 375] on select "AM / PM 6:00 AM 6:15 AM 6:30 AM 6:45 AM 7:00 AM 7:15 AM 7:30 AM 7:45 AM 8:00 AM…" at bounding box center [1002, 387] width 213 height 36
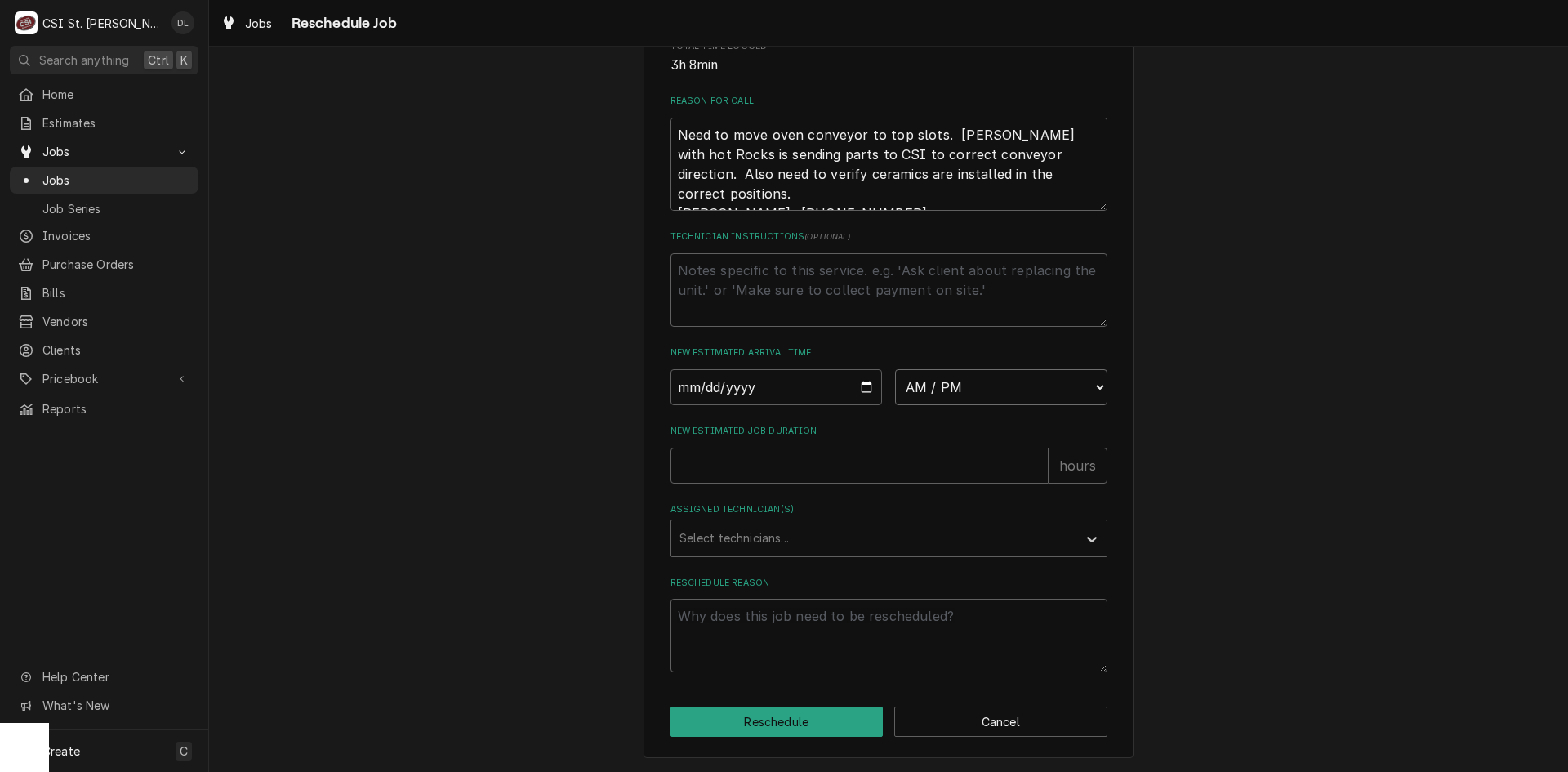
select select "07:00:00"
click at [895, 369] on select "AM / PM 6:00 AM 6:15 AM 6:30 AM 6:45 AM 7:00 AM 7:15 AM 7:30 AM 7:45 AM 8:00 AM…" at bounding box center [1002, 387] width 213 height 36
type textarea "x"
click at [1015, 547] on div "Assigned Technician(s)" at bounding box center [875, 538] width 390 height 29
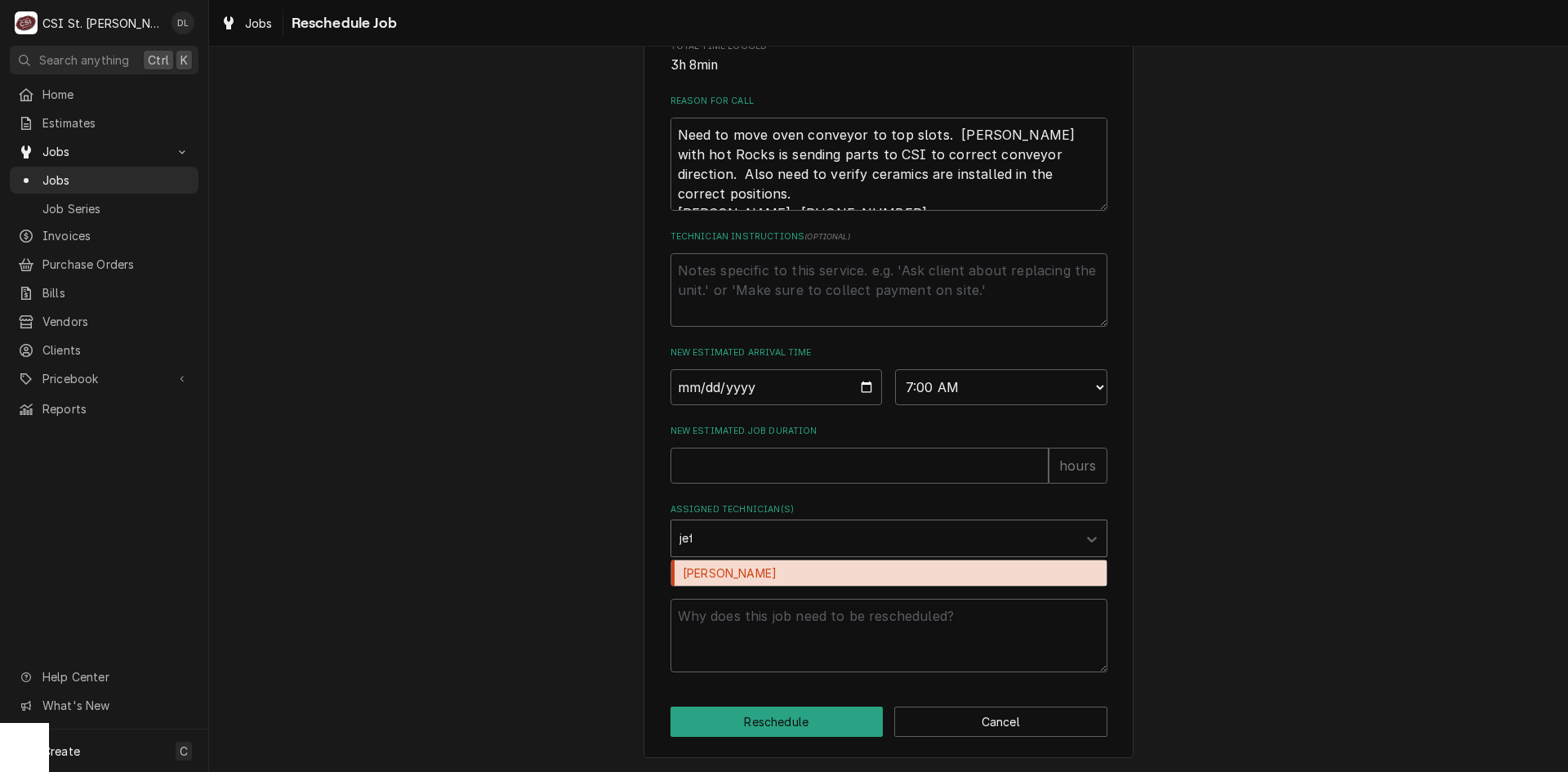
type input "jeff"
type textarea "x"
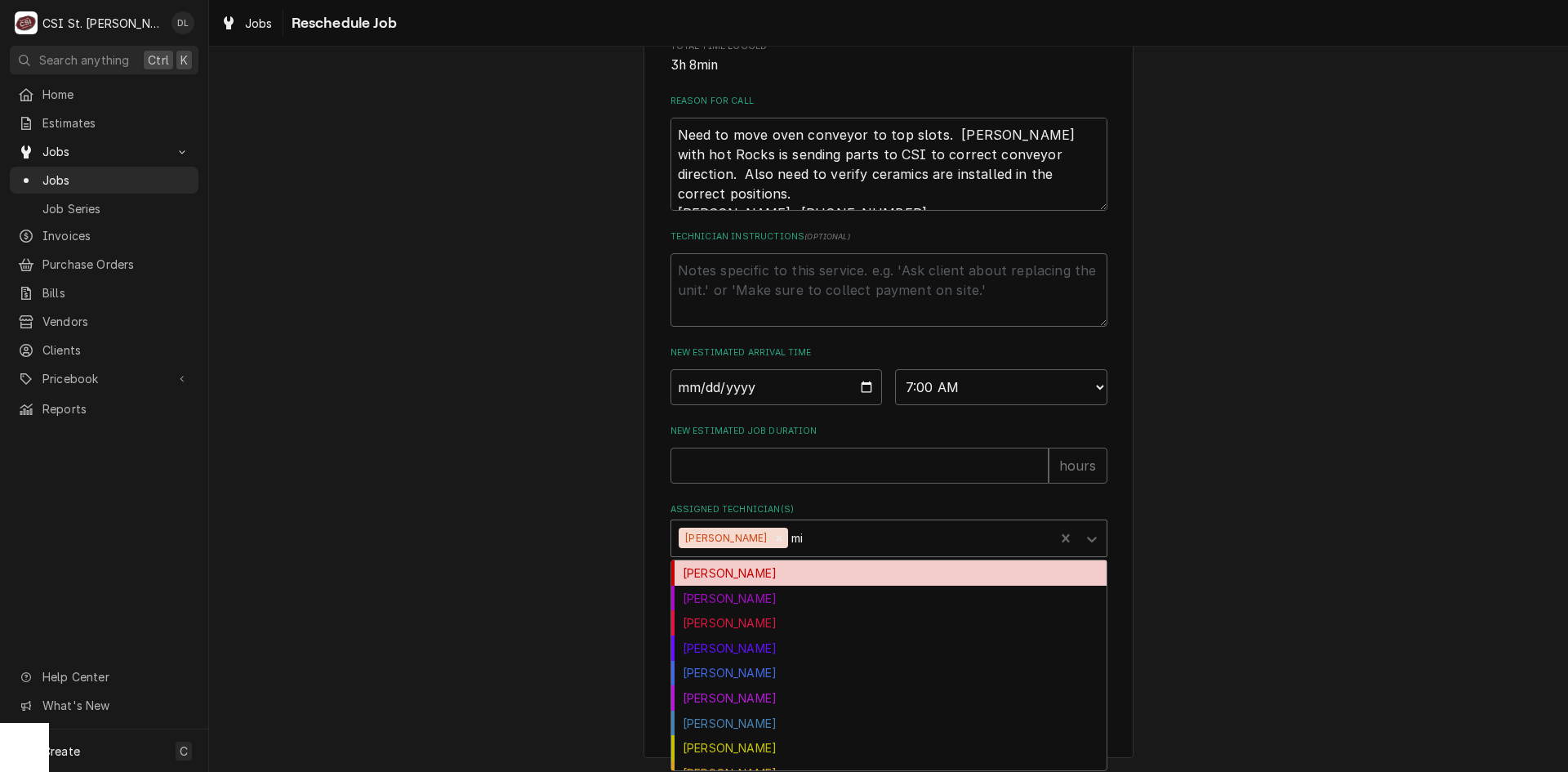
type input "mik"
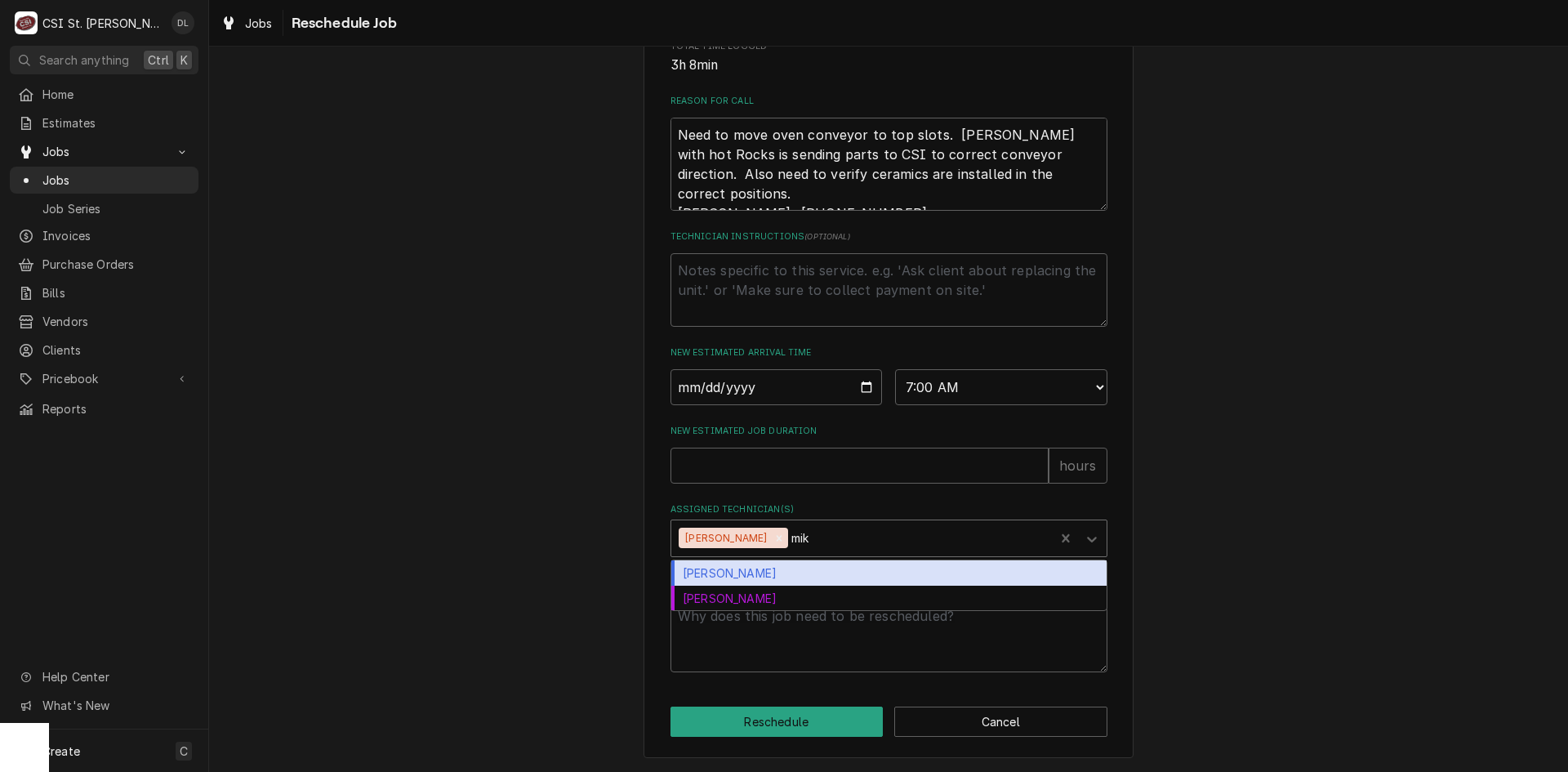
type textarea "x"
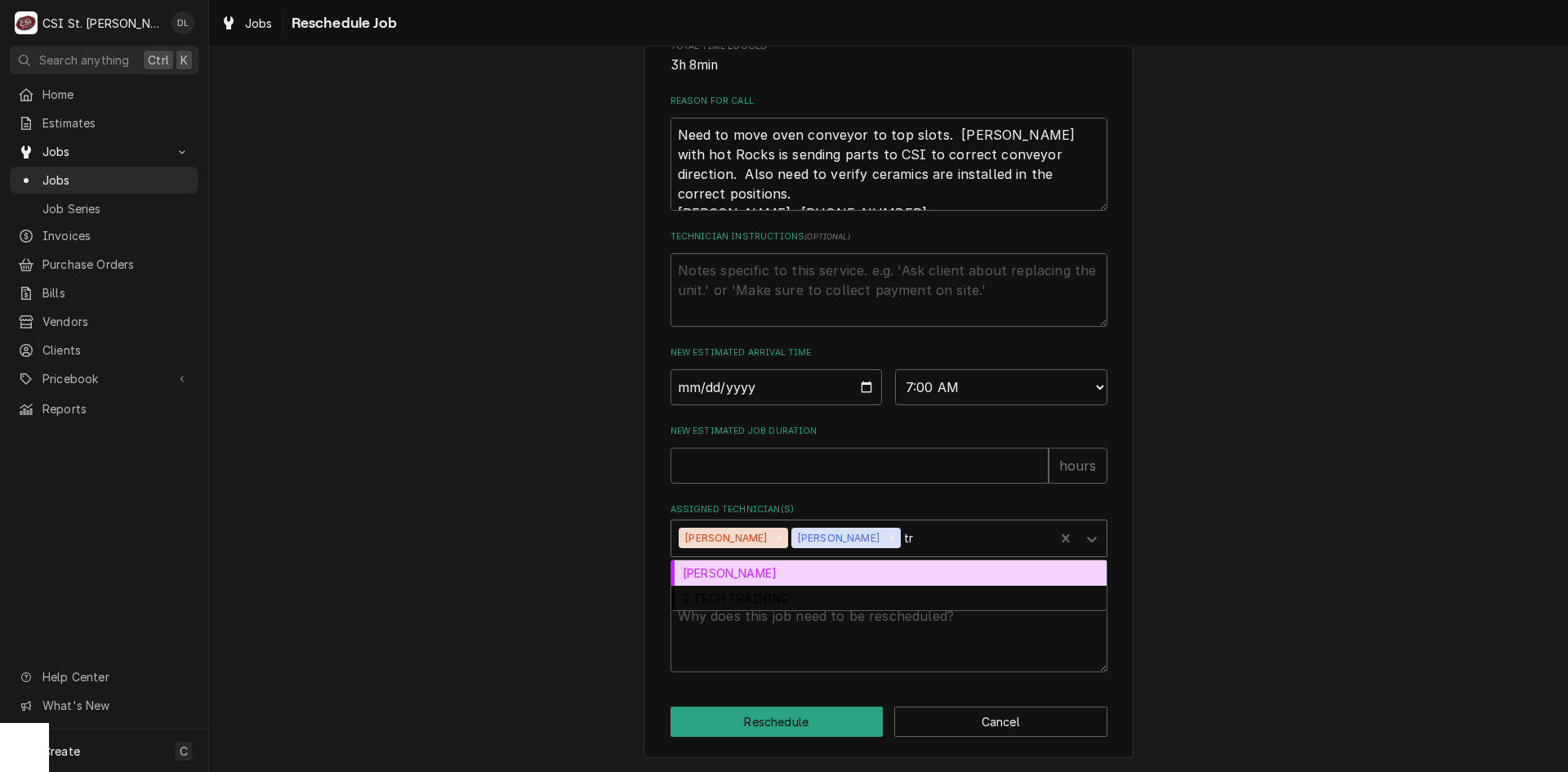
type input "tre"
type textarea "x"
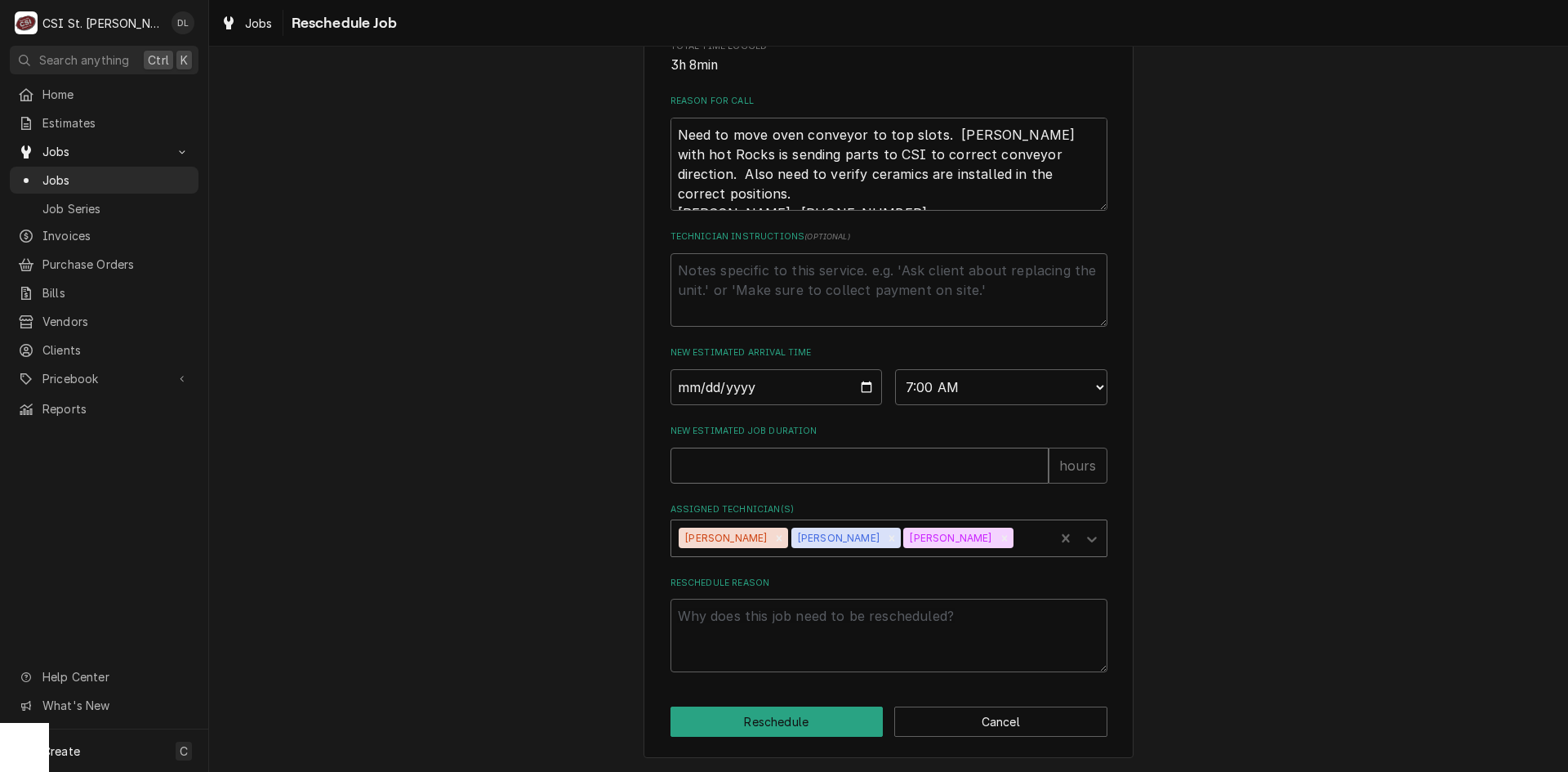
click at [888, 471] on input "New Estimated Job Duration" at bounding box center [859, 466] width 378 height 36
type textarea "x"
type input "3"
click at [746, 633] on textarea "Reschedule Reason" at bounding box center [888, 635] width 437 height 73
type textarea "x"
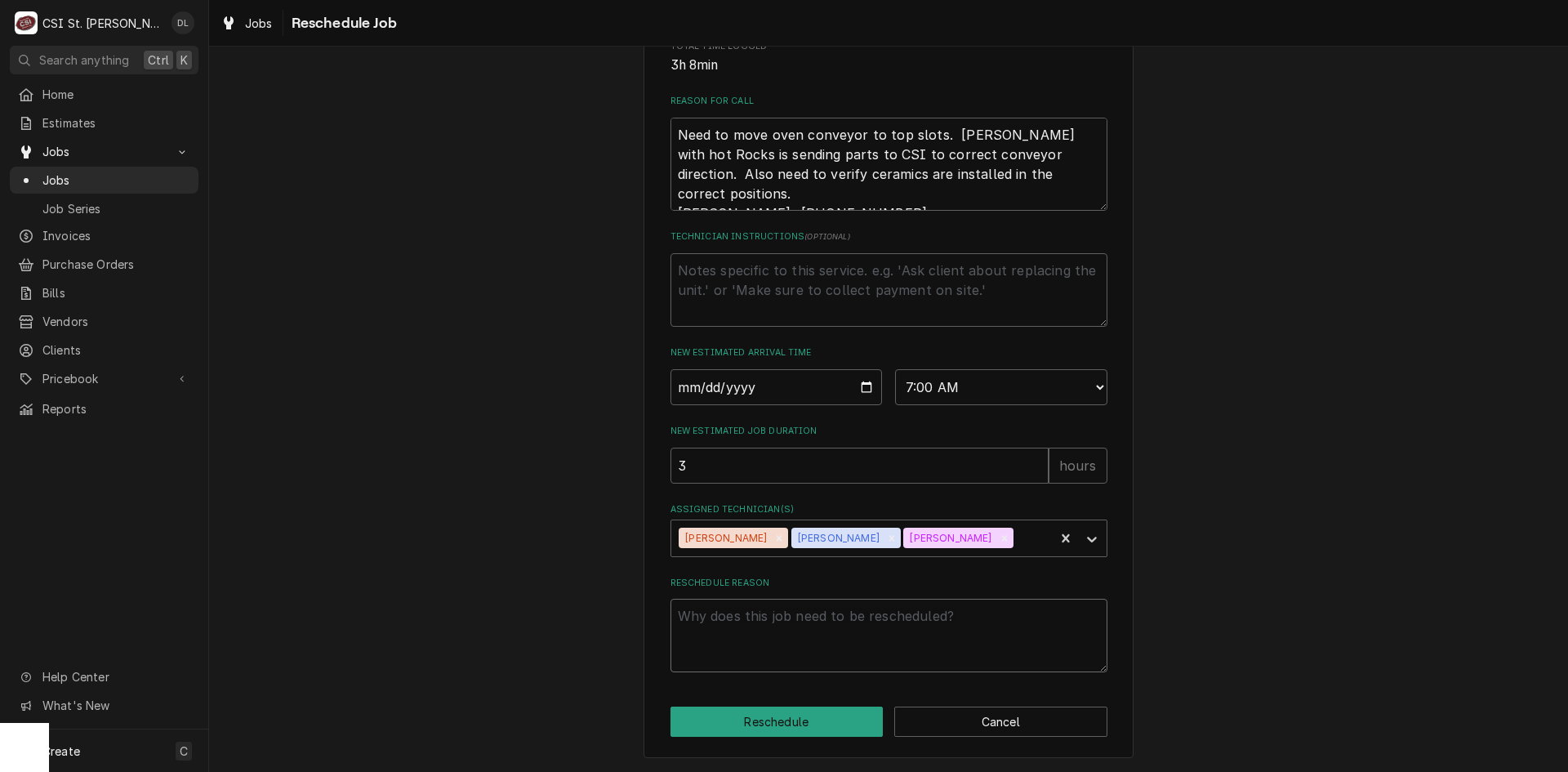
type textarea "P"
type textarea "x"
type textarea "Pa"
type textarea "x"
type textarea "Par"
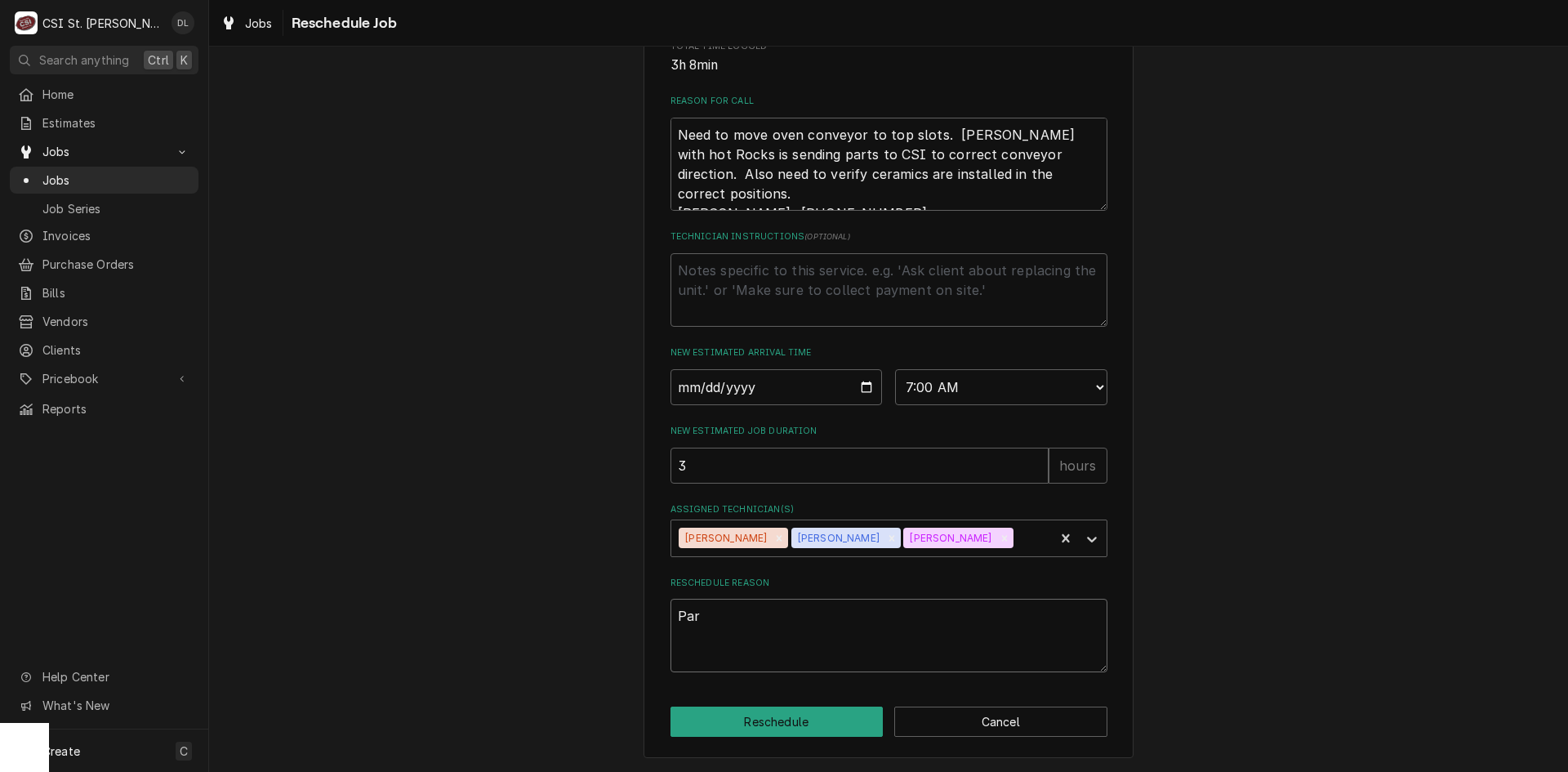
type textarea "x"
type textarea "Part"
type textarea "x"
type textarea "Parts"
type textarea "x"
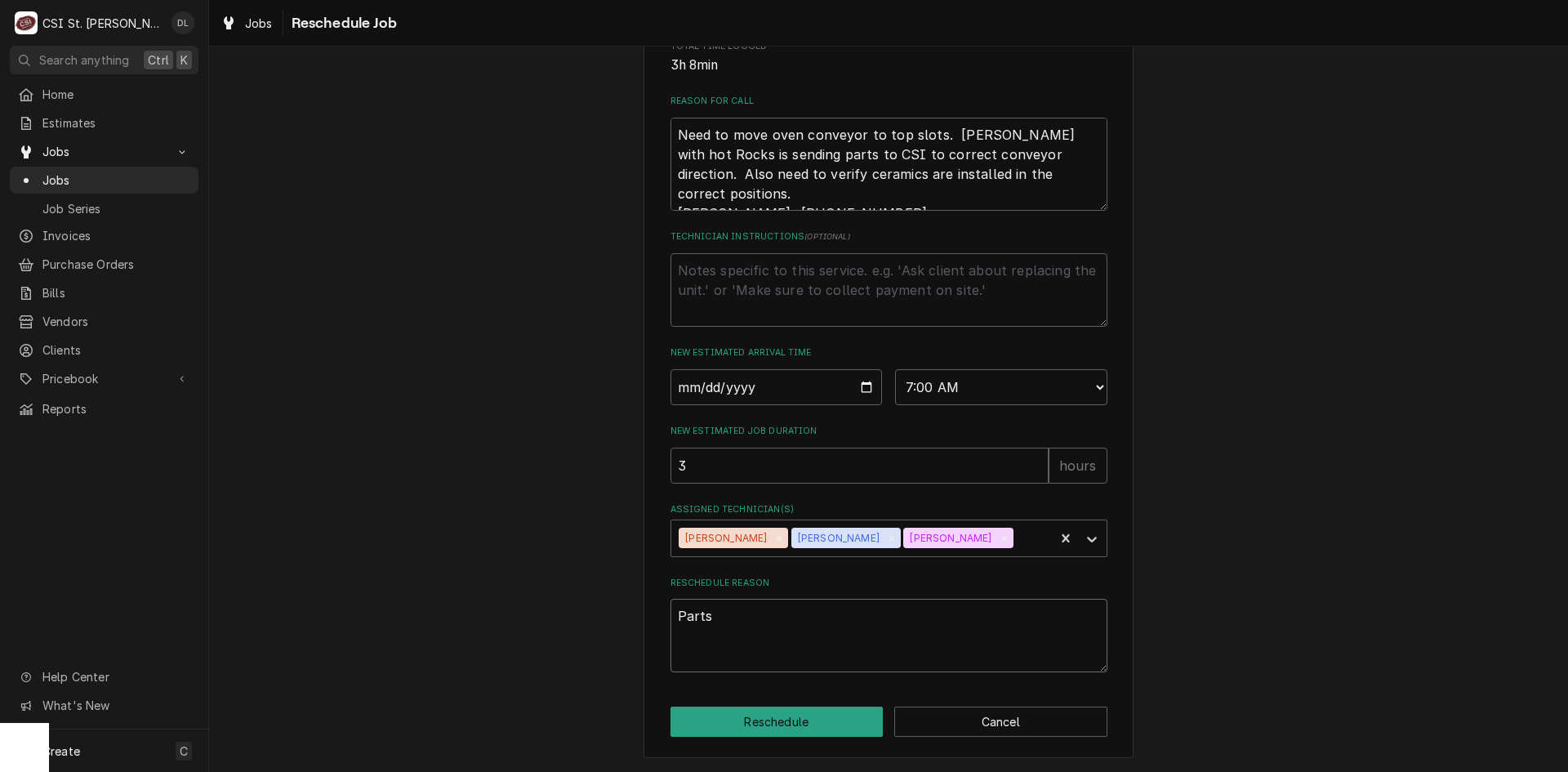
type textarea "Parts"
type textarea "x"
type textarea "Parts c"
type textarea "x"
type textarea "Parts ca"
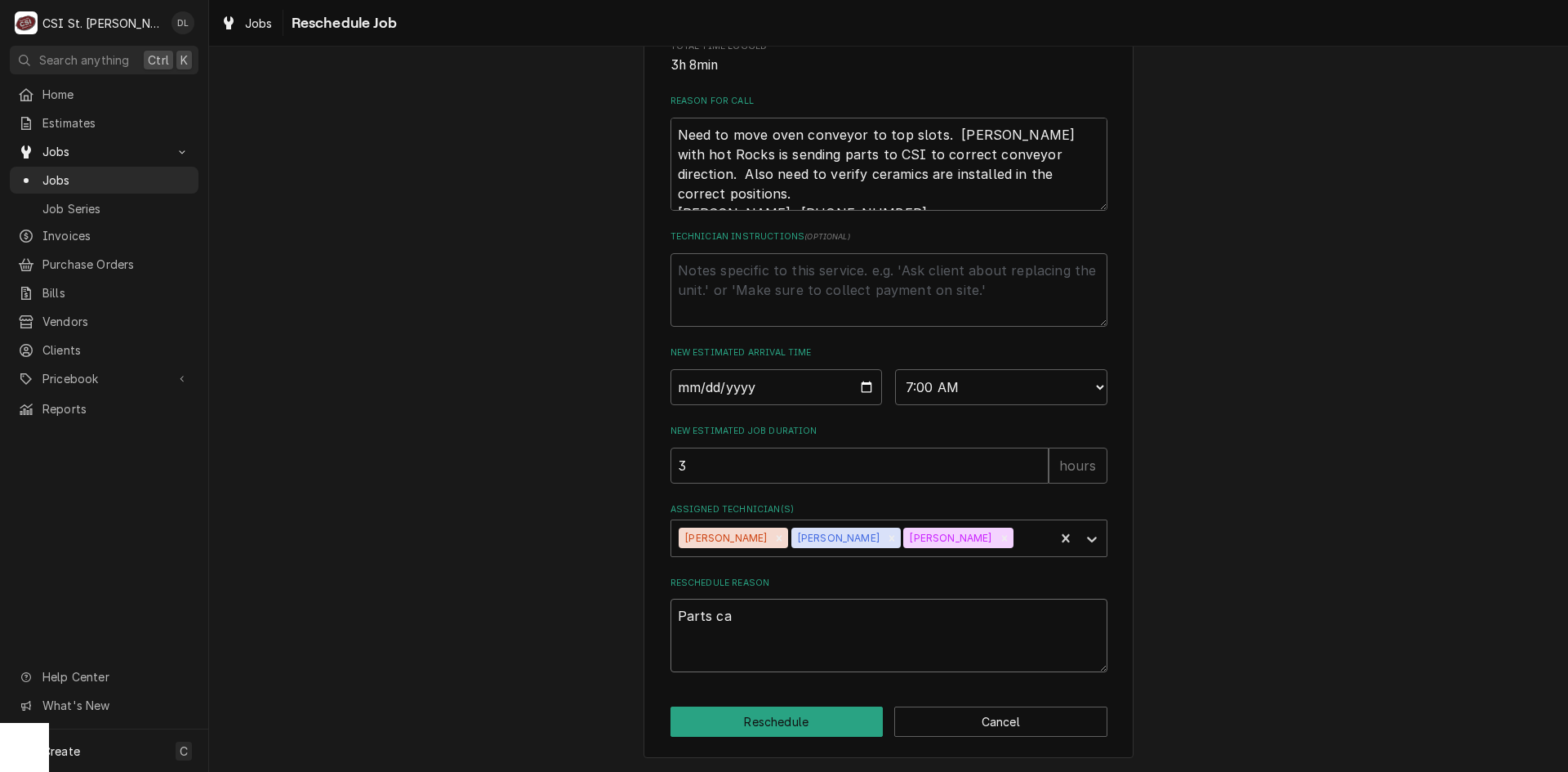
type textarea "x"
type textarea "Parts cam"
type textarea "x"
type textarea "Parts came"
type textarea "x"
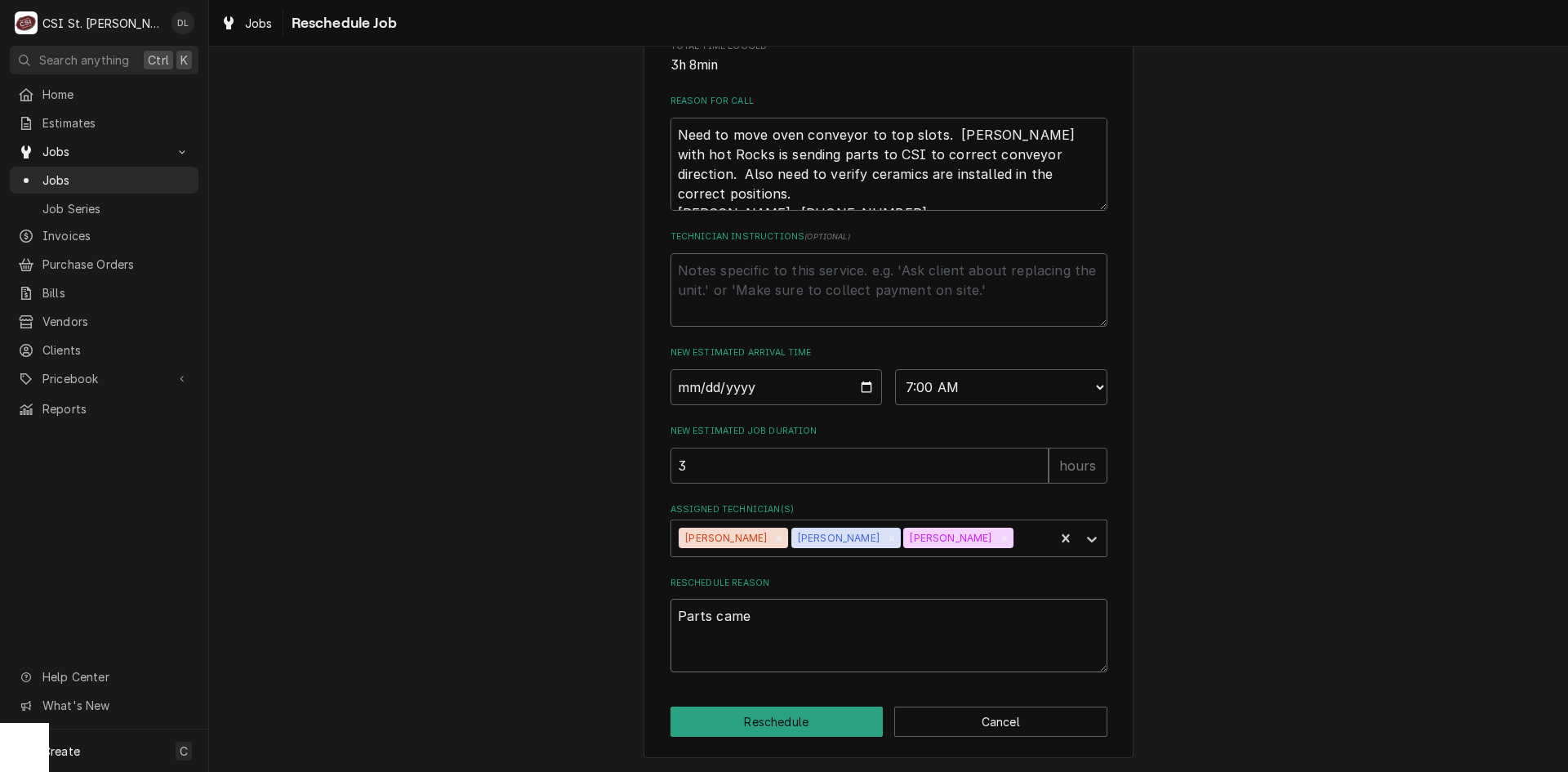
type textarea "Parts came"
type textarea "x"
type textarea "Parts came i"
type textarea "x"
type textarea "Parts came in"
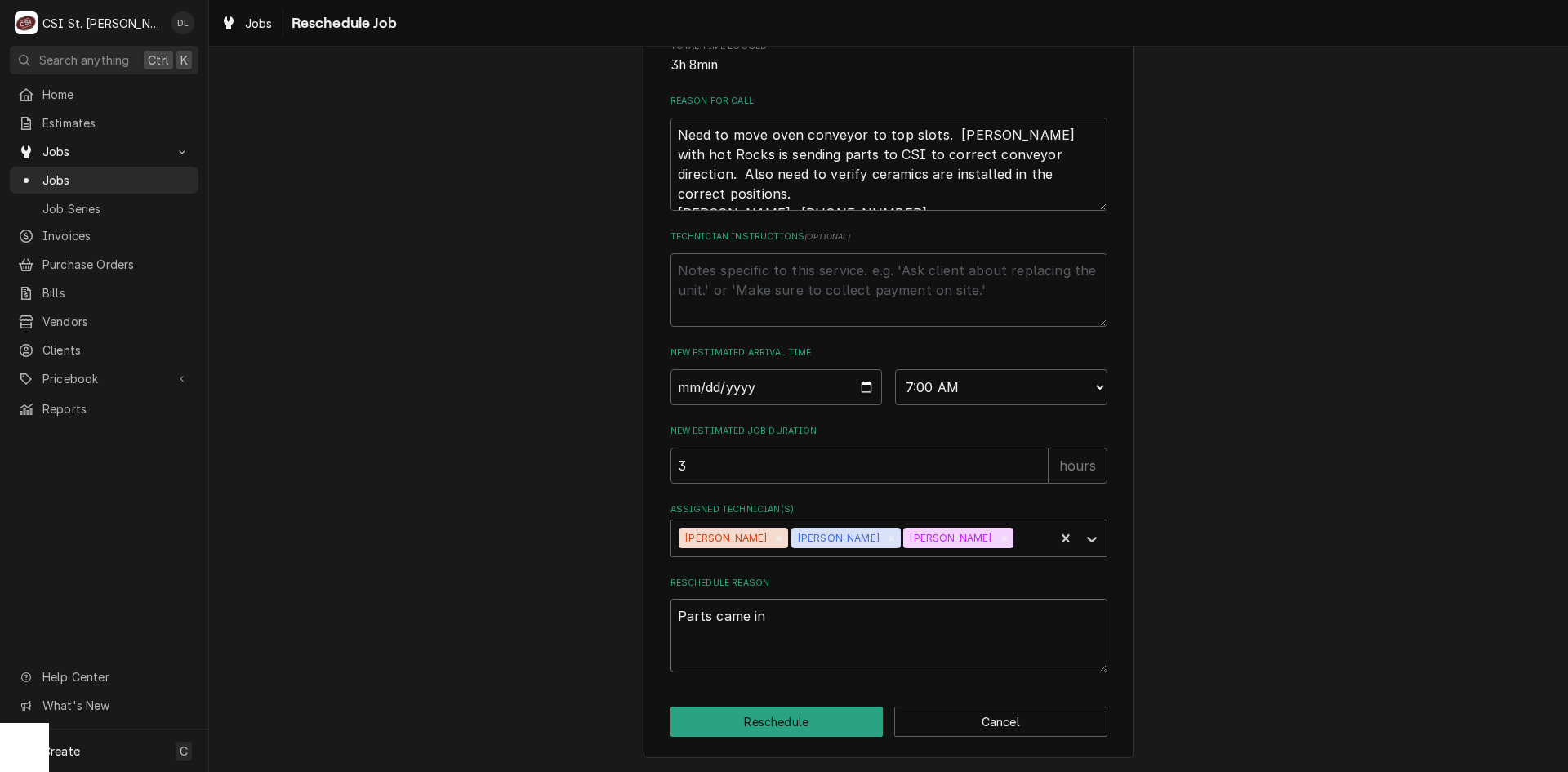
type textarea "x"
type textarea "Parts came in"
type textarea "x"
type textarea "Parts came in f"
type textarea "x"
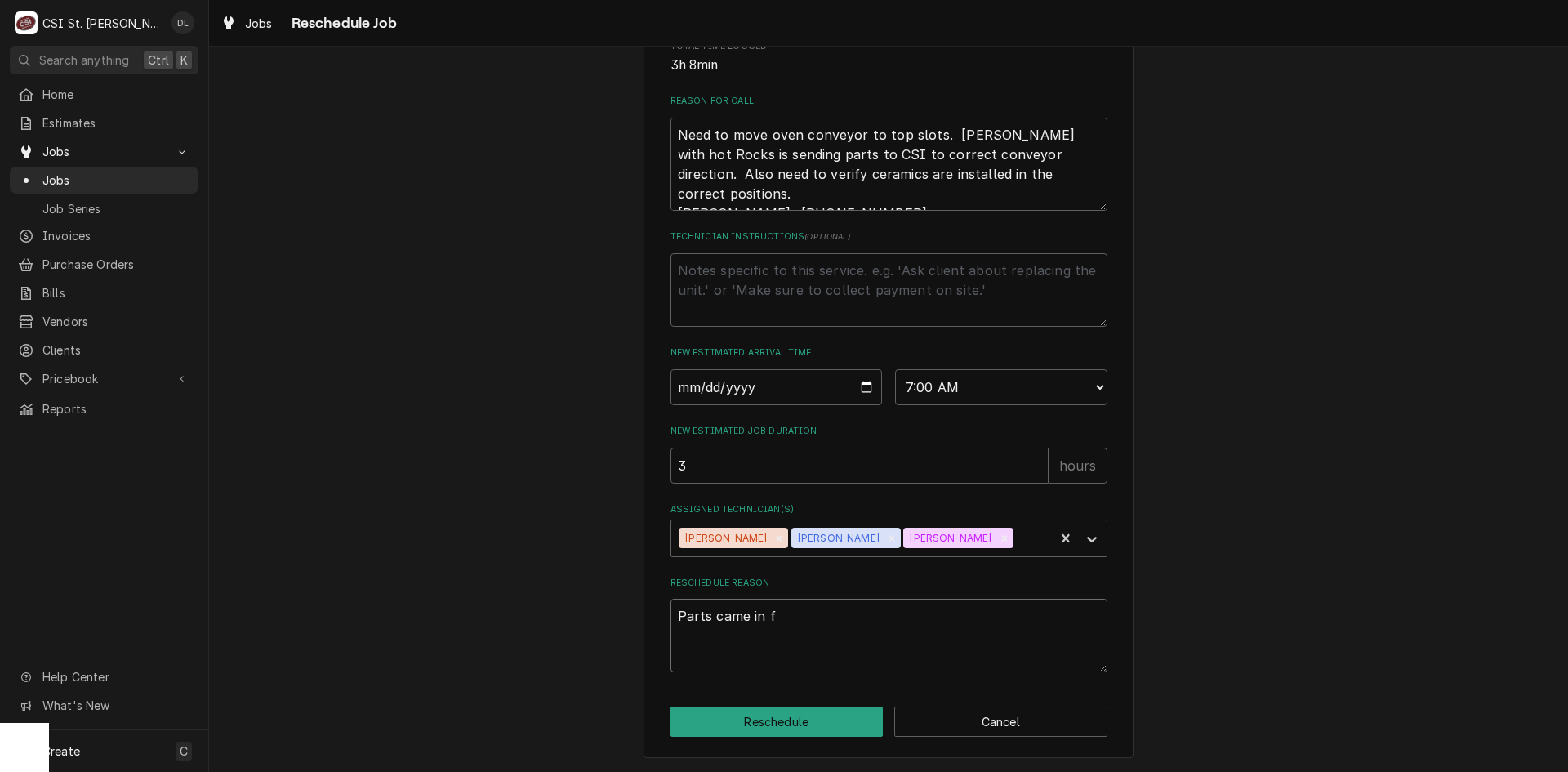
type textarea "Parts came in fo"
type textarea "x"
type textarea "Parts came in for"
type textarea "x"
type textarea "Parts came in for"
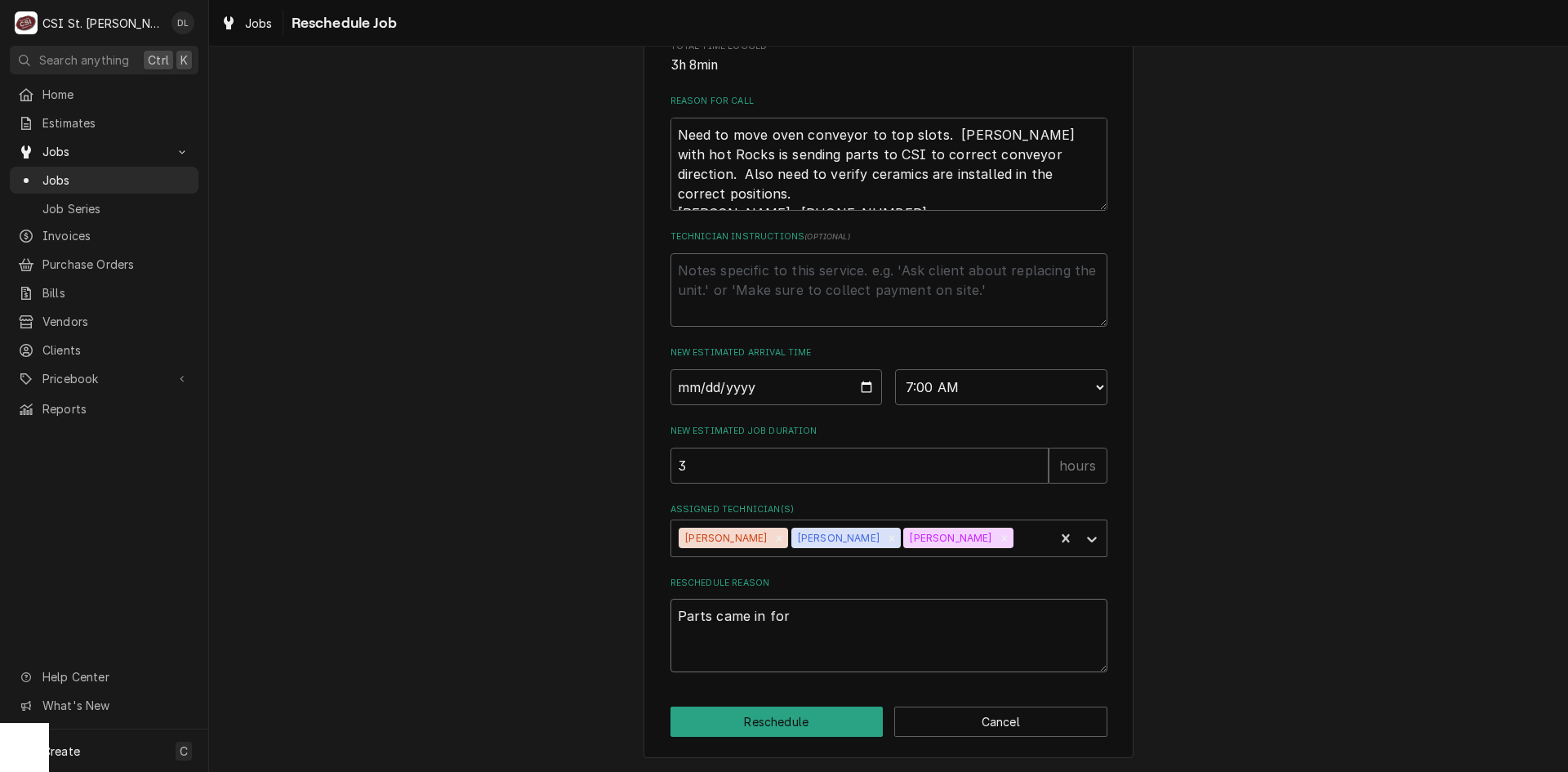
type textarea "x"
type textarea "Parts came in for e"
type textarea "x"
type textarea "Parts came in for"
type textarea "x"
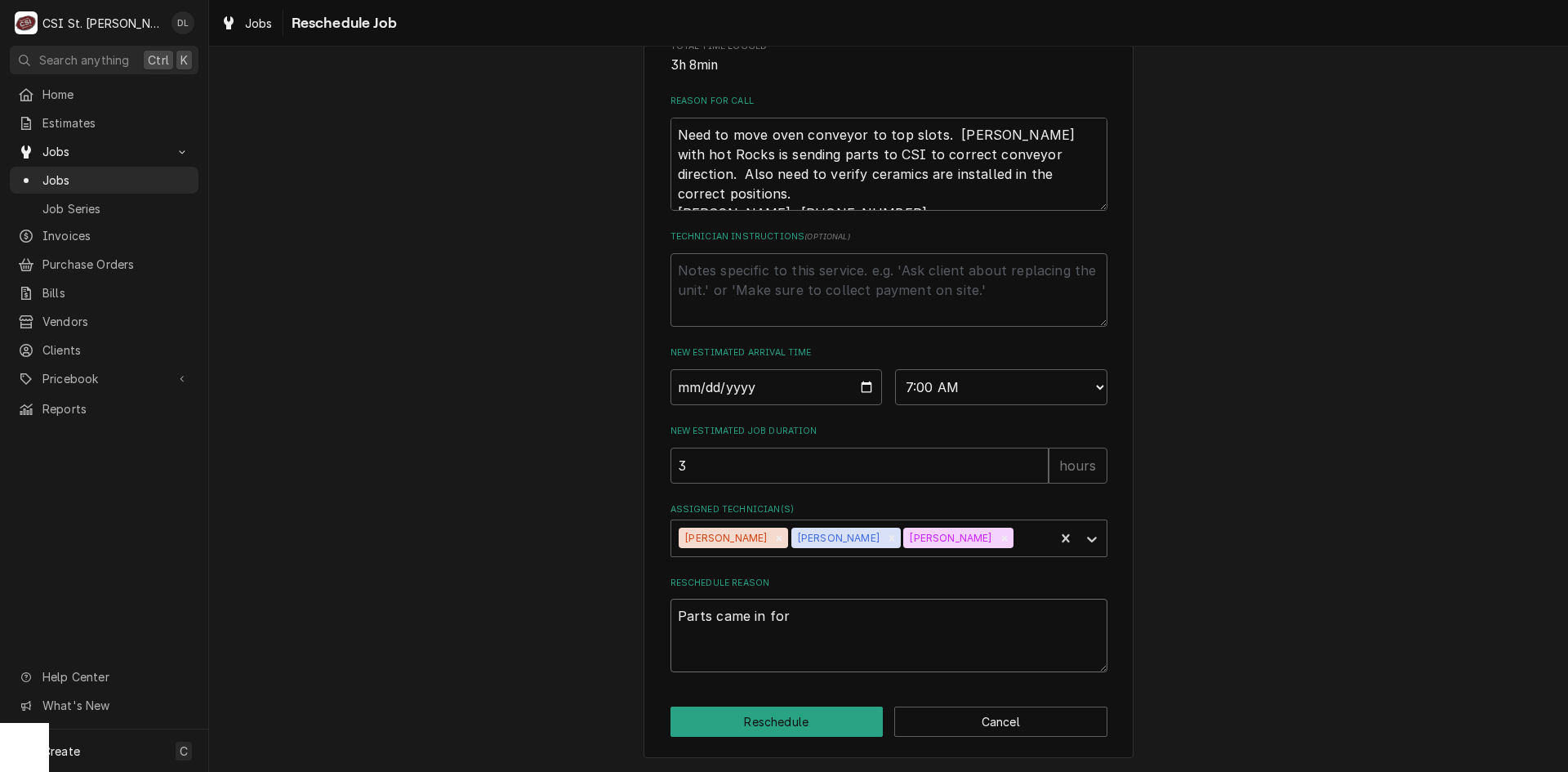
type textarea "Parts came in for c"
type textarea "x"
type textarea "Parts came in for co"
type textarea "x"
type textarea "Parts came in for con"
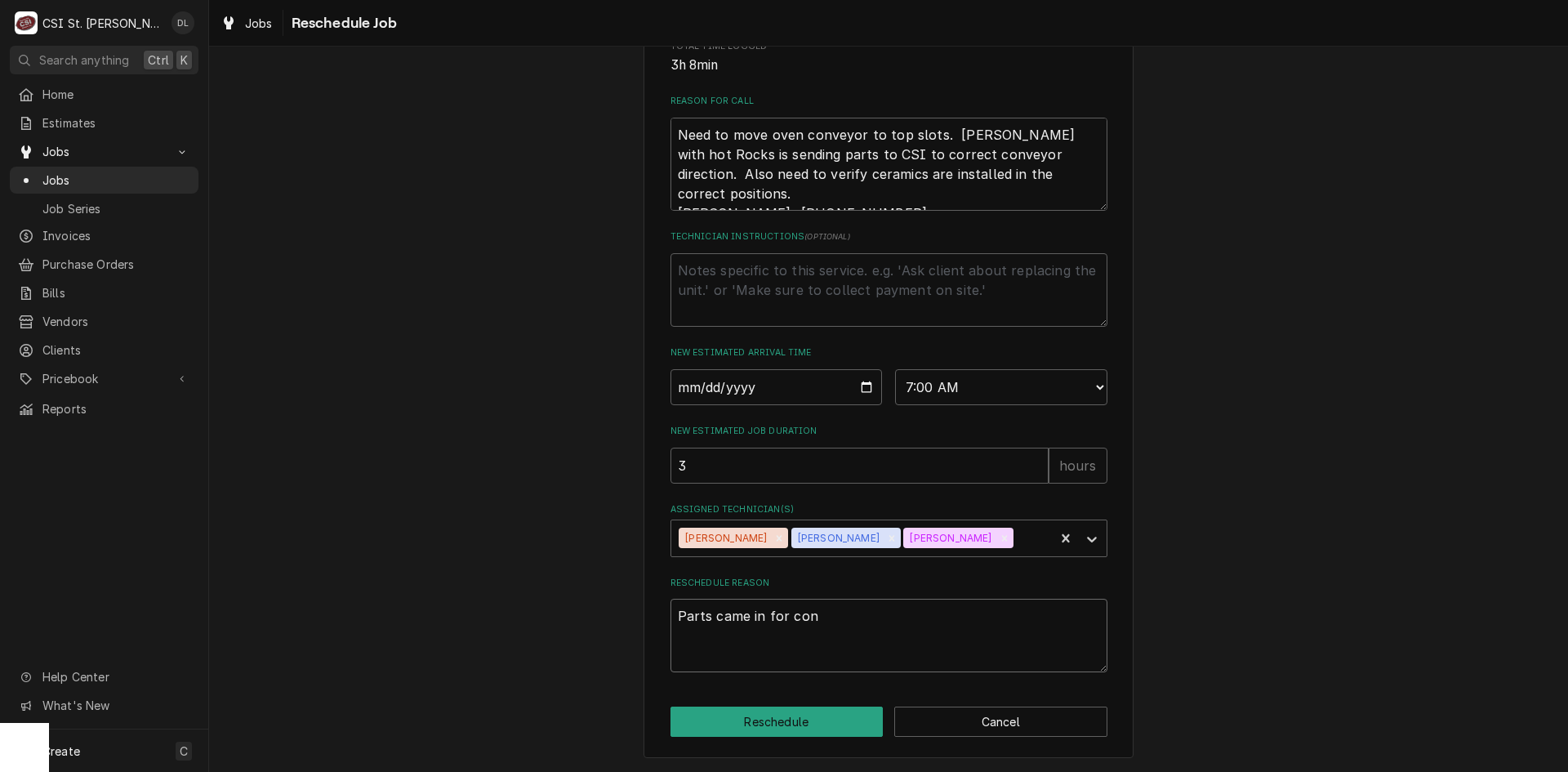
type textarea "x"
type textarea "Parts came in for conv"
type textarea "x"
type textarea "Parts came in for conve"
type textarea "x"
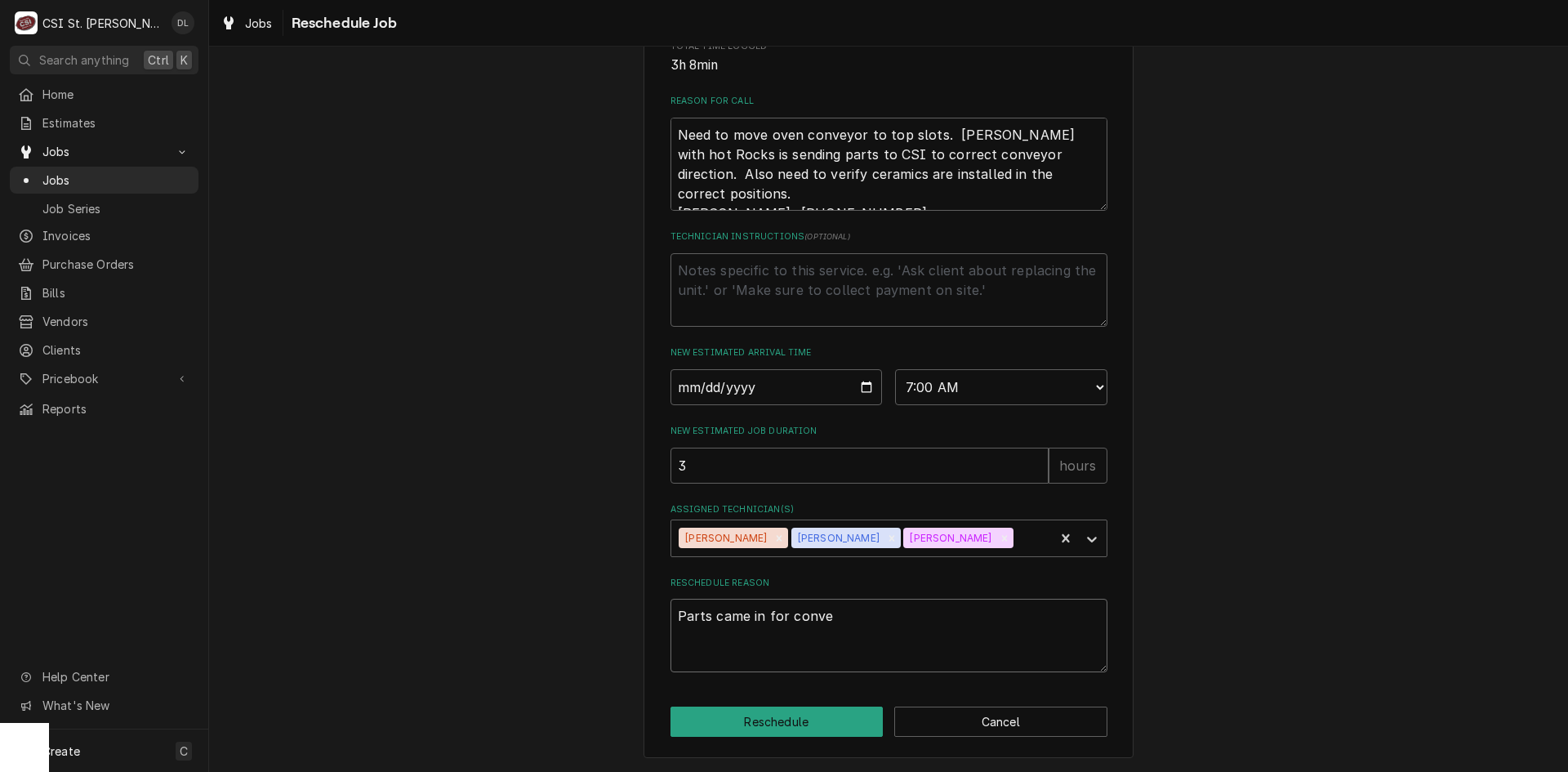
type textarea "Parts came in for convey"
type textarea "x"
type textarea "Parts came in for conveyo"
type textarea "x"
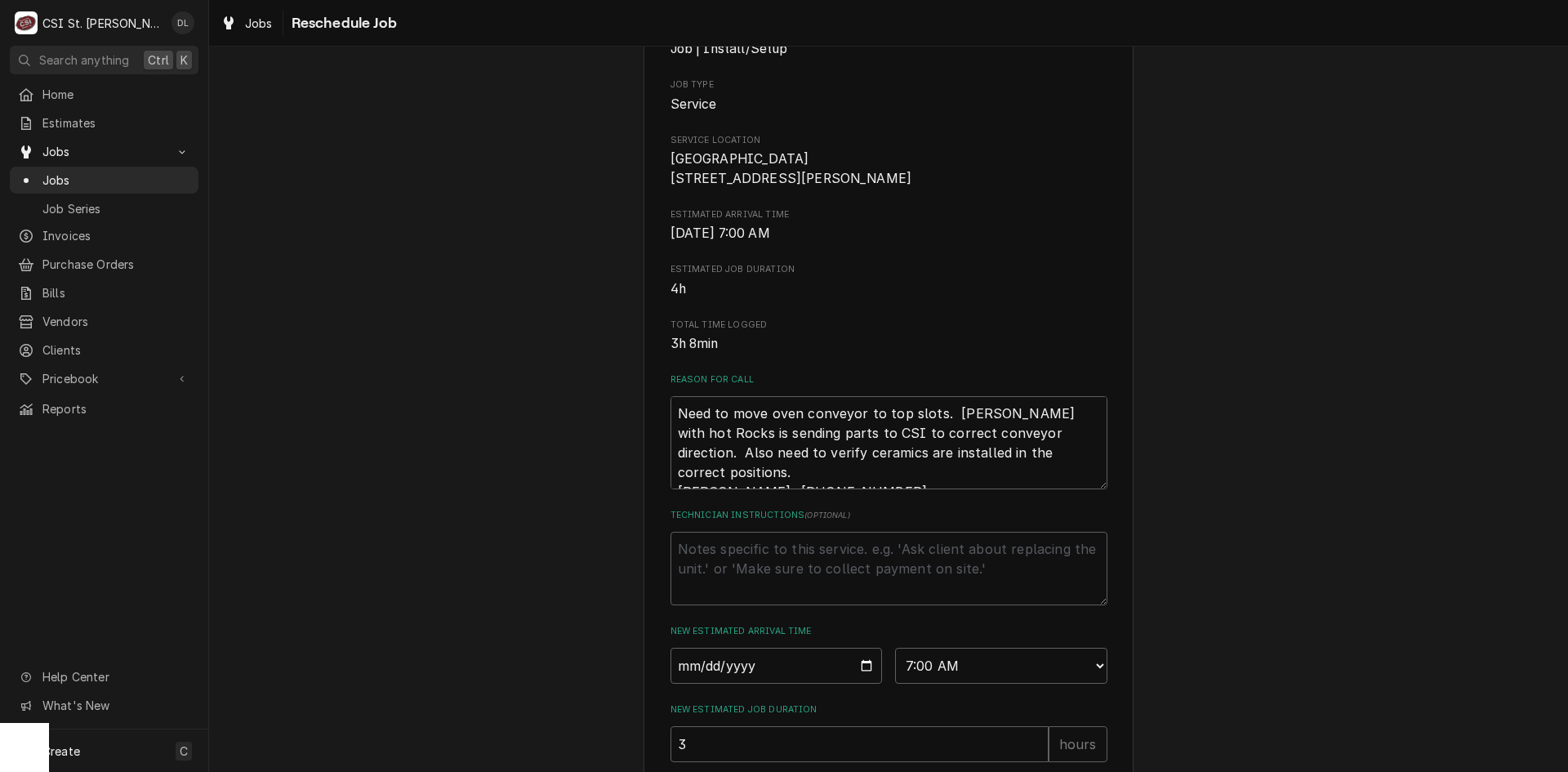
scroll to position [142, 0]
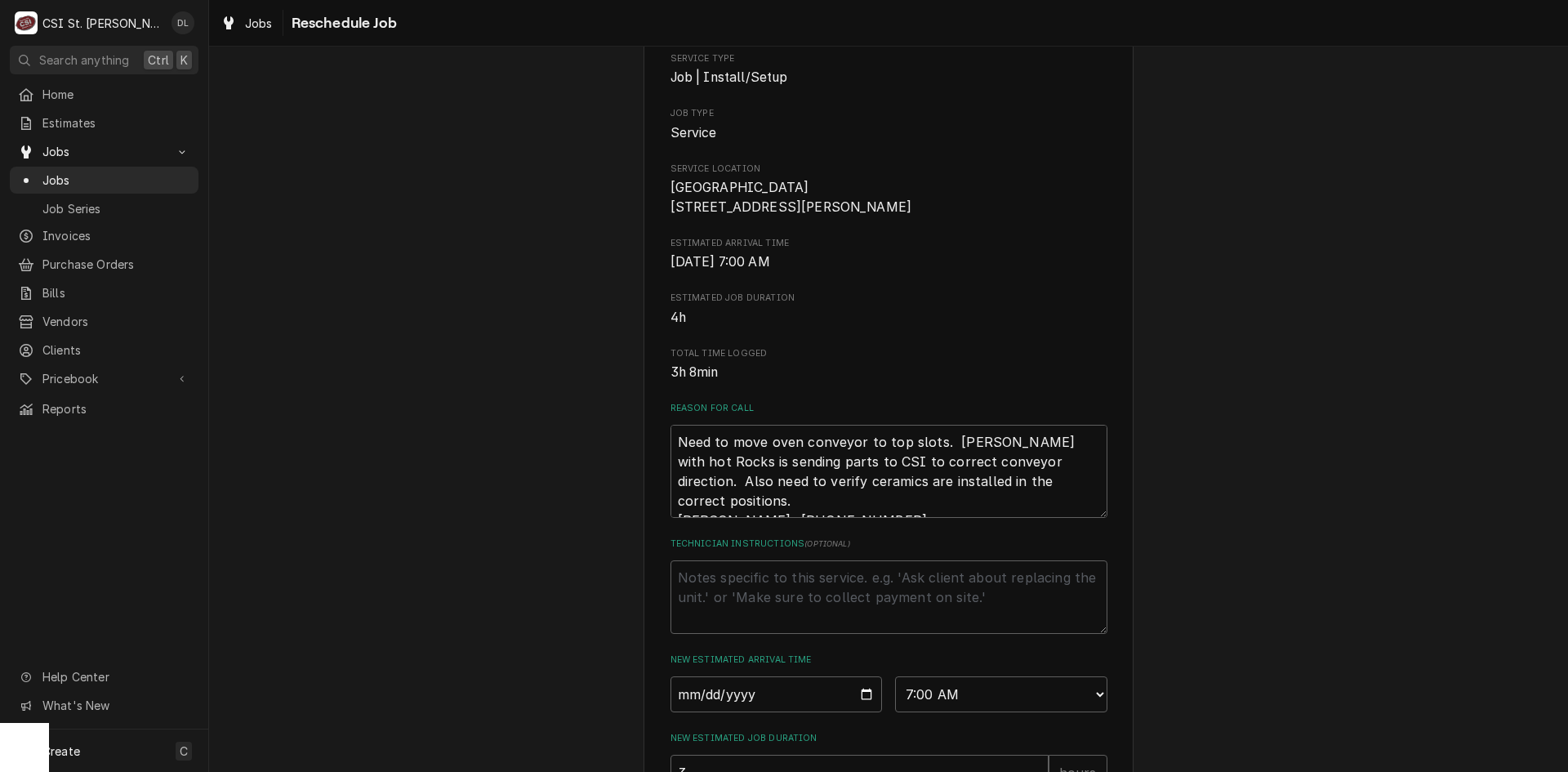
type textarea "Parts came in for conveyor"
click at [670, 457] on textarea "Need to move oven conveyor to top slots. Steve with hot Rocks is sending parts …" at bounding box center [888, 471] width 437 height 93
type textarea "x"
type textarea "Need to move oven conveyor to top slots. Steve with hot Rocks is sending parts …"
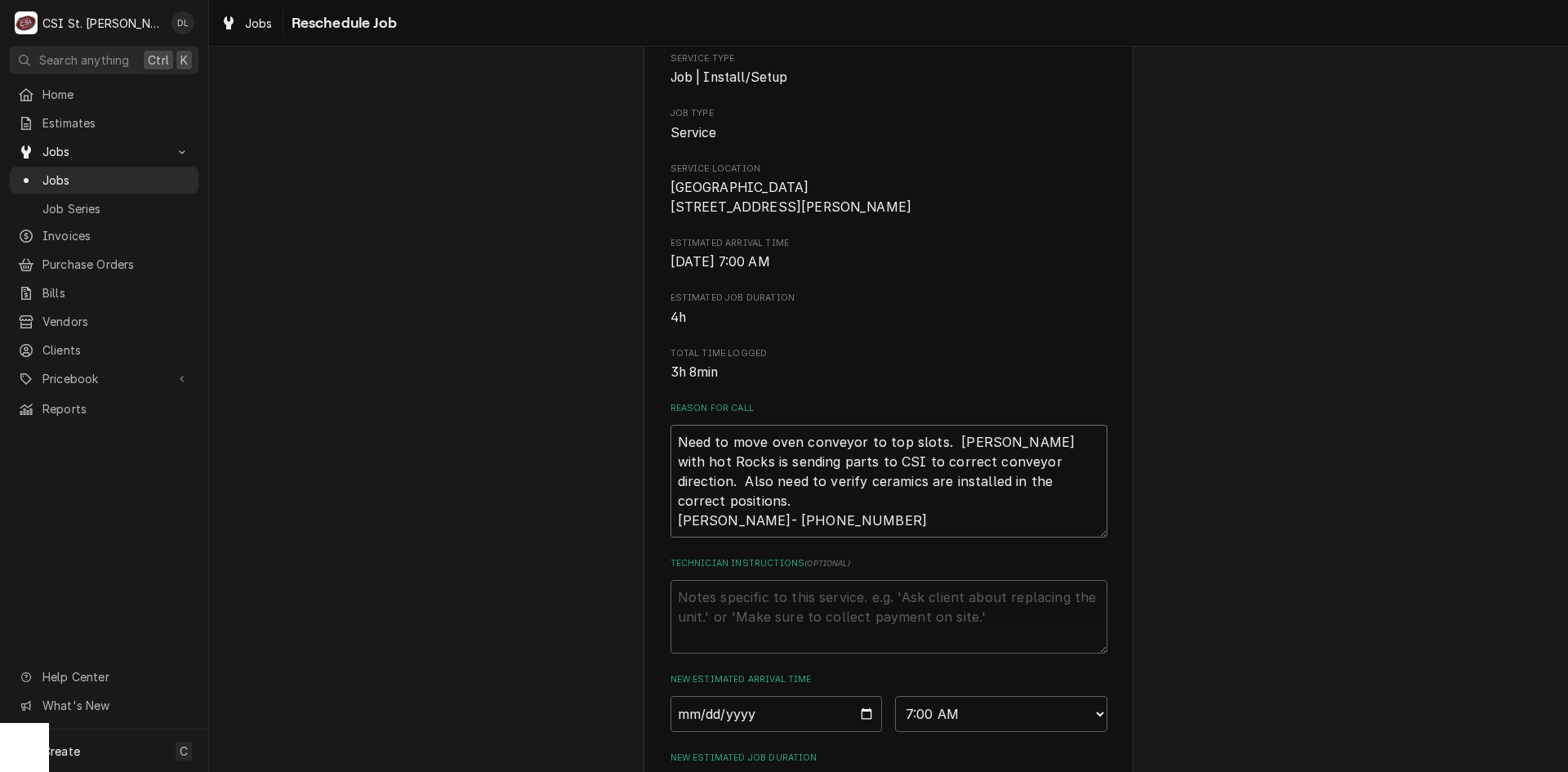
type textarea "x"
type textarea "S Need to move oven conveyor to top slots. Steve with hot Rocks is sending part…"
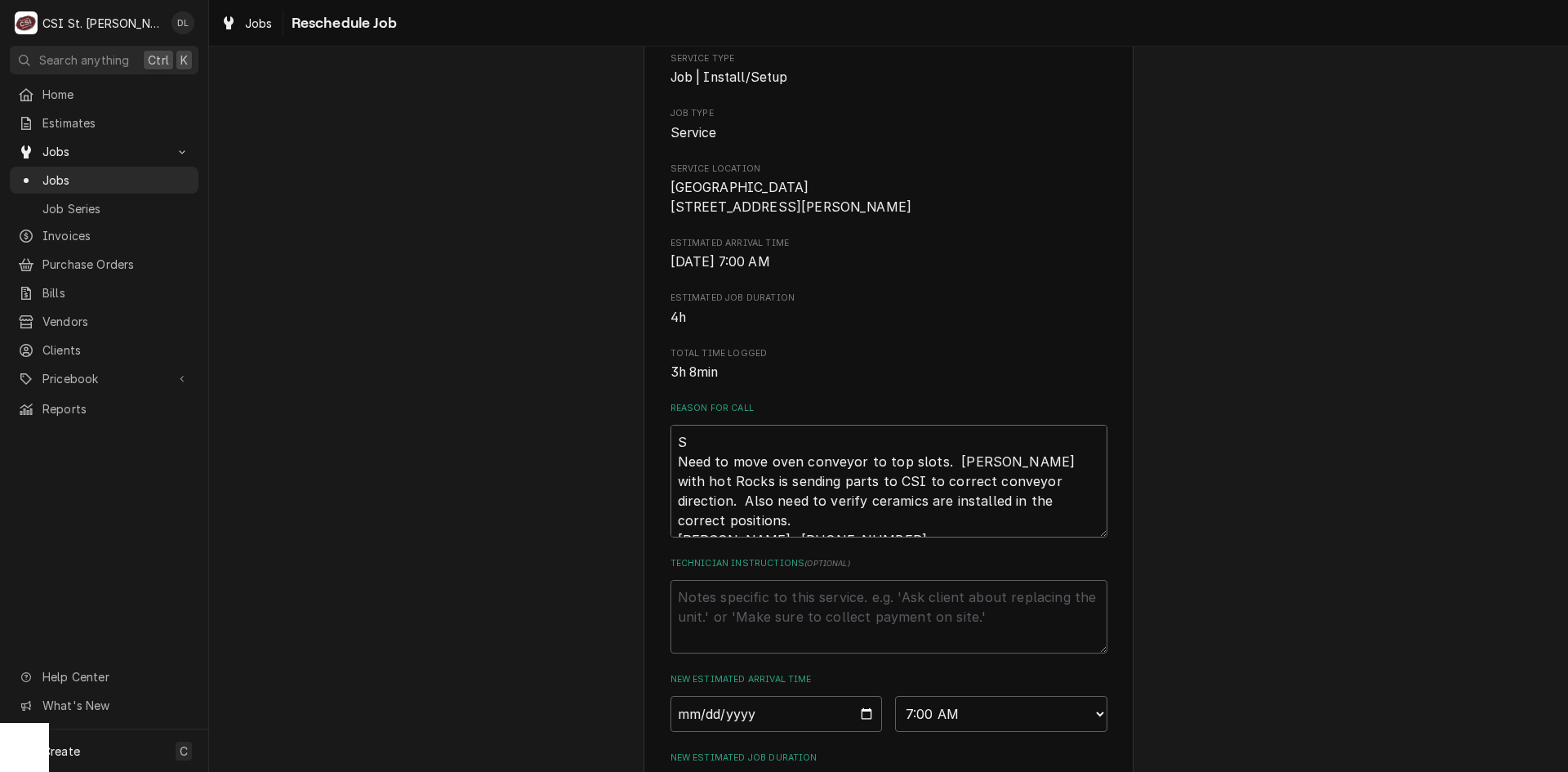
type textarea "x"
type textarea "Sc Need to move oven conveyor to top slots. Steve with hot Rocks is sending par…"
type textarea "x"
type textarea "Sch Need to move oven conveyor to top slots. Steve with hot Rocks is sending pa…"
type textarea "x"
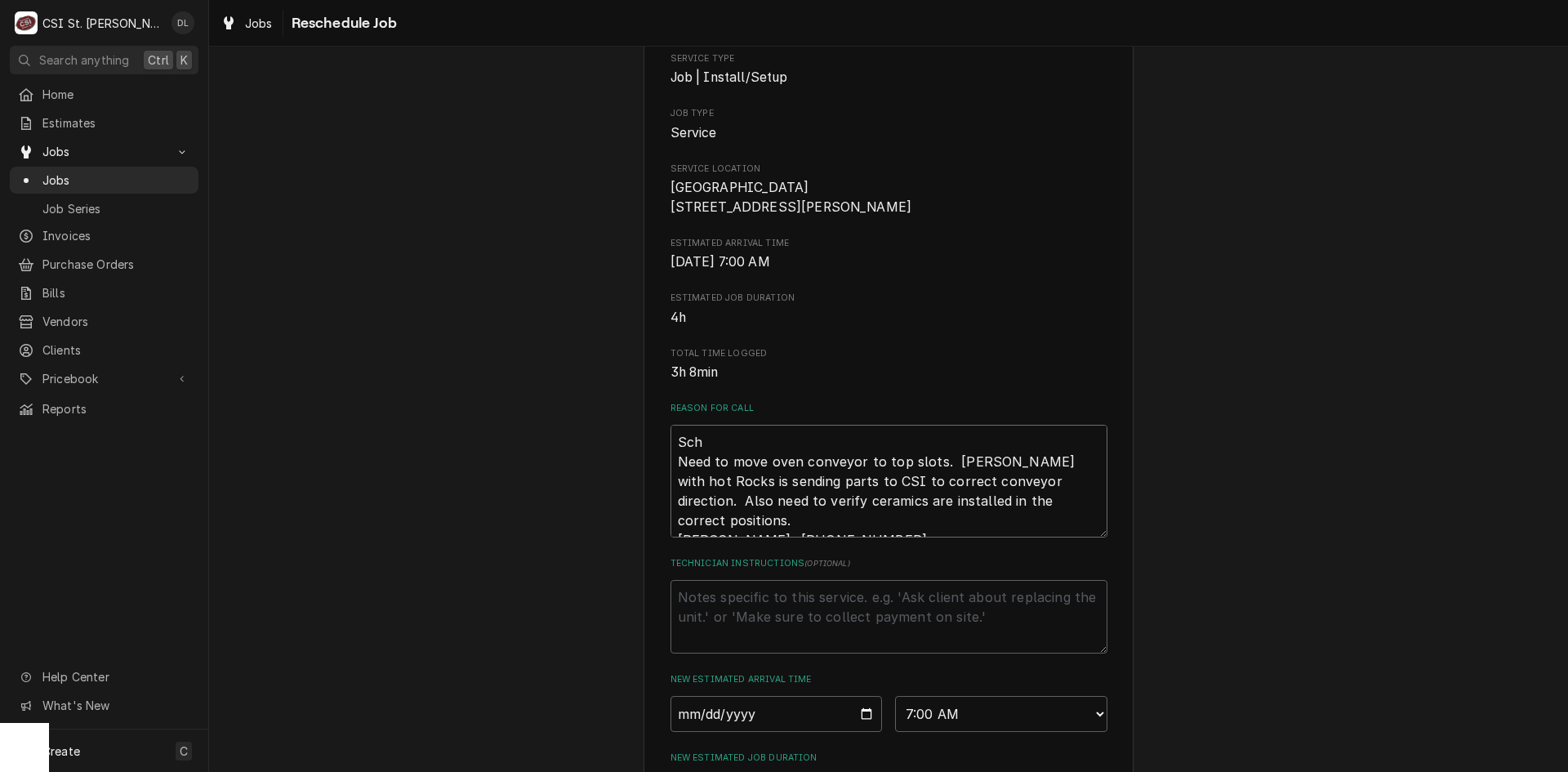
type textarea "Sche Need to move oven conveyor to top slots. Steve with hot Rocks is sending p…"
type textarea "x"
type textarea "Sched Need to move oven conveyor to top slots. Steve with hot Rocks is sending …"
type textarea "x"
type textarea "Schedi Need to move oven conveyor to top slots. Steve with hot Rocks is sending…"
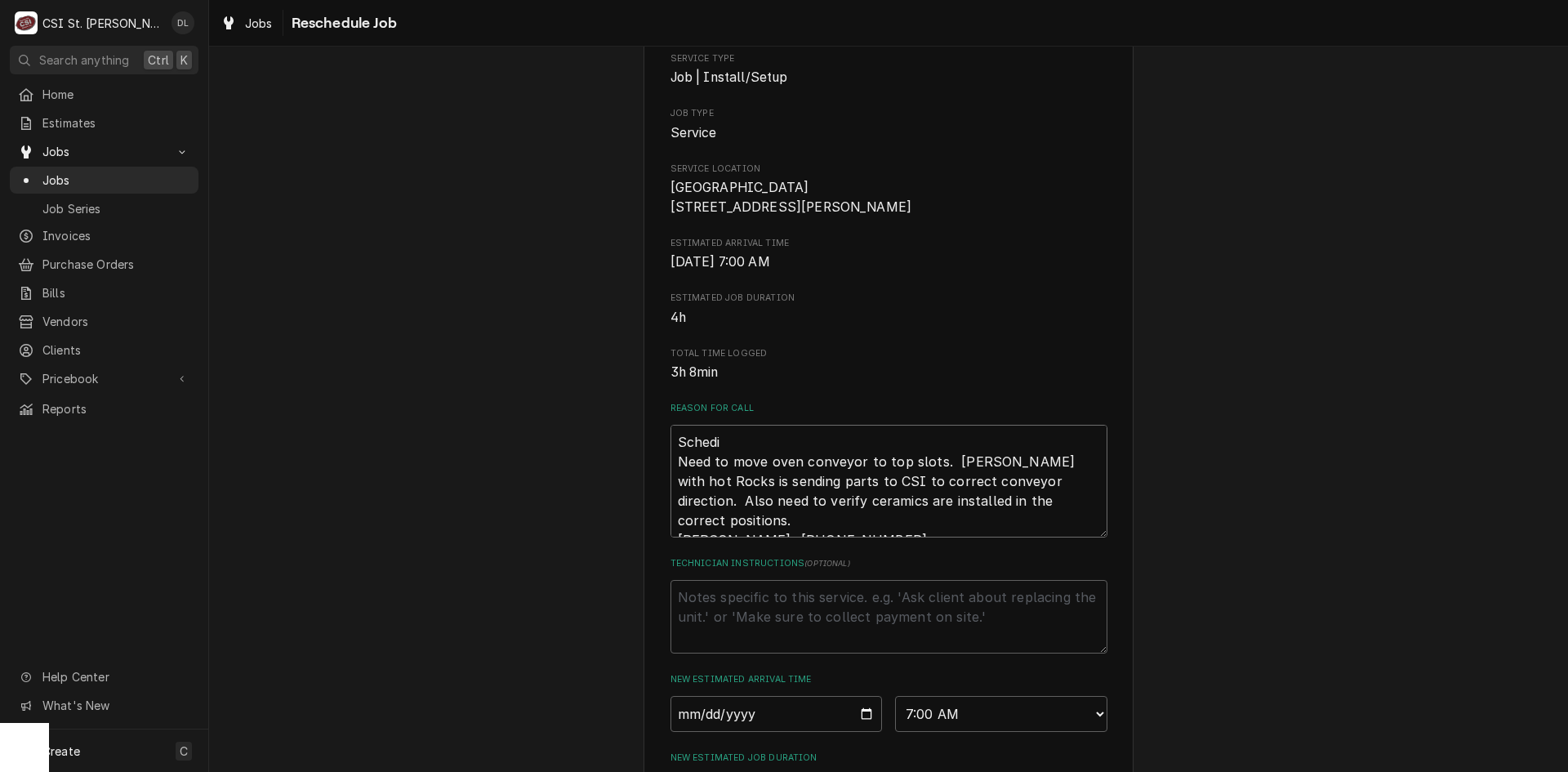
type textarea "x"
type textarea "Sched Need to move oven conveyor to top slots. Steve with hot Rocks is sending …"
type textarea "x"
type textarea "Schedu Need to move oven conveyor to top slots. Steve with hot Rocks is sending…"
type textarea "x"
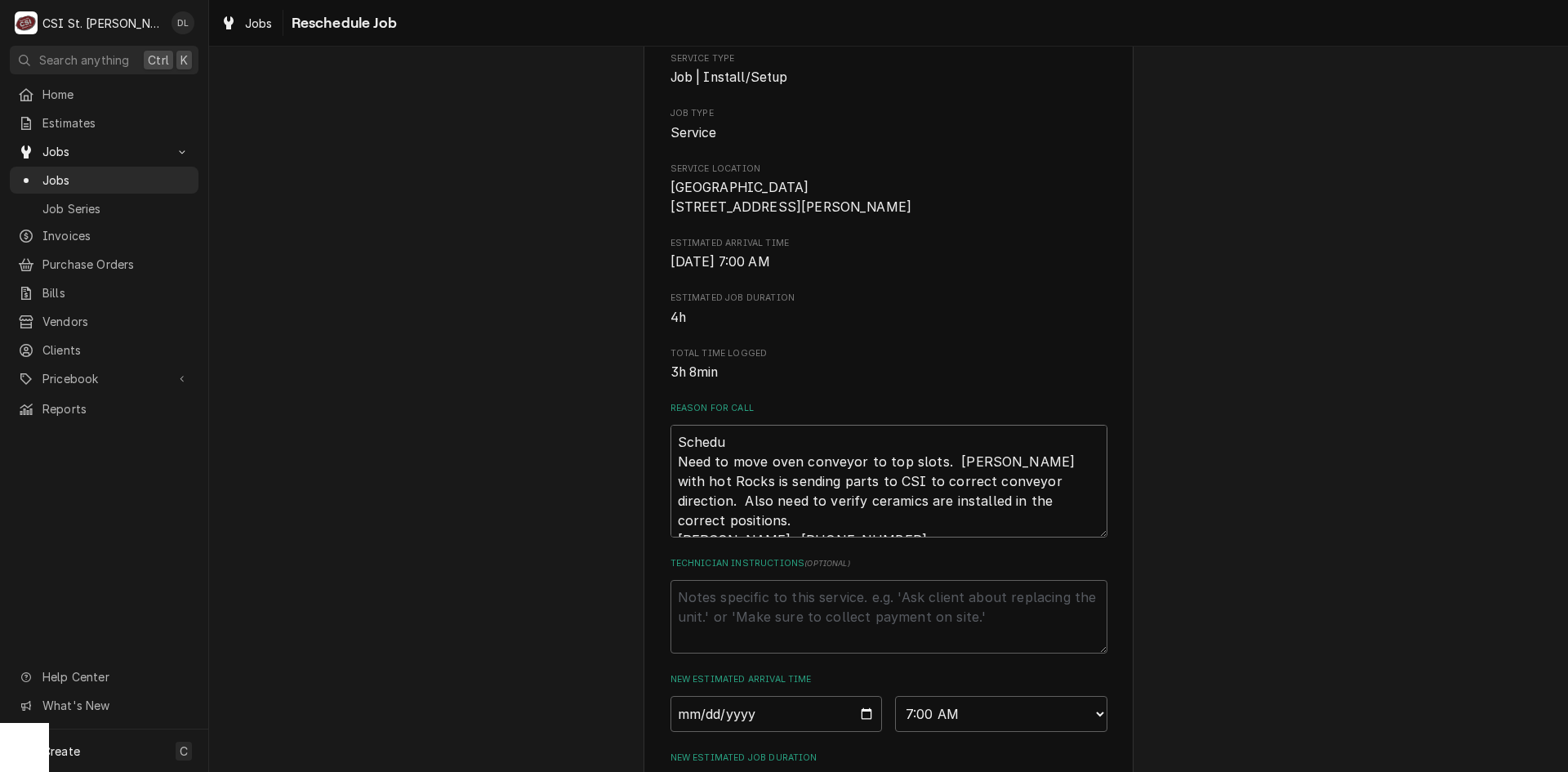
type textarea "Schedul Need to move oven conveyor to top slots. Steve with hot Rocks is sendin…"
type textarea "x"
type textarea "Schedule Need to move oven conveyor to top slots. Steve with hot Rocks is sendi…"
type textarea "x"
type textarea "Scheduled Need to move oven conveyor to top slots. Steve with hot Rocks is send…"
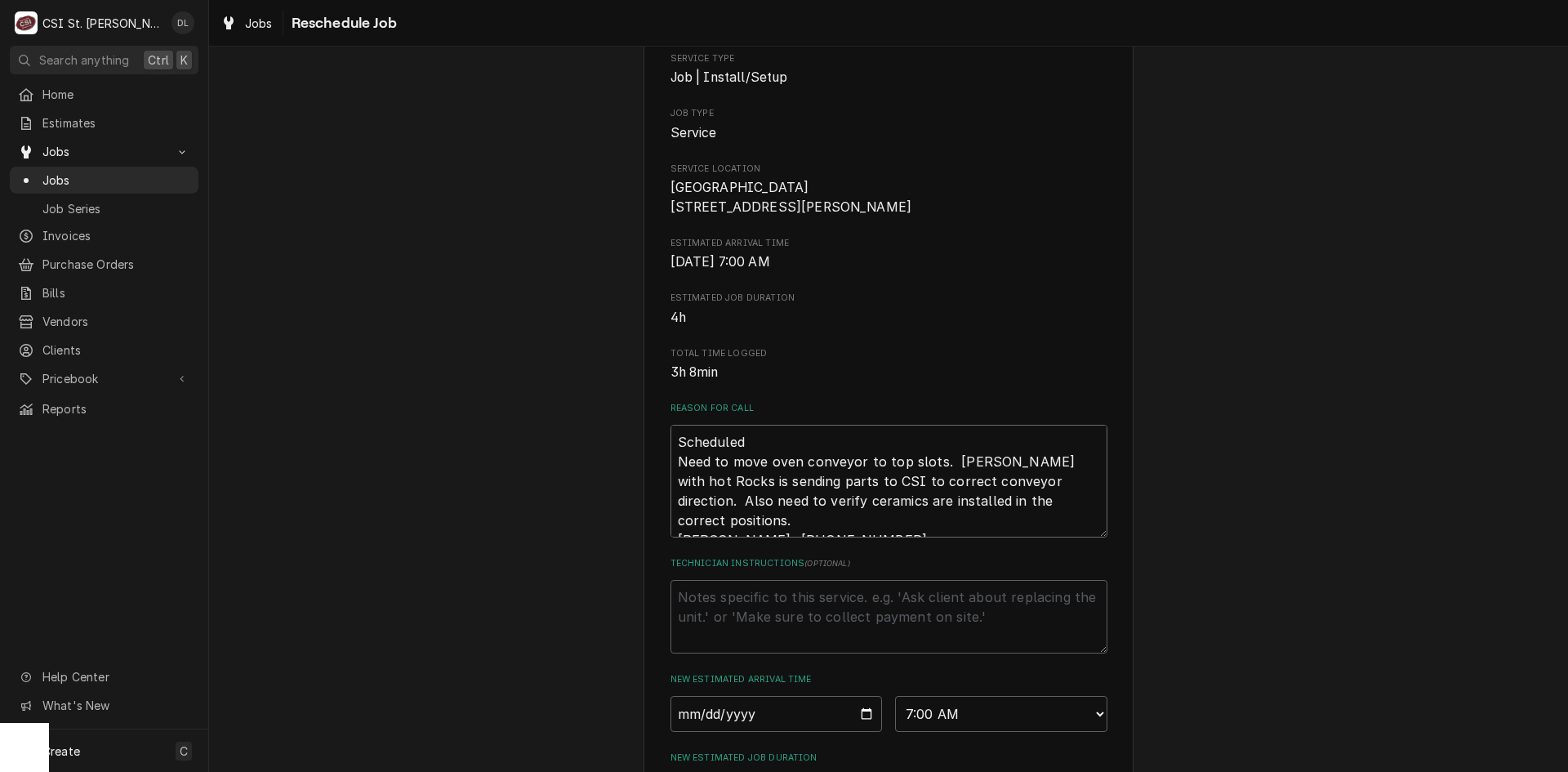
type textarea "x"
type textarea "Scheduled Need to move oven conveyor to top slots. Steve with hot Rocks is send…"
type textarea "x"
type textarea "Scheduled f Need to move oven conveyor to top slots. Steve with hot Rocks is se…"
type textarea "x"
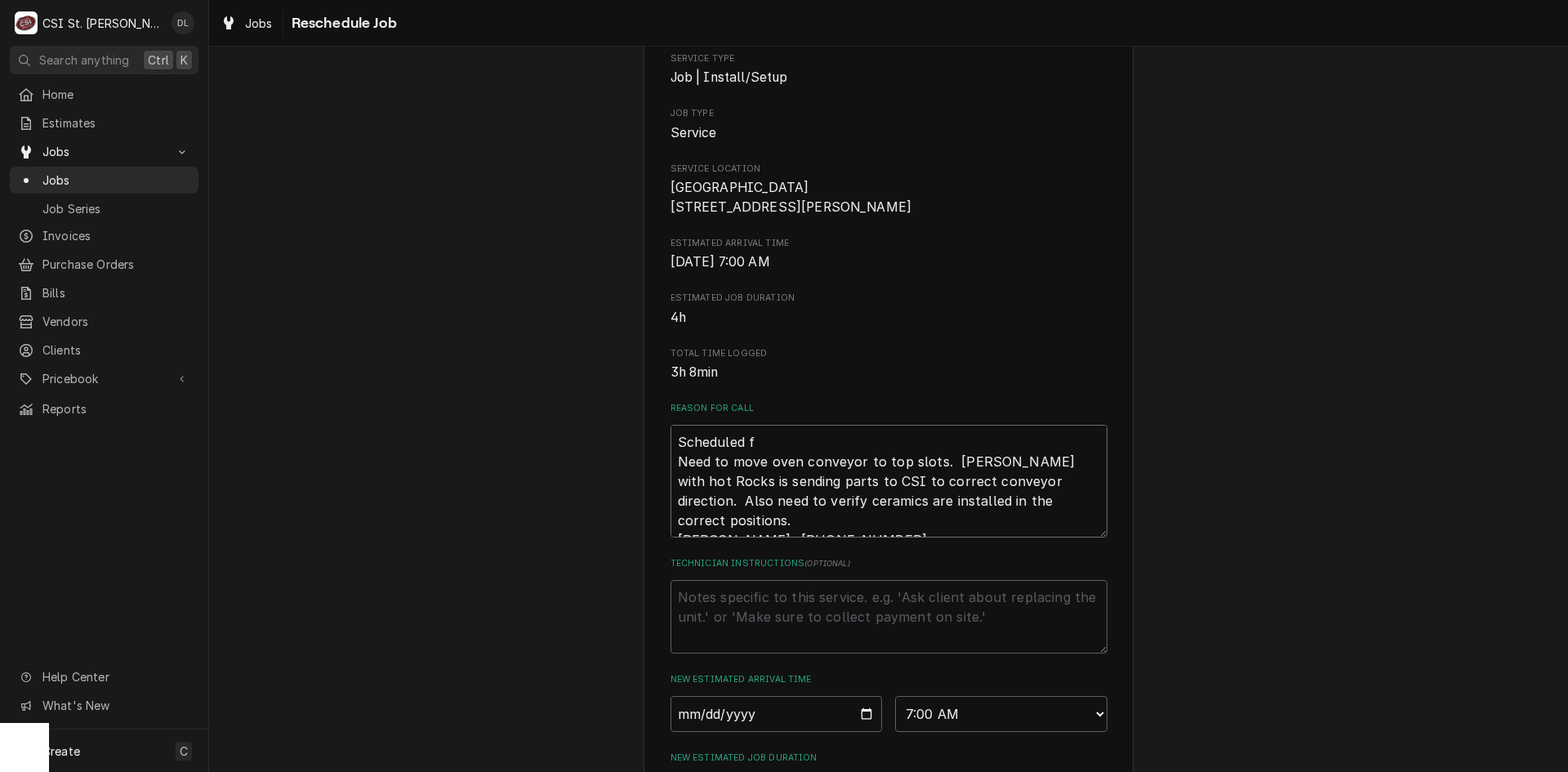
type textarea "Scheduled fo Need to move oven conveyor to top slots. Steve with hot Rocks is s…"
type textarea "x"
type textarea "Scheduled for Need to move oven conveyor to top slots. Steve with hot Rocks is …"
type textarea "x"
type textarea "Scheduled for Need to move oven conveyor to top slots. Steve with hot Rocks is …"
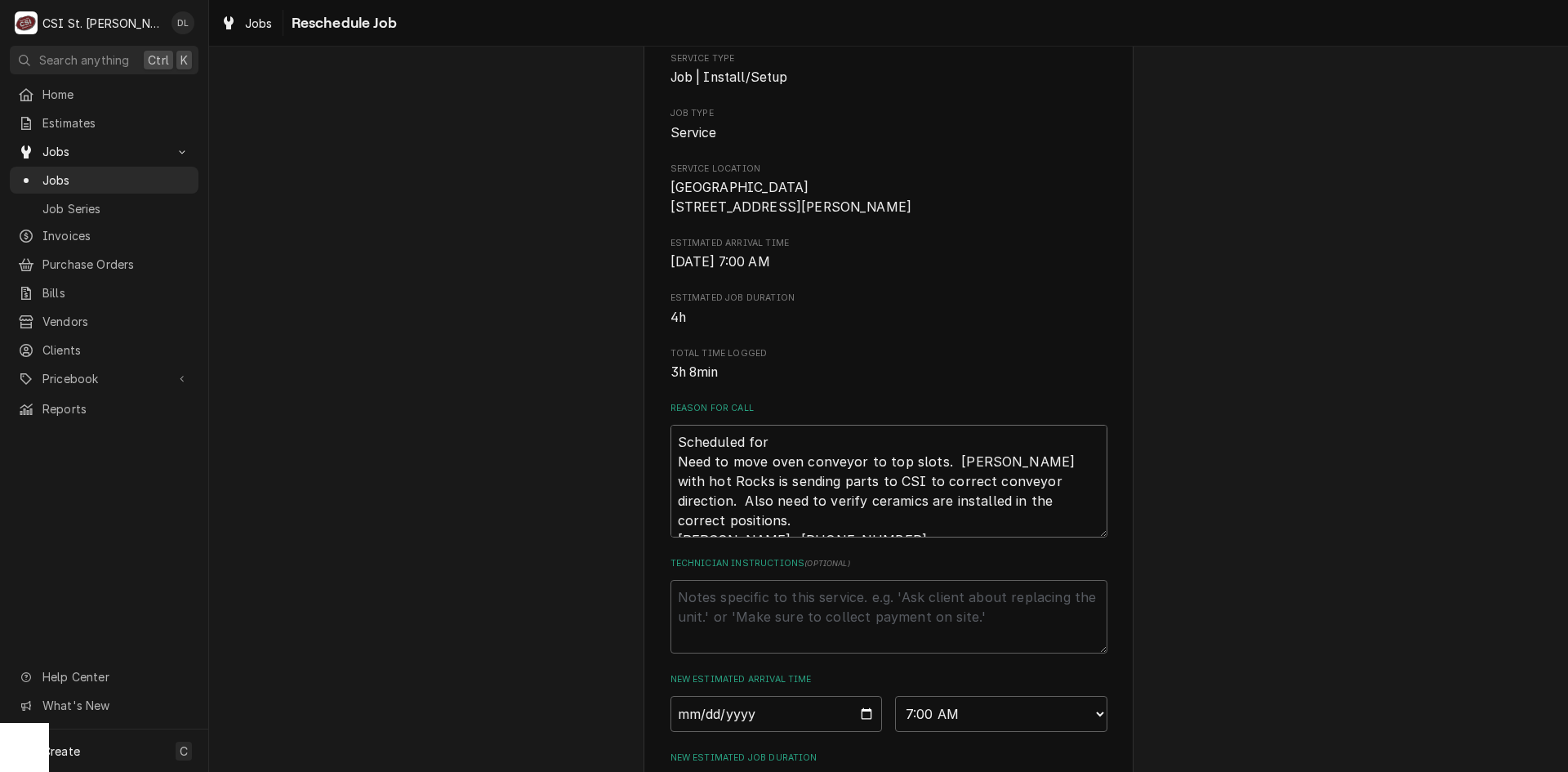
type textarea "x"
type textarea "Scheduled for 7 Need to move oven conveyor to top slots. Steve with hot Rocks i…"
type textarea "x"
type textarea "Scheduled for 7A Need to move oven conveyor to top slots. Steve with hot Rocks …"
type textarea "x"
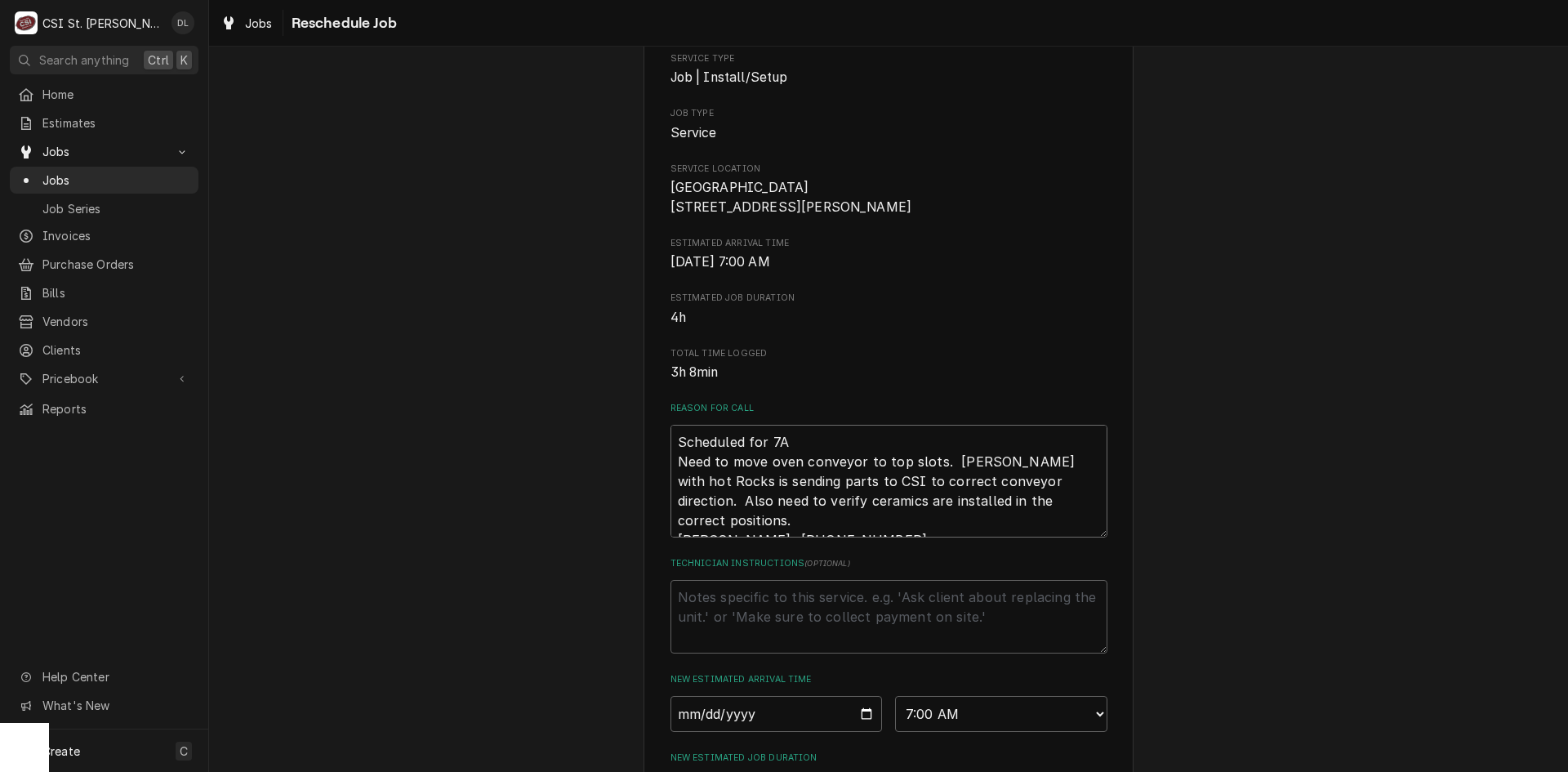
type textarea "Scheduled for 7AM Need to move oven conveyor to top slots. Steve with hot Rocks…"
type textarea "x"
type textarea "Scheduled for 7AM Need to move oven conveyor to top slots. Steve with hot Rocks…"
type textarea "x"
type textarea "Scheduled for 7AM w Need to move oven conveyor to top slots. Steve with hot Roc…"
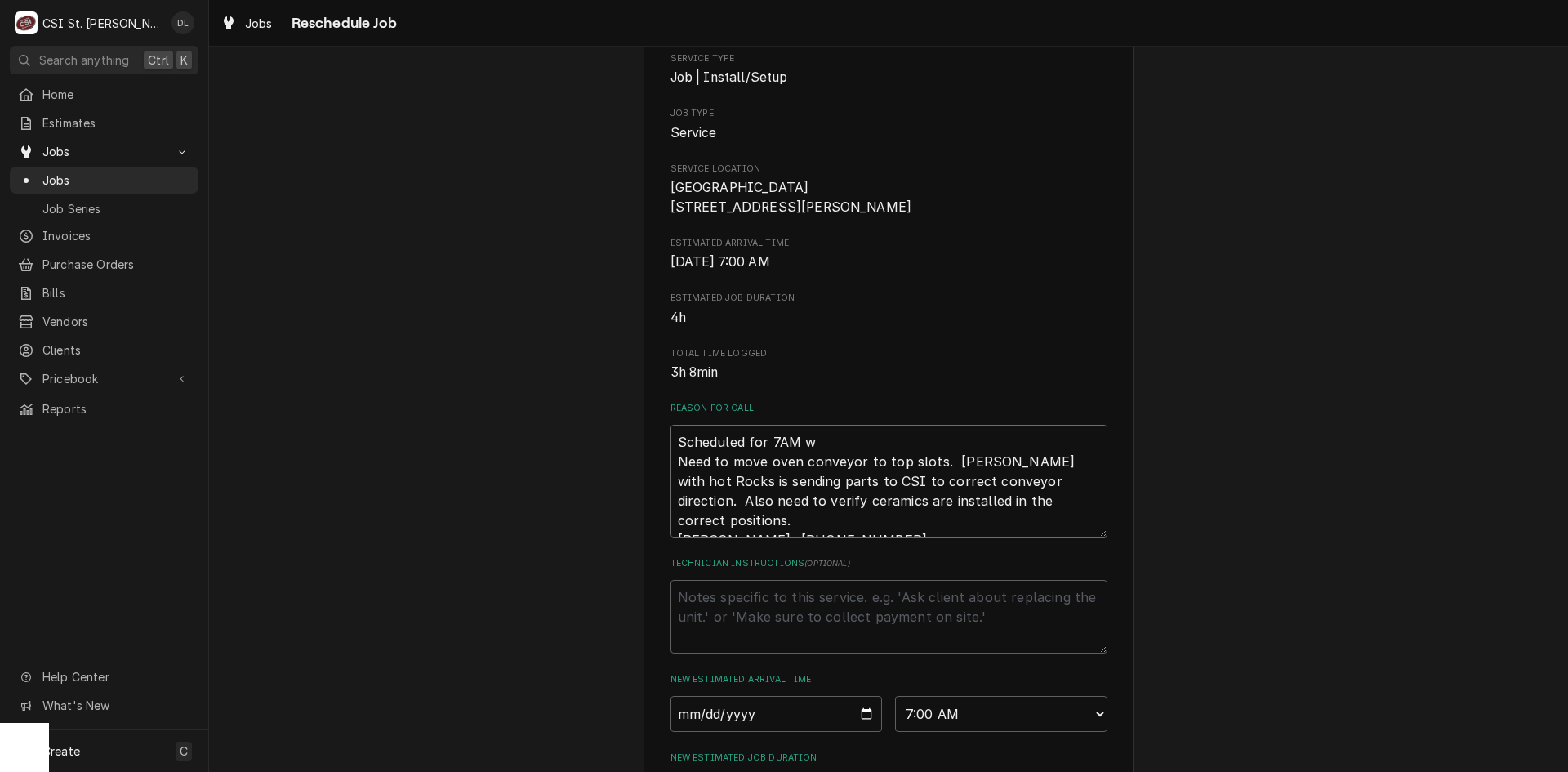
type textarea "x"
type textarea "Scheduled for 7AM wit Need to move oven conveyor to top slots. Steve with hot R…"
type textarea "x"
type textarea "Scheduled for 7AM with Need to move oven conveyor to top slots. Steve with hot …"
type textarea "x"
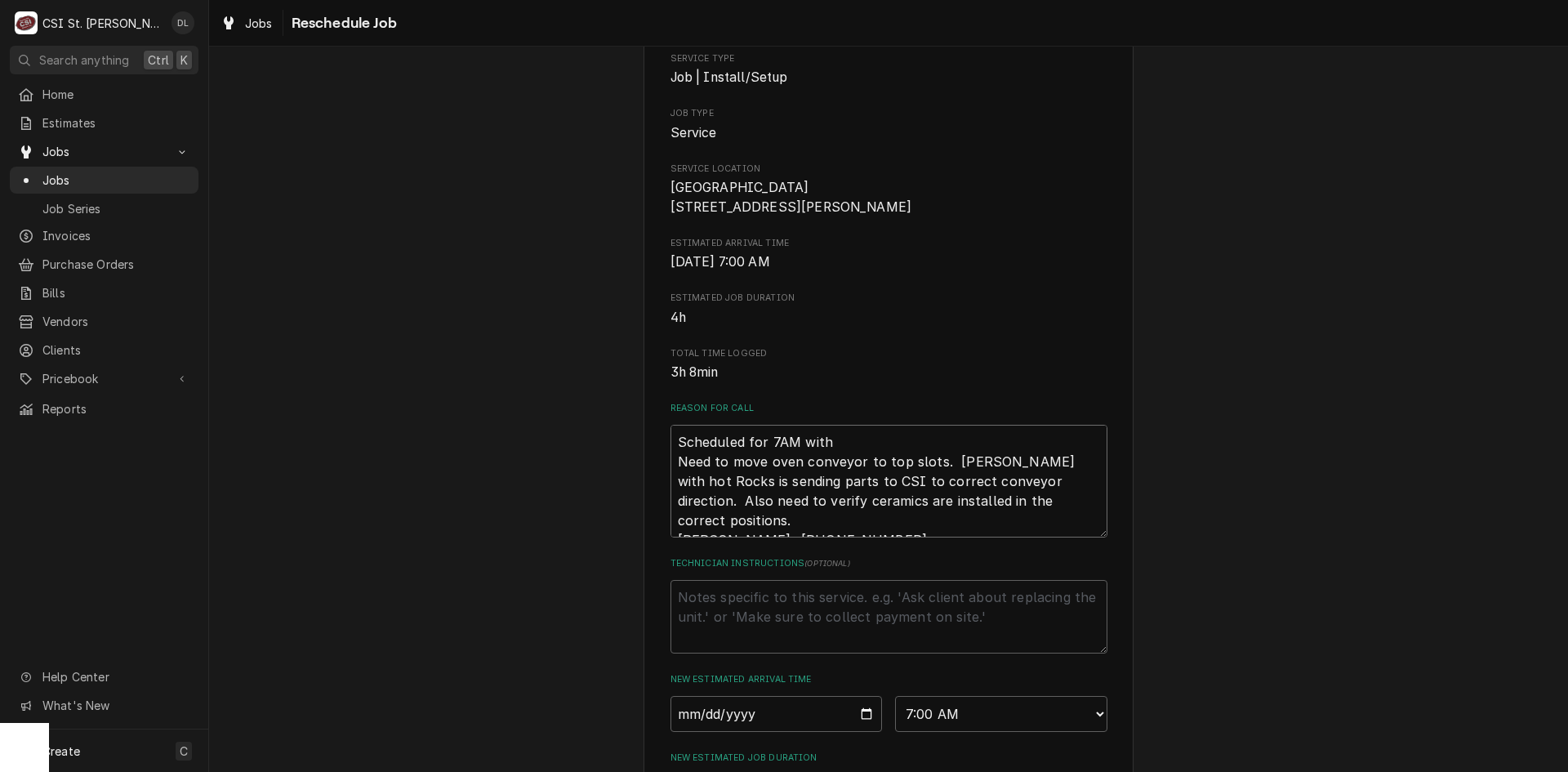
type textarea "Scheduled for 7AM with Need to move oven conveyor to top slots. Steve with hot …"
type textarea "x"
type textarea "Scheduled for 7AM with c Need to move oven conveyor to top slots. Steve with ho…"
type textarea "x"
type textarea "Scheduled for 7AM with cu Need to move oven conveyor to top slots. Steve with h…"
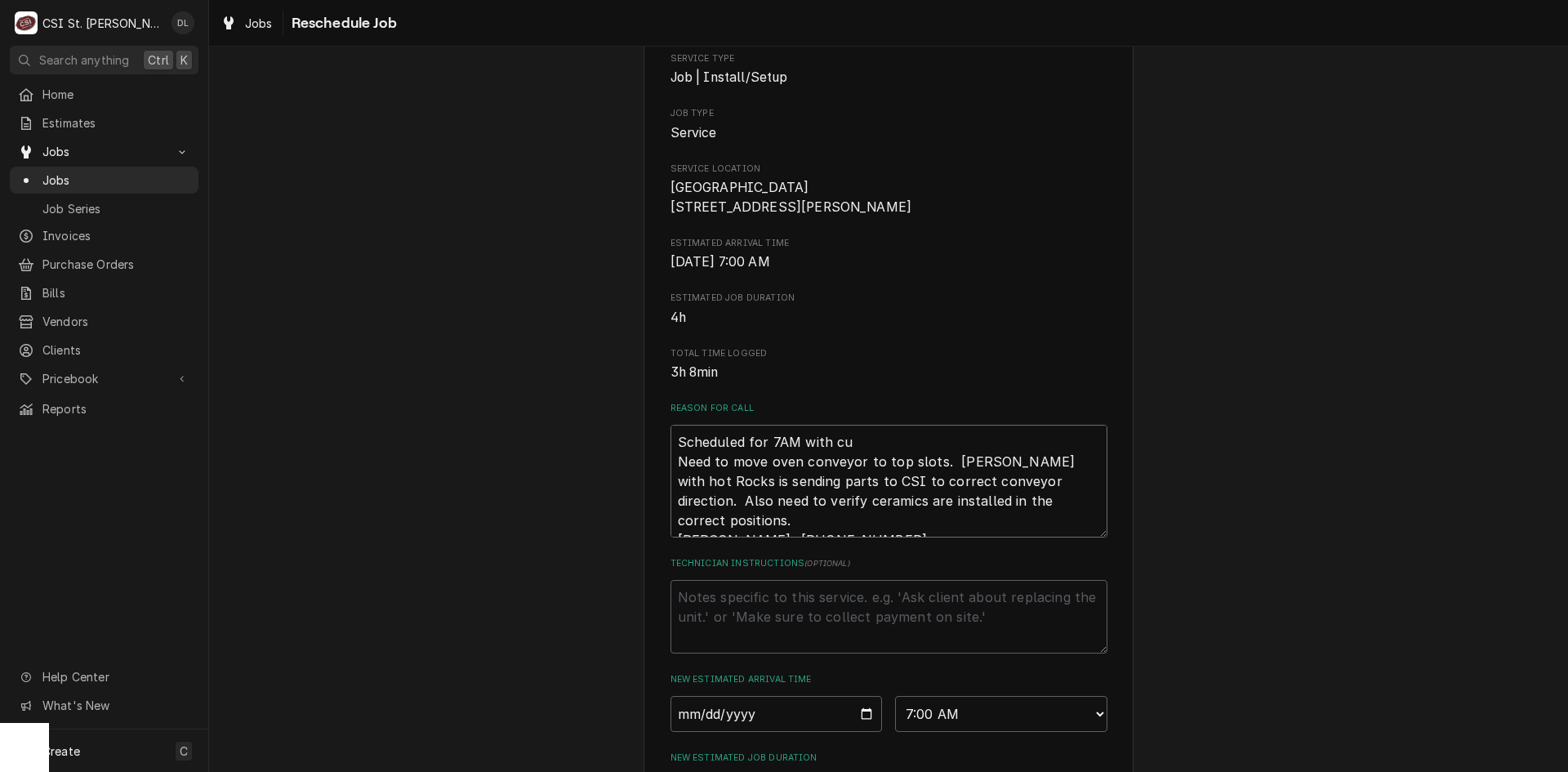
type textarea "x"
type textarea "Scheduled for 7AM with cus Need to move oven conveyor to top slots. Steve with …"
type textarea "x"
type textarea "Scheduled for 7AM with cust Need to move oven conveyor to top slots. Steve with…"
type textarea "x"
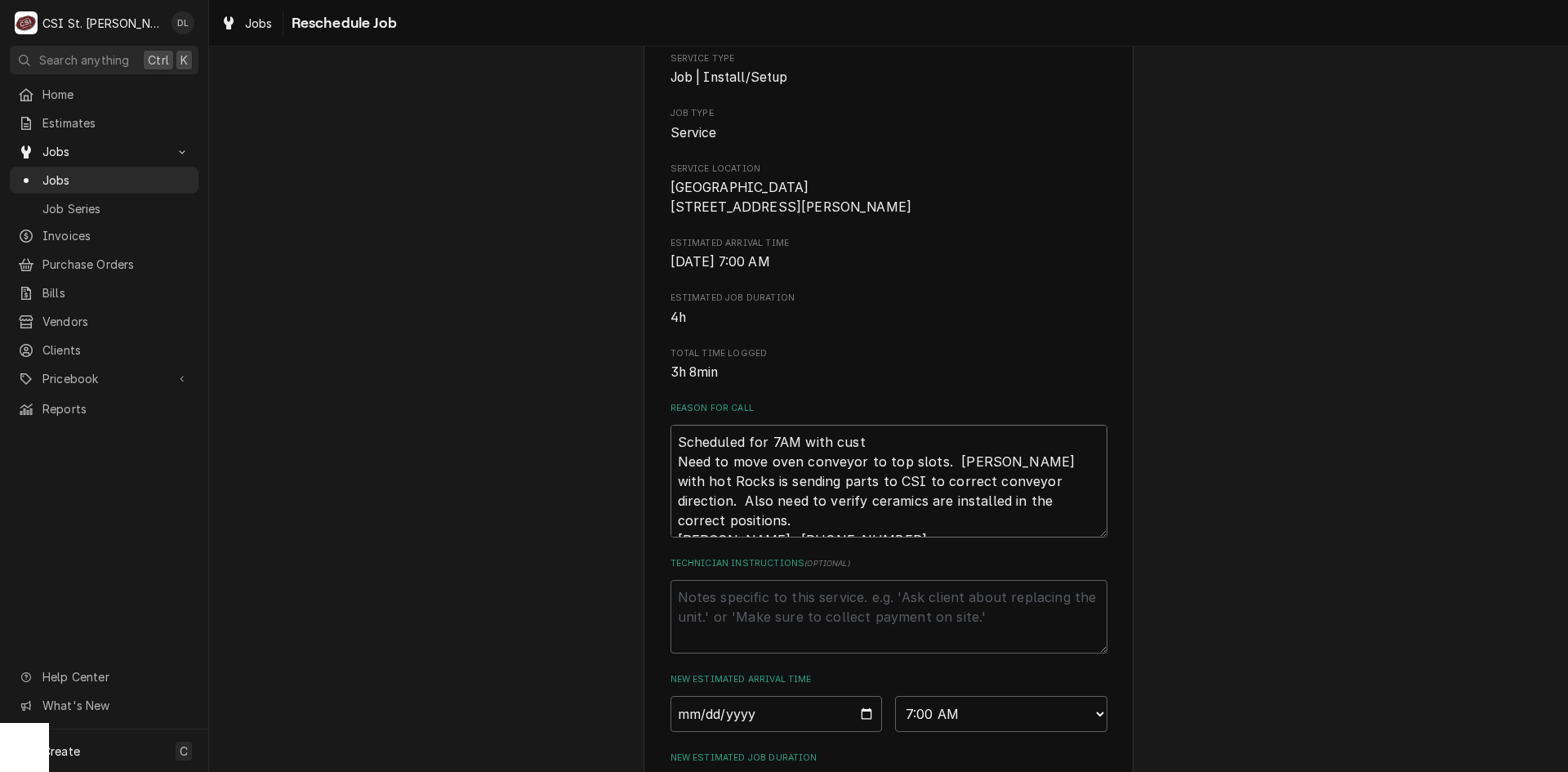
type textarea "Scheduled for 7AM with custo Need to move oven conveyor to top slots. Steve wit…"
type textarea "x"
type textarea "Scheduled for 7AM with custom Need to move oven conveyor to top slots. Steve wi…"
type textarea "x"
type textarea "Scheduled for 7AM with custome Need to move oven conveyor to top slots. Steve w…"
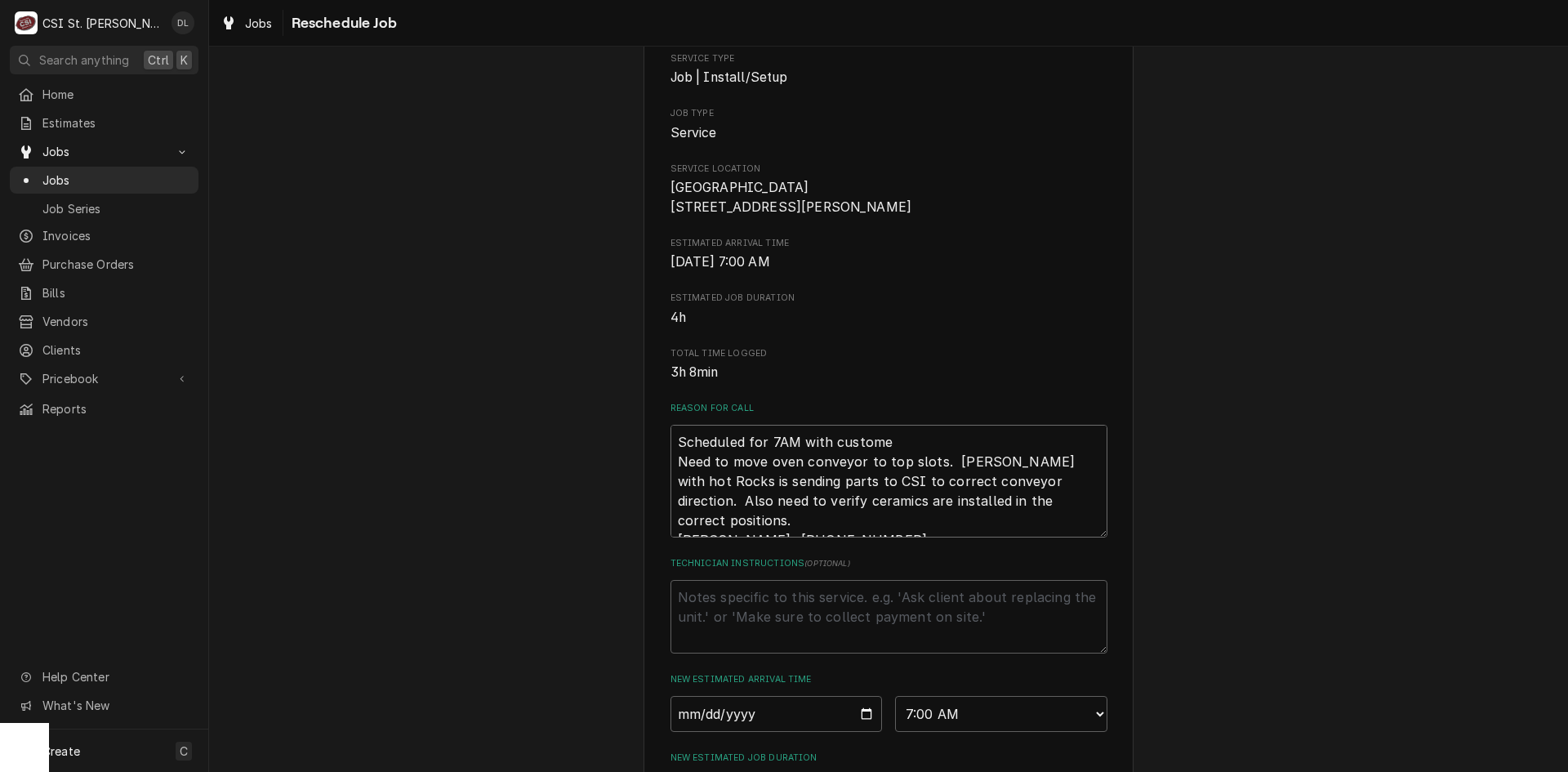
type textarea "x"
type textarea "Scheduled for 7AM with customer Need to move oven conveyor to top slots. Steve …"
type textarea "x"
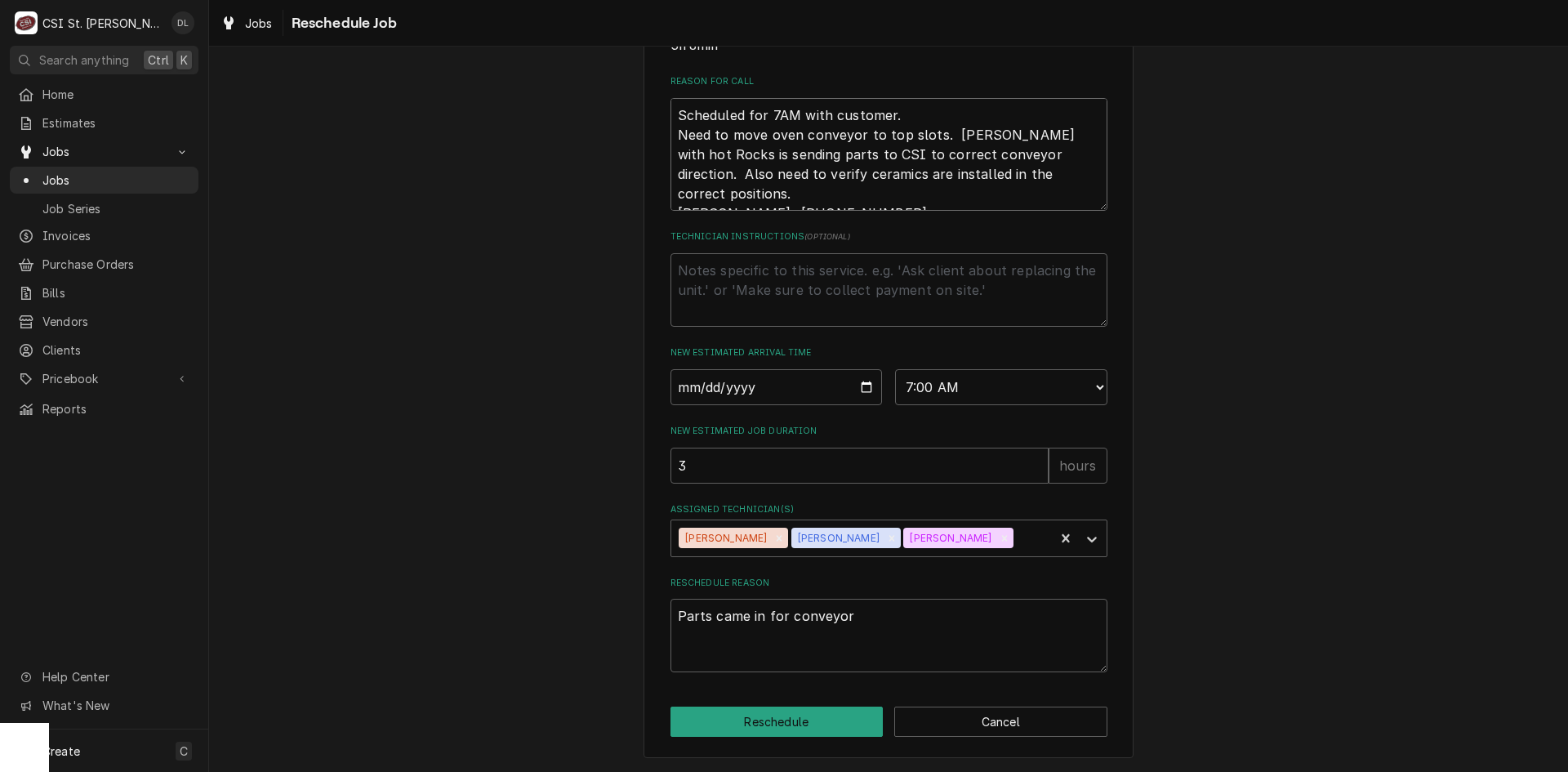
scroll to position [489, 0]
type textarea "Scheduled for 7AM with customer. Need to move oven conveyor to top slots. Steve…"
click at [774, 717] on button "Reschedule" at bounding box center [776, 722] width 214 height 30
type textarea "x"
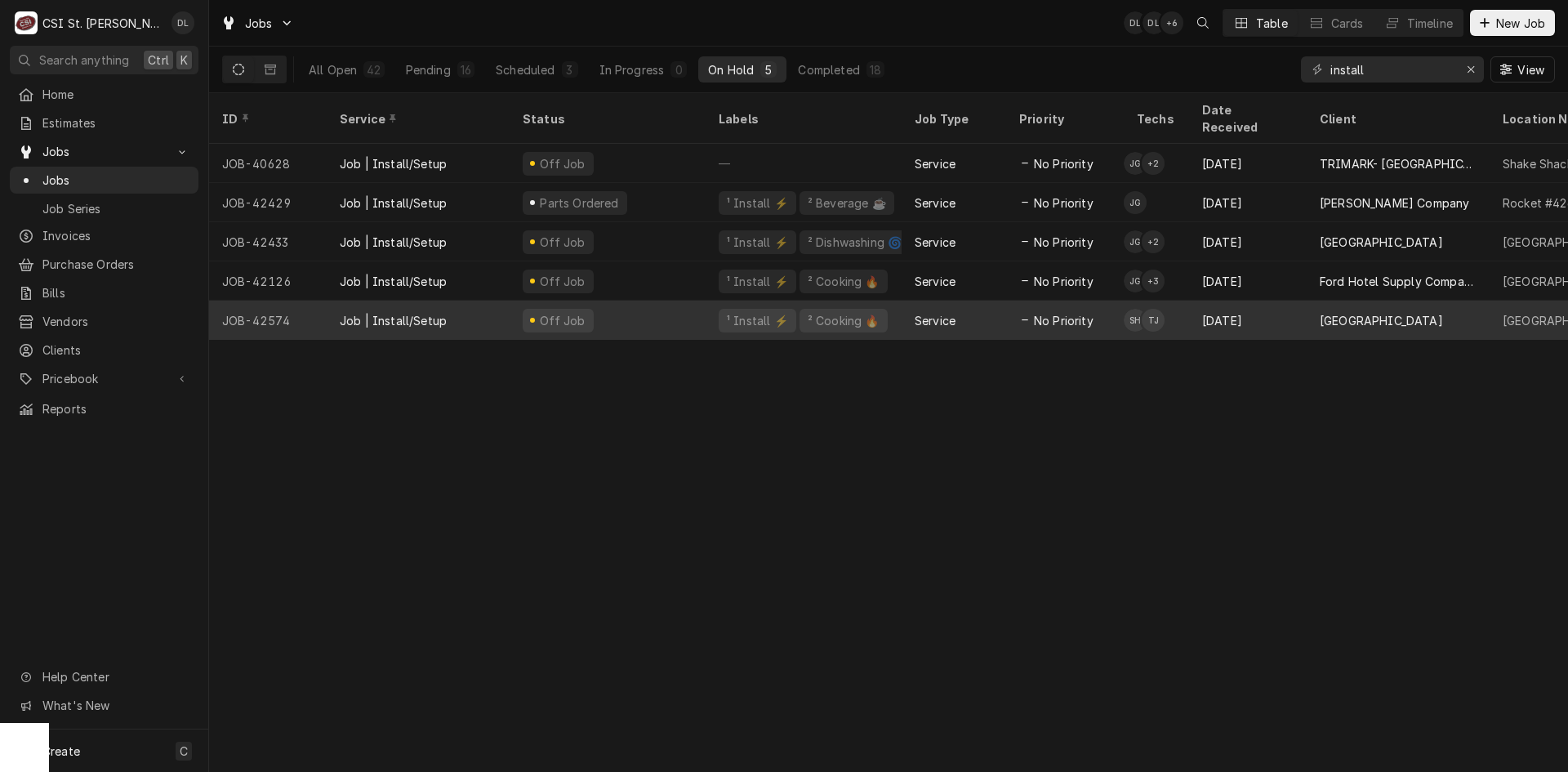
click at [1275, 304] on div "Sep 8" at bounding box center [1248, 320] width 118 height 39
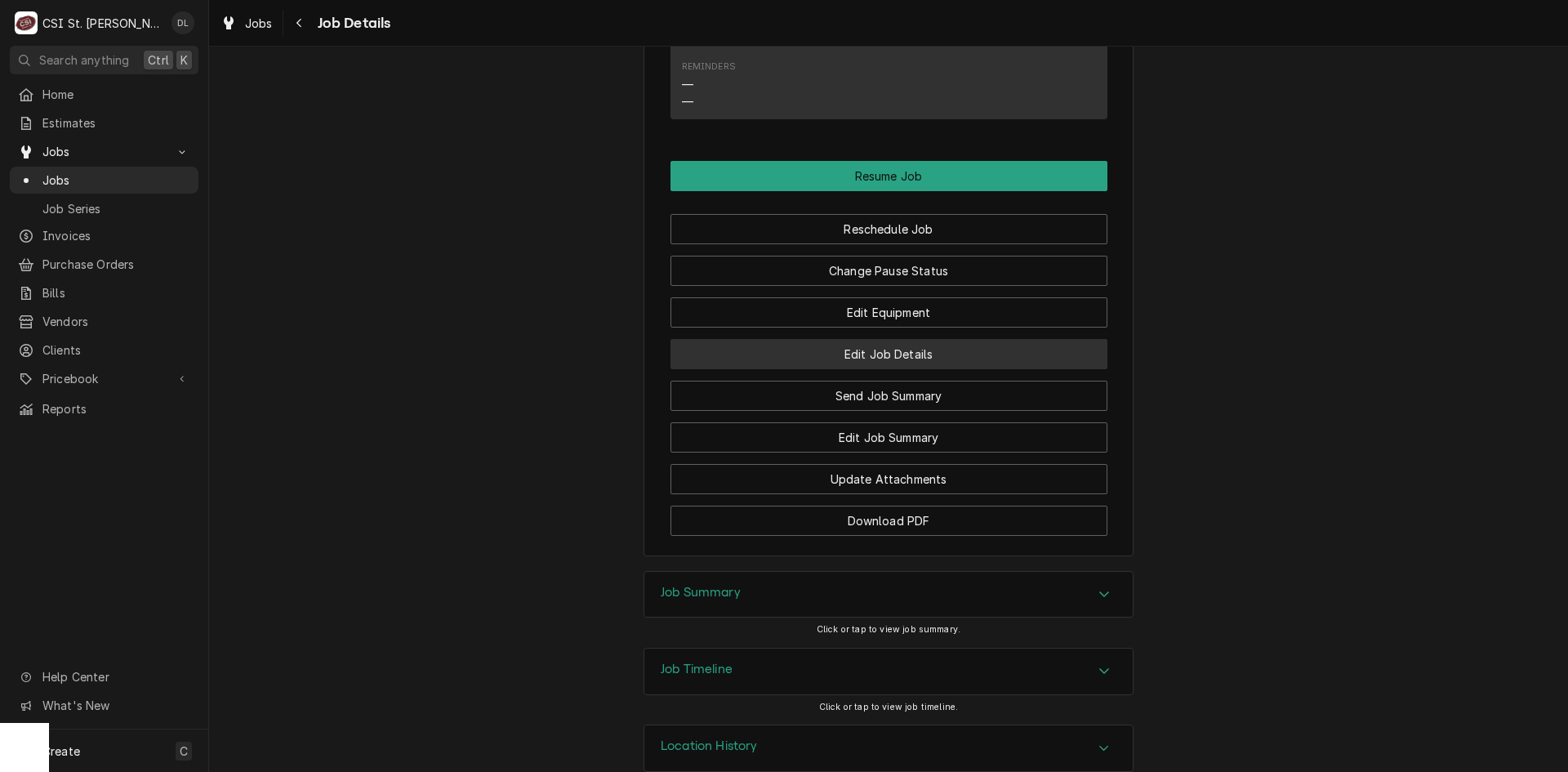
scroll to position [1601, 0]
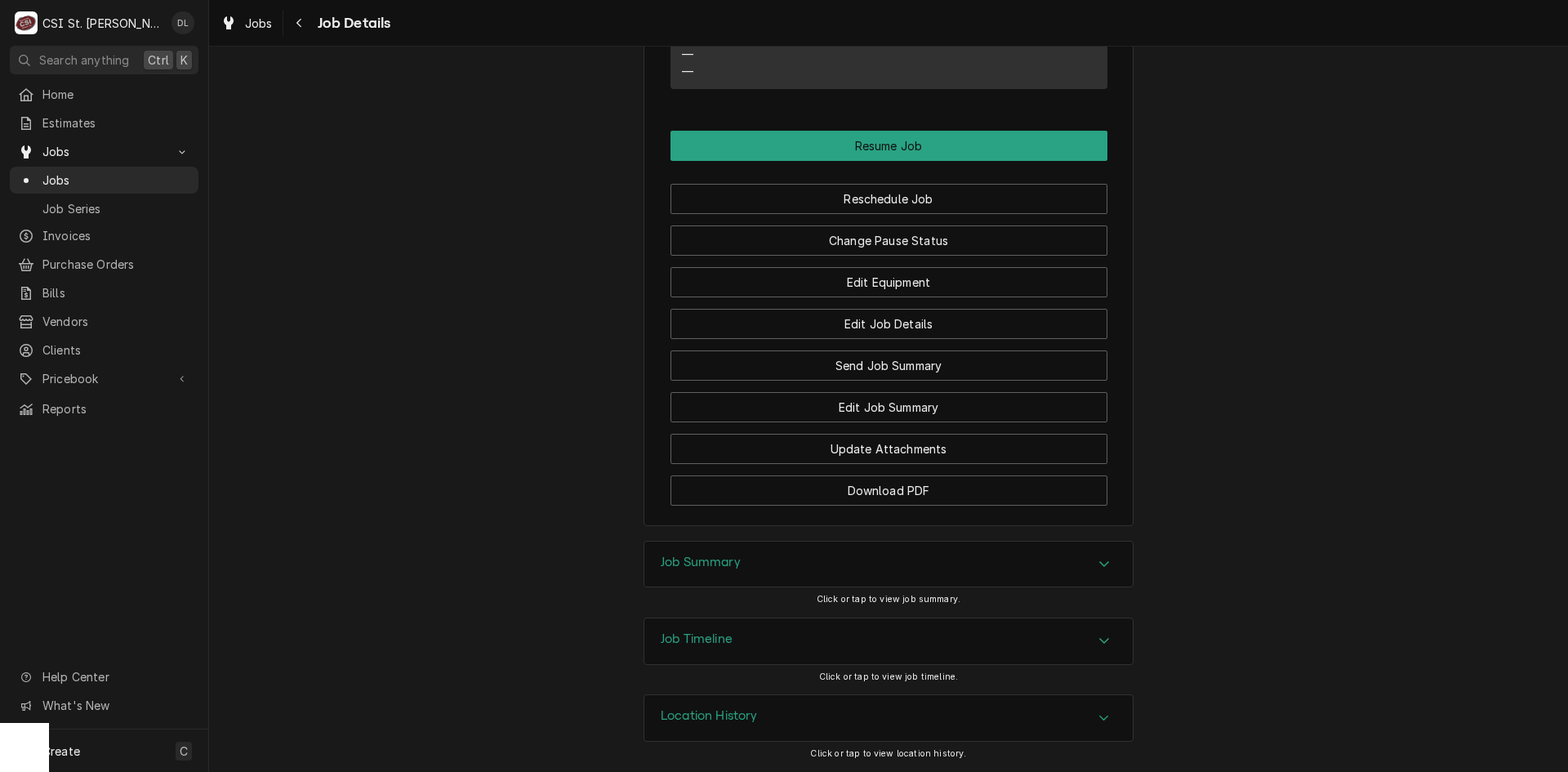
click at [1098, 568] on icon "Accordion Header" at bounding box center [1103, 563] width 12 height 13
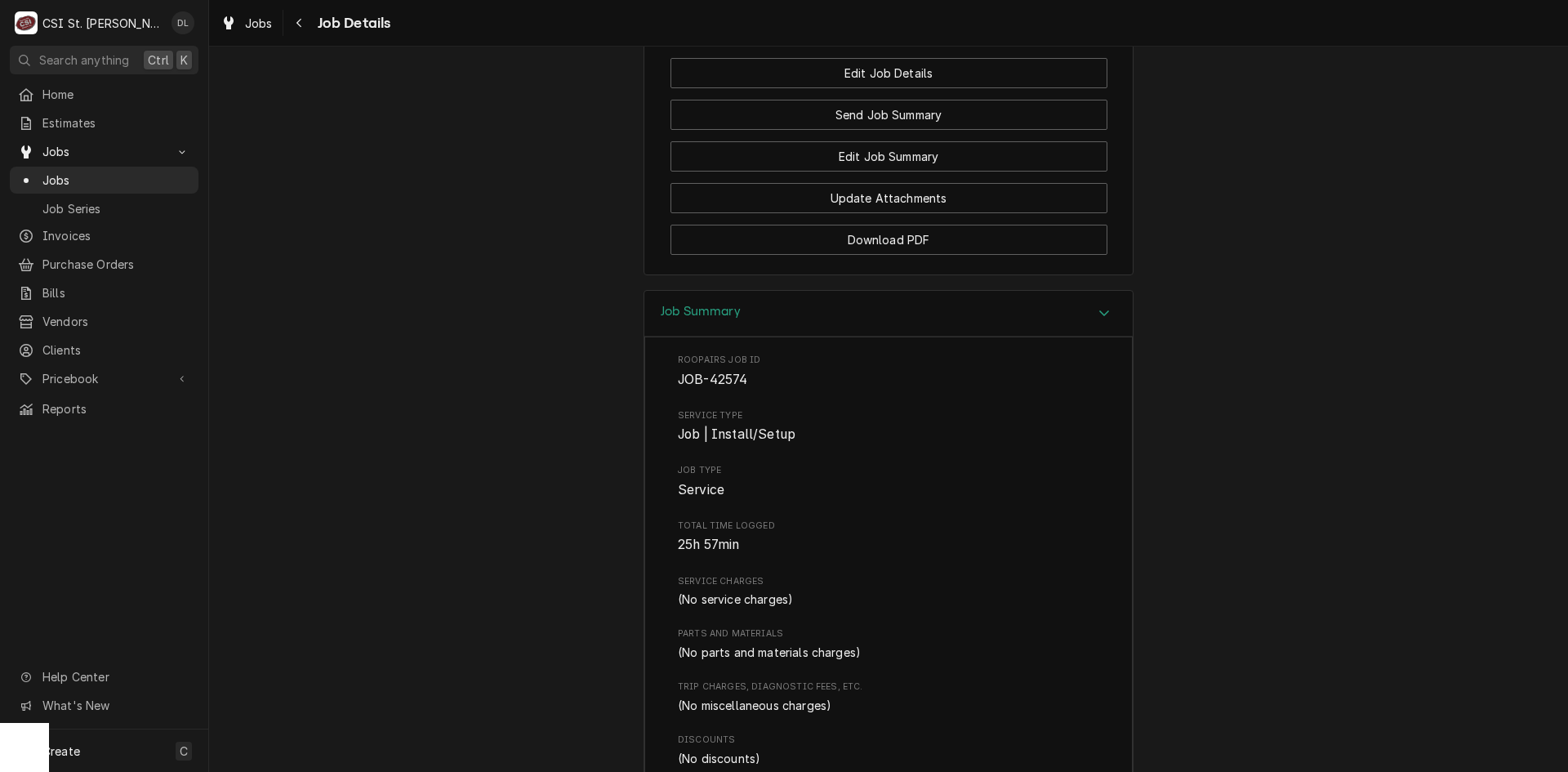
scroll to position [1838, 0]
click at [1110, 318] on div "Accordion Header" at bounding box center [1103, 309] width 24 height 20
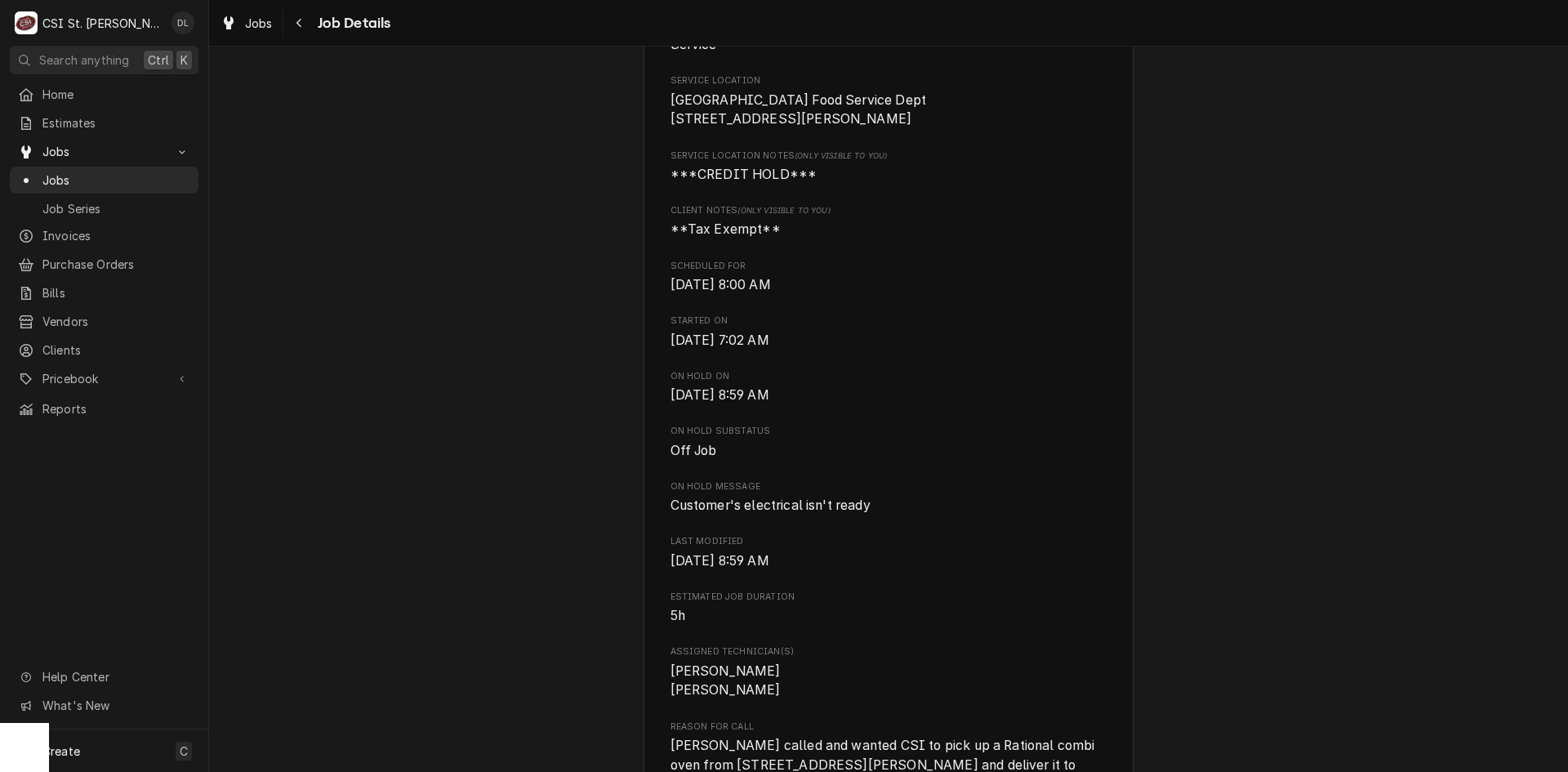
scroll to position [408, 0]
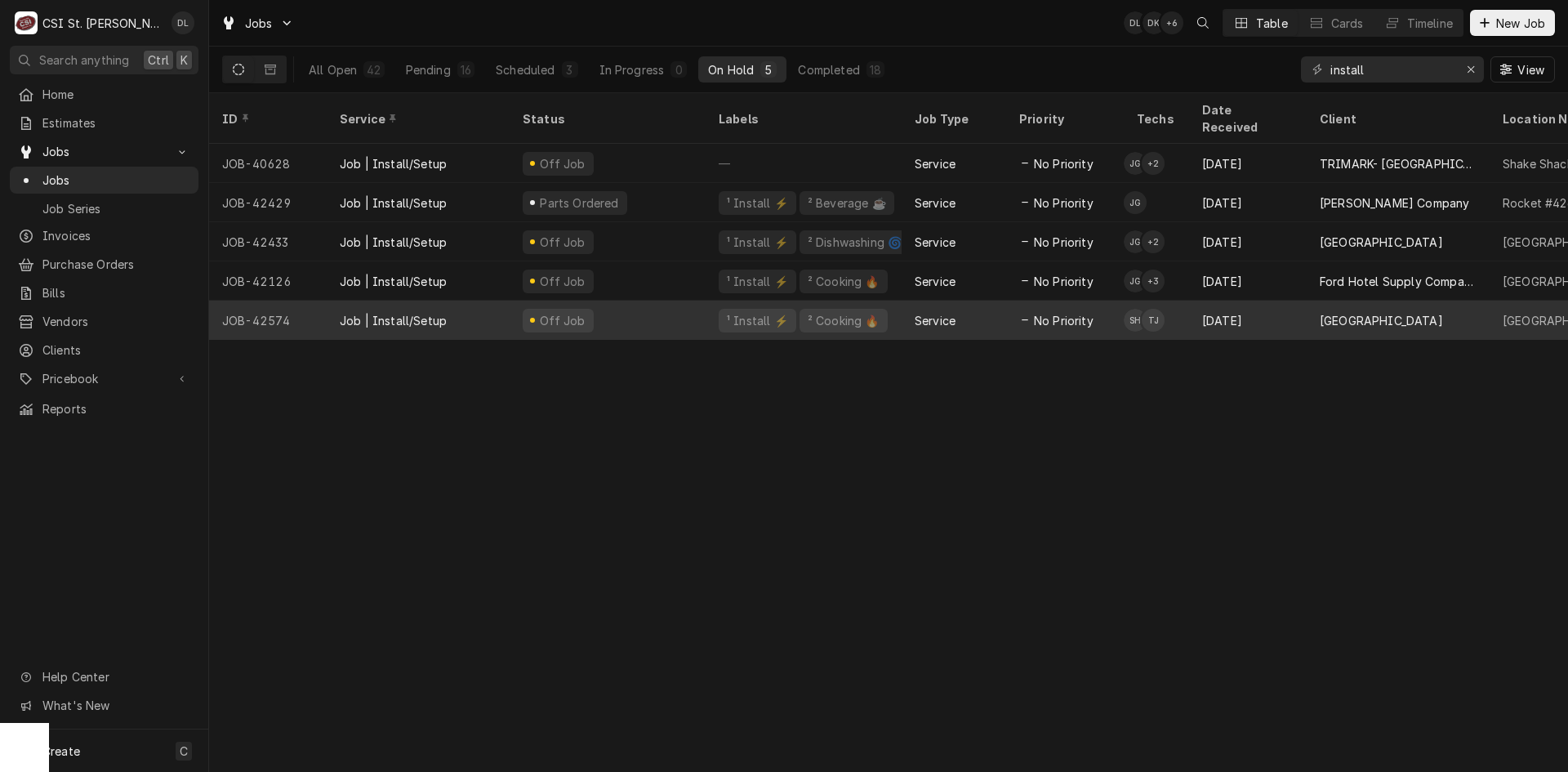
click at [930, 309] on div "Service" at bounding box center [953, 320] width 105 height 39
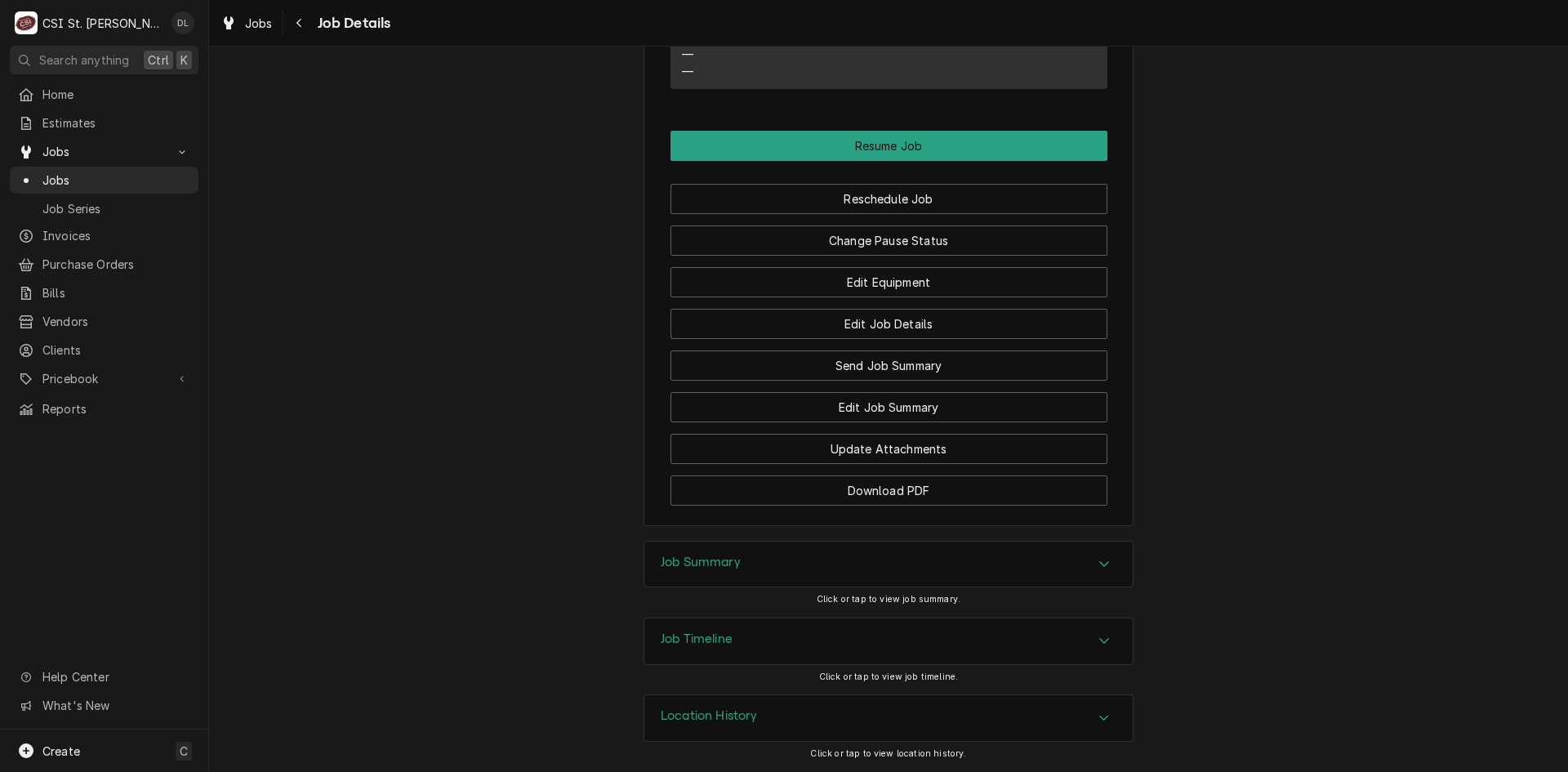
scroll to position [1601, 0]
click at [1080, 574] on div "Job Summary" at bounding box center [888, 564] width 489 height 46
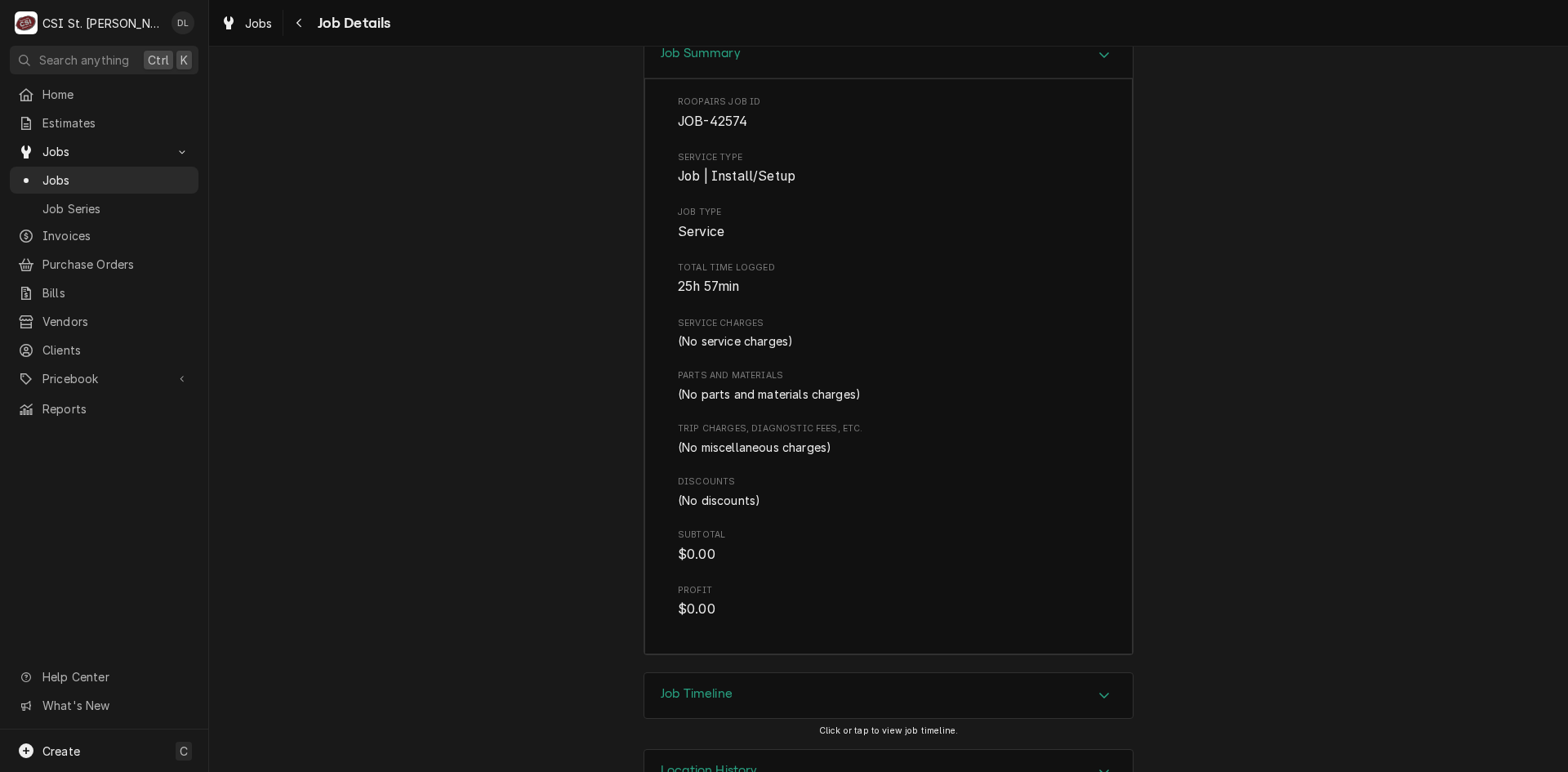
scroll to position [2164, 0]
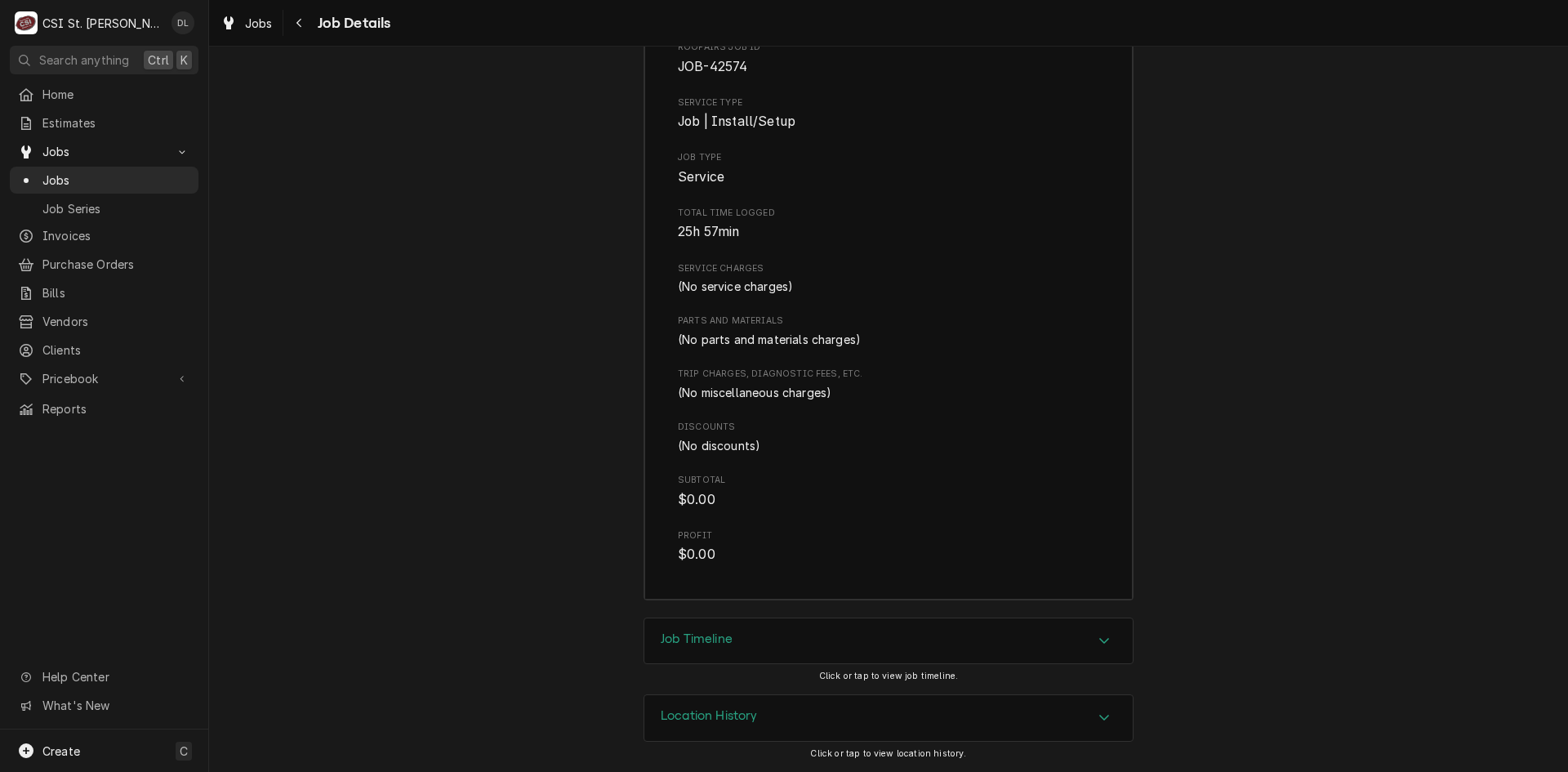
click at [1108, 658] on div "Job Timeline" at bounding box center [888, 641] width 489 height 46
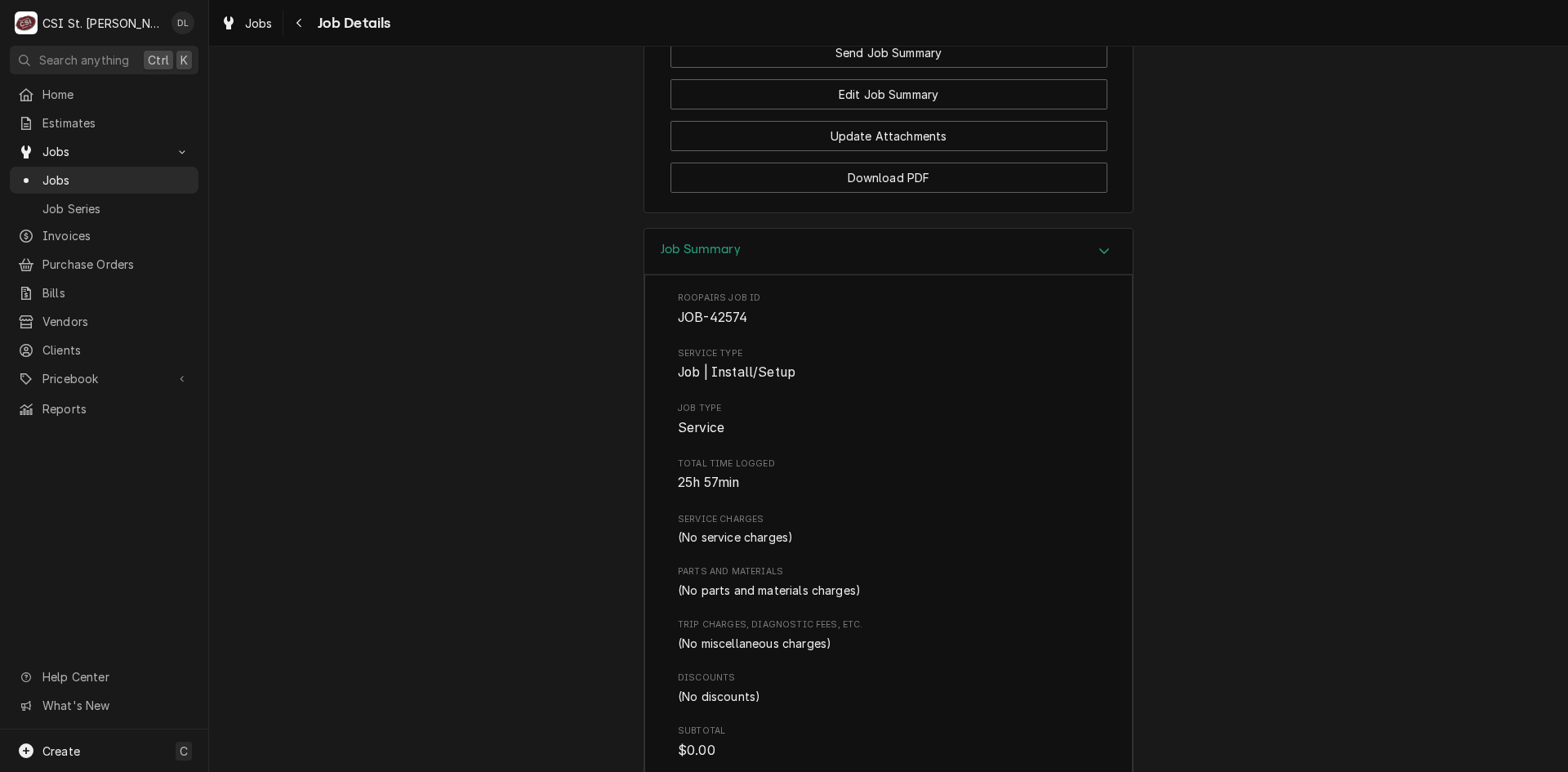
scroll to position [1523, 0]
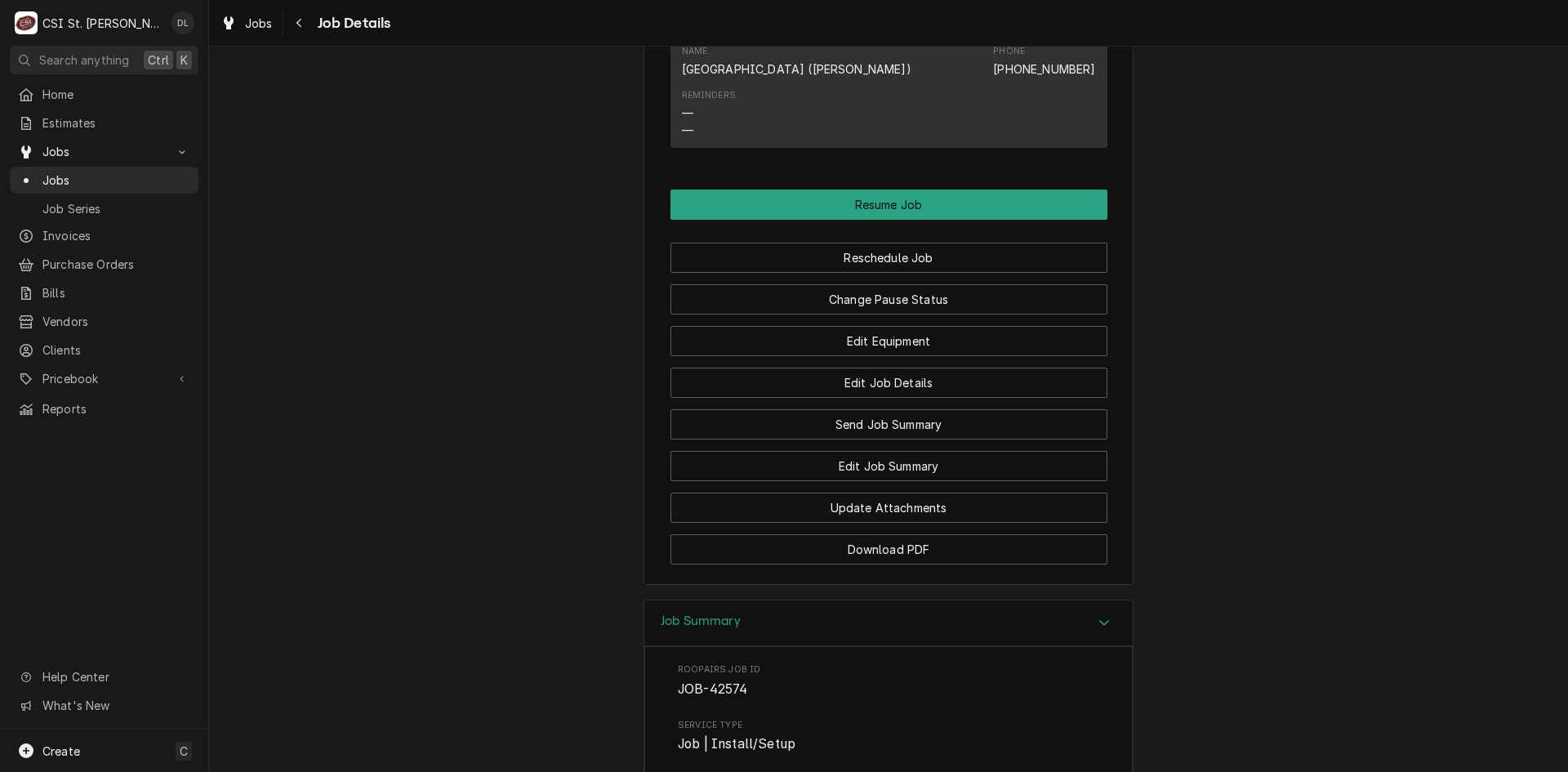
click at [1099, 625] on icon "Accordion Header" at bounding box center [1103, 623] width 10 height 5
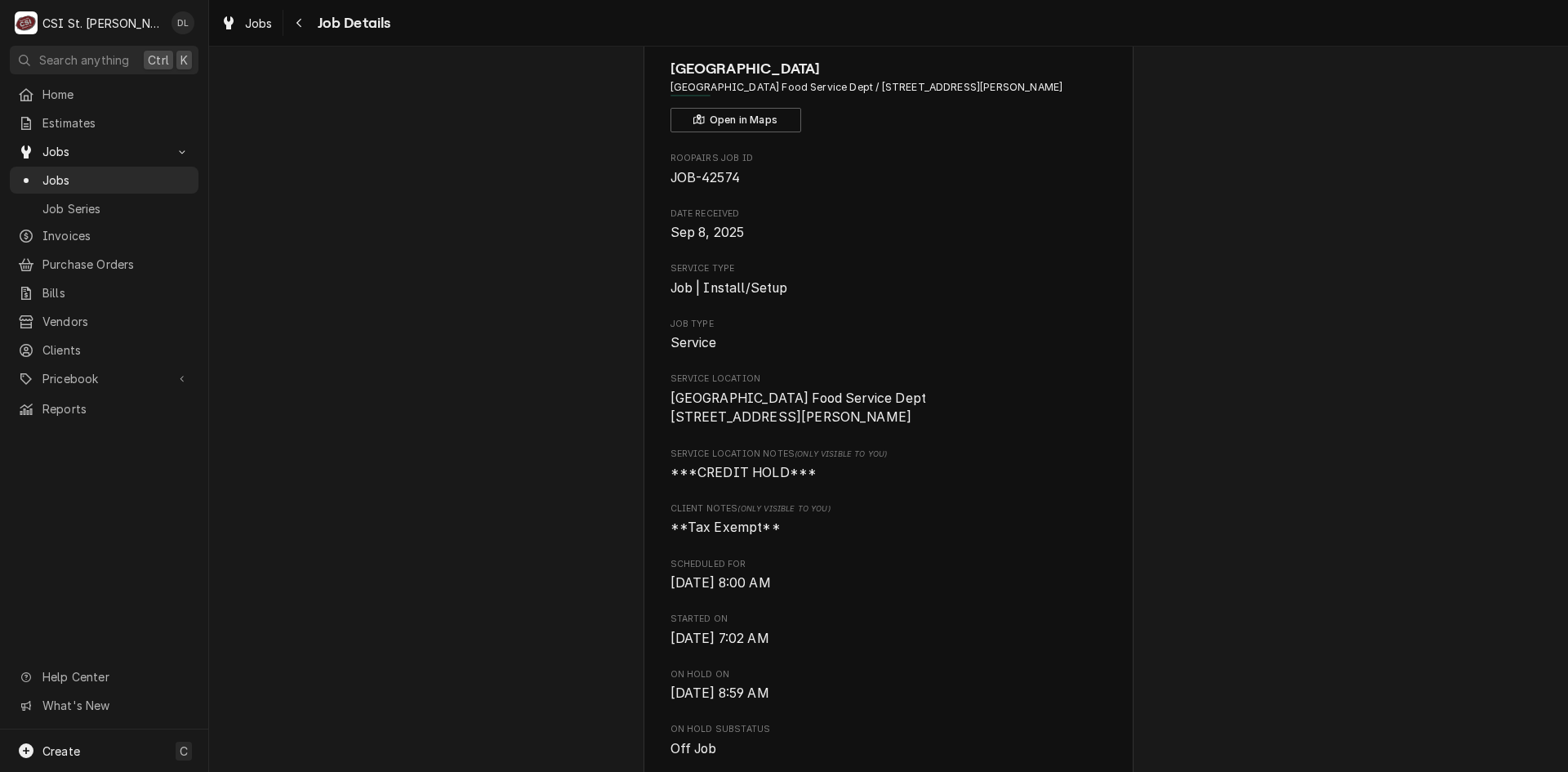
scroll to position [0, 0]
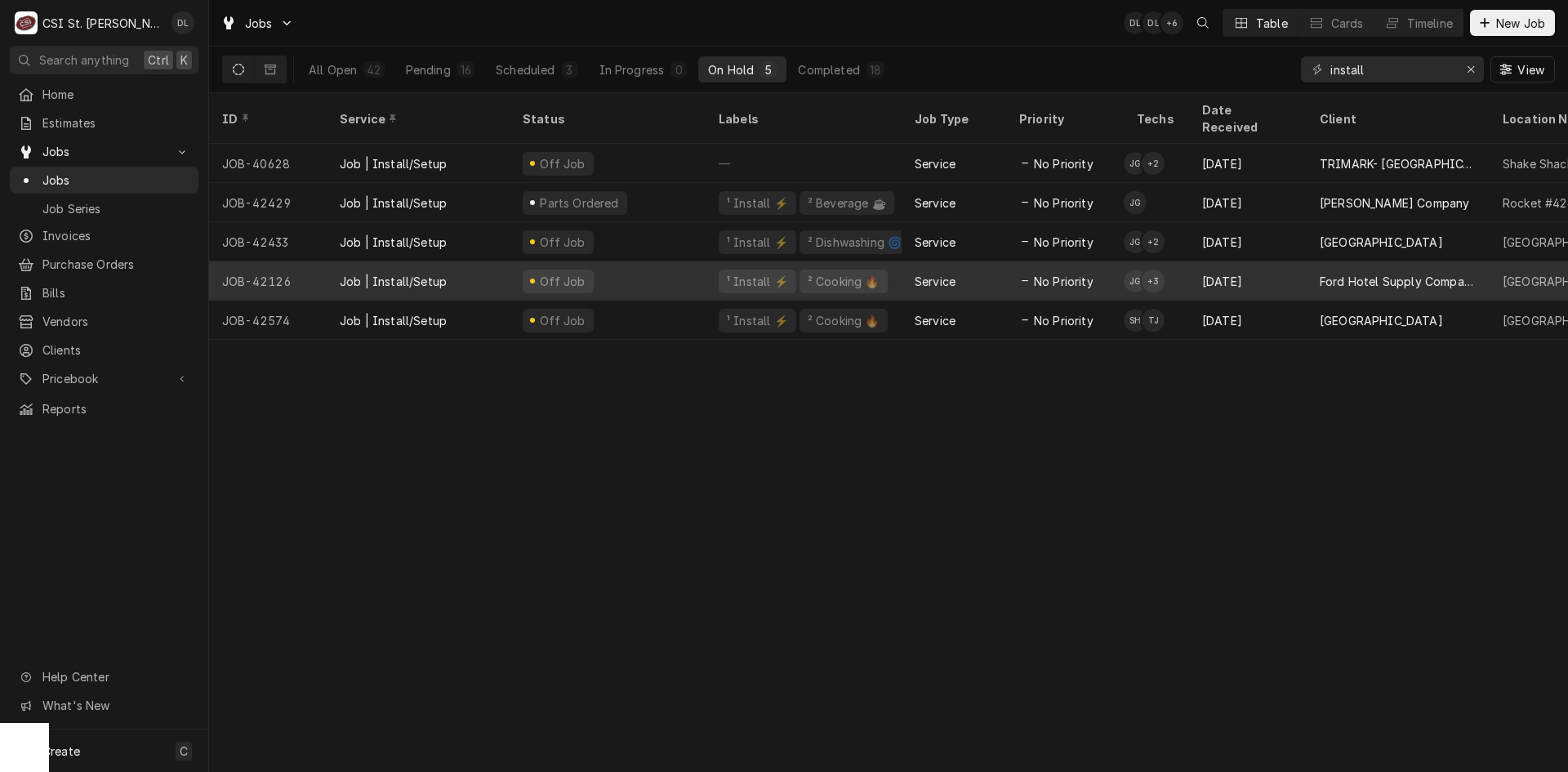
click at [1005, 266] on div "Service" at bounding box center [953, 281] width 105 height 39
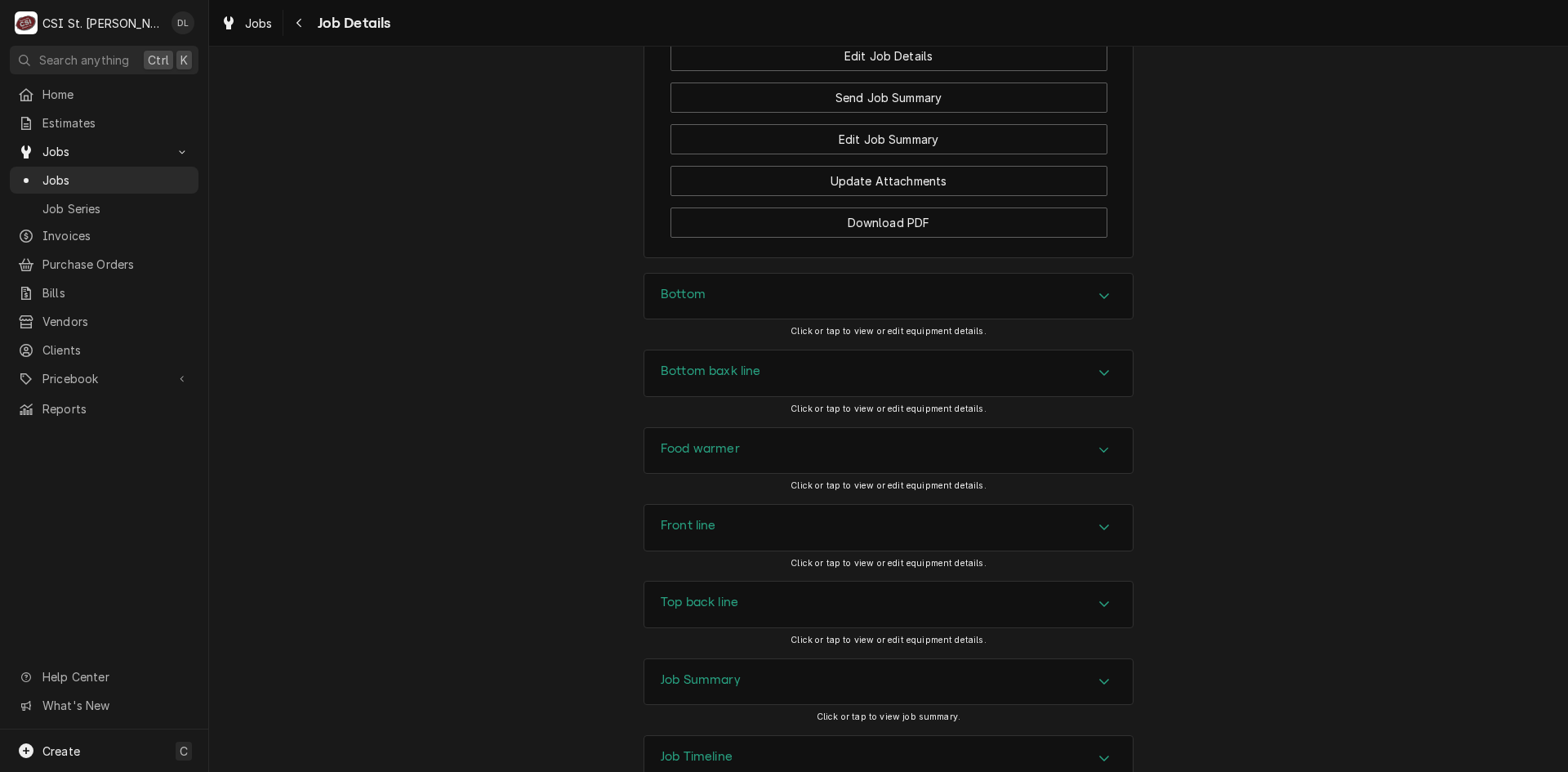
scroll to position [2345, 0]
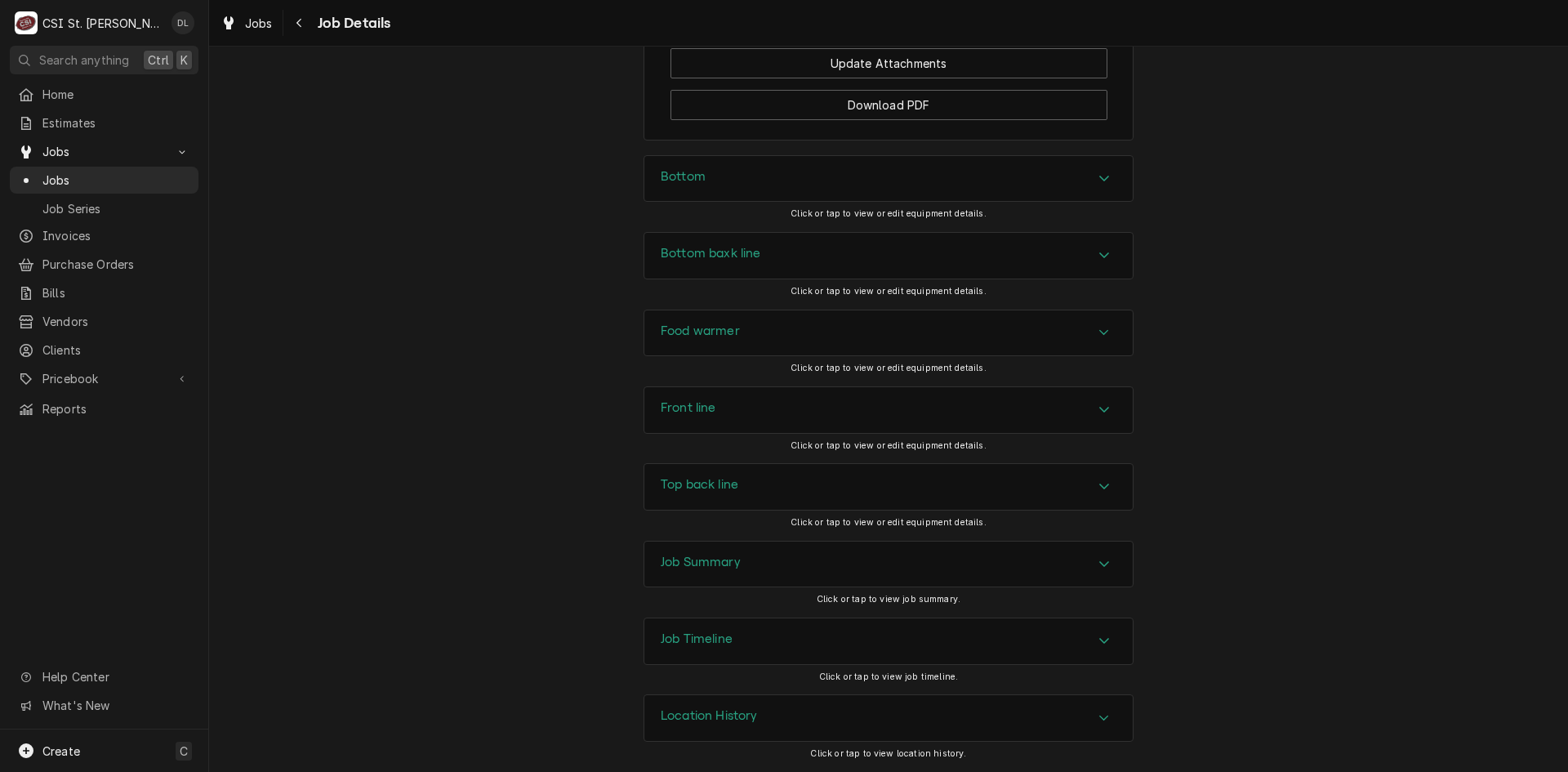
click at [1098, 559] on icon "Accordion Header" at bounding box center [1103, 563] width 12 height 13
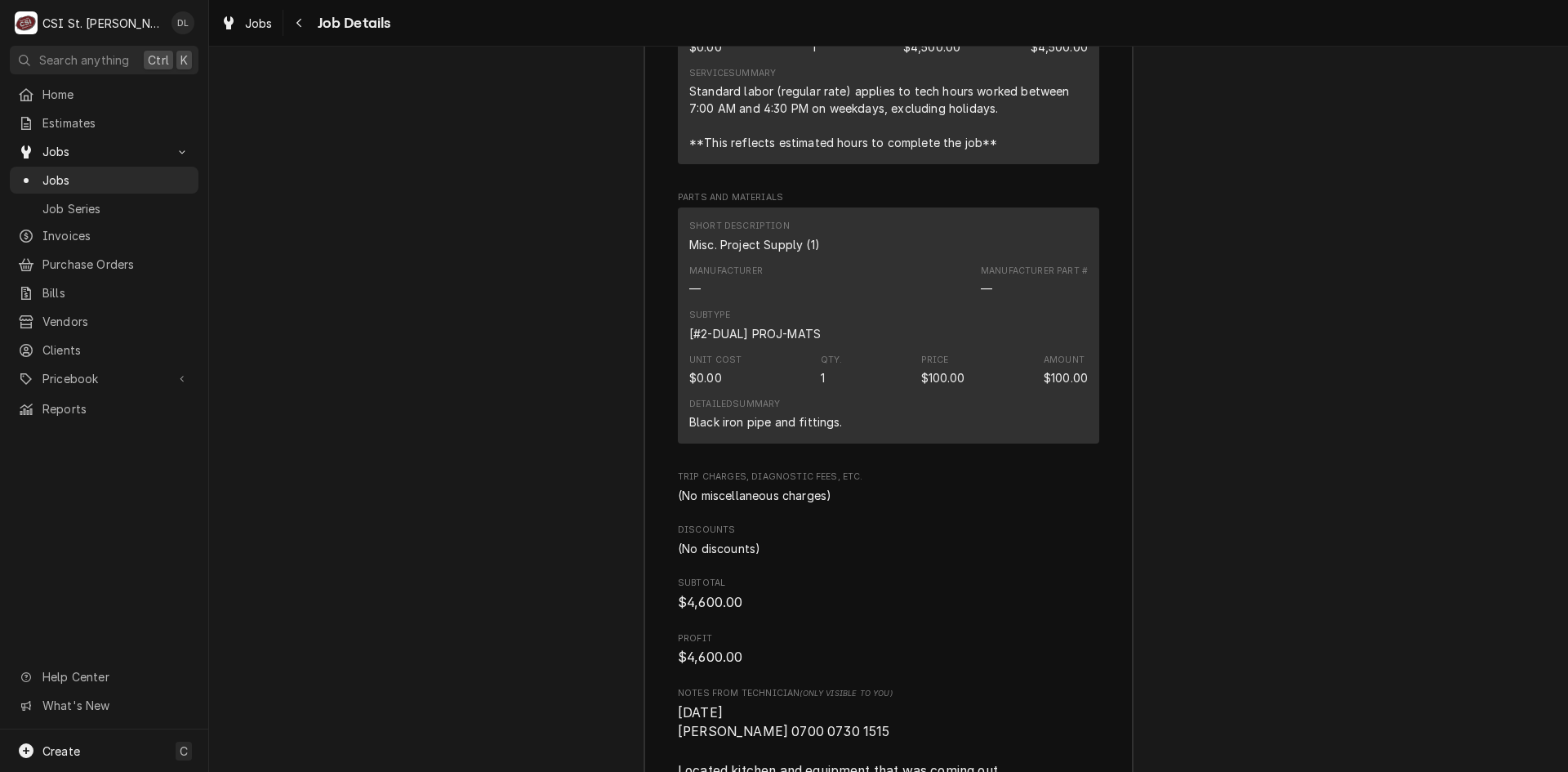
scroll to position [3243, 0]
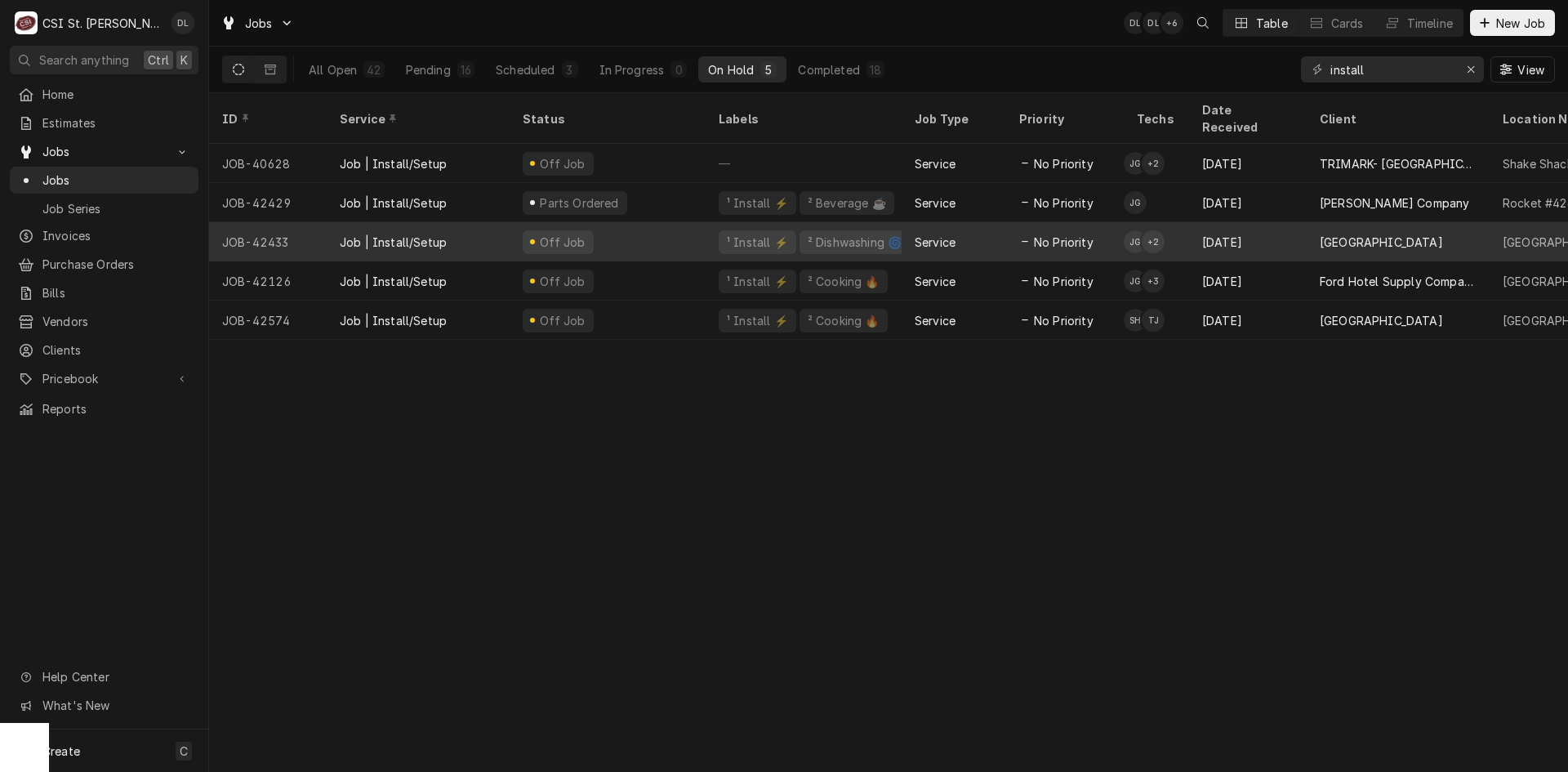
click at [986, 222] on div "Service" at bounding box center [953, 242] width 105 height 39
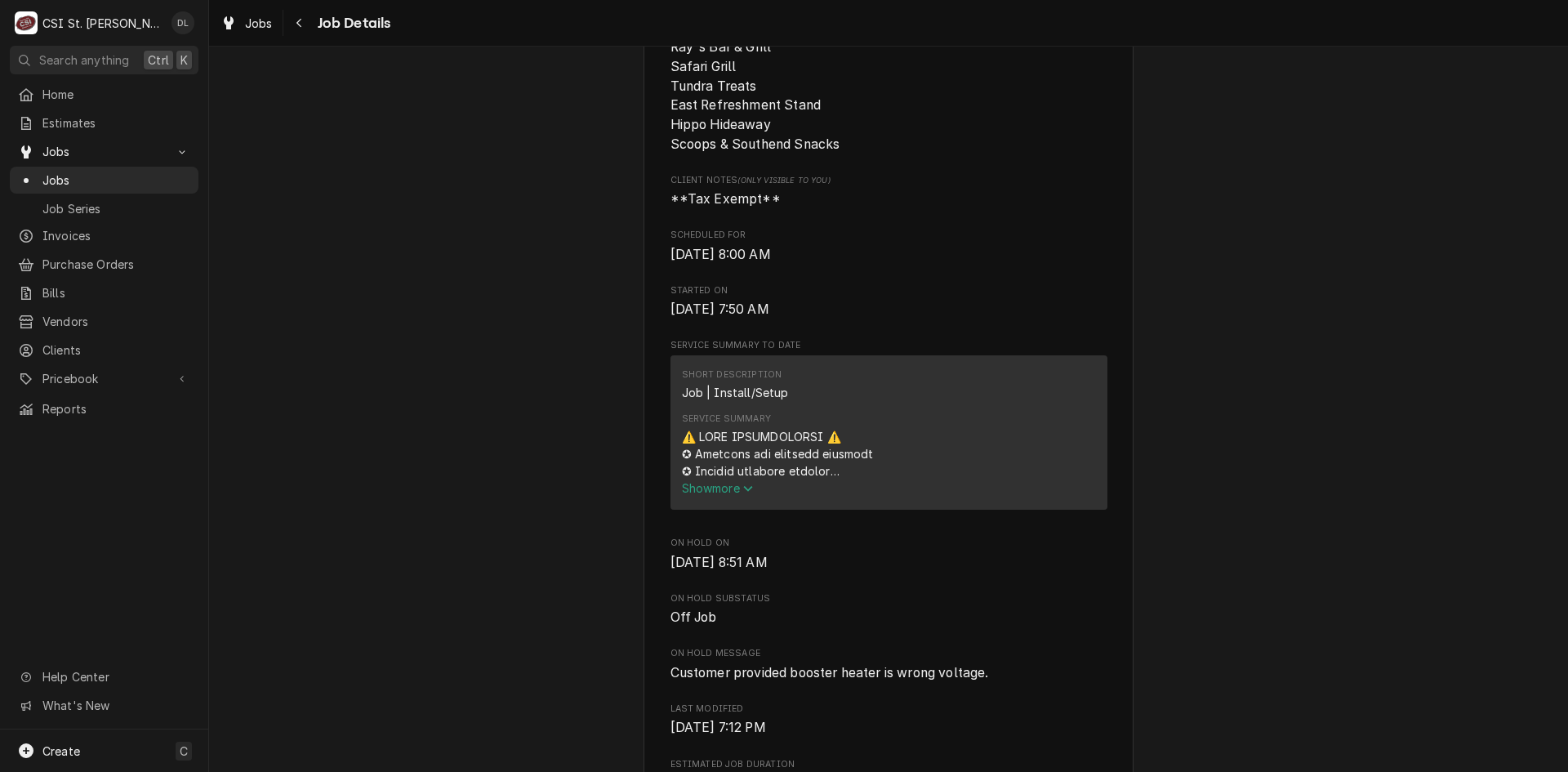
scroll to position [735, 0]
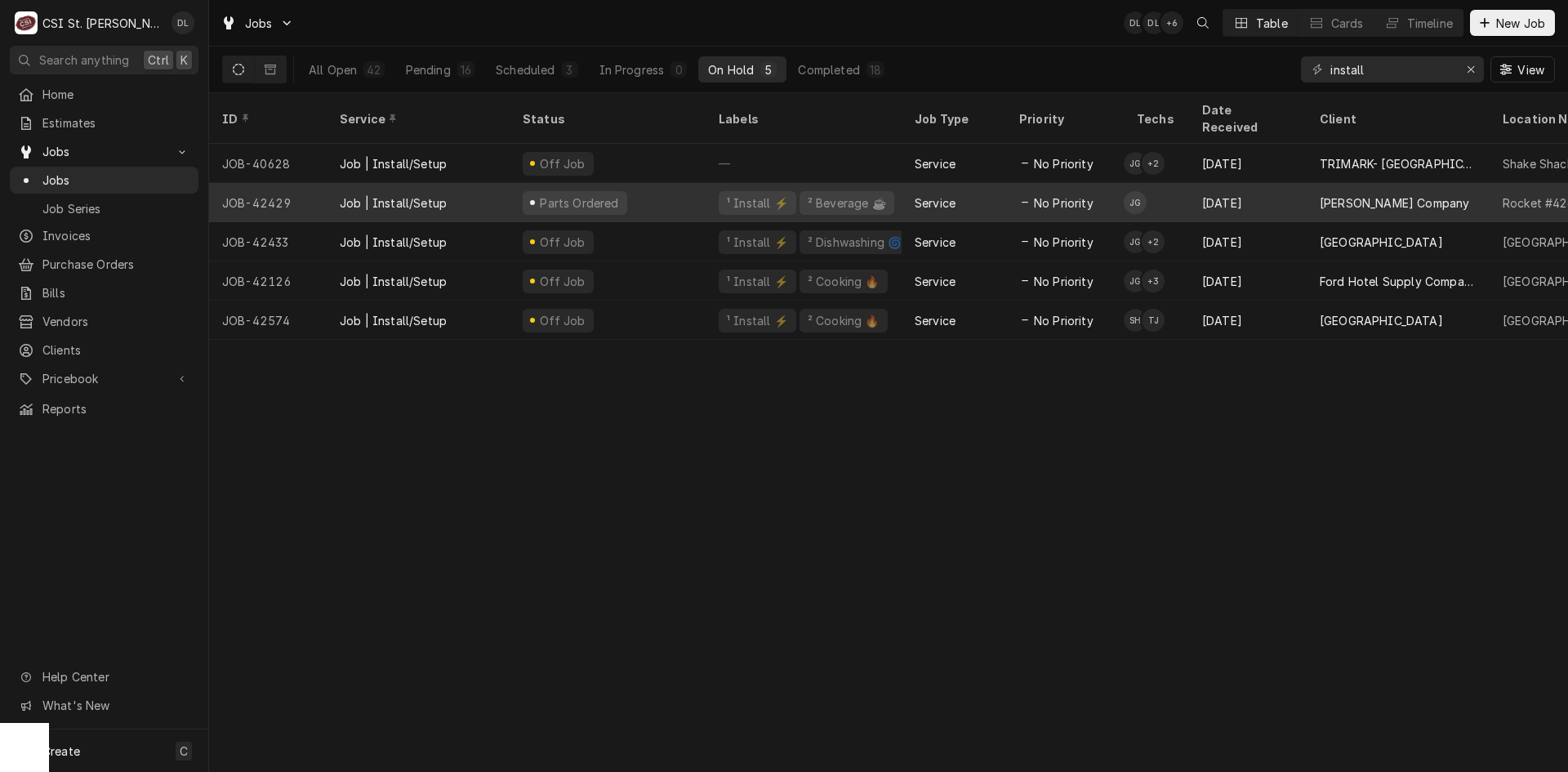
click at [1004, 183] on div "Service" at bounding box center [953, 203] width 105 height 39
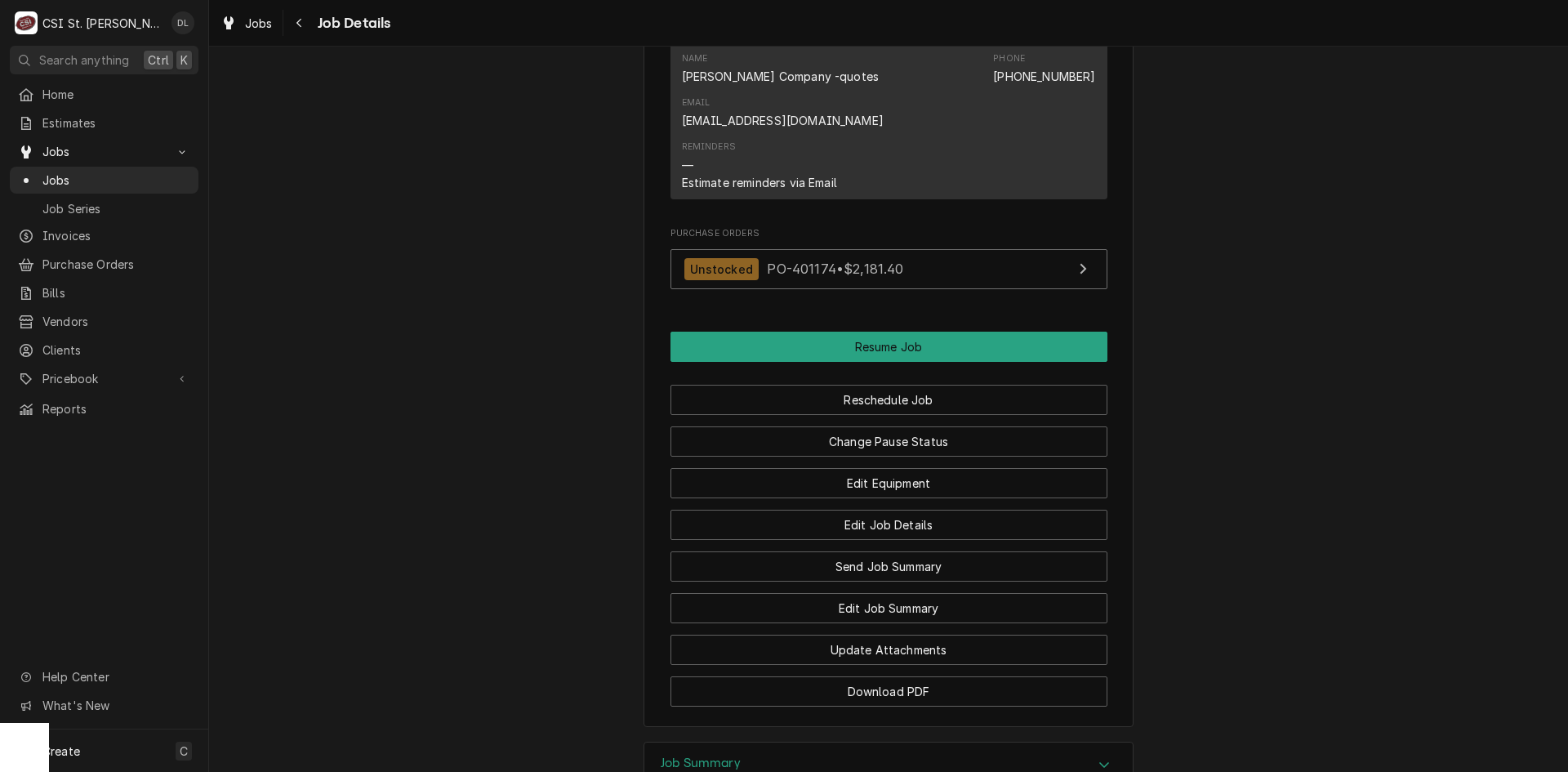
scroll to position [1883, 0]
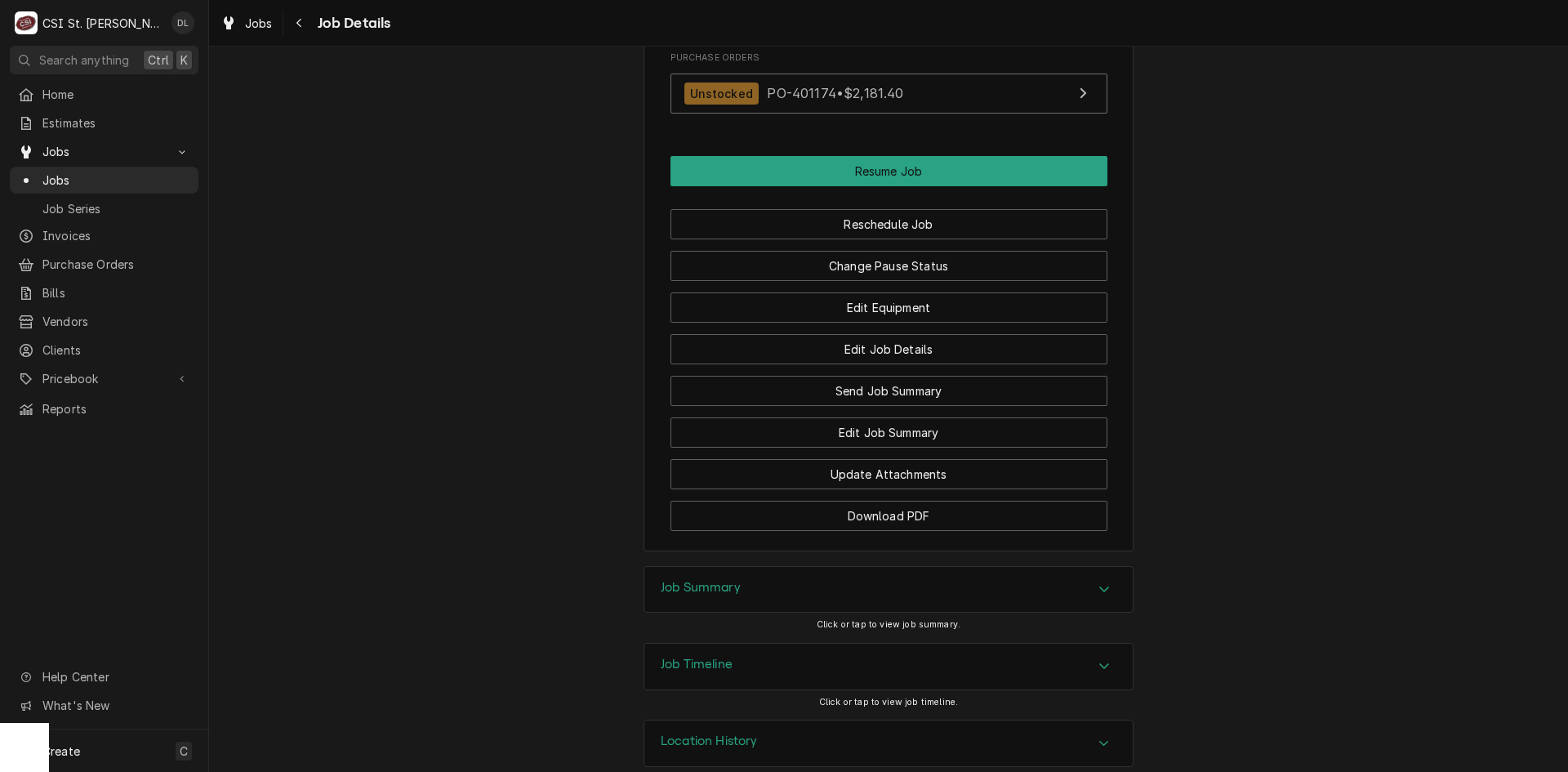
click at [1098, 583] on icon "Accordion Header" at bounding box center [1103, 589] width 12 height 13
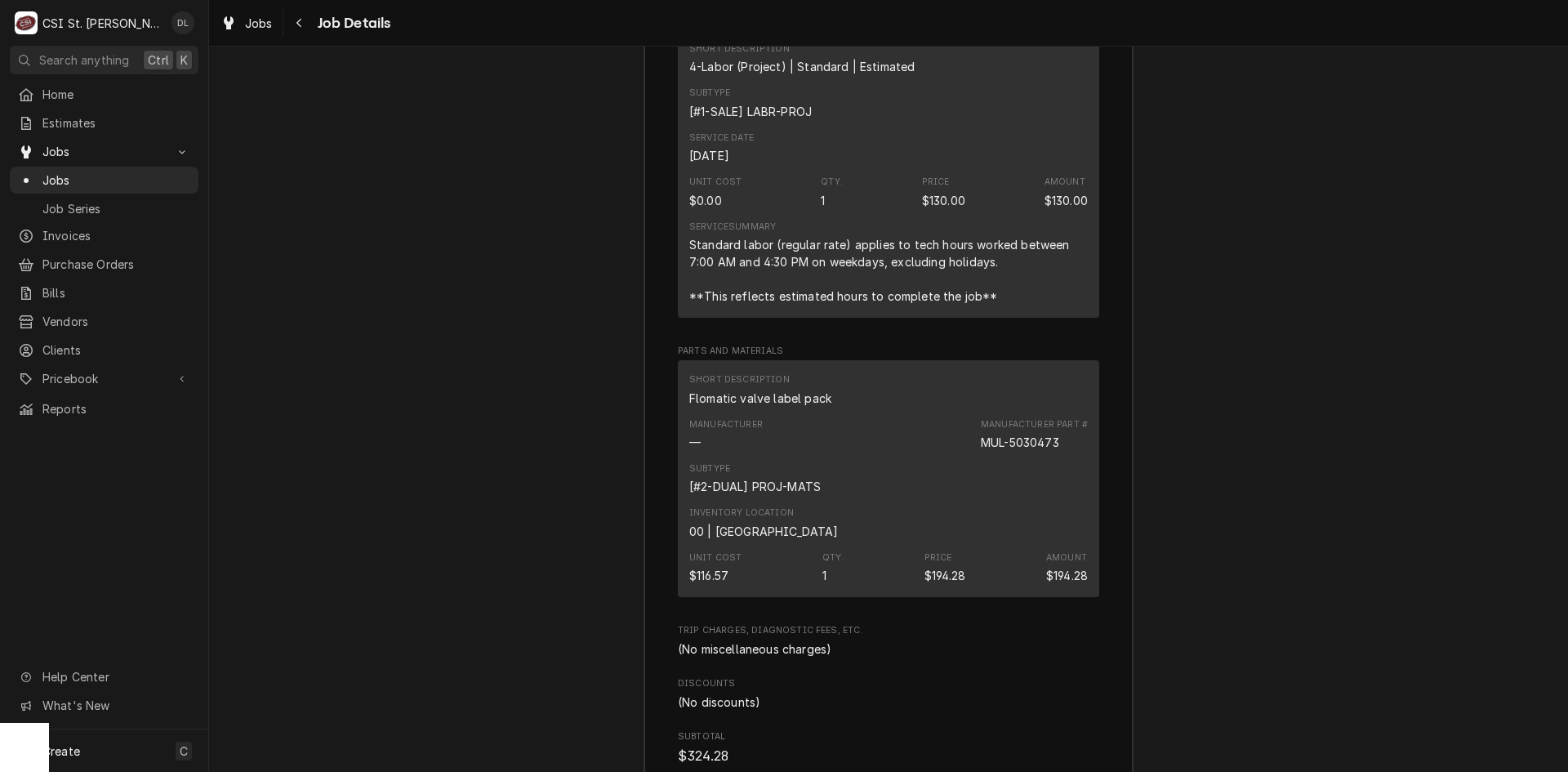
scroll to position [3271, 0]
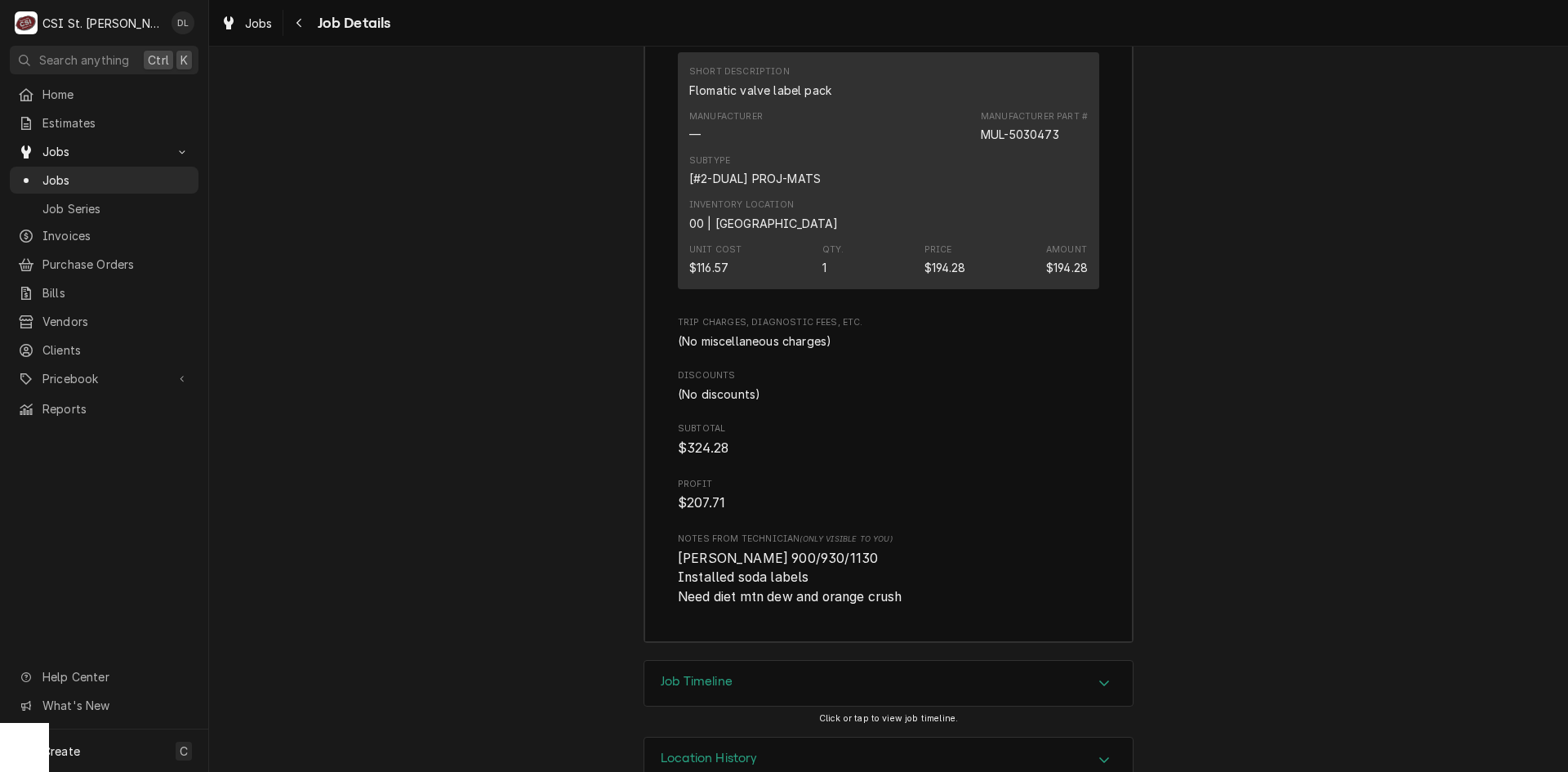
click at [1098, 676] on icon "Accordion Header" at bounding box center [1103, 683] width 12 height 13
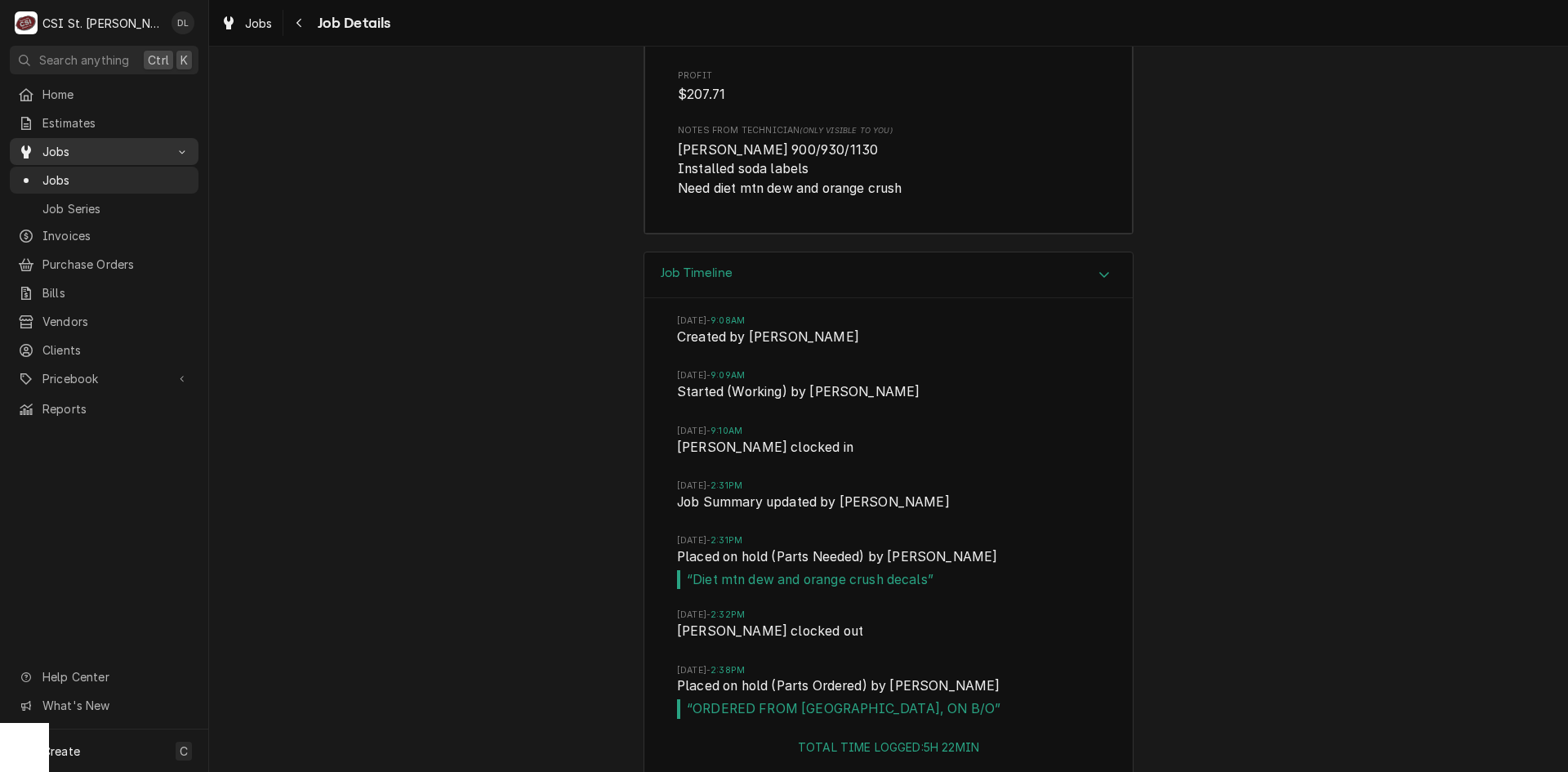
click at [72, 148] on span "Jobs" at bounding box center [105, 151] width 123 height 17
click at [1107, 265] on div "Accordion Header" at bounding box center [1103, 275] width 24 height 20
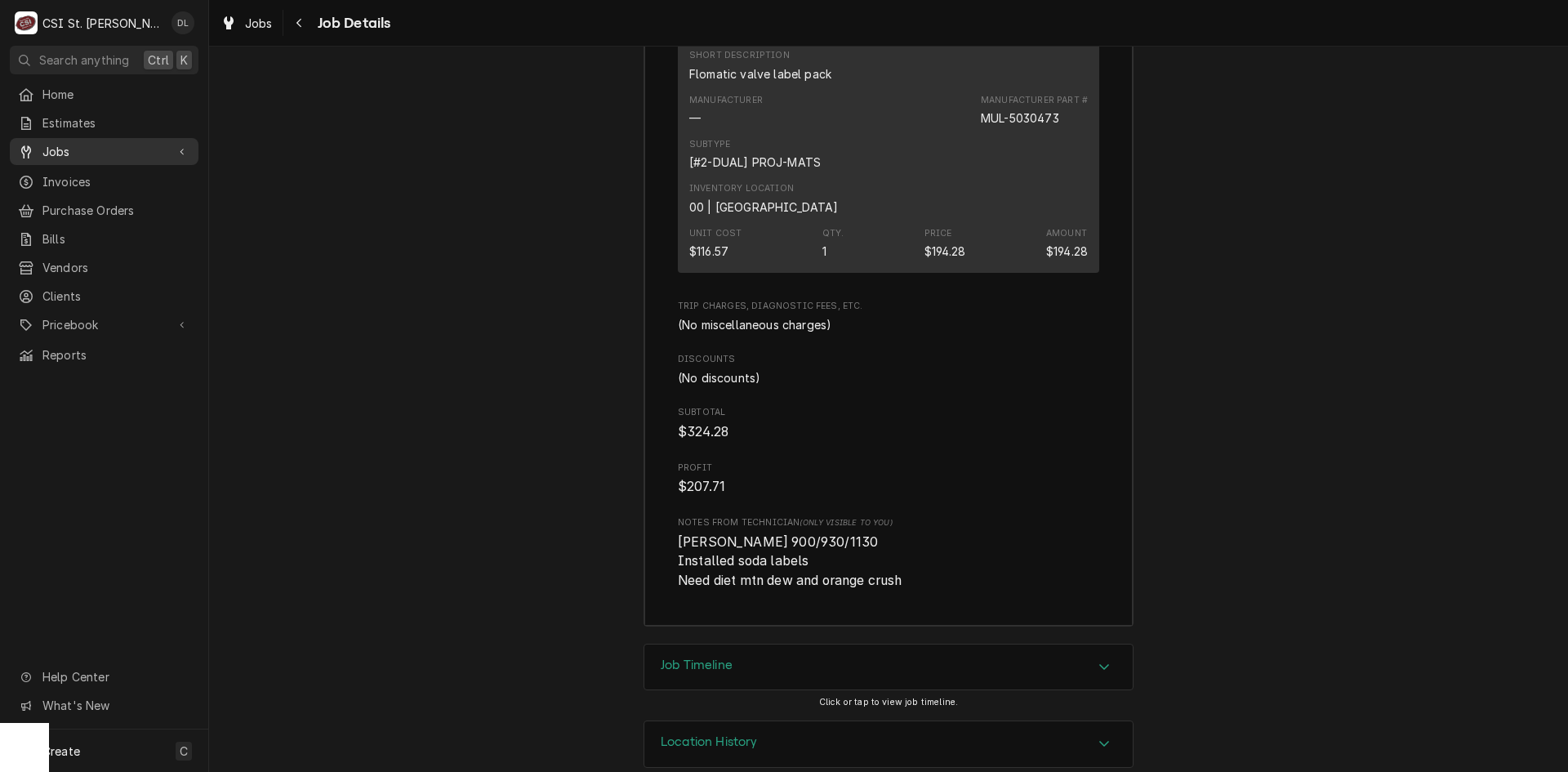
click at [74, 154] on span "Jobs" at bounding box center [105, 151] width 123 height 17
click at [67, 175] on span "Jobs" at bounding box center [116, 180] width 147 height 17
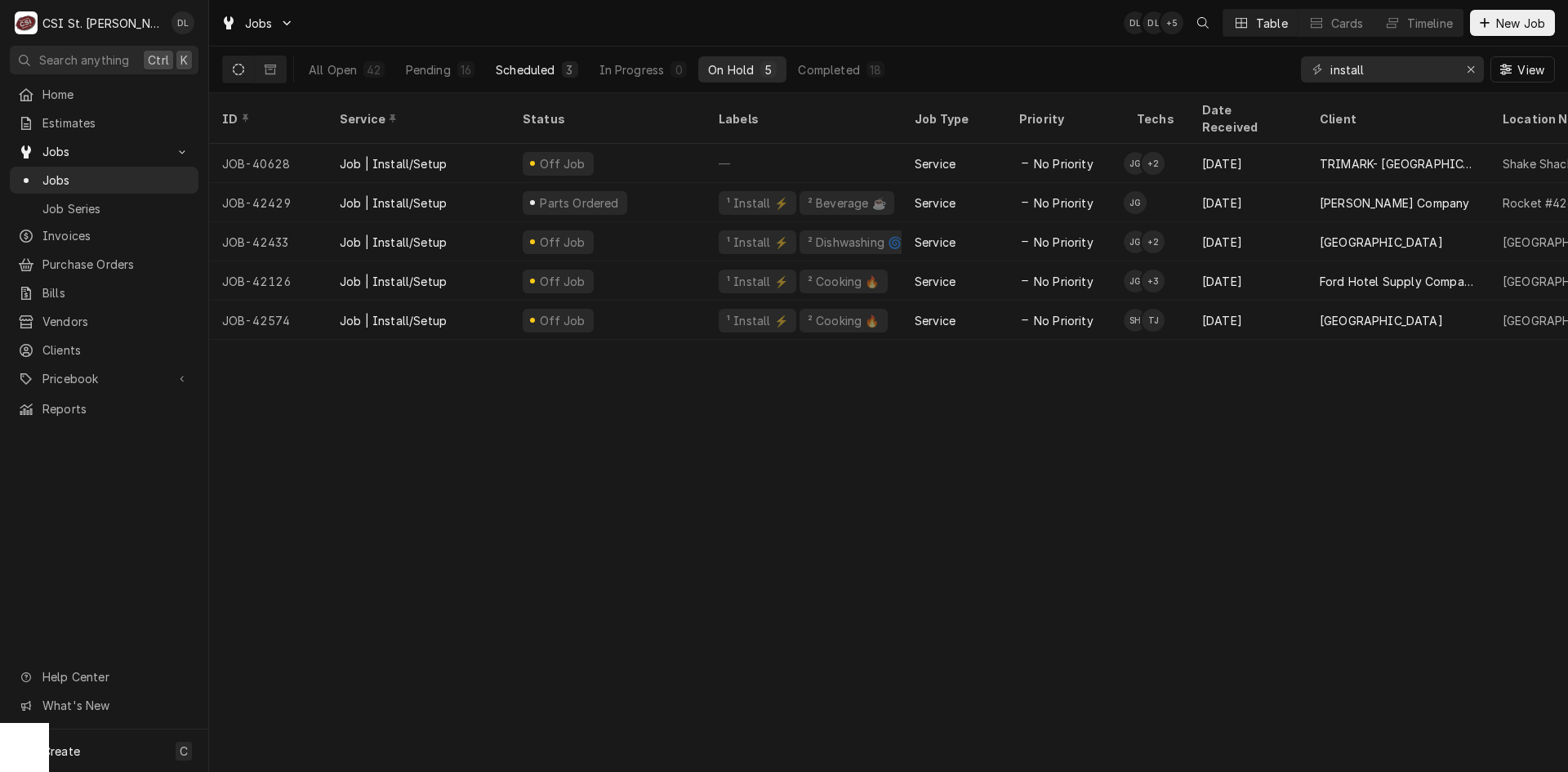
click at [558, 80] on button "Scheduled 3" at bounding box center [536, 69] width 101 height 26
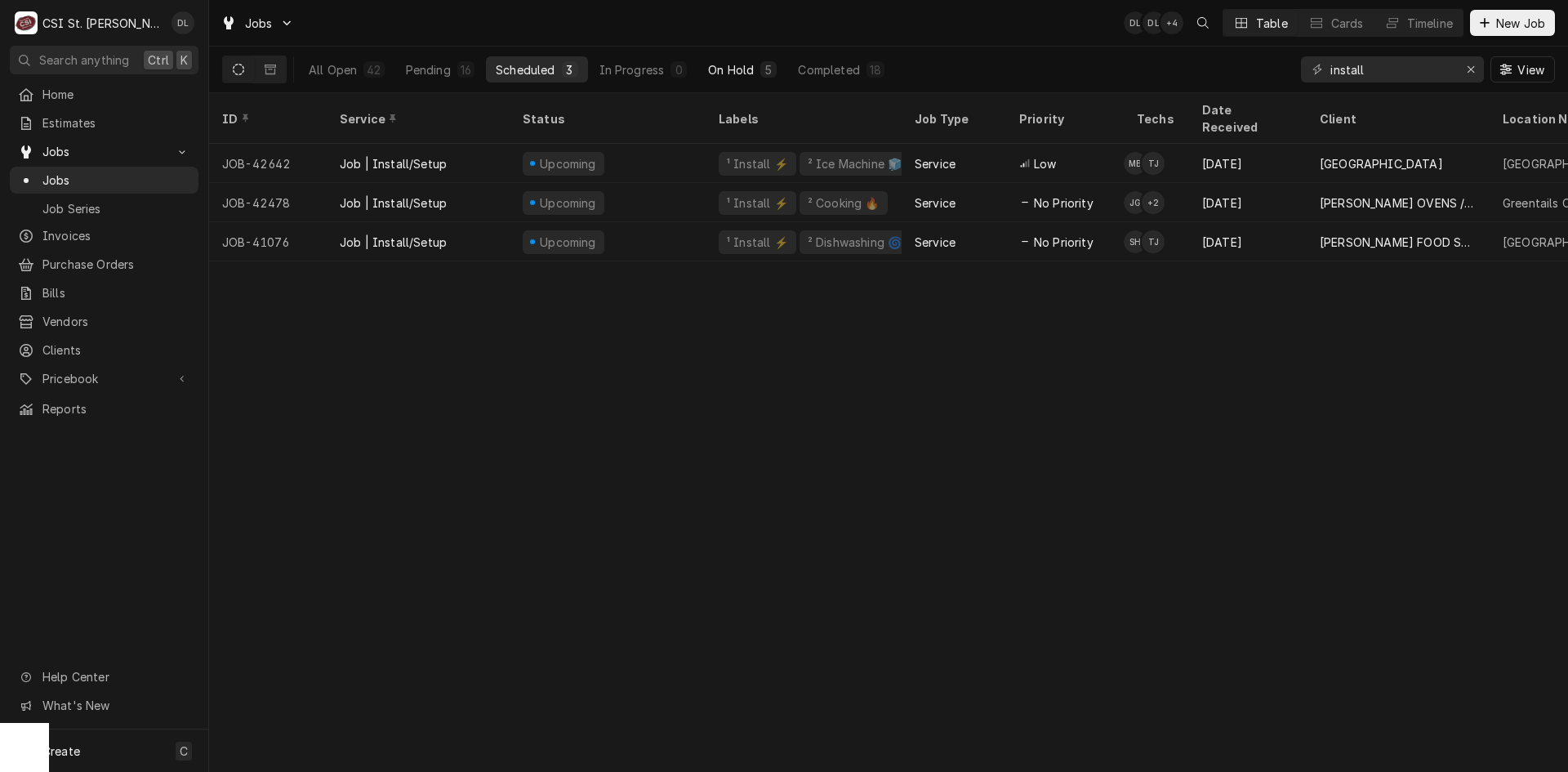
click at [727, 80] on button "On Hold 5" at bounding box center [742, 69] width 88 height 26
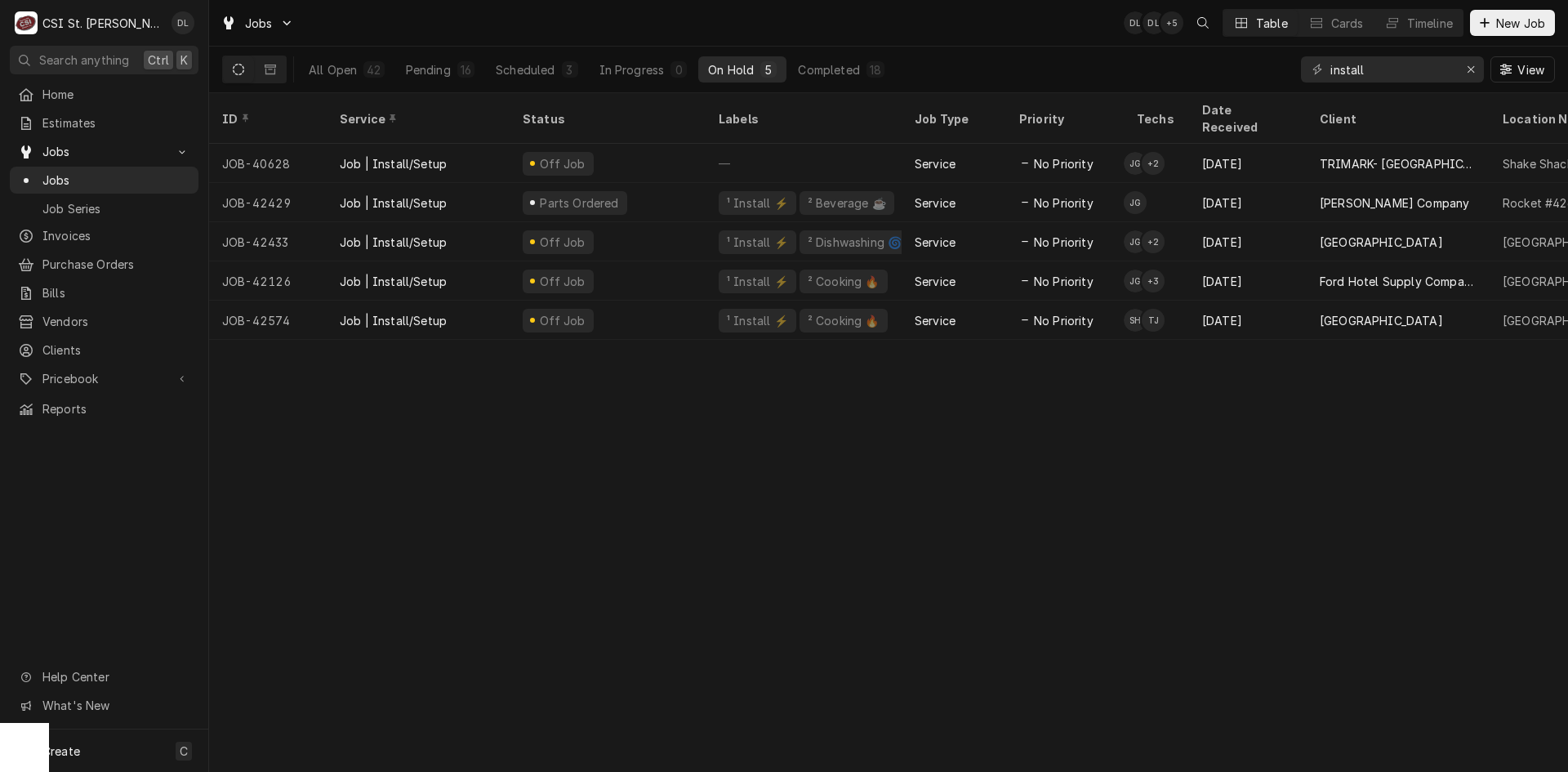
click at [439, 499] on div "ID Service Status Labels Job Type Priority Techs Date Received Client Location …" at bounding box center [888, 432] width 1359 height 679
